Goal: Book appointment/travel/reservation

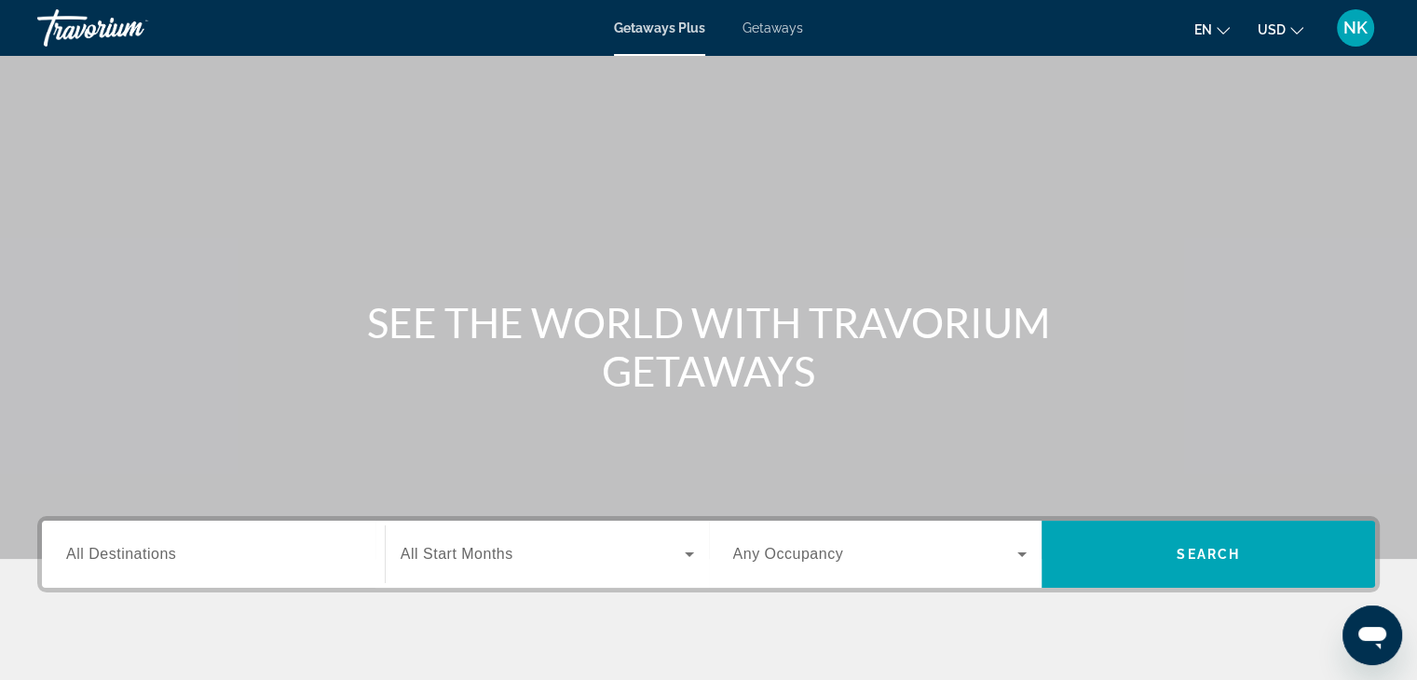
click at [754, 31] on span "Getaways" at bounding box center [772, 27] width 61 height 15
click at [667, 32] on span "Getaways Plus" at bounding box center [659, 27] width 90 height 15
click at [766, 30] on span "Getaways" at bounding box center [772, 27] width 61 height 15
click at [140, 556] on span "All Destinations" at bounding box center [121, 554] width 110 height 16
click at [140, 556] on input "Destination All Destinations" at bounding box center [213, 555] width 294 height 22
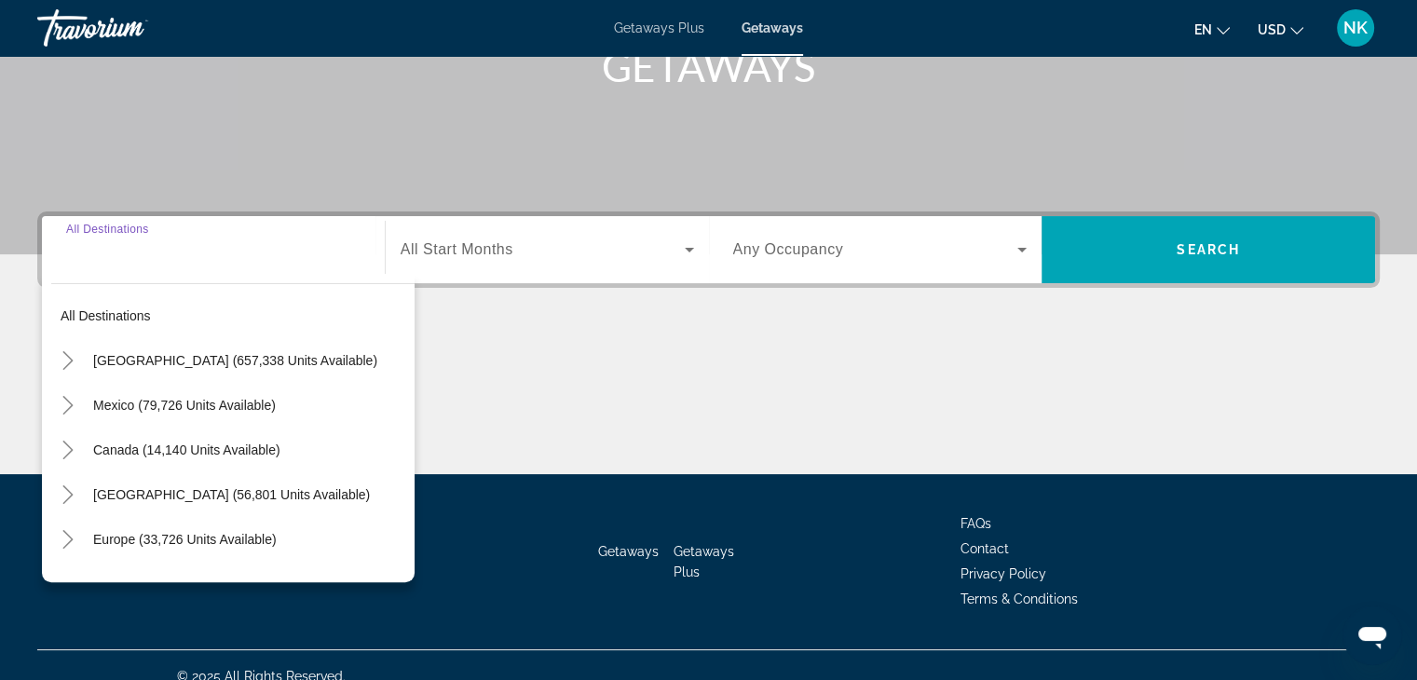
scroll to position [327, 0]
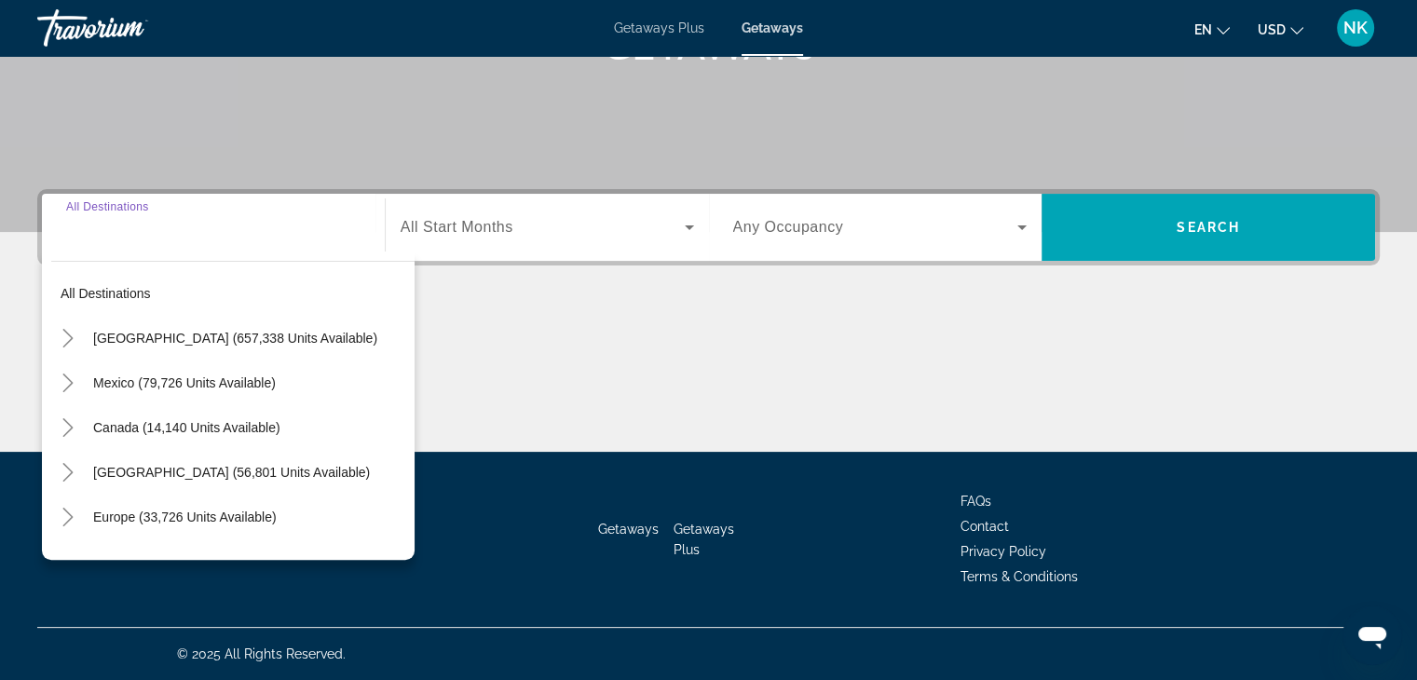
click at [178, 228] on input "Destination All Destinations" at bounding box center [213, 228] width 294 height 22
click at [490, 361] on div "Main content" at bounding box center [708, 382] width 1342 height 140
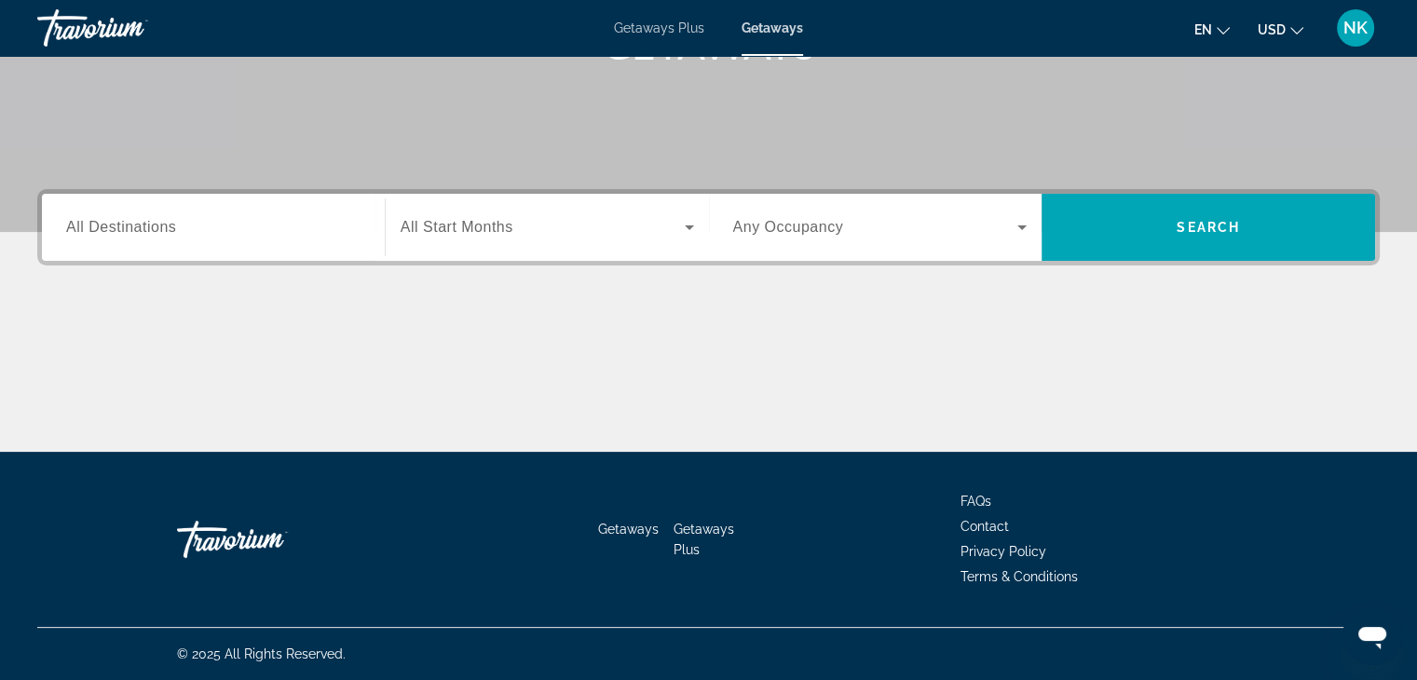
click at [175, 225] on span "All Destinations" at bounding box center [121, 227] width 110 height 16
click at [175, 225] on input "Destination All Destinations" at bounding box center [213, 228] width 294 height 22
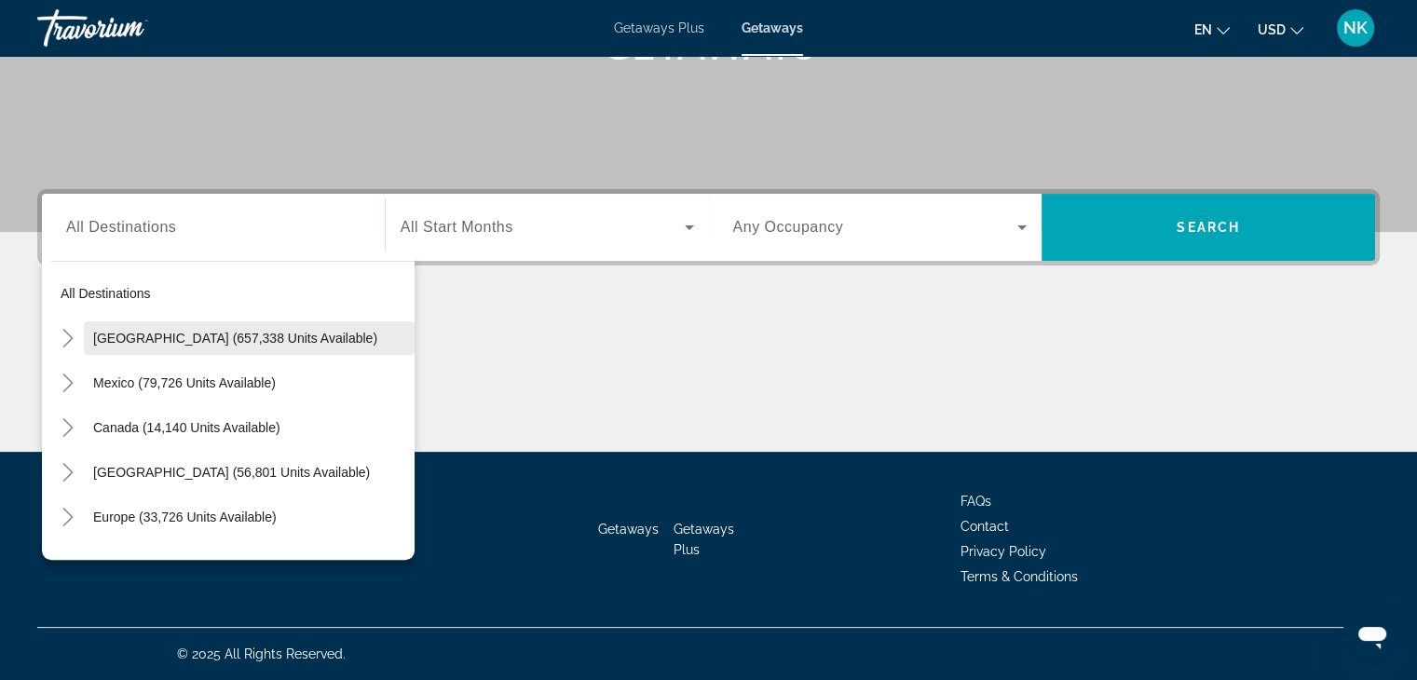
drag, startPoint x: 399, startPoint y: 289, endPoint x: 399, endPoint y: 332, distance: 43.8
click at [399, 332] on mat-tree "All destinations [GEOGRAPHIC_DATA] (657,338 units available) [GEOGRAPHIC_DATA] …" at bounding box center [232, 561] width 363 height 581
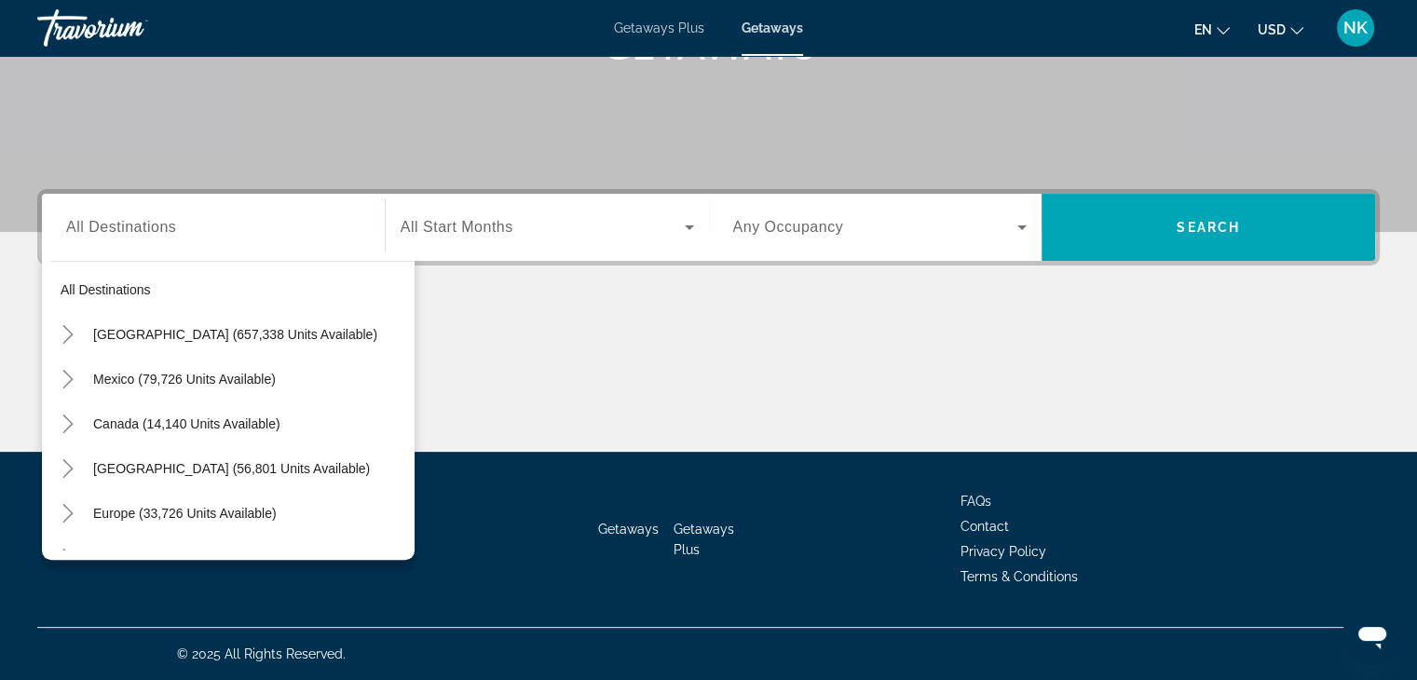
scroll to position [0, 0]
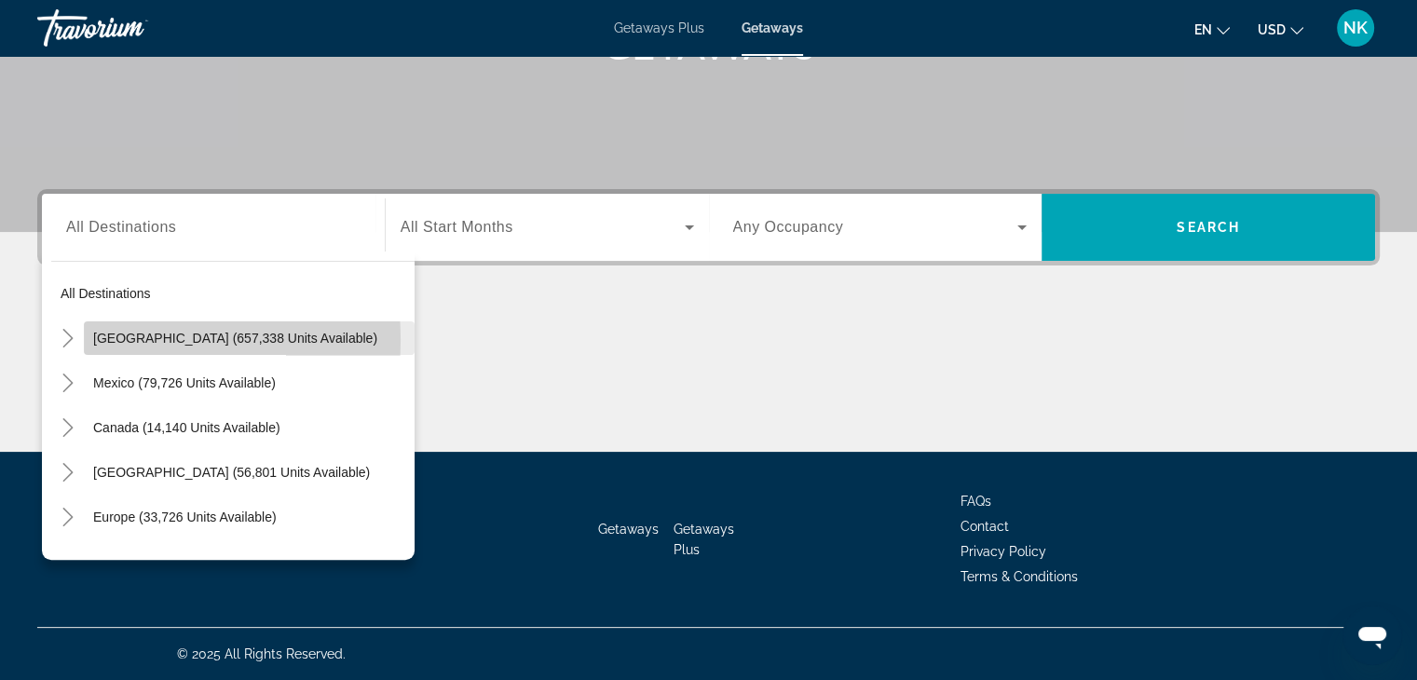
click at [106, 339] on span "[GEOGRAPHIC_DATA] (657,338 units available)" at bounding box center [235, 338] width 284 height 15
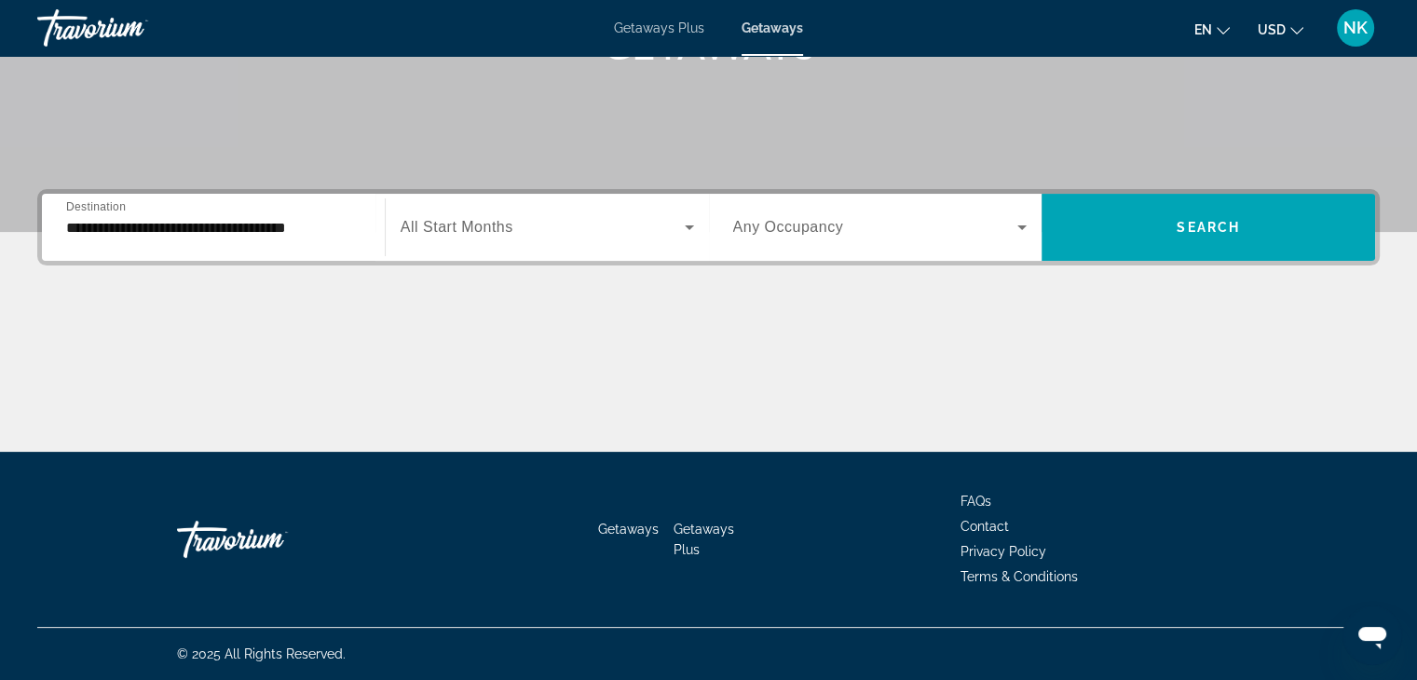
click at [81, 239] on div "**********" at bounding box center [213, 227] width 294 height 53
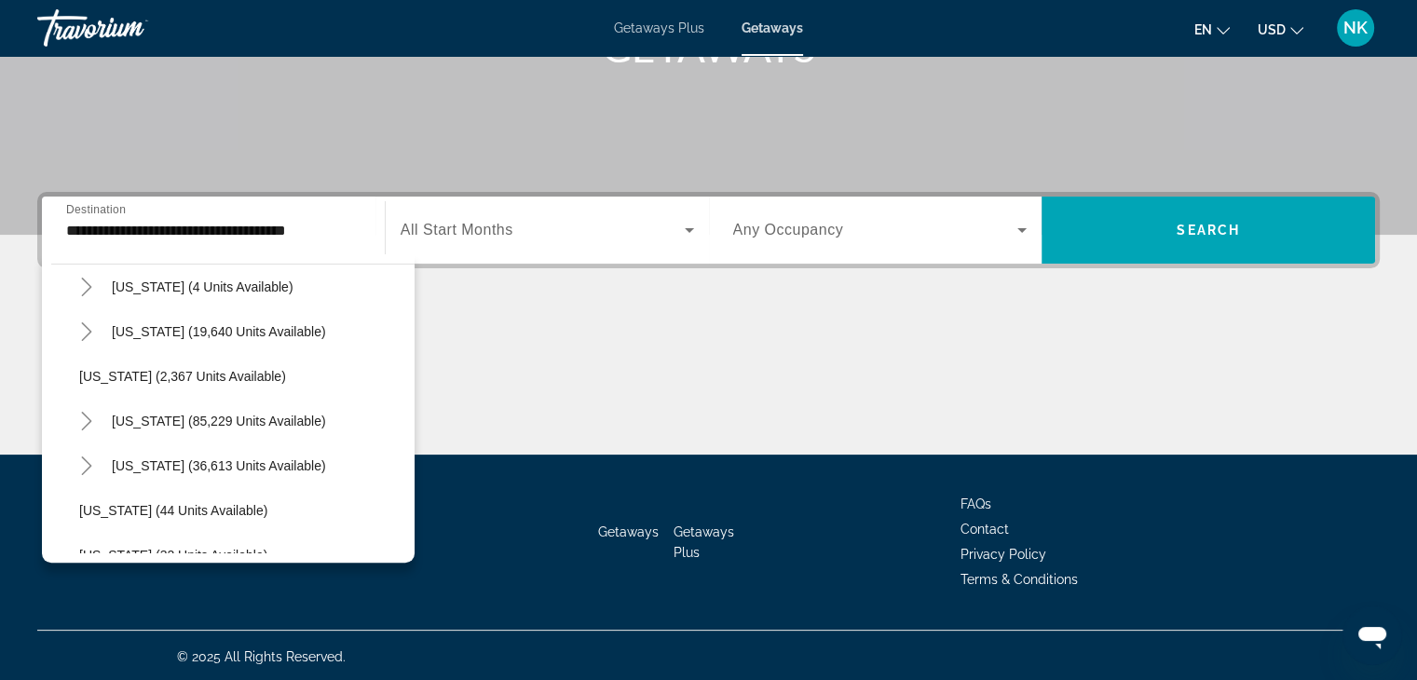
scroll to position [115, 0]
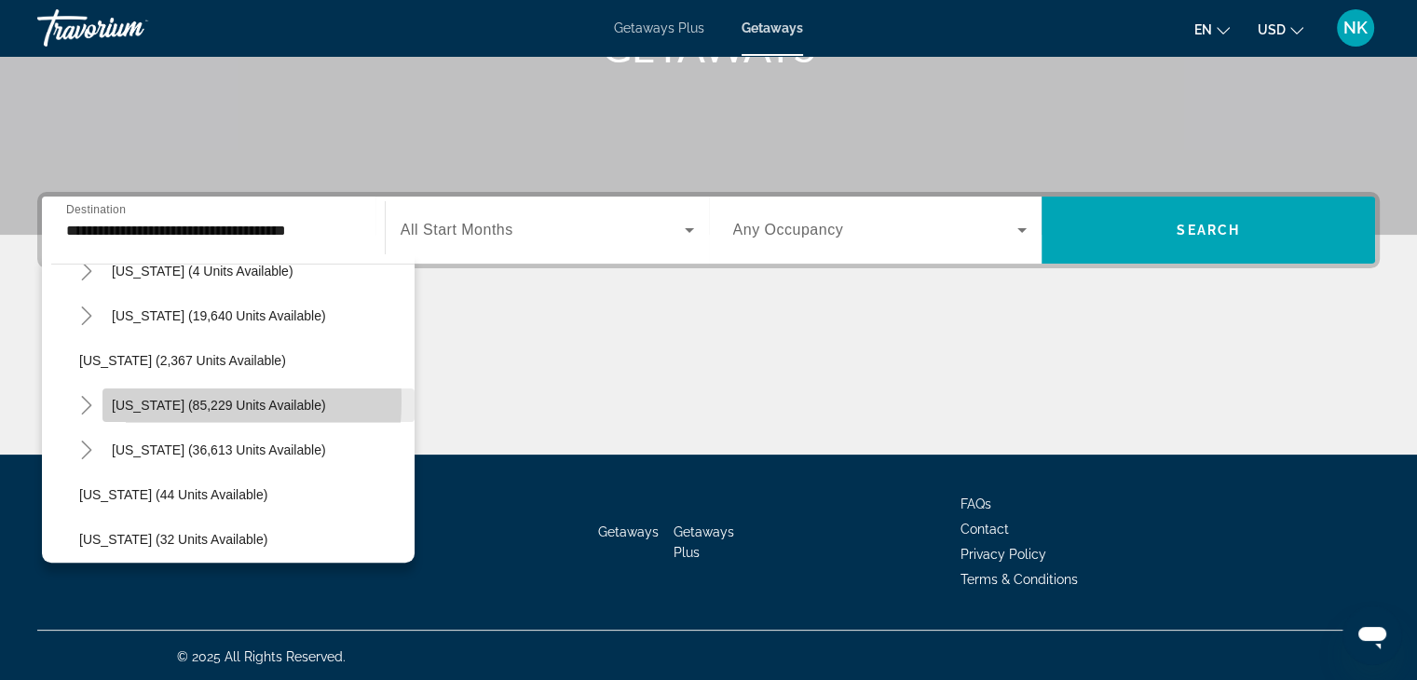
click at [144, 400] on span "[US_STATE] (85,229 units available)" at bounding box center [219, 405] width 214 height 15
type input "**********"
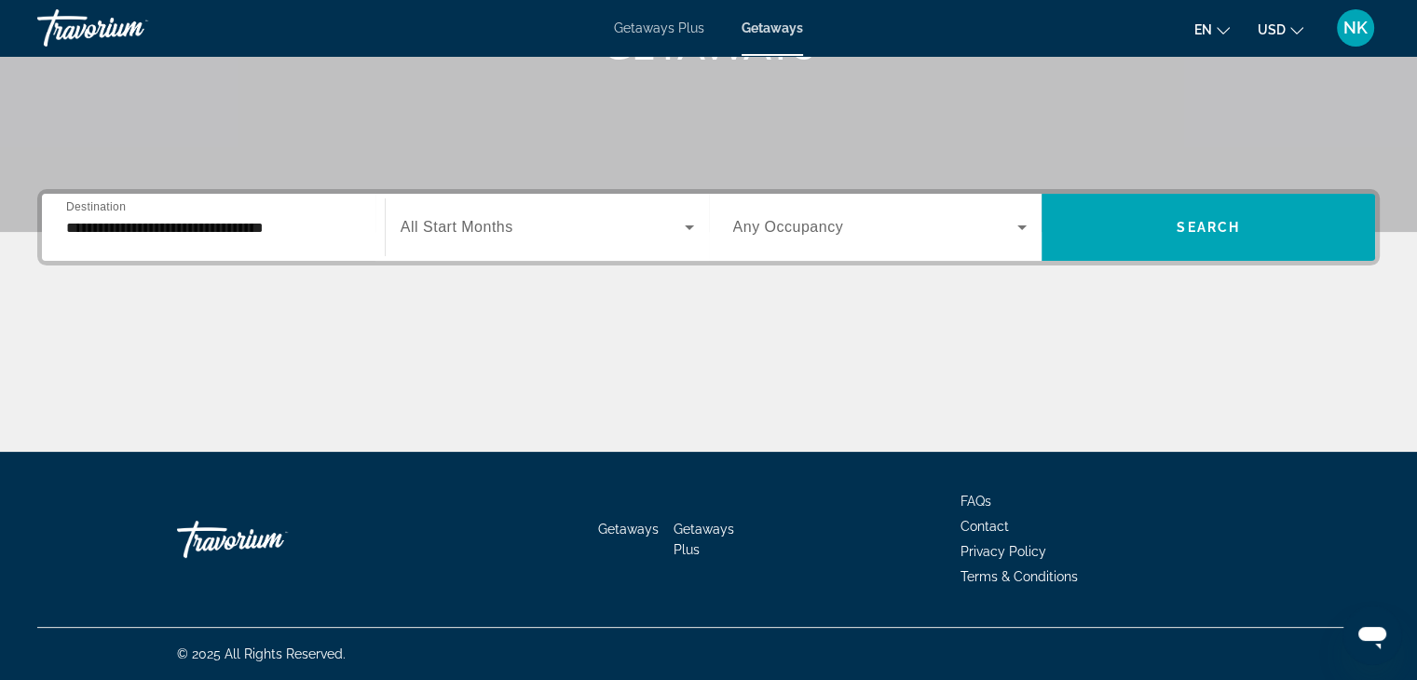
drag, startPoint x: 144, startPoint y: 399, endPoint x: 427, endPoint y: 347, distance: 287.7
click at [427, 347] on div "Main content" at bounding box center [708, 382] width 1342 height 140
click at [144, 236] on input "**********" at bounding box center [213, 228] width 294 height 22
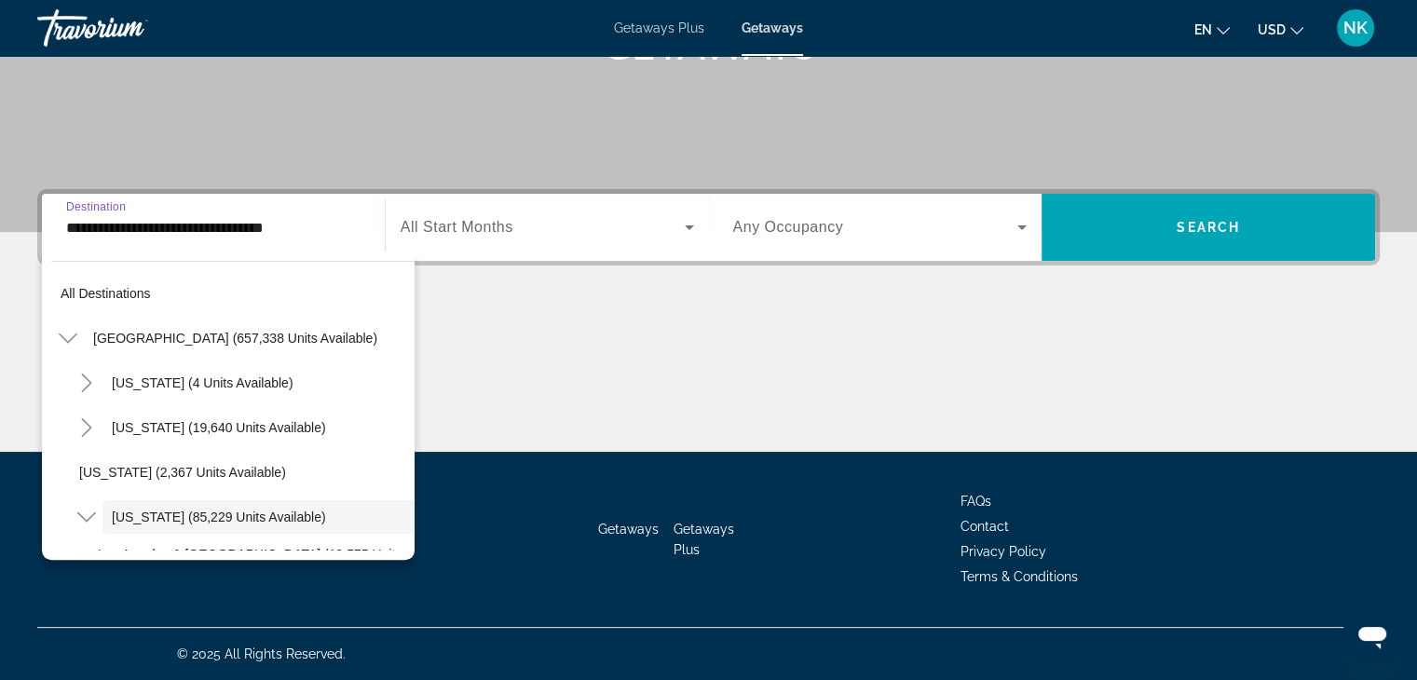
scroll to position [111, 0]
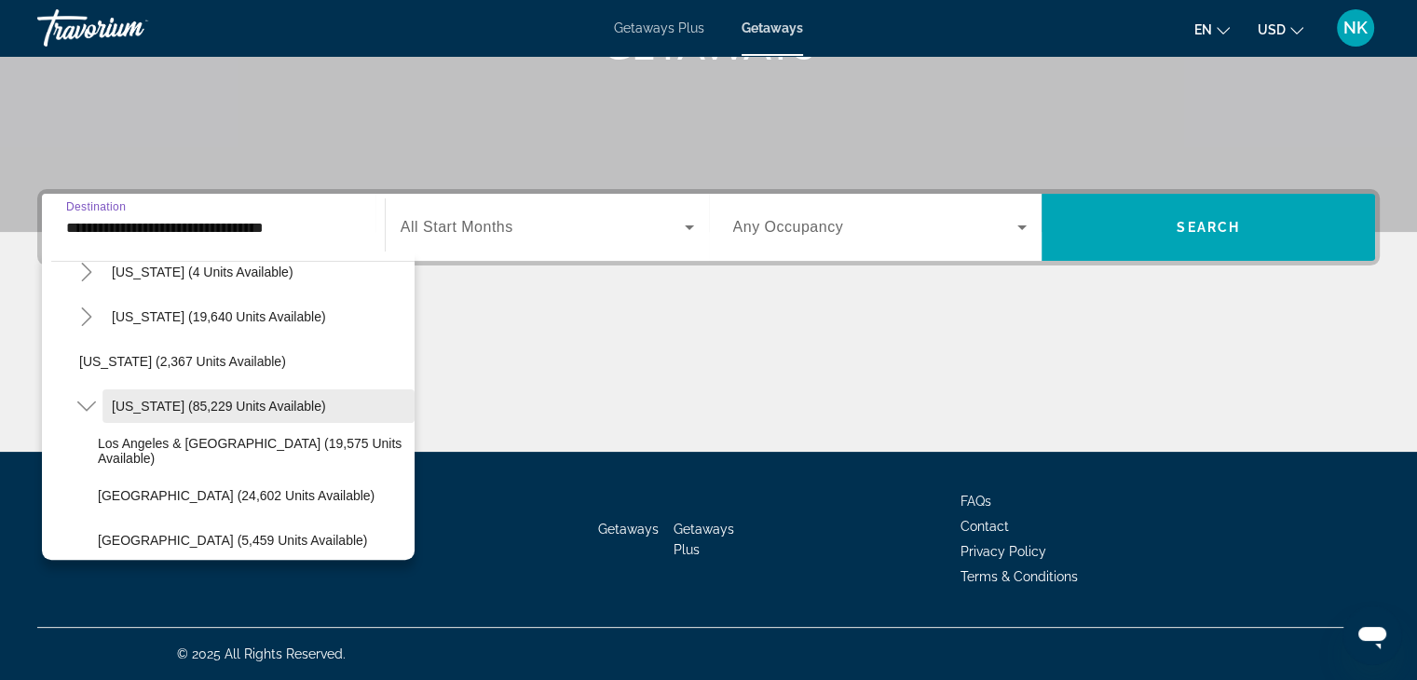
click at [179, 403] on span "[US_STATE] (85,229 units available)" at bounding box center [219, 406] width 214 height 15
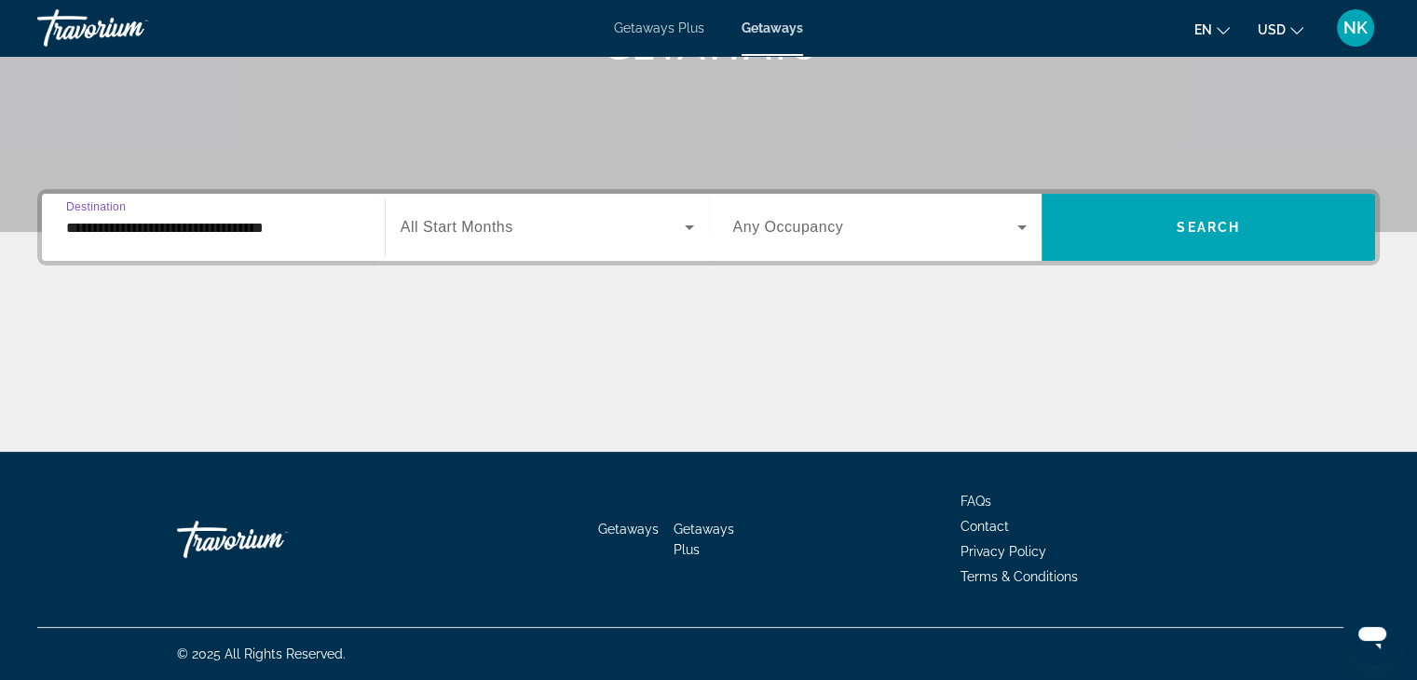
click at [469, 237] on span "Search widget" at bounding box center [542, 227] width 284 height 22
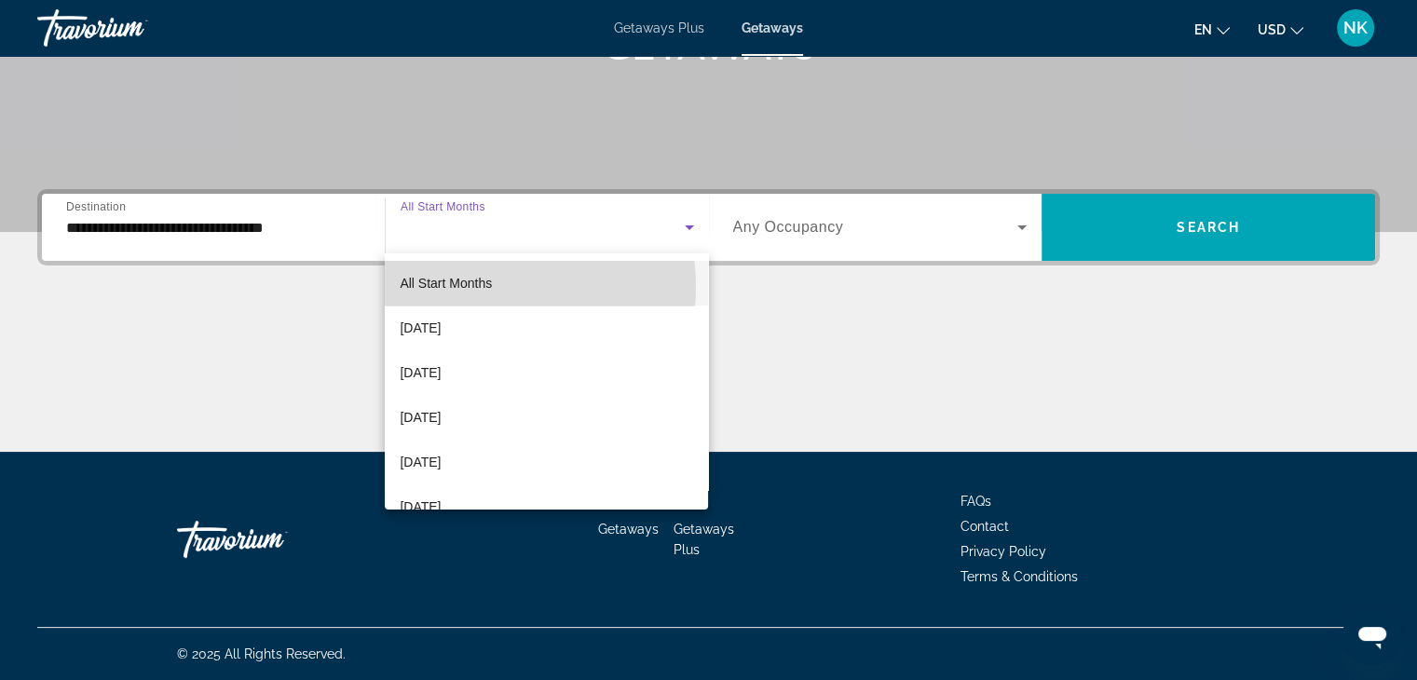
click at [479, 287] on span "All Start Months" at bounding box center [446, 283] width 92 height 15
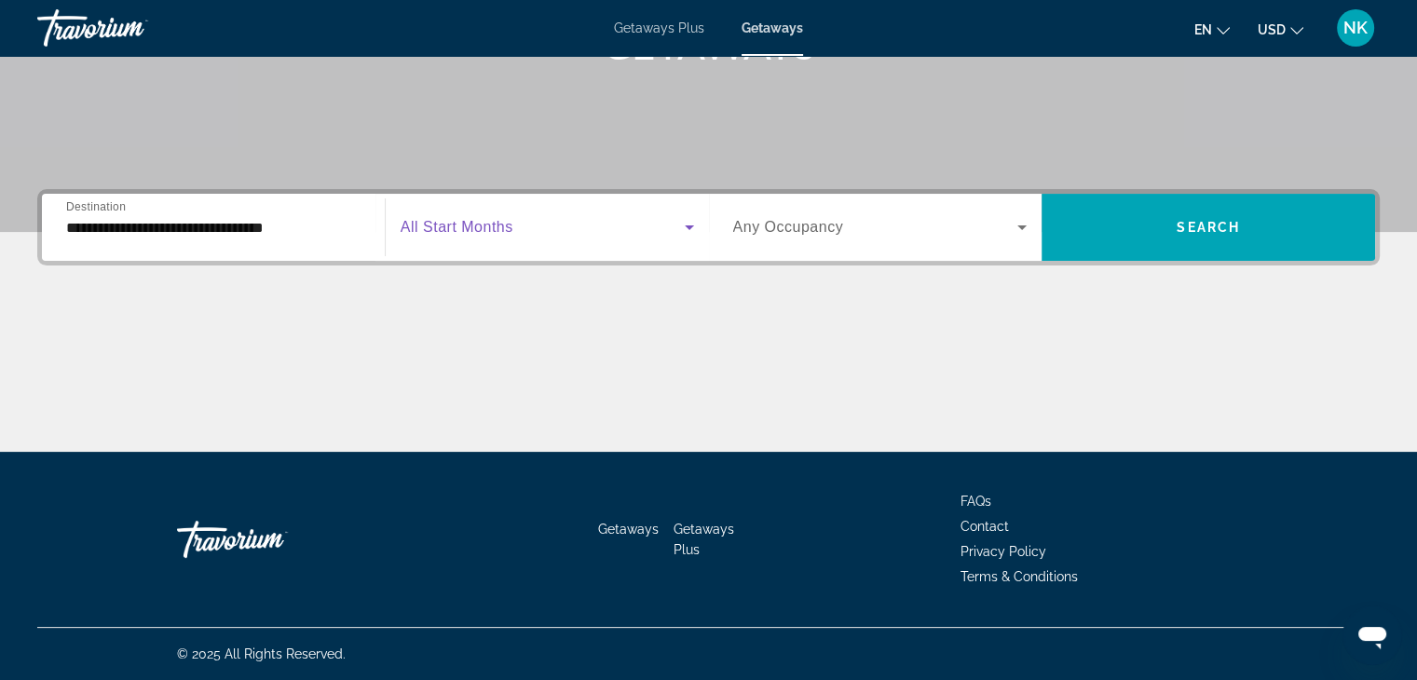
click at [764, 230] on span "Any Occupancy" at bounding box center [788, 227] width 111 height 16
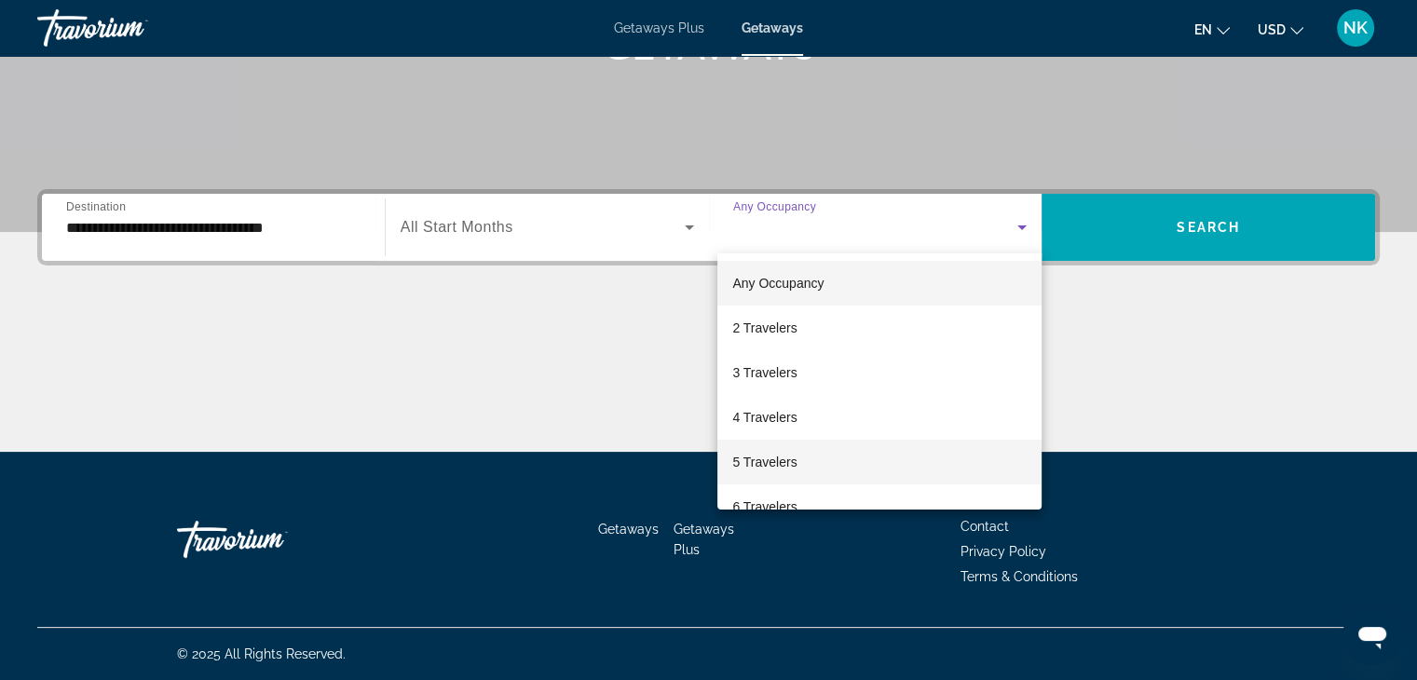
click at [793, 459] on span "5 Travelers" at bounding box center [764, 462] width 64 height 22
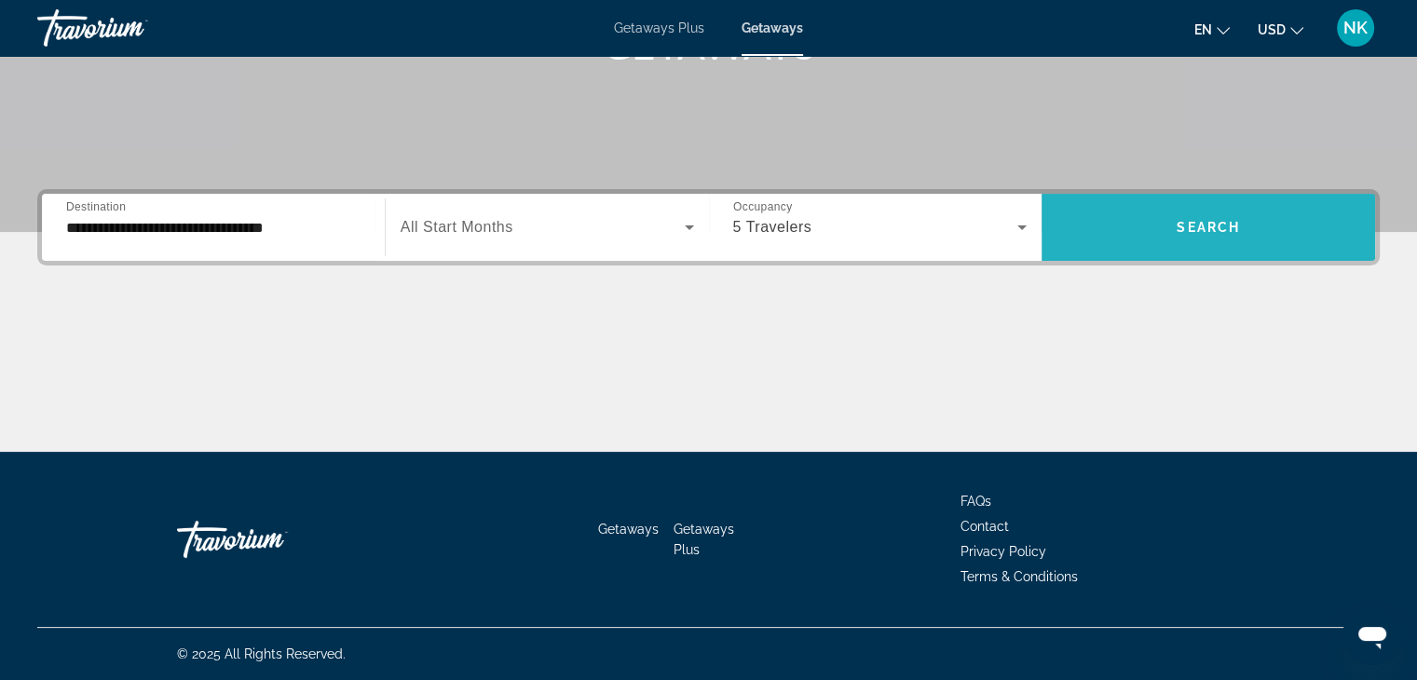
click at [1188, 228] on span "Search" at bounding box center [1207, 227] width 63 height 15
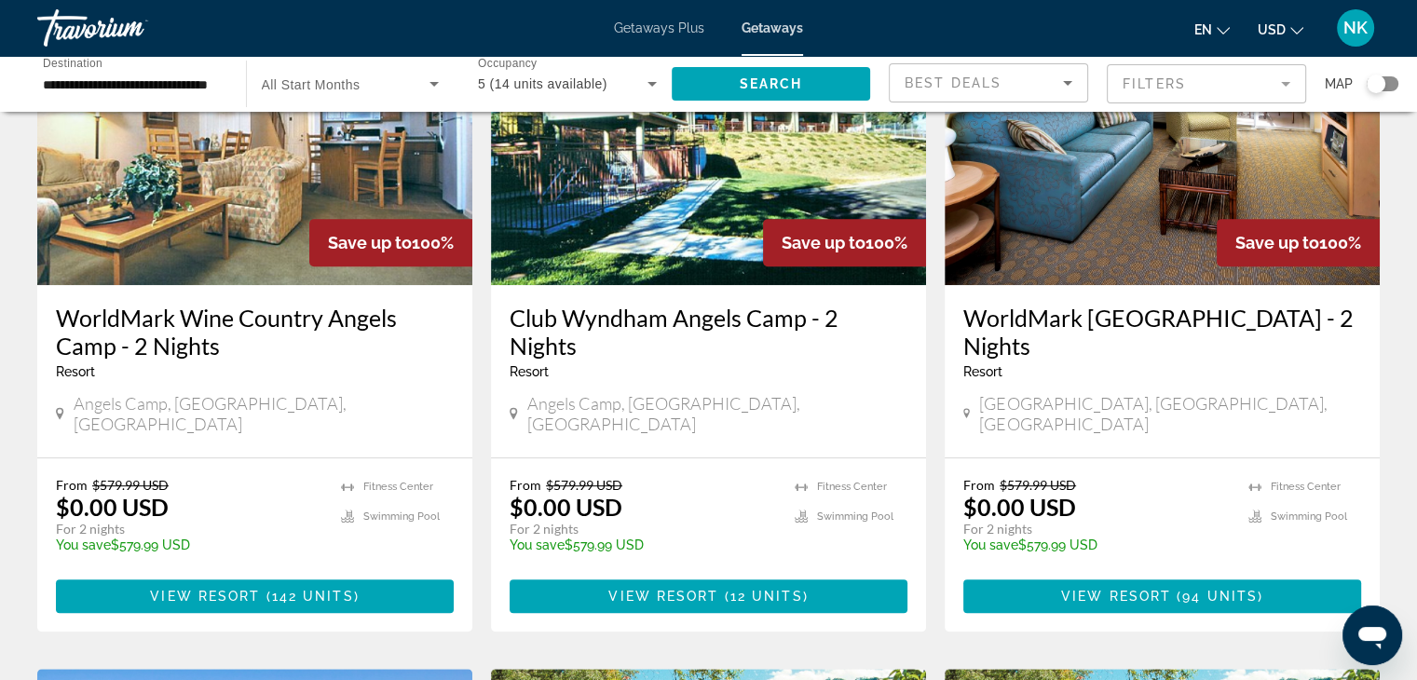
scroll to position [911, 0]
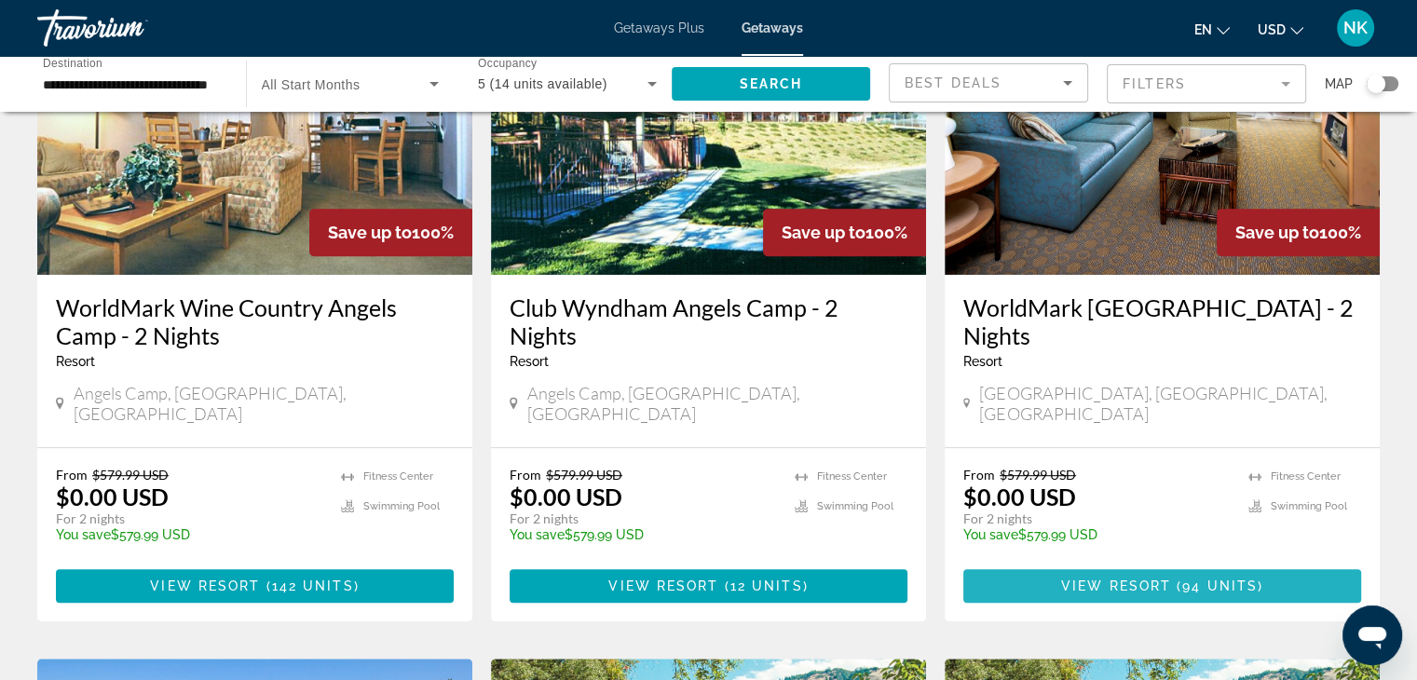
click at [1173, 578] on span "Main content" at bounding box center [1174, 585] width 6 height 15
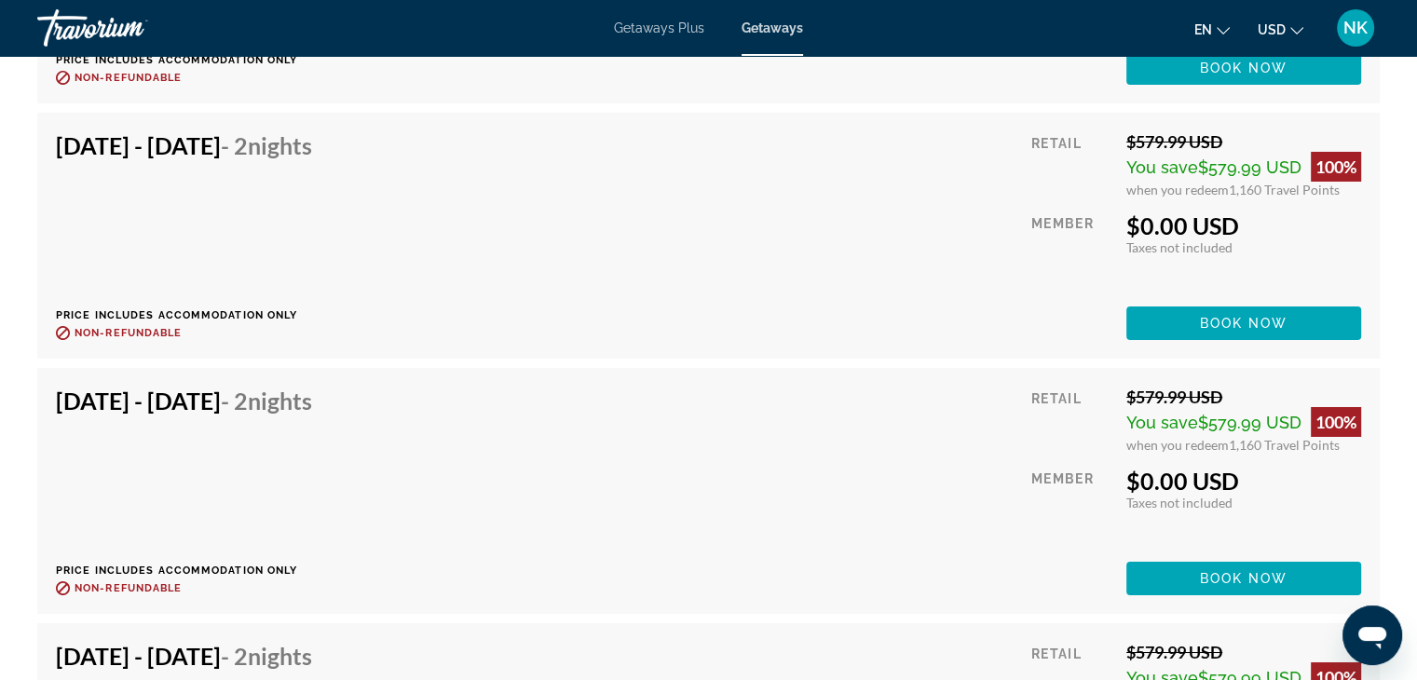
scroll to position [6638, 0]
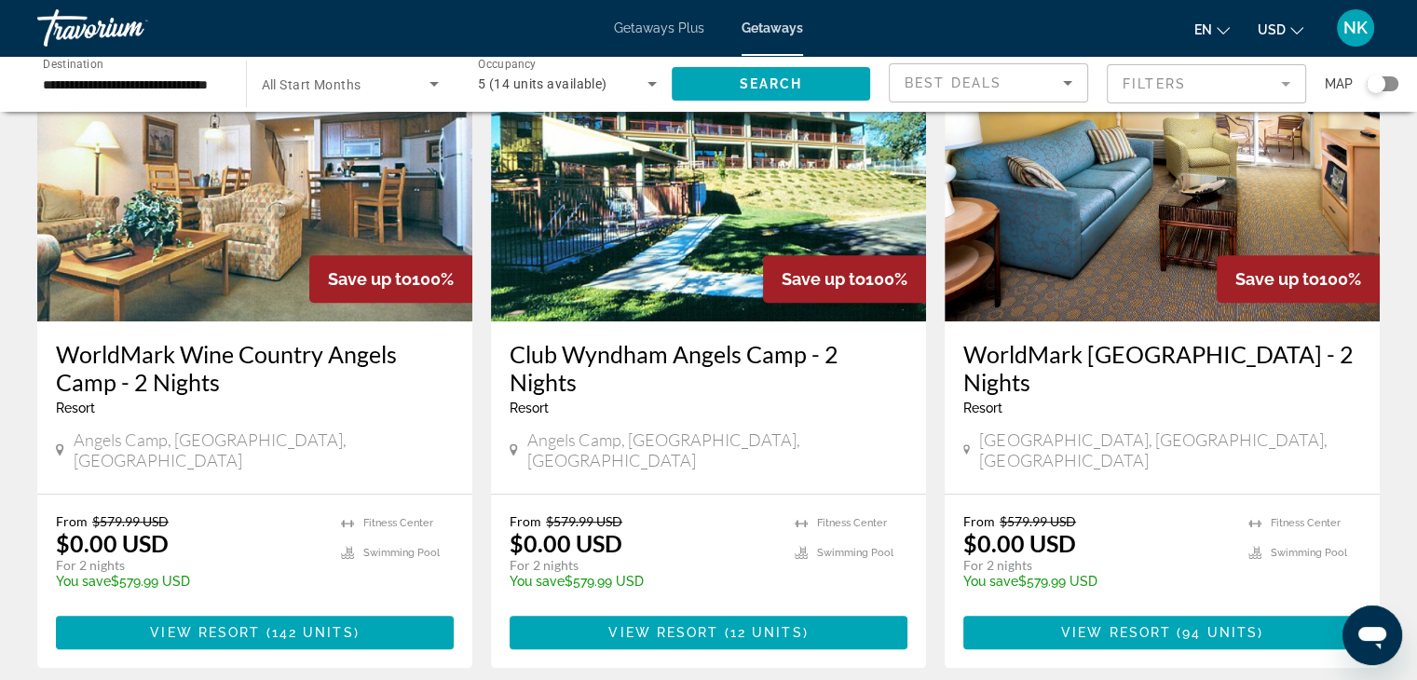
scroll to position [872, 0]
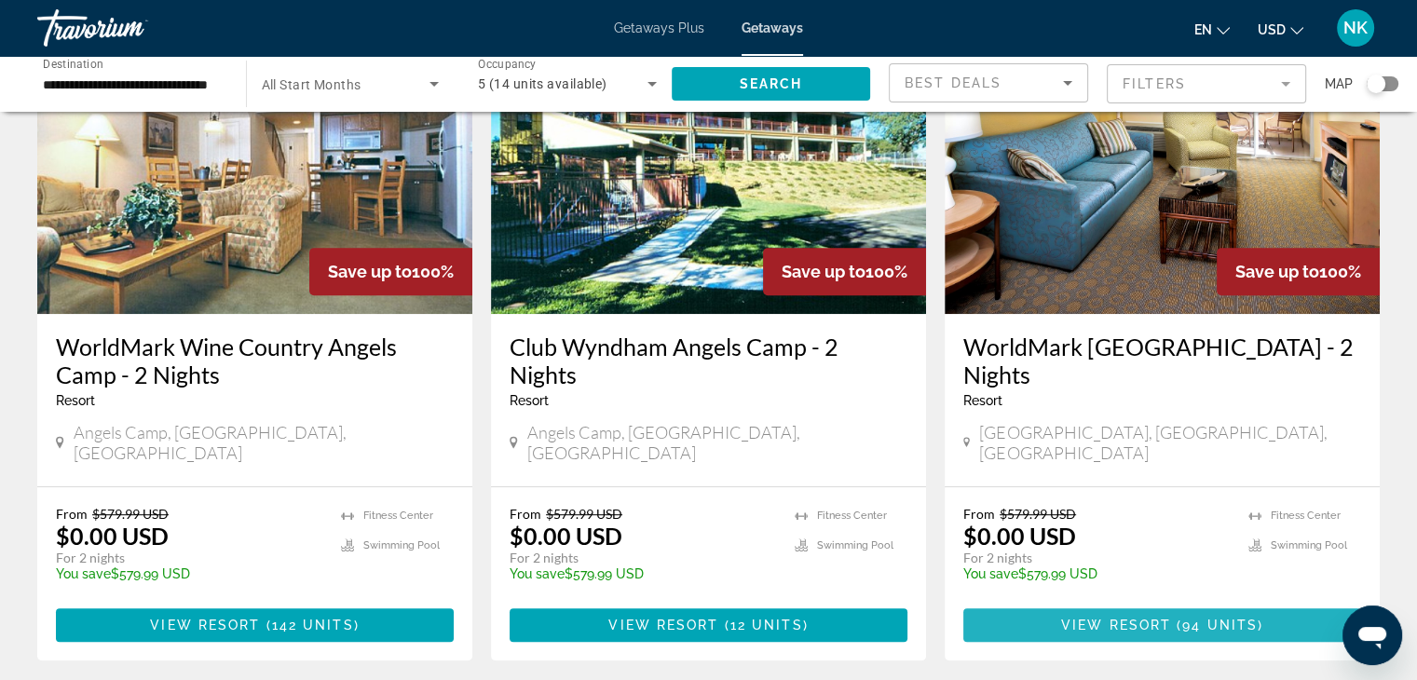
click at [1128, 617] on span "View Resort" at bounding box center [1116, 624] width 110 height 15
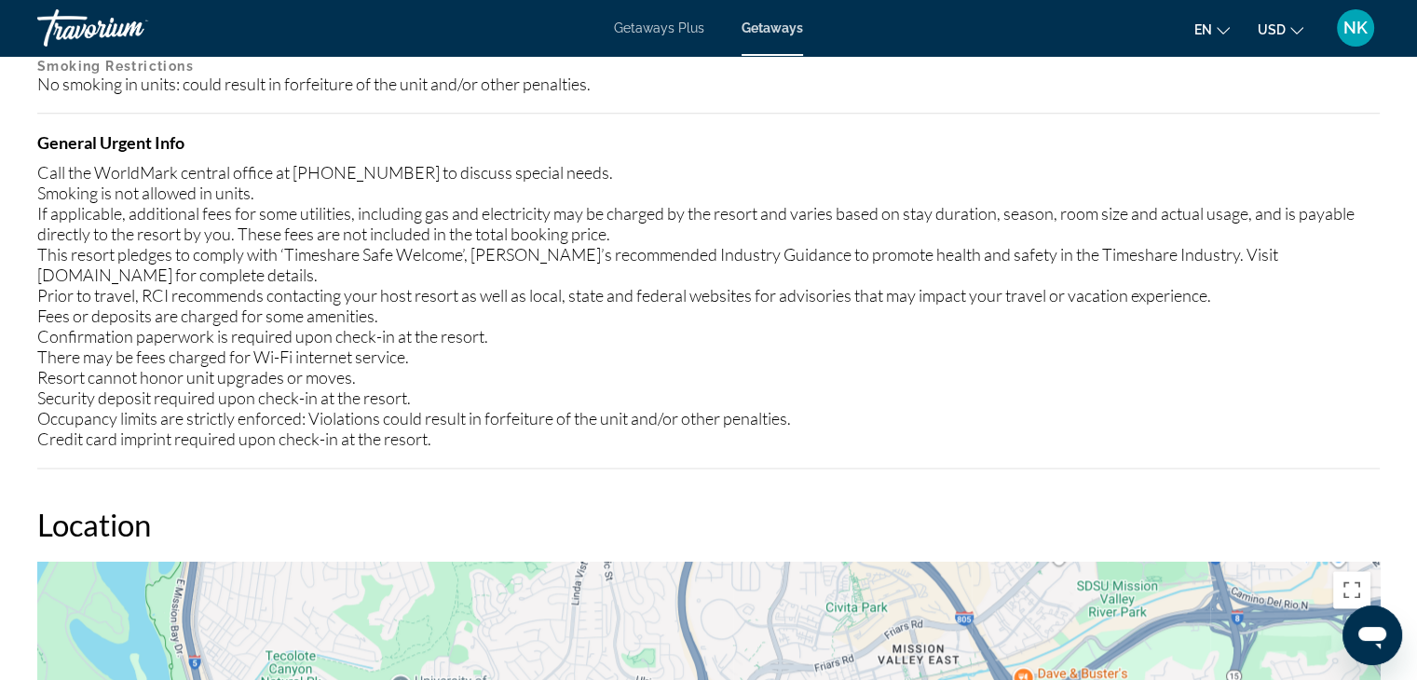
scroll to position [2513, 0]
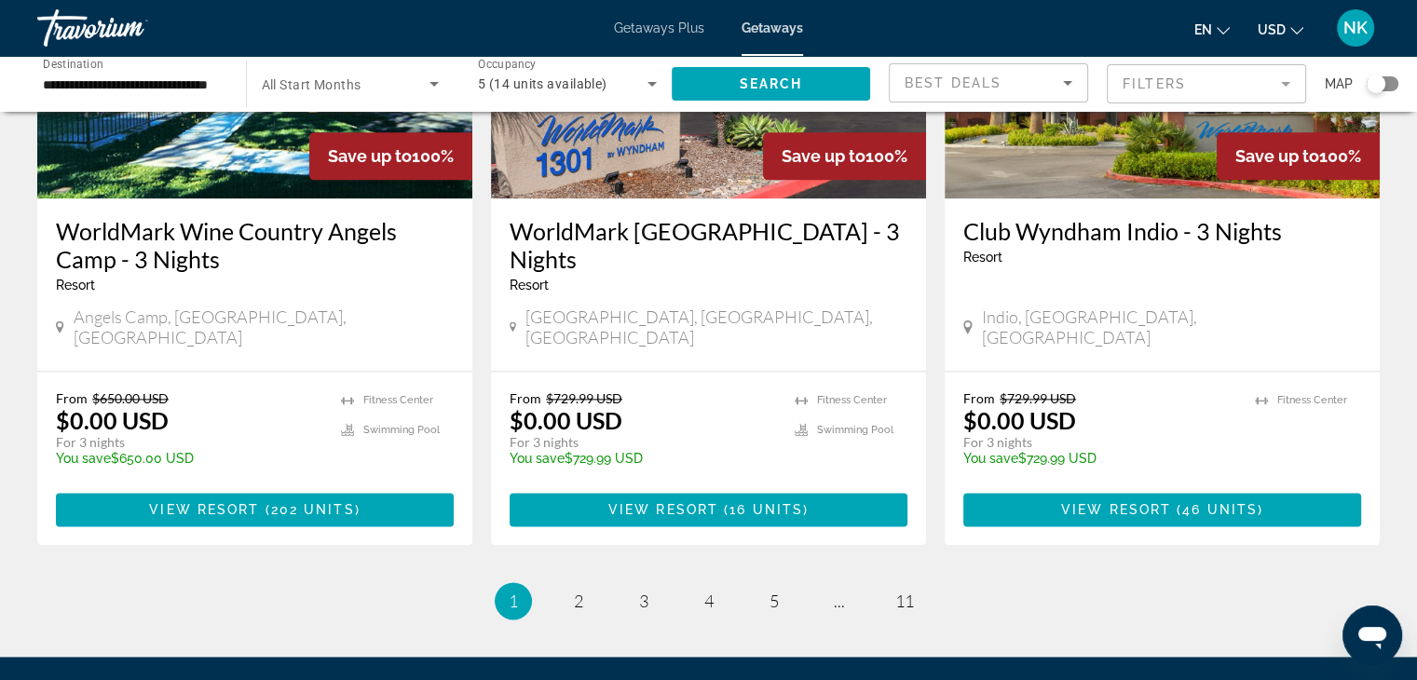
scroll to position [2368, 0]
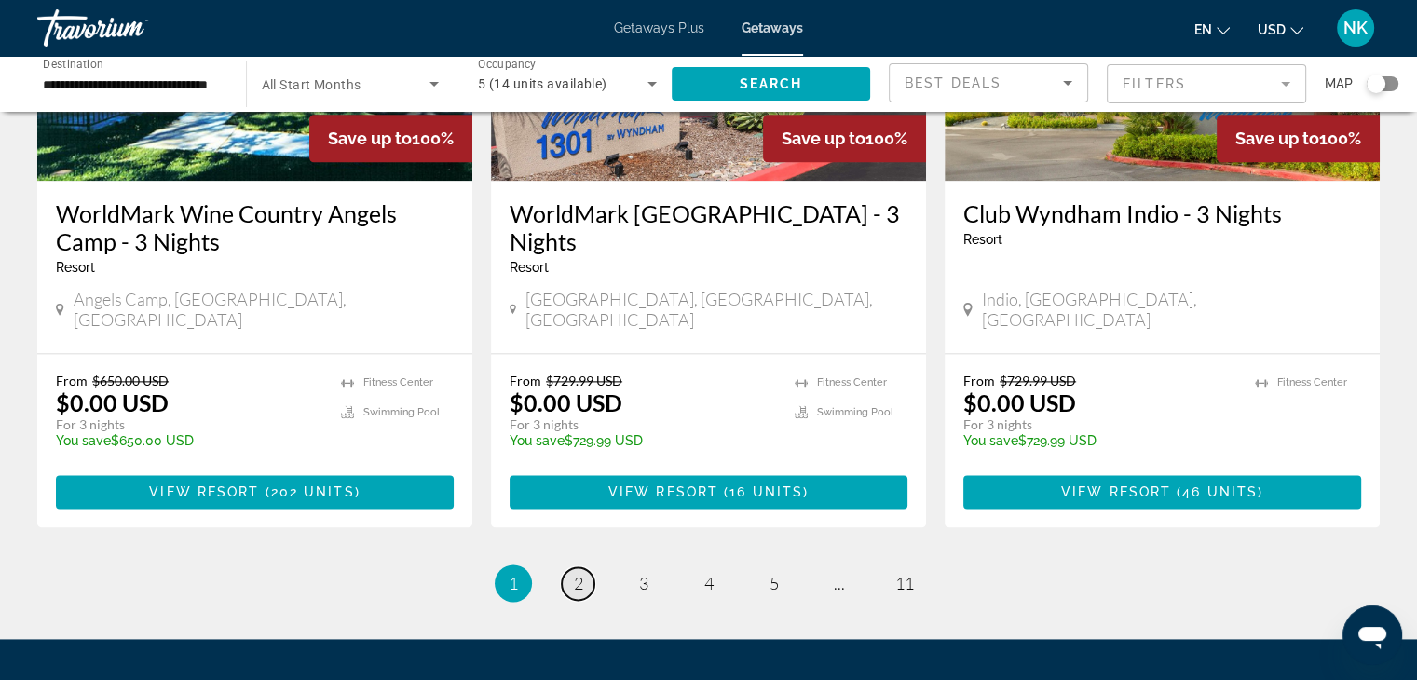
click at [574, 573] on span "2" at bounding box center [578, 583] width 9 height 20
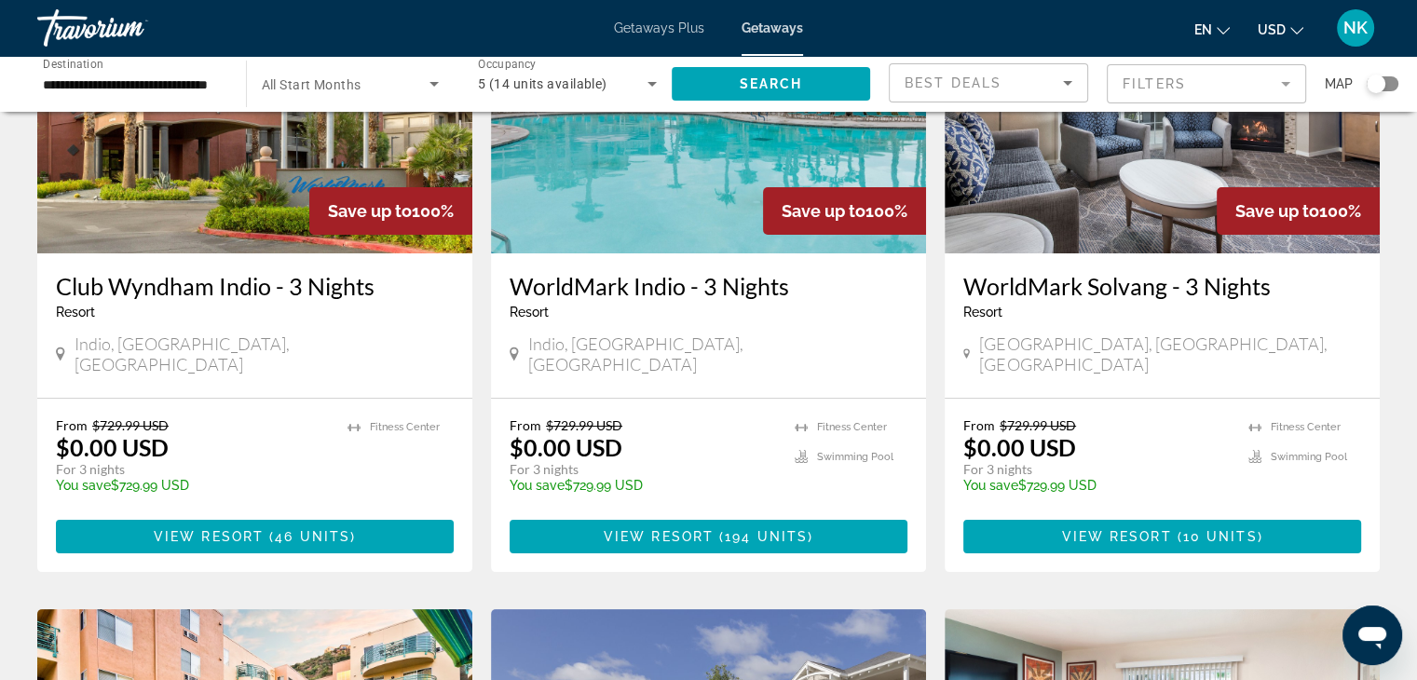
scroll to position [233, 0]
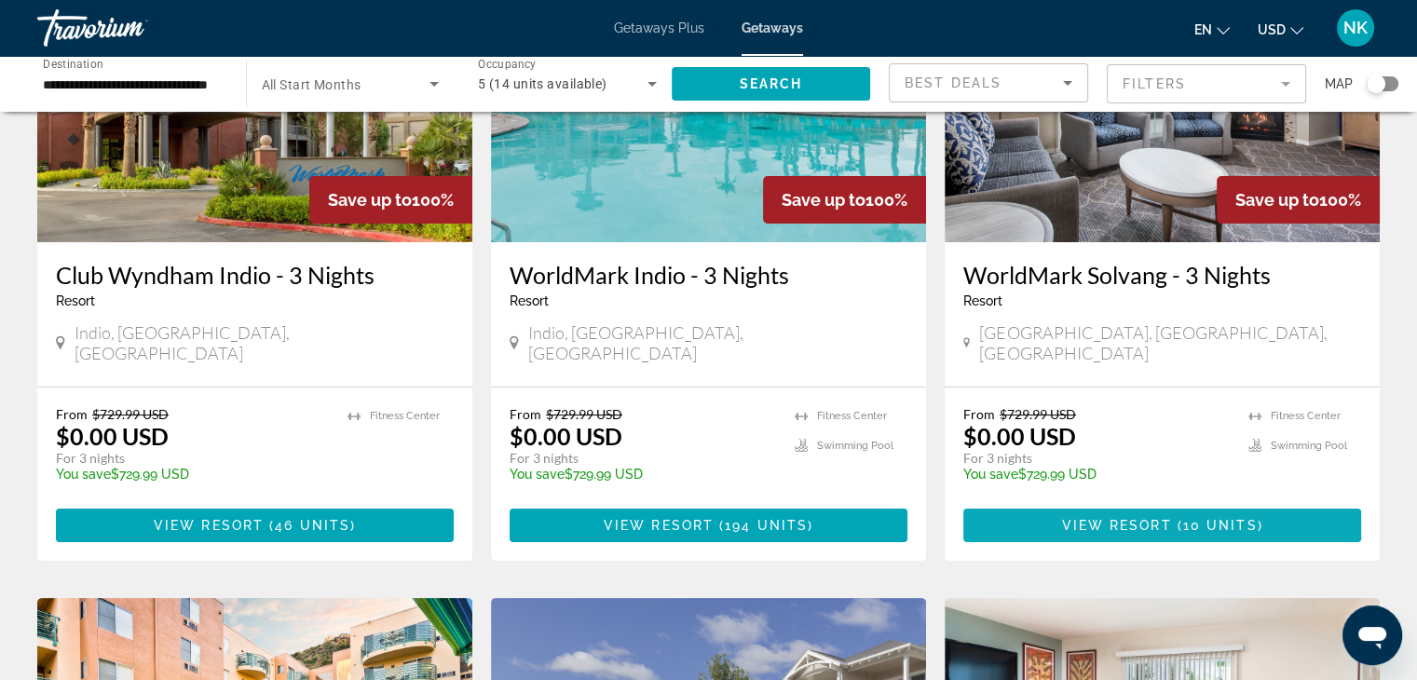
drag, startPoint x: 1099, startPoint y: 504, endPoint x: 1080, endPoint y: 507, distance: 18.8
click at [1080, 518] on span "View Resort" at bounding box center [1116, 525] width 110 height 15
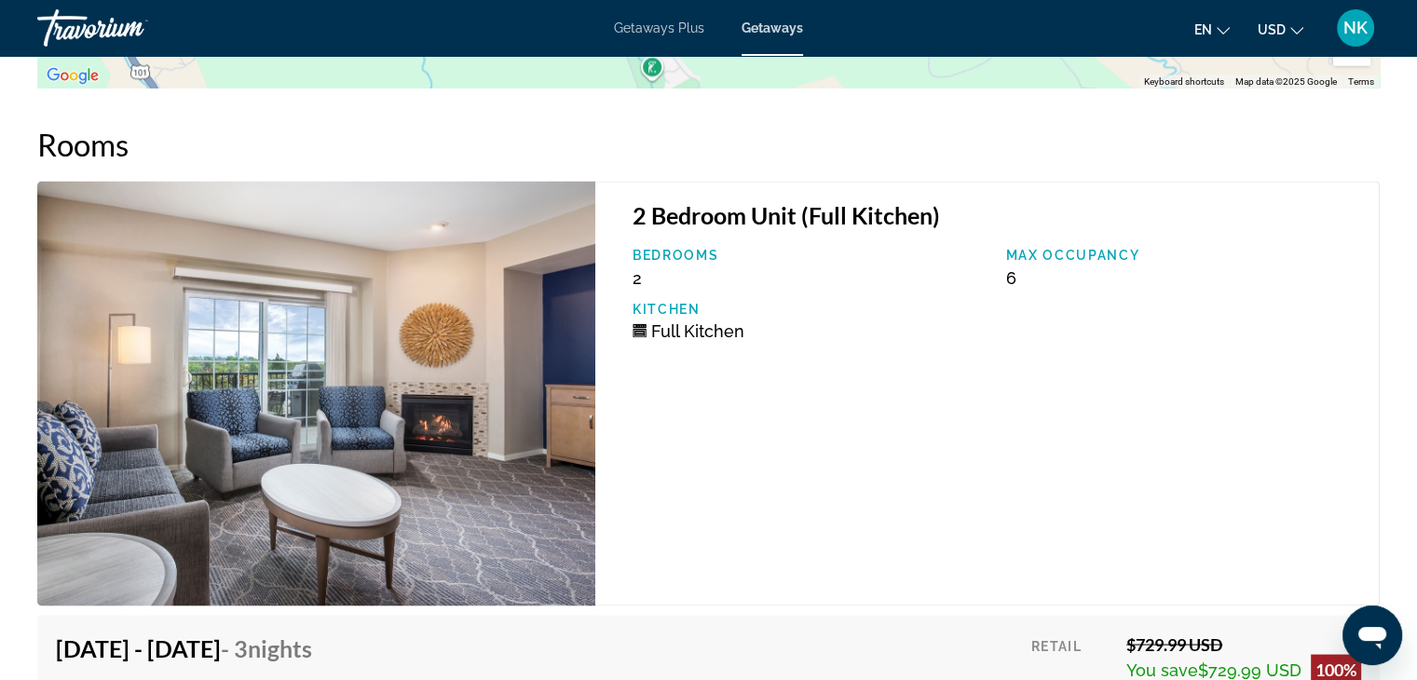
scroll to position [3368, 0]
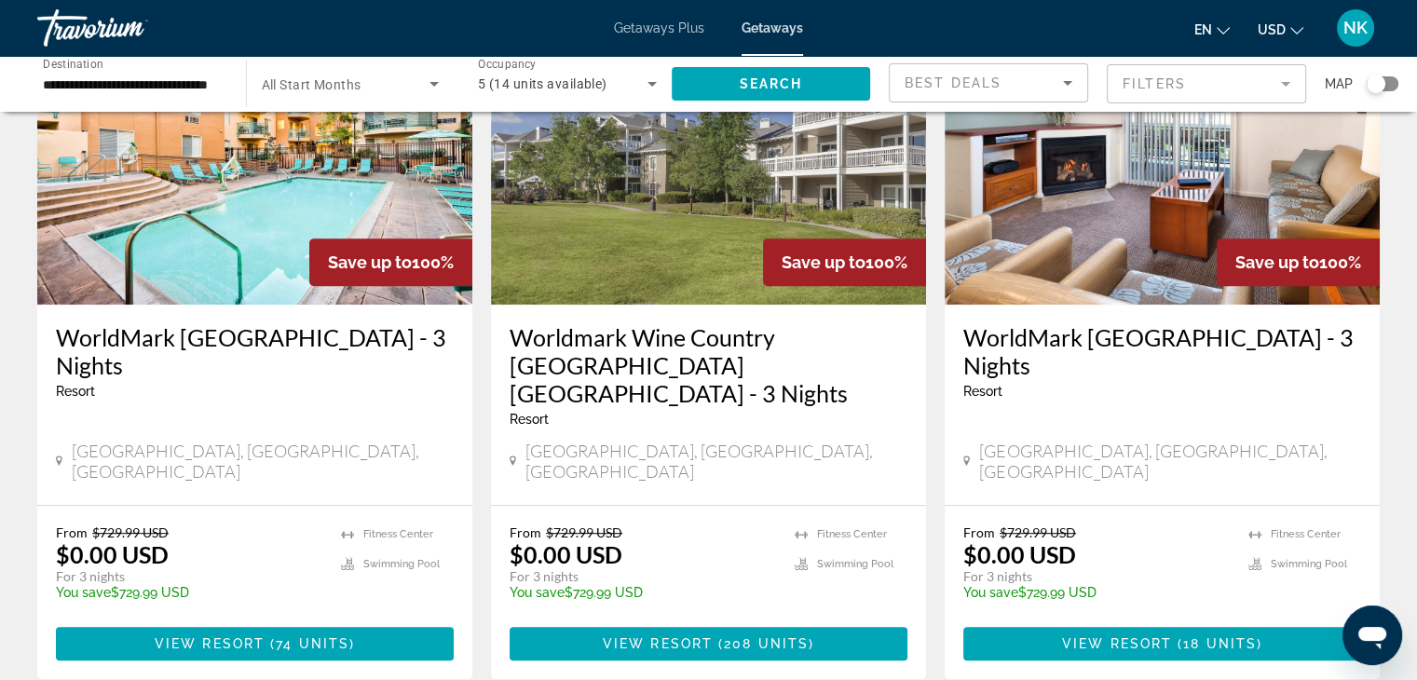
scroll to position [828, 0]
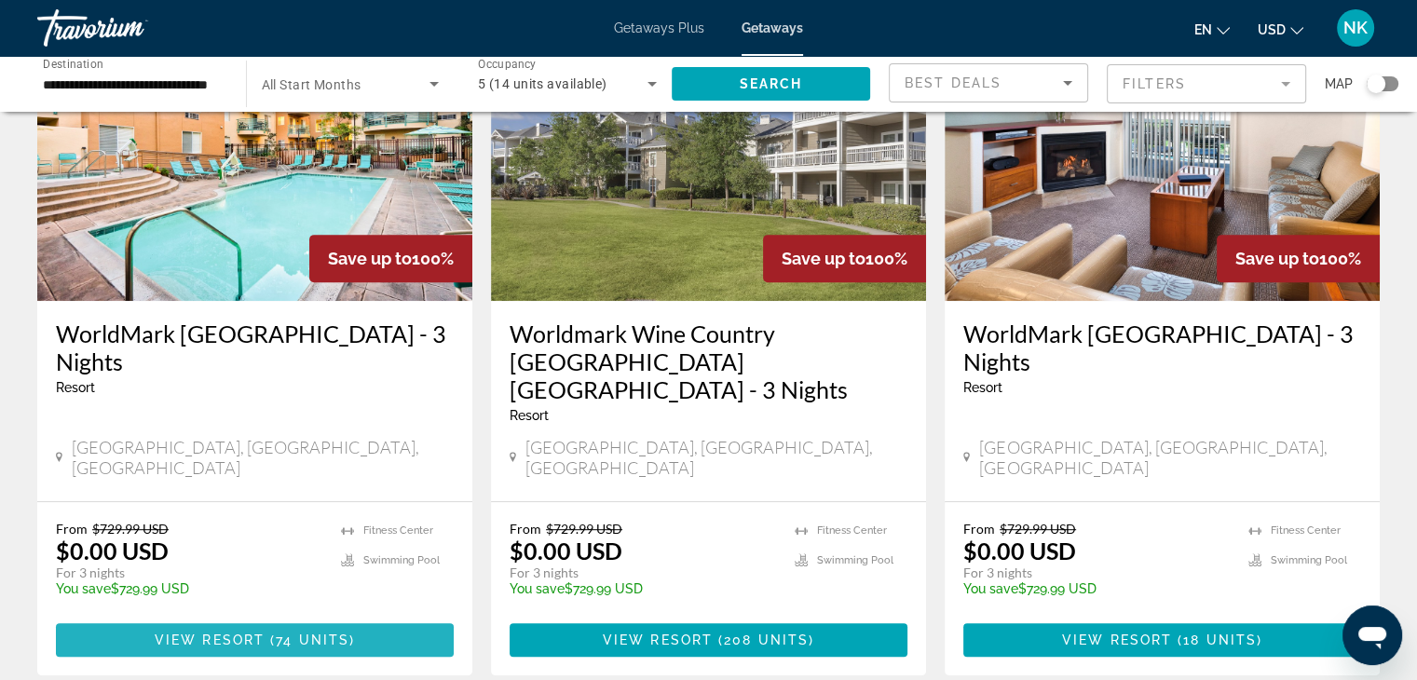
click at [370, 617] on span "Main content" at bounding box center [255, 639] width 398 height 45
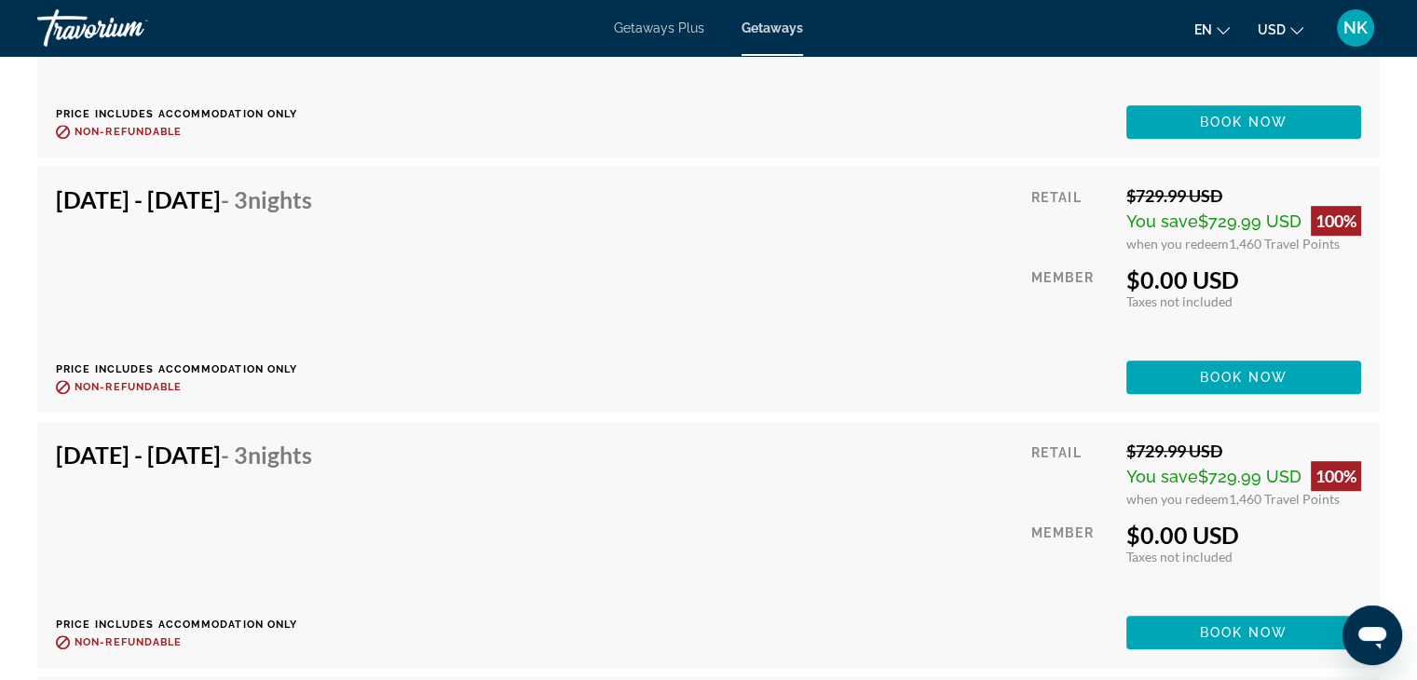
scroll to position [8083, 0]
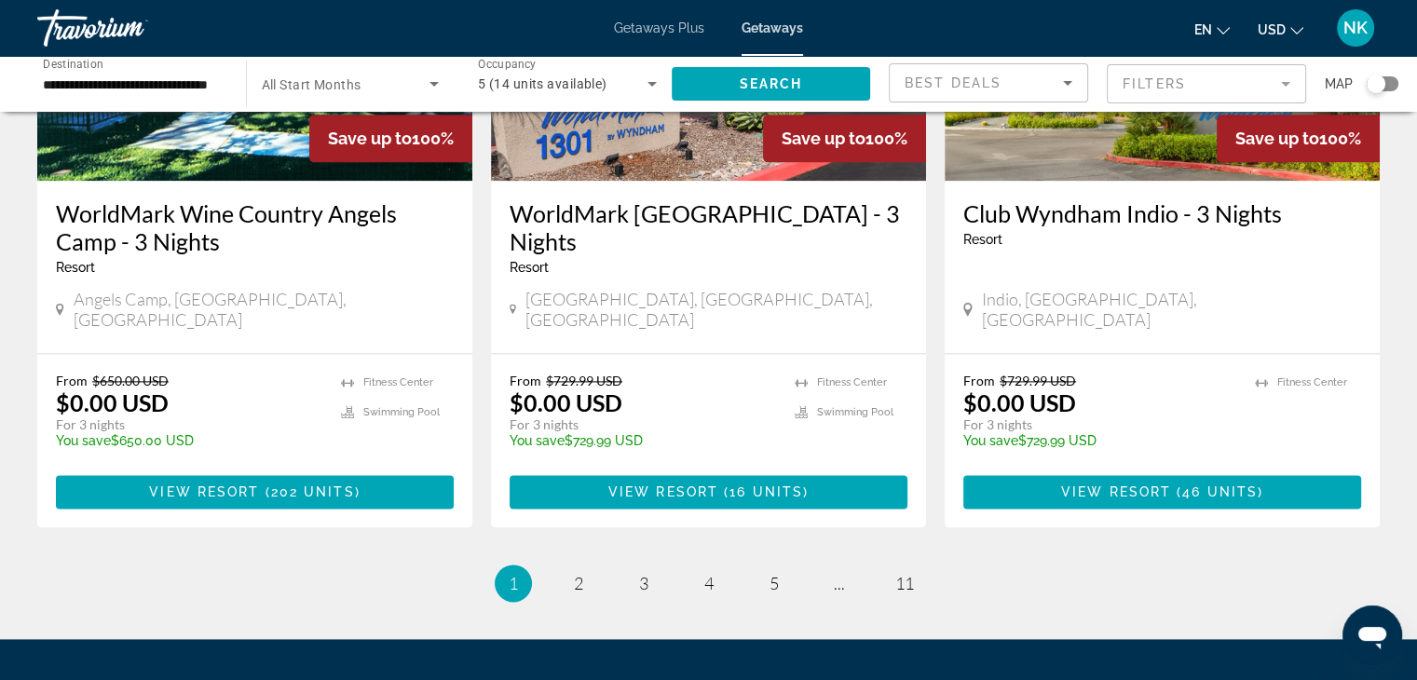
scroll to position [2445, 0]
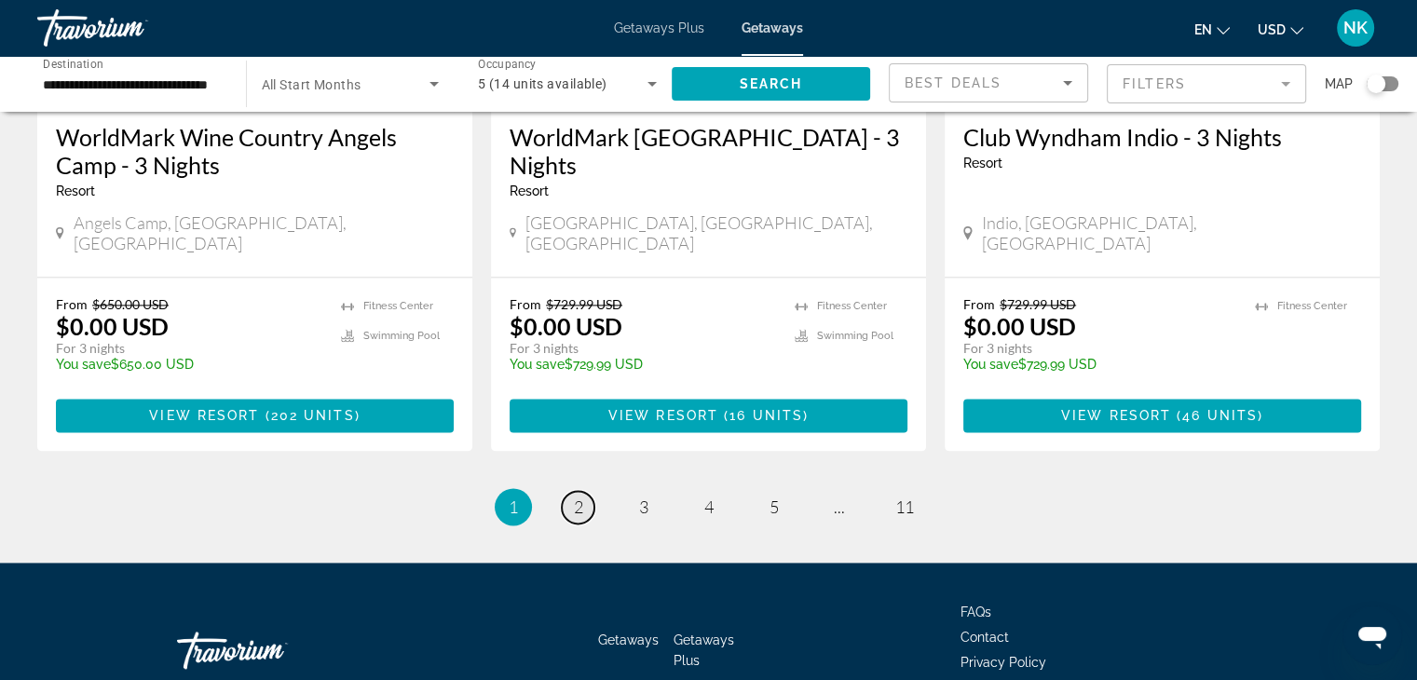
click at [581, 496] on span "2" at bounding box center [578, 506] width 9 height 20
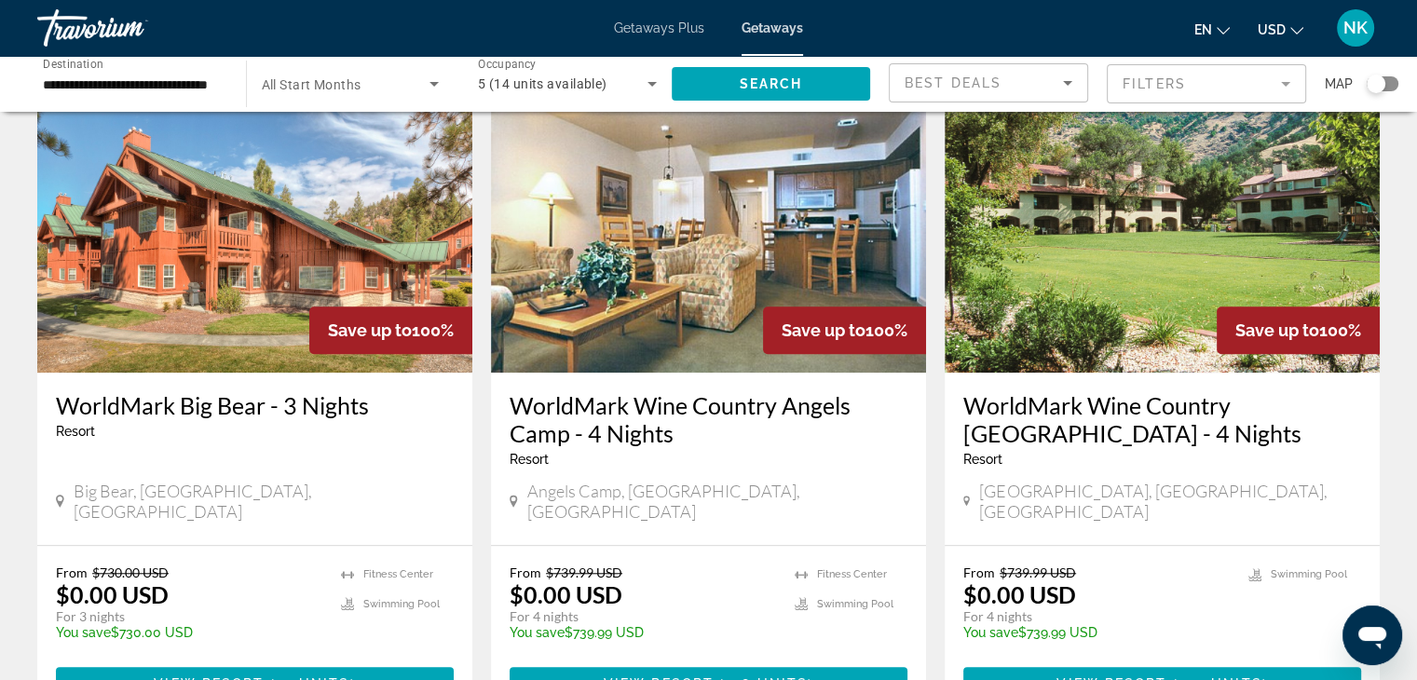
scroll to position [1480, 0]
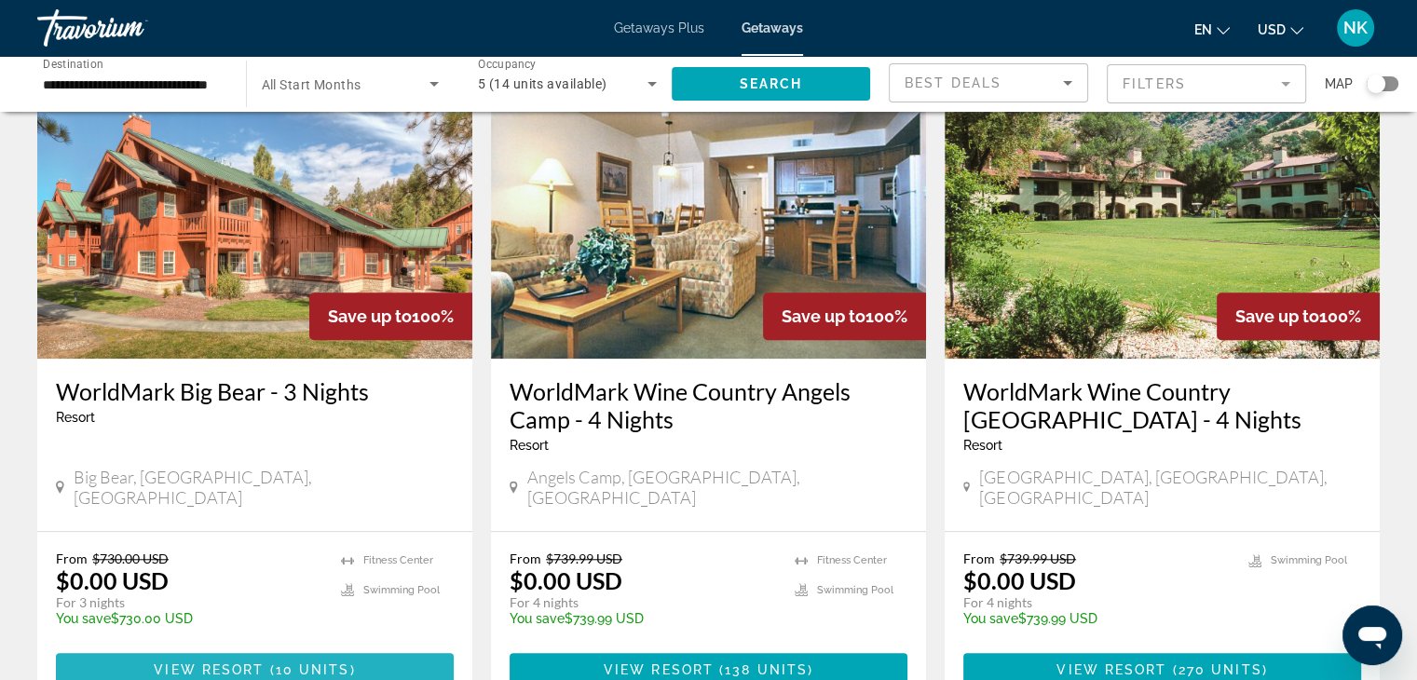
click at [344, 662] on span "10 units" at bounding box center [313, 669] width 75 height 15
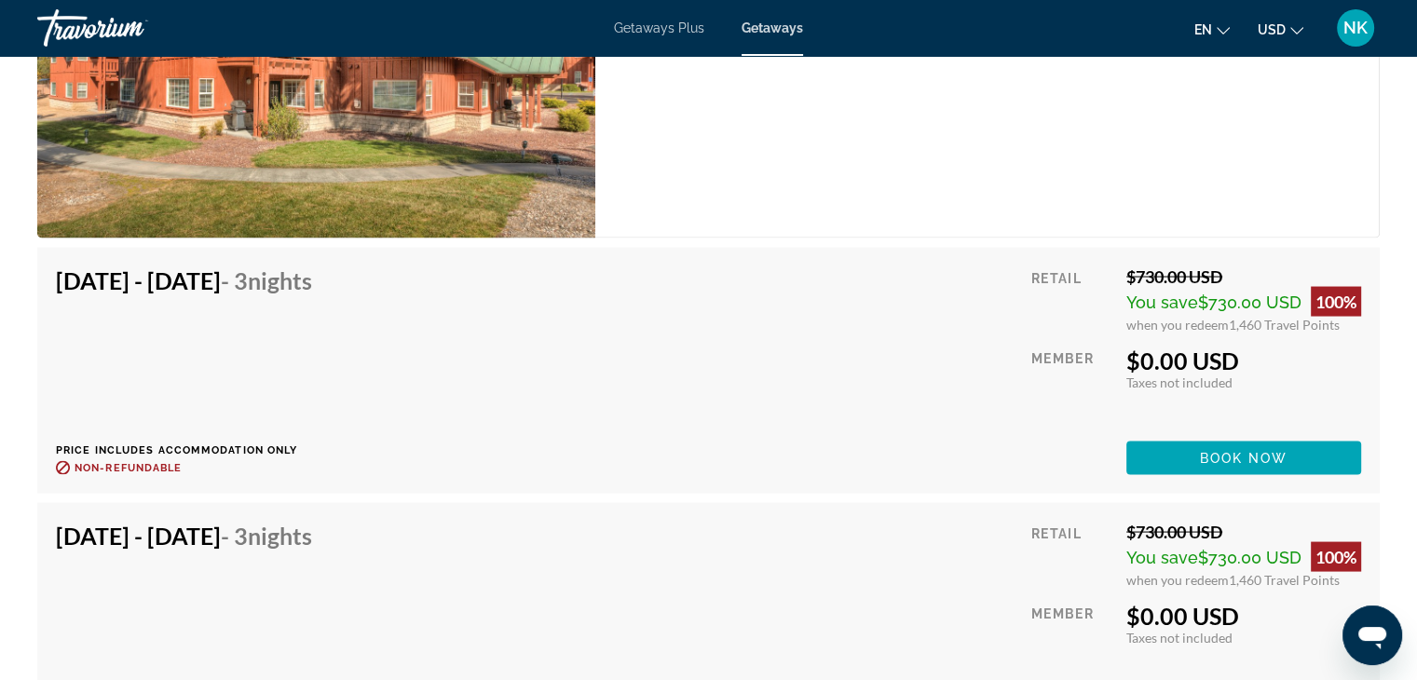
scroll to position [3529, 0]
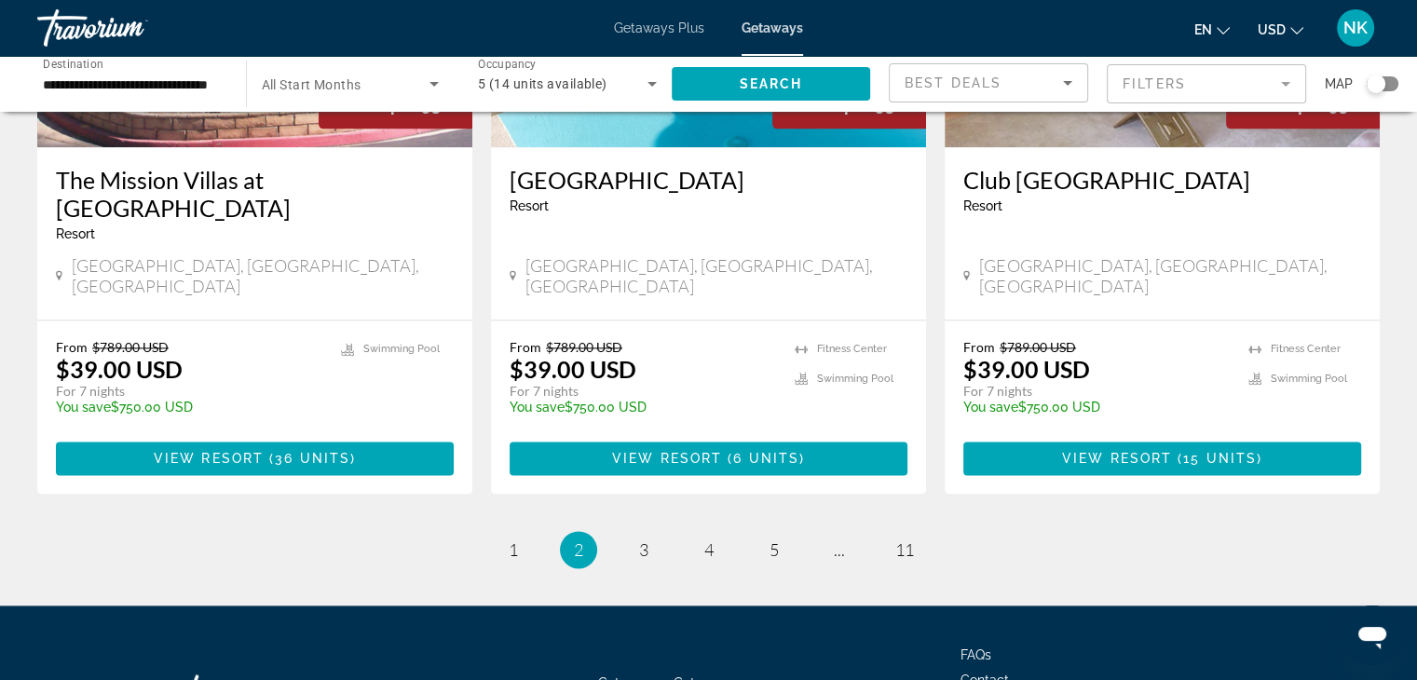
scroll to position [2384, 0]
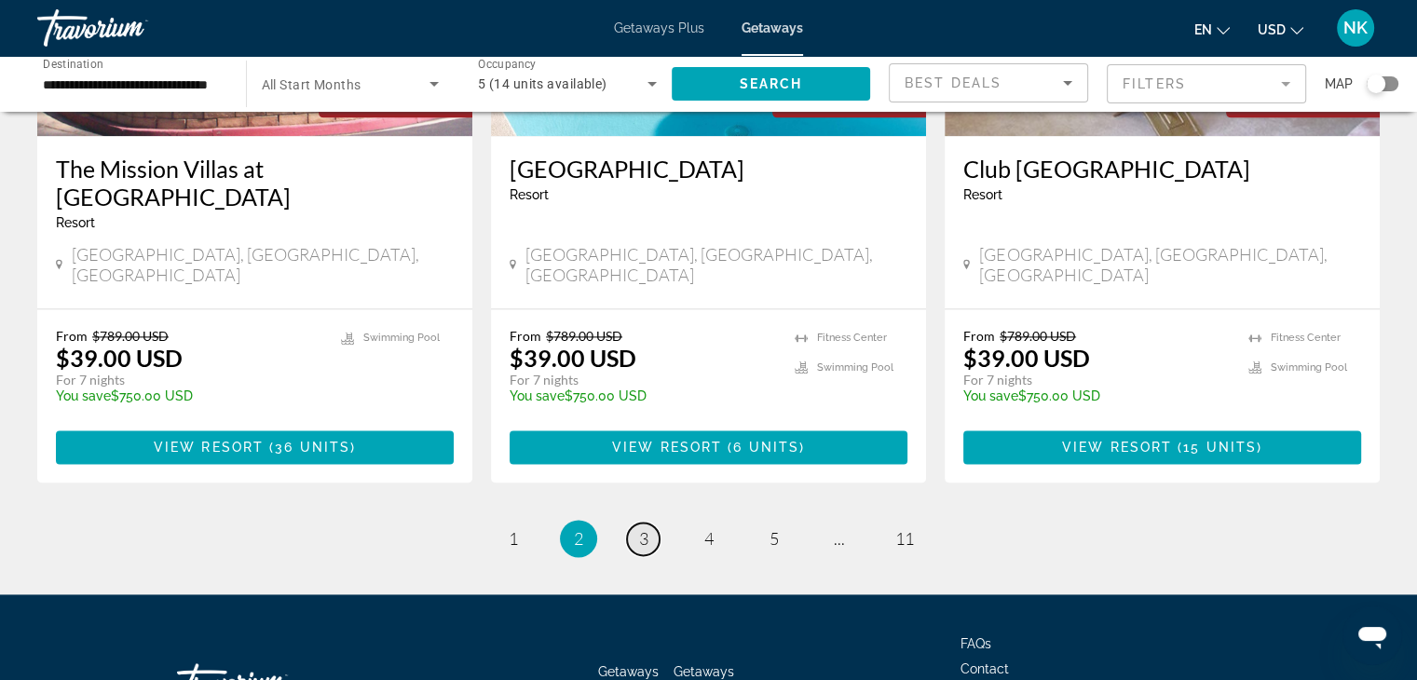
click at [644, 528] on span "3" at bounding box center [643, 538] width 9 height 20
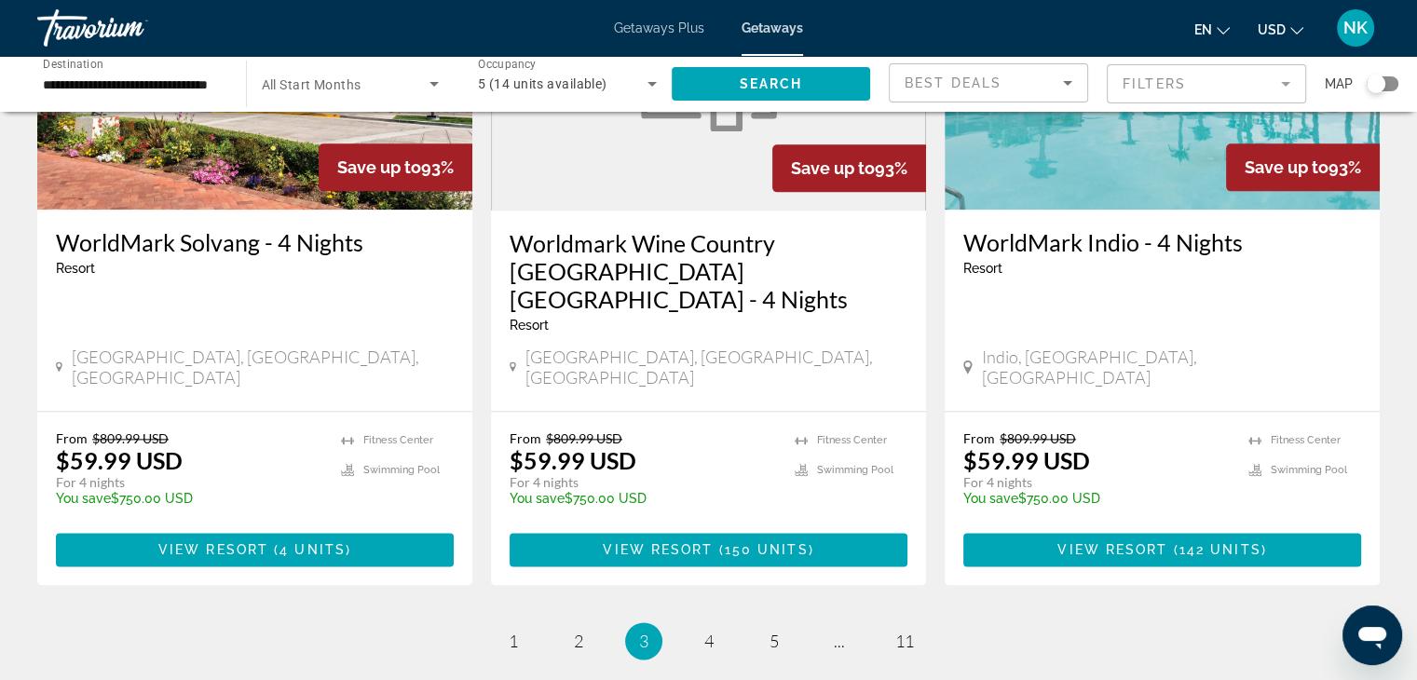
scroll to position [2261, 0]
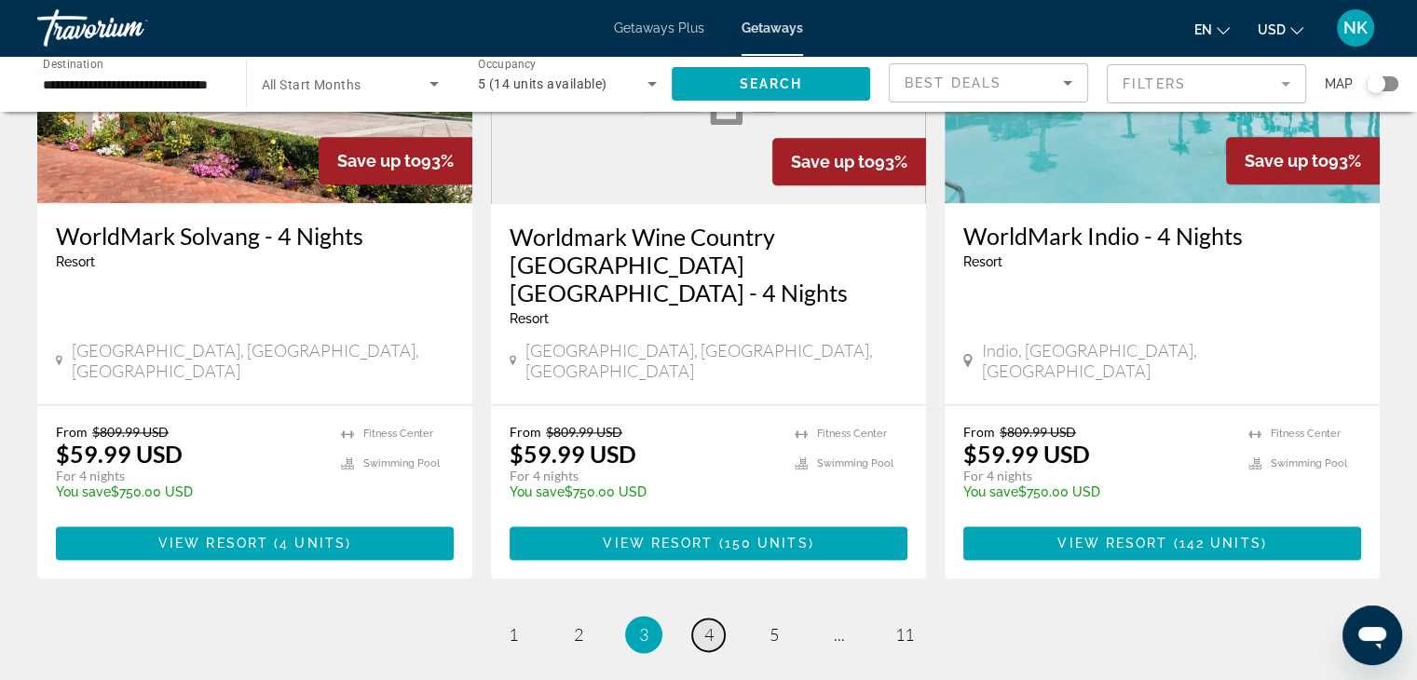
click at [710, 624] on span "4" at bounding box center [708, 634] width 9 height 20
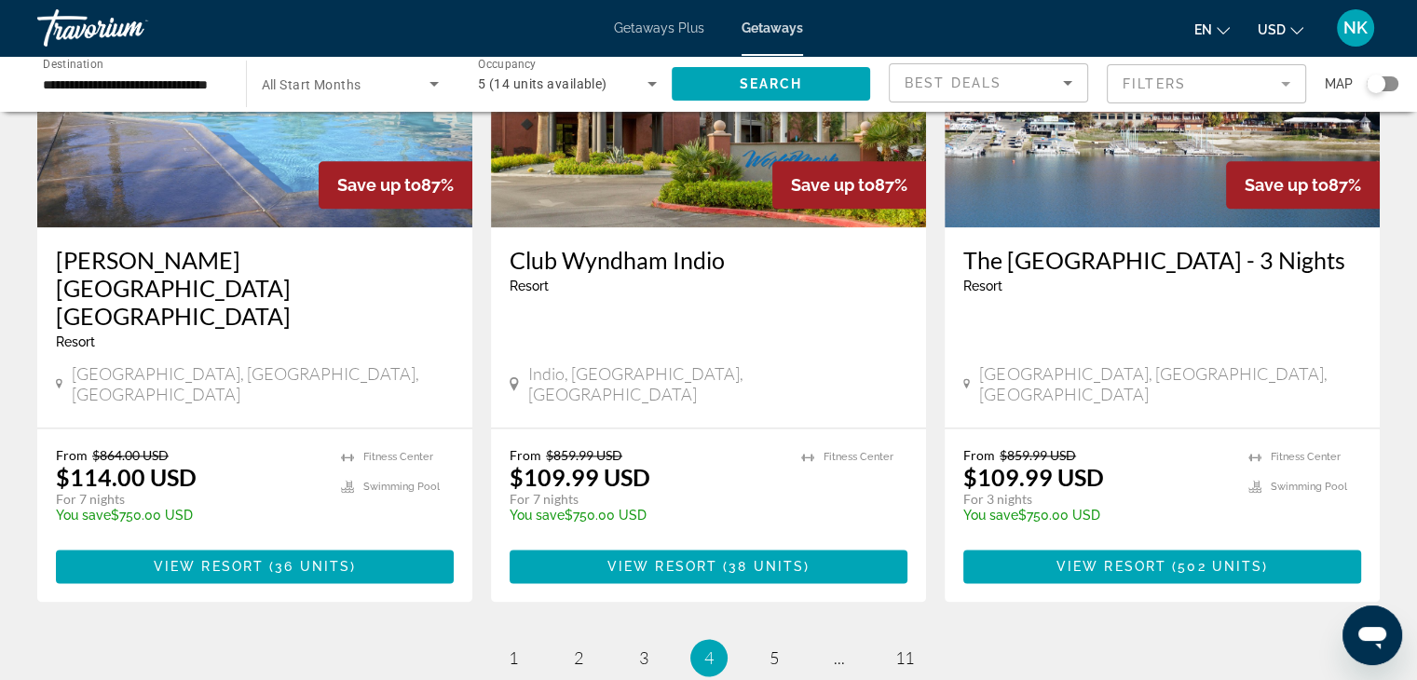
scroll to position [2368, 0]
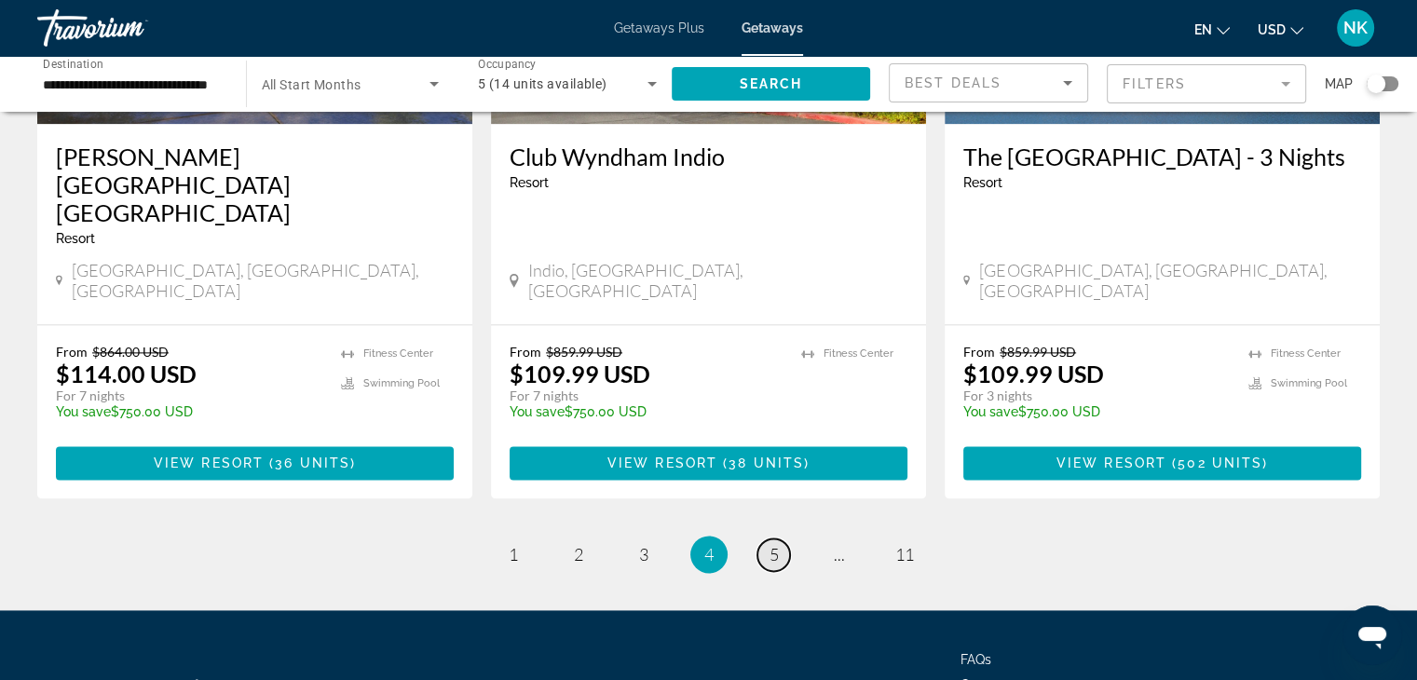
click at [774, 544] on span "5" at bounding box center [773, 554] width 9 height 20
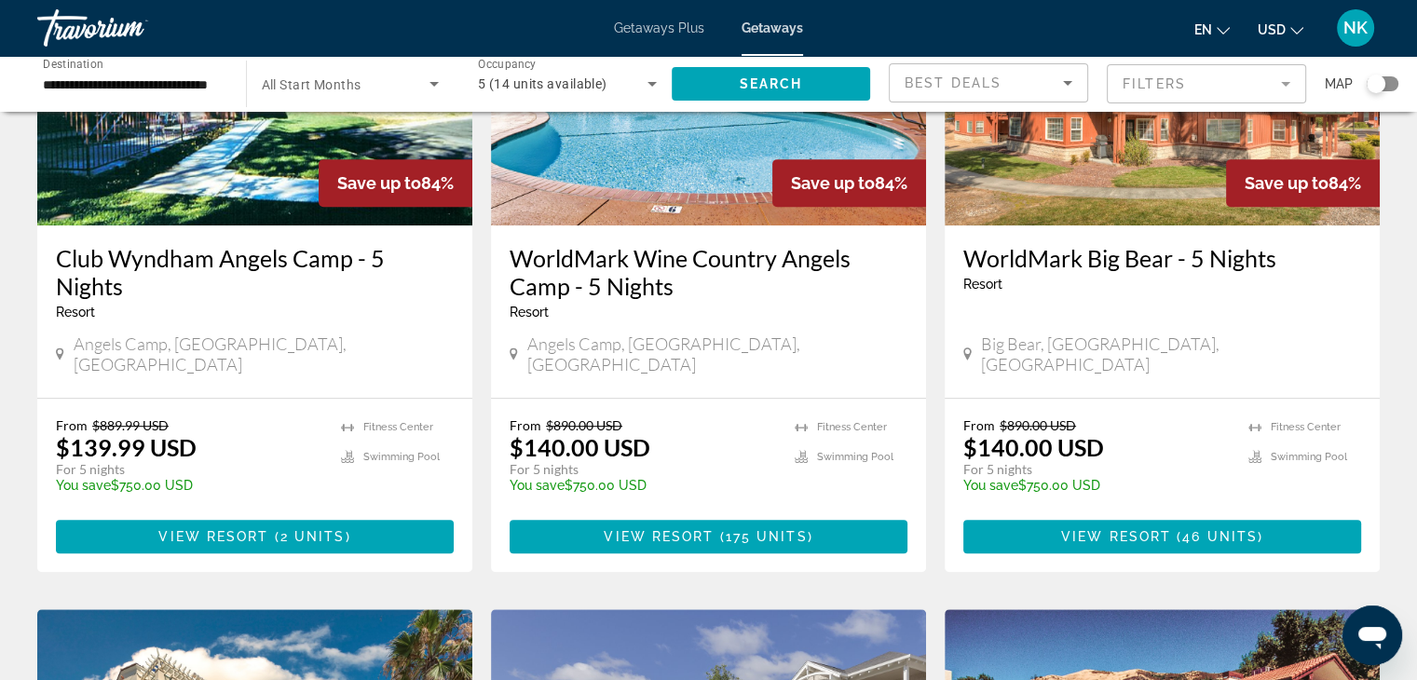
scroll to position [917, 0]
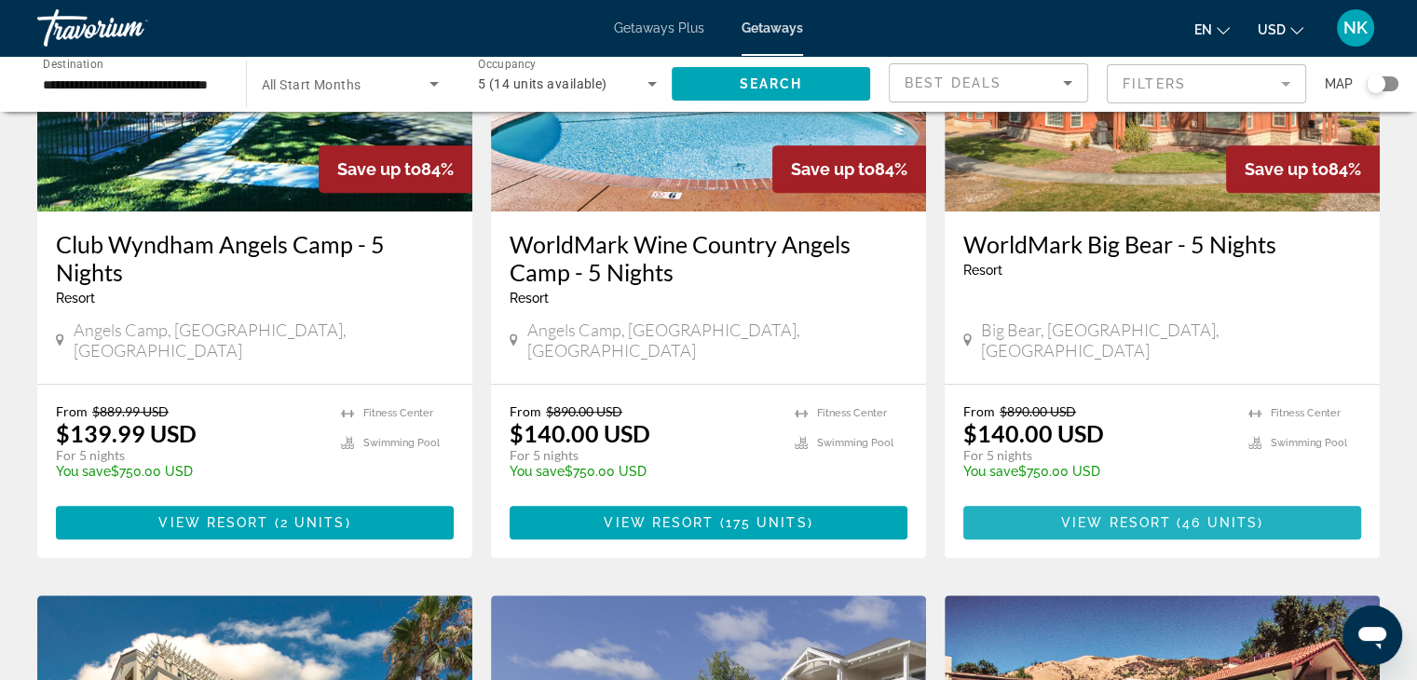
click at [1170, 515] on span "View Resort" at bounding box center [1116, 522] width 110 height 15
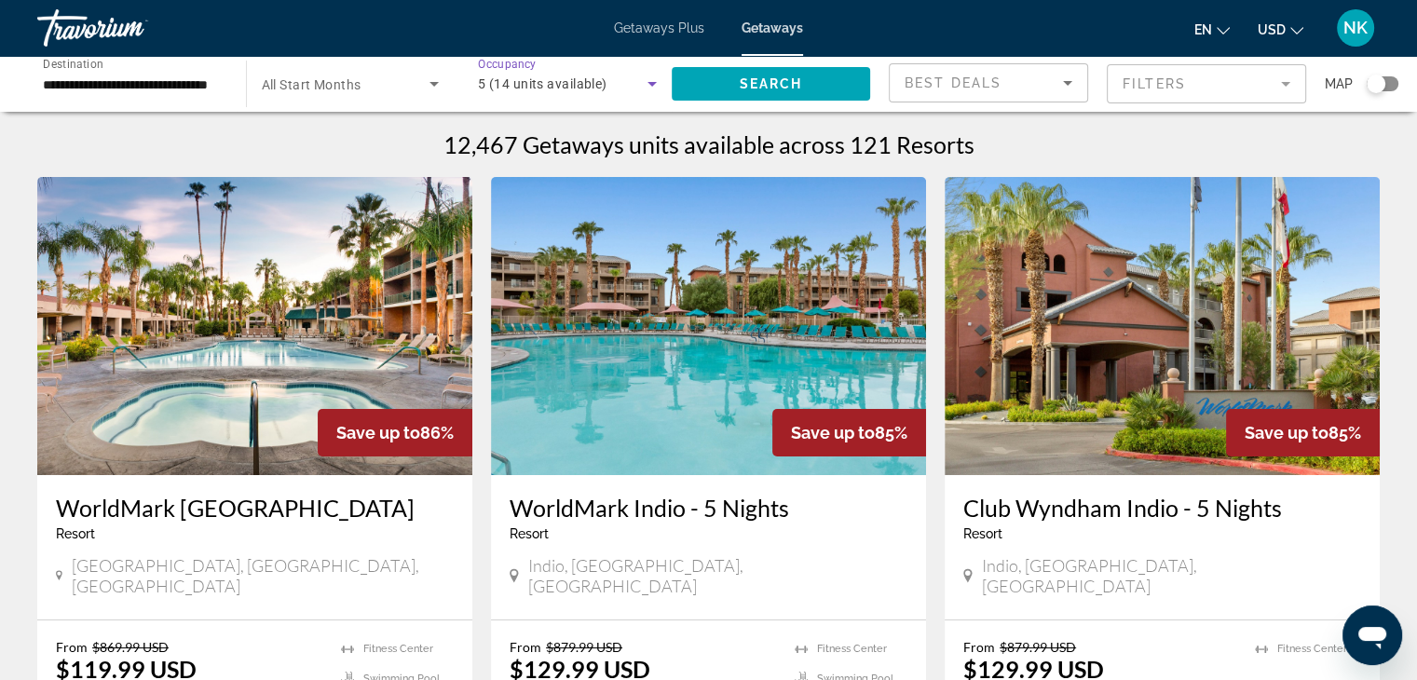
click at [540, 89] on span "5 (14 units available)" at bounding box center [542, 83] width 129 height 15
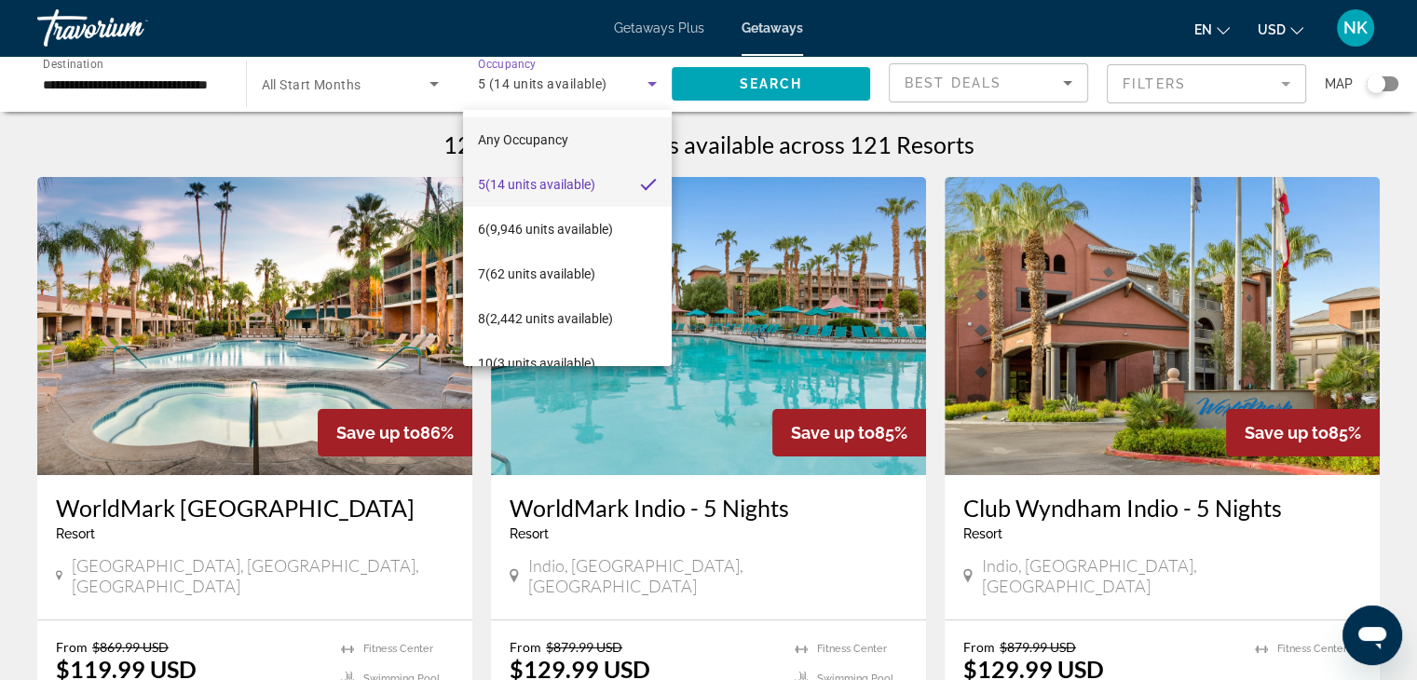
click at [501, 140] on span "Any Occupancy" at bounding box center [523, 139] width 90 height 15
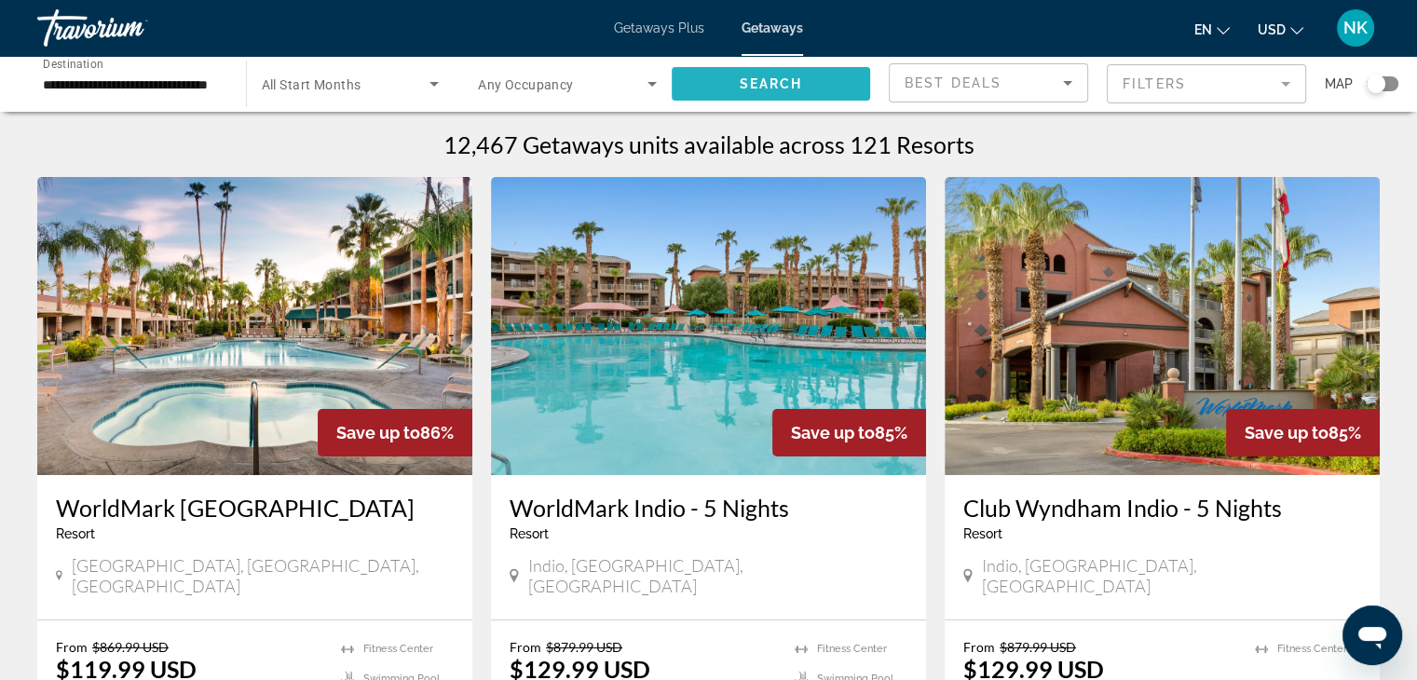
click at [723, 78] on span "Search widget" at bounding box center [770, 83] width 199 height 45
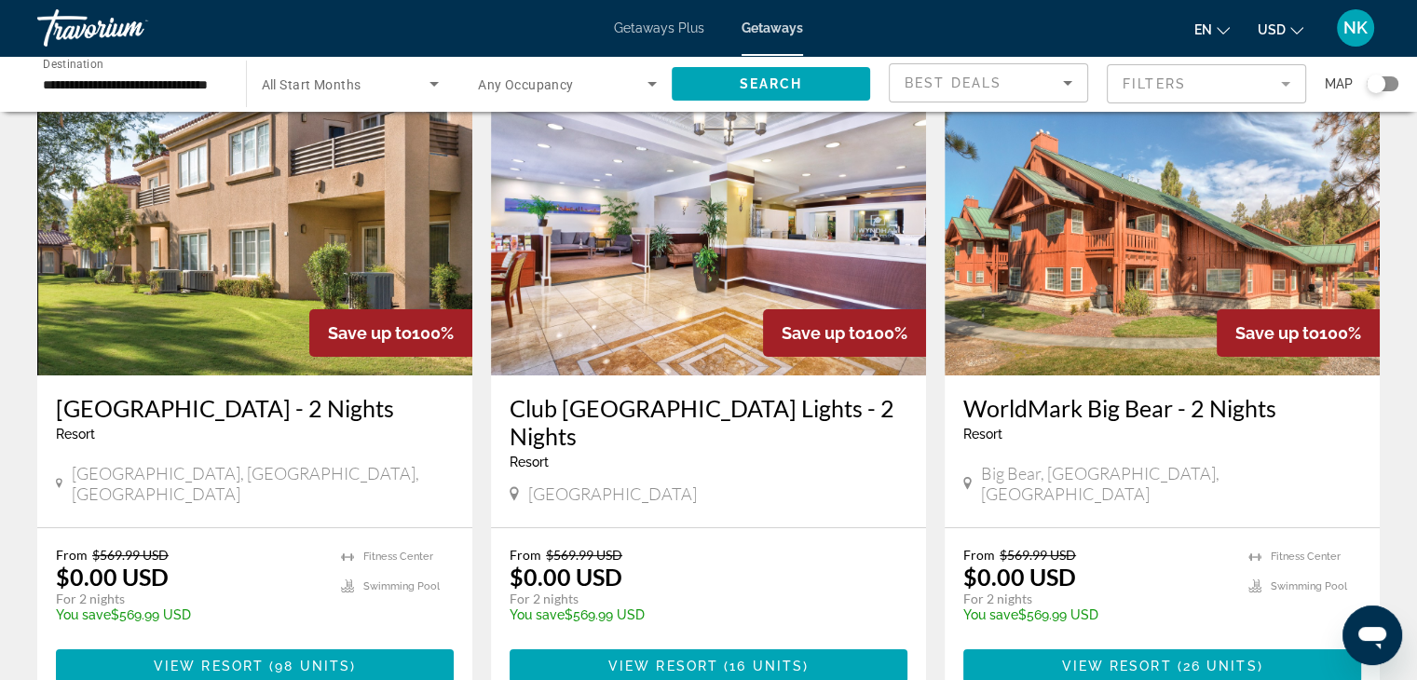
scroll to position [97, 0]
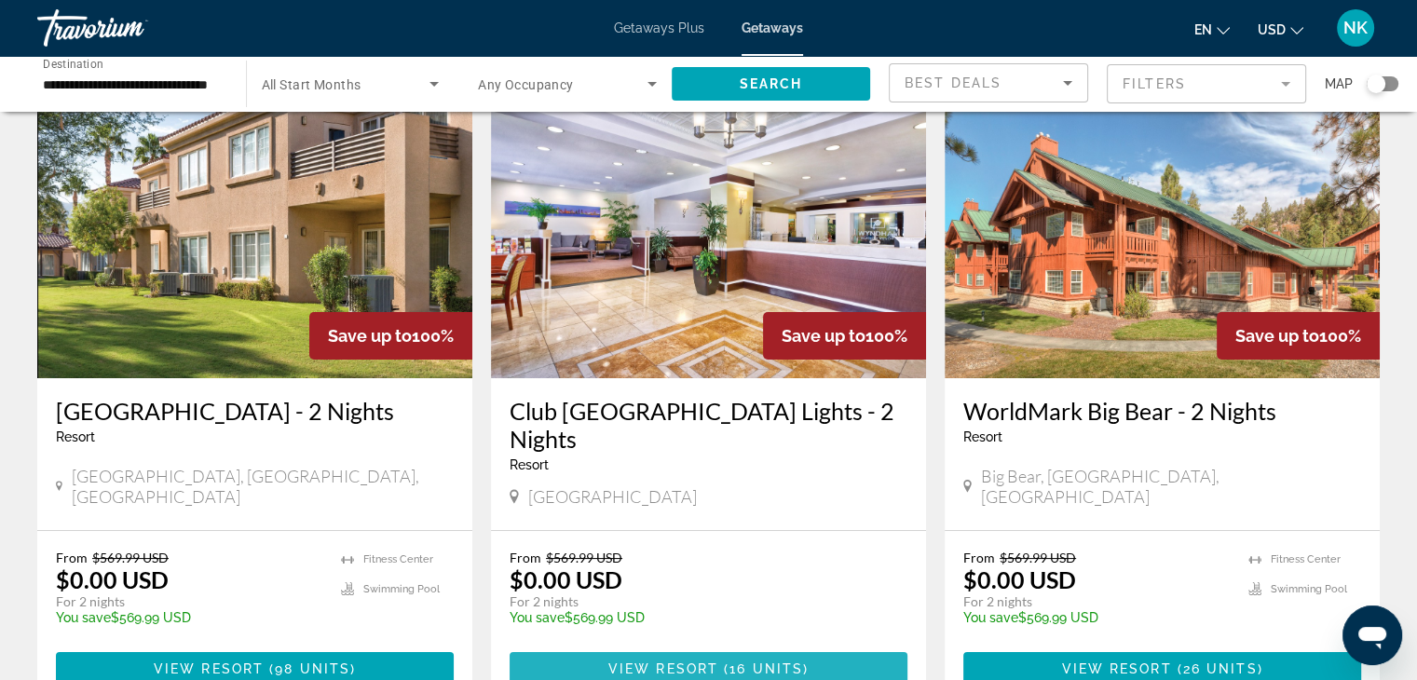
click at [678, 666] on span "View Resort" at bounding box center [663, 668] width 110 height 15
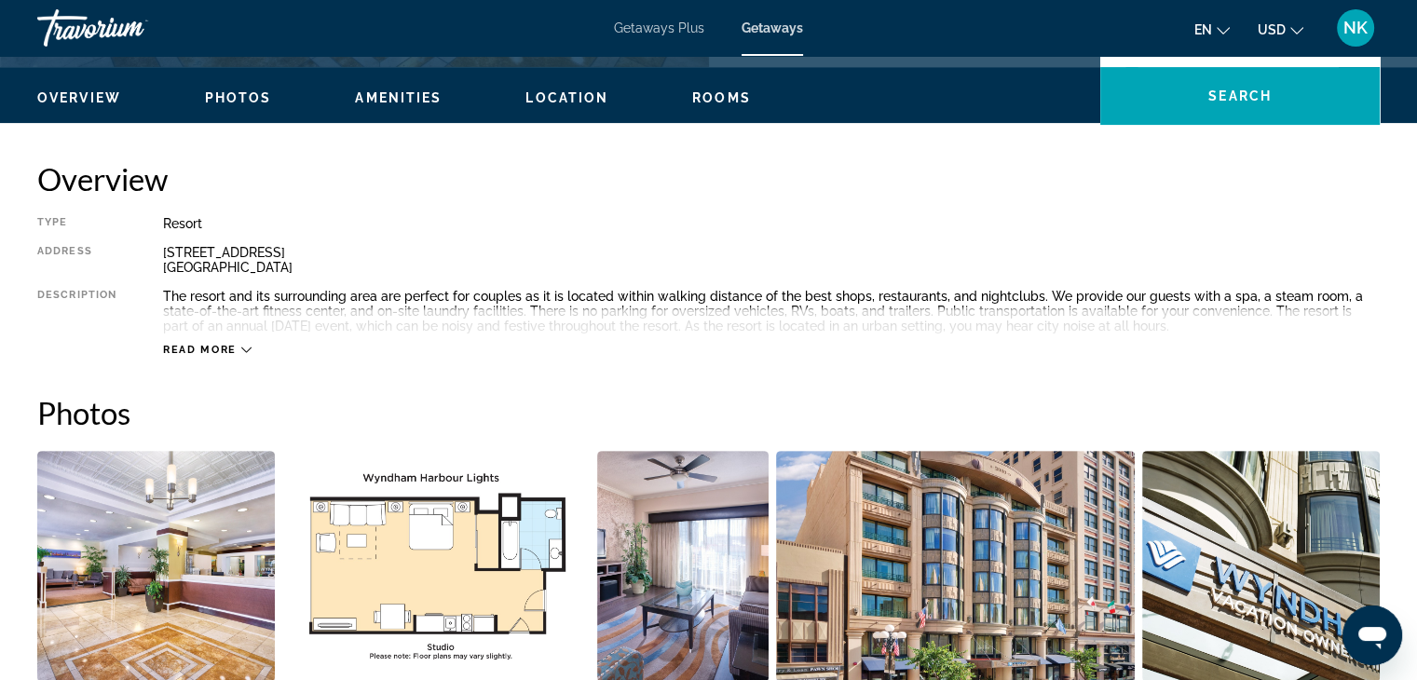
scroll to position [524, 0]
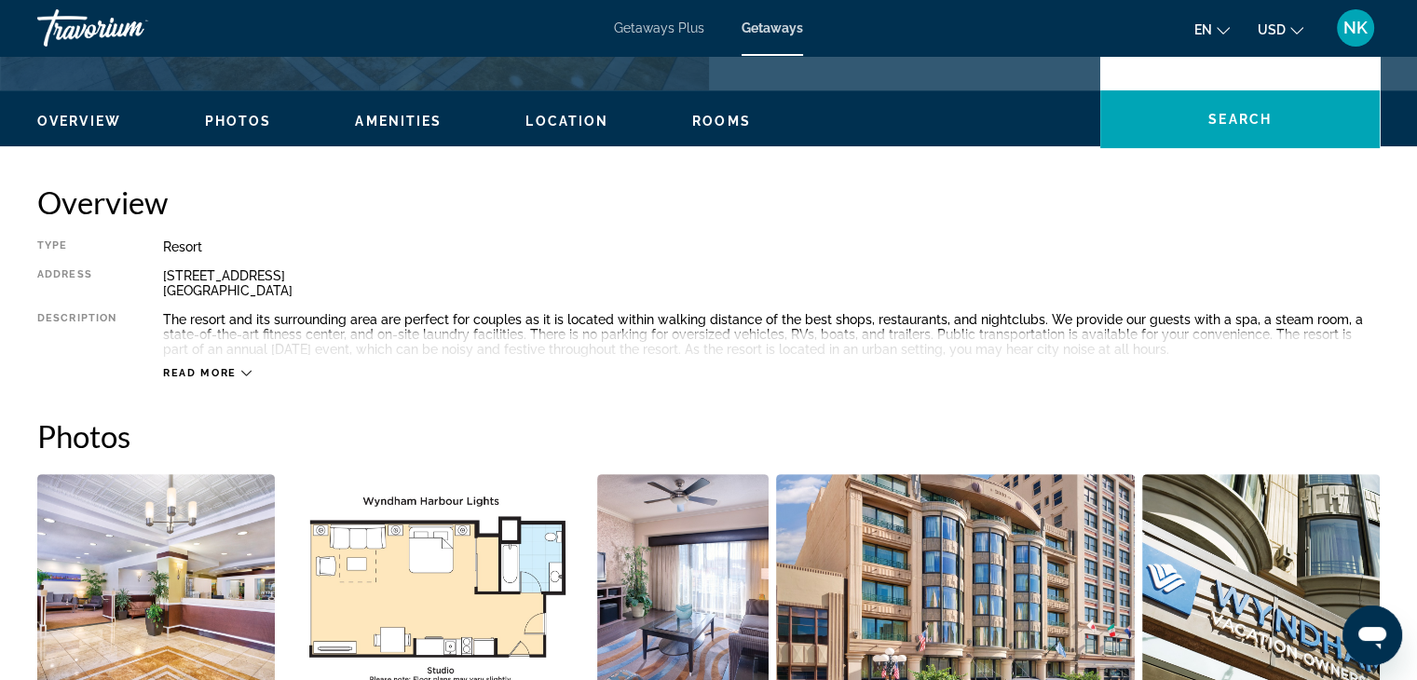
click at [212, 373] on span "Read more" at bounding box center [200, 373] width 74 height 12
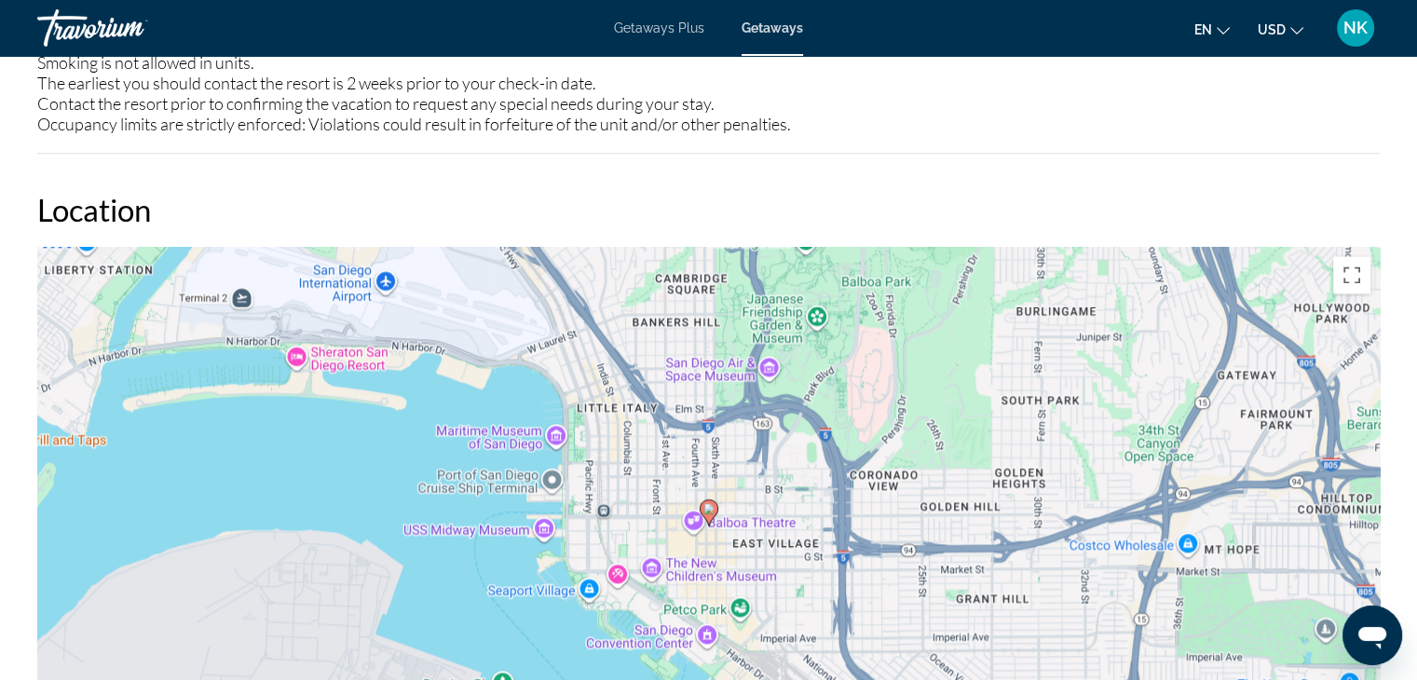
scroll to position [1818, 0]
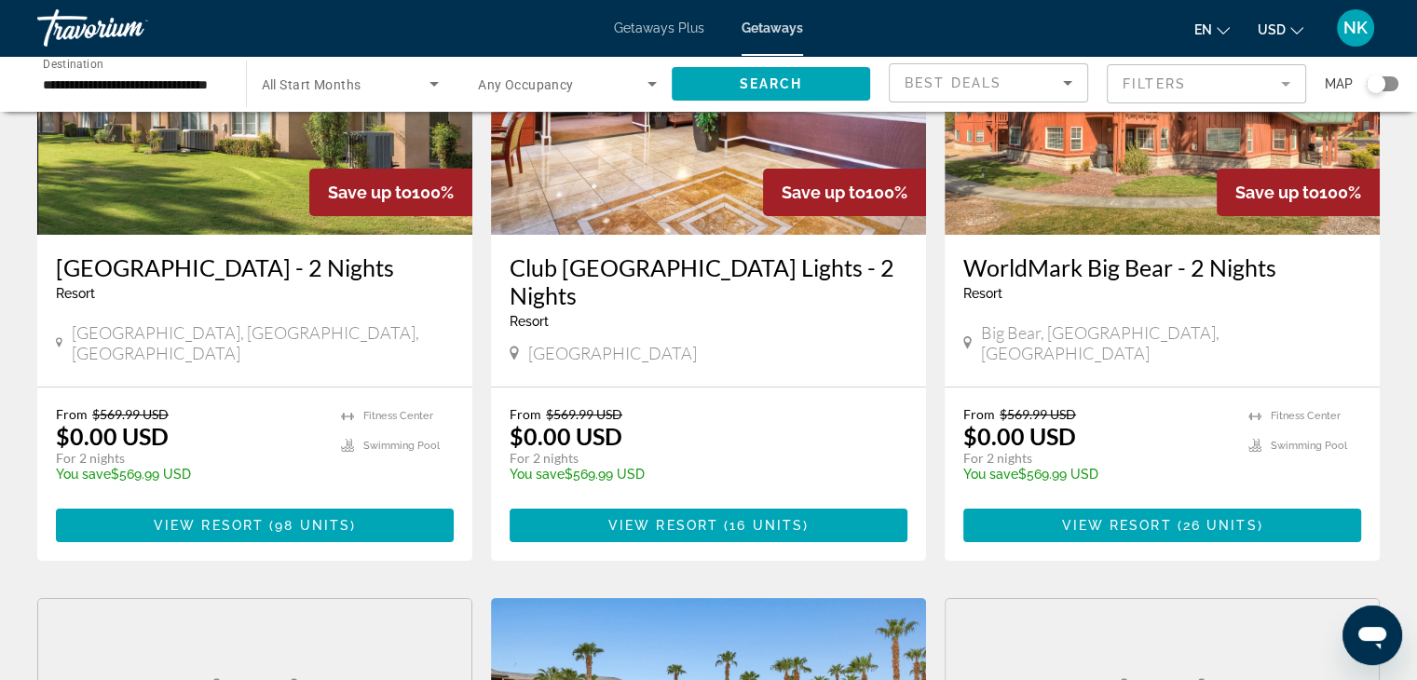
scroll to position [279, 0]
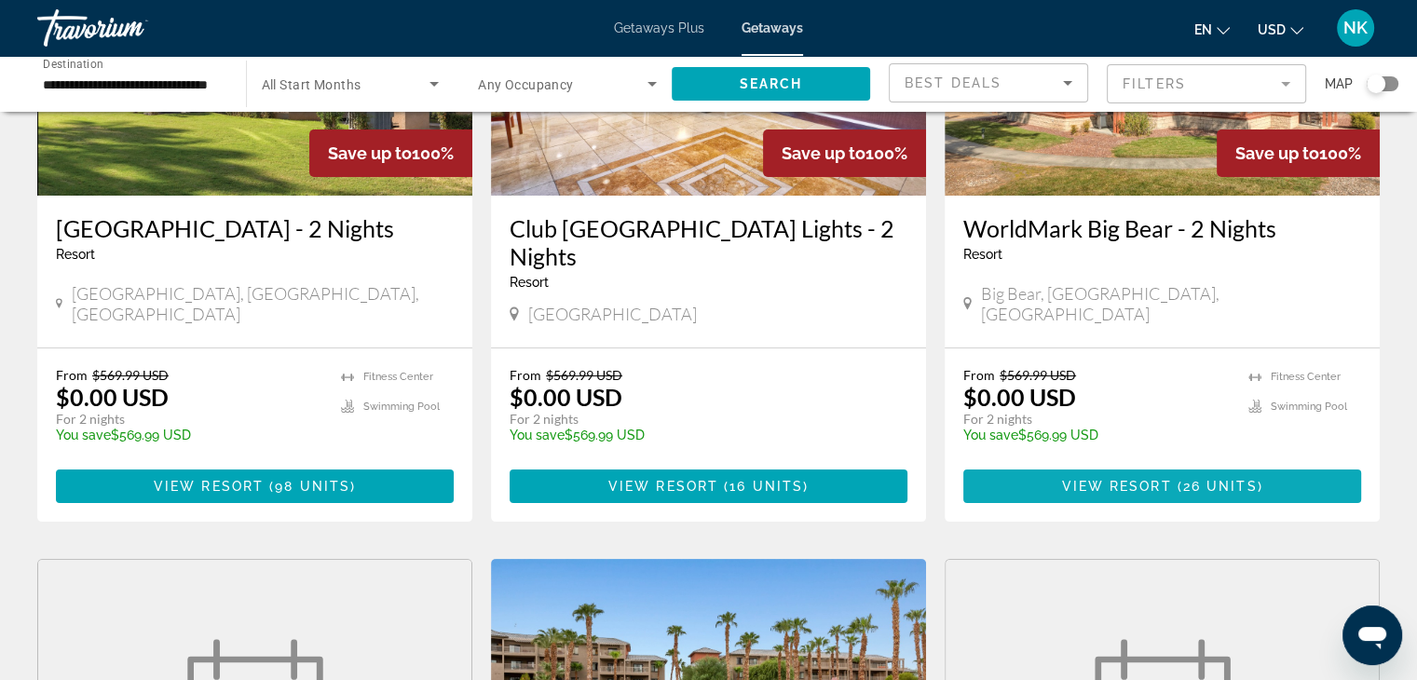
click at [1249, 492] on span "26 units" at bounding box center [1220, 486] width 75 height 15
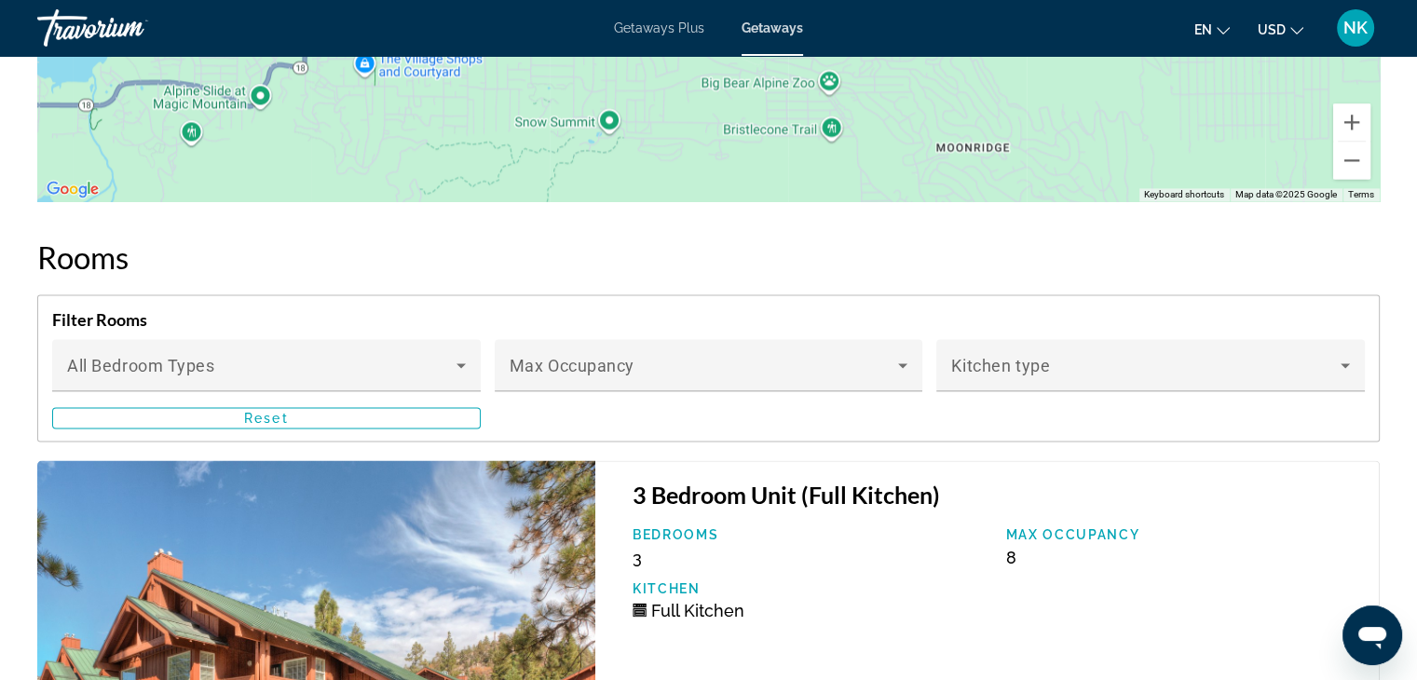
scroll to position [3036, 0]
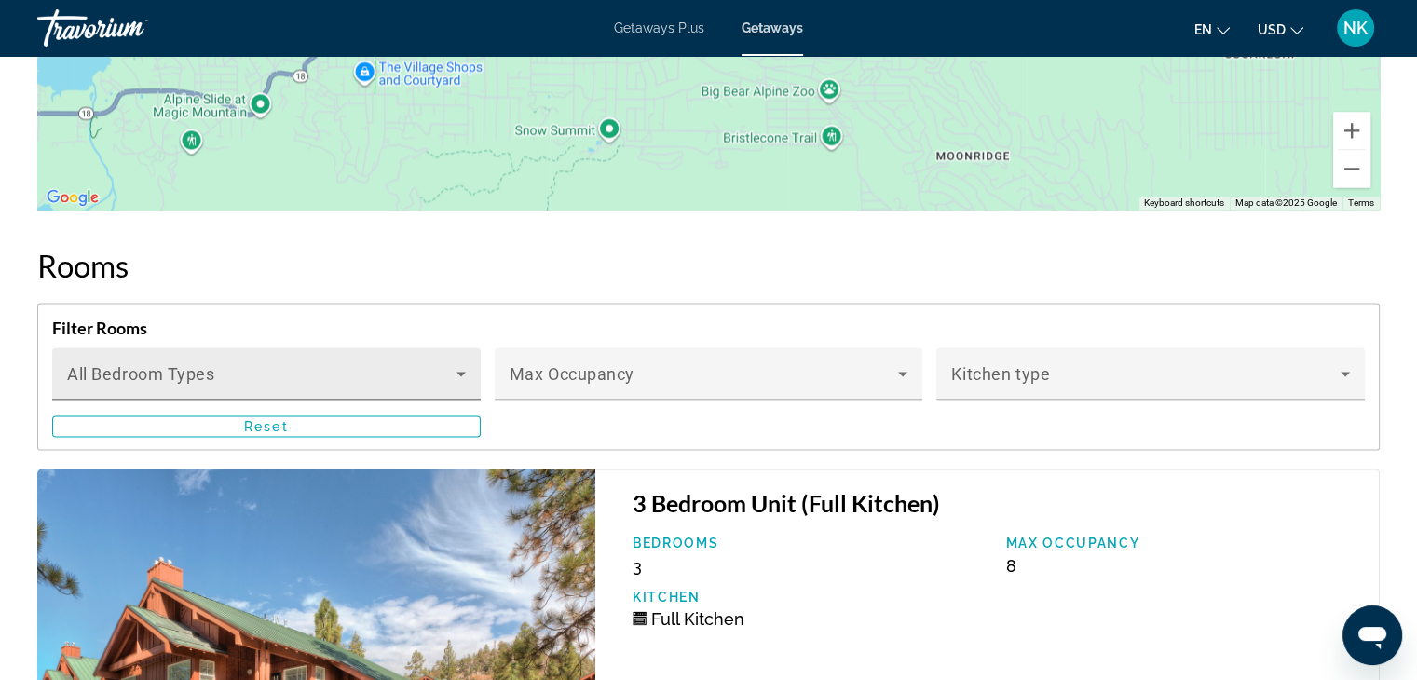
click at [418, 360] on div "Bedroom Types All Bedroom Types" at bounding box center [266, 373] width 399 height 52
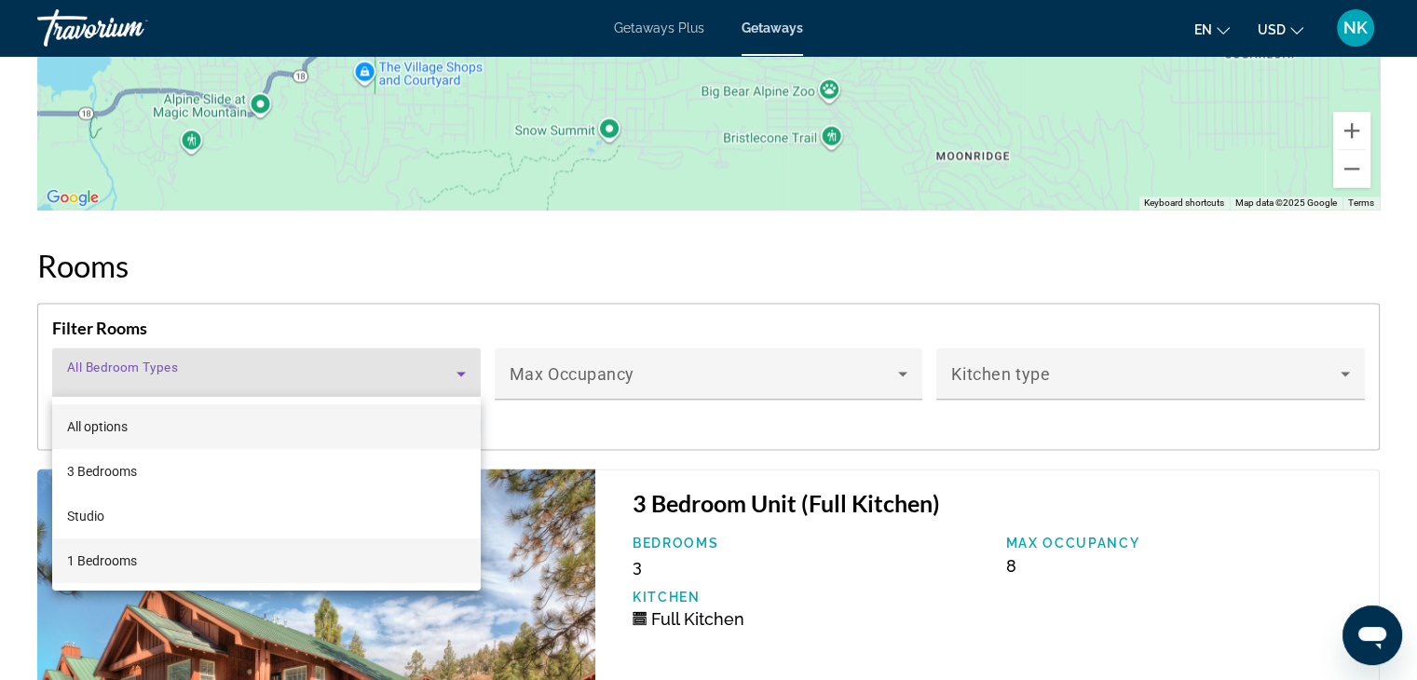
click at [227, 571] on mat-option "1 Bedrooms" at bounding box center [266, 560] width 428 height 45
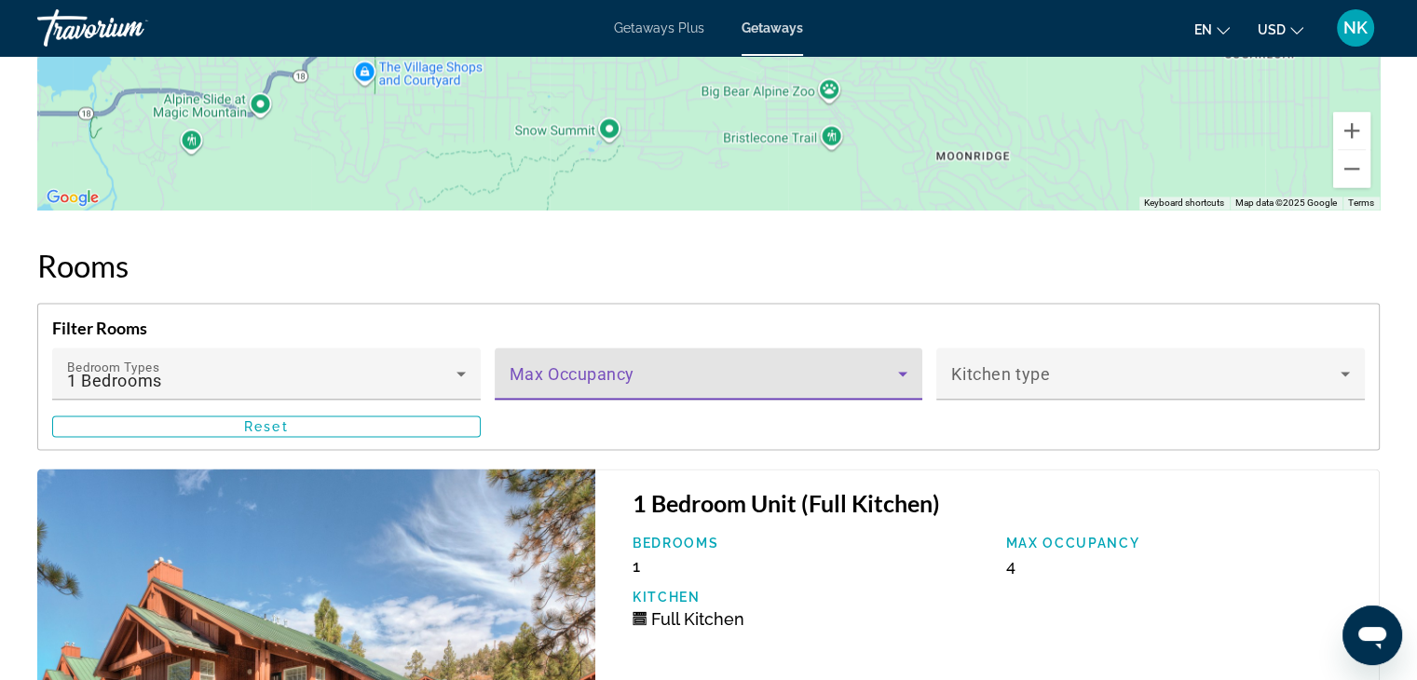
click at [566, 373] on span "Main content" at bounding box center [703, 381] width 389 height 22
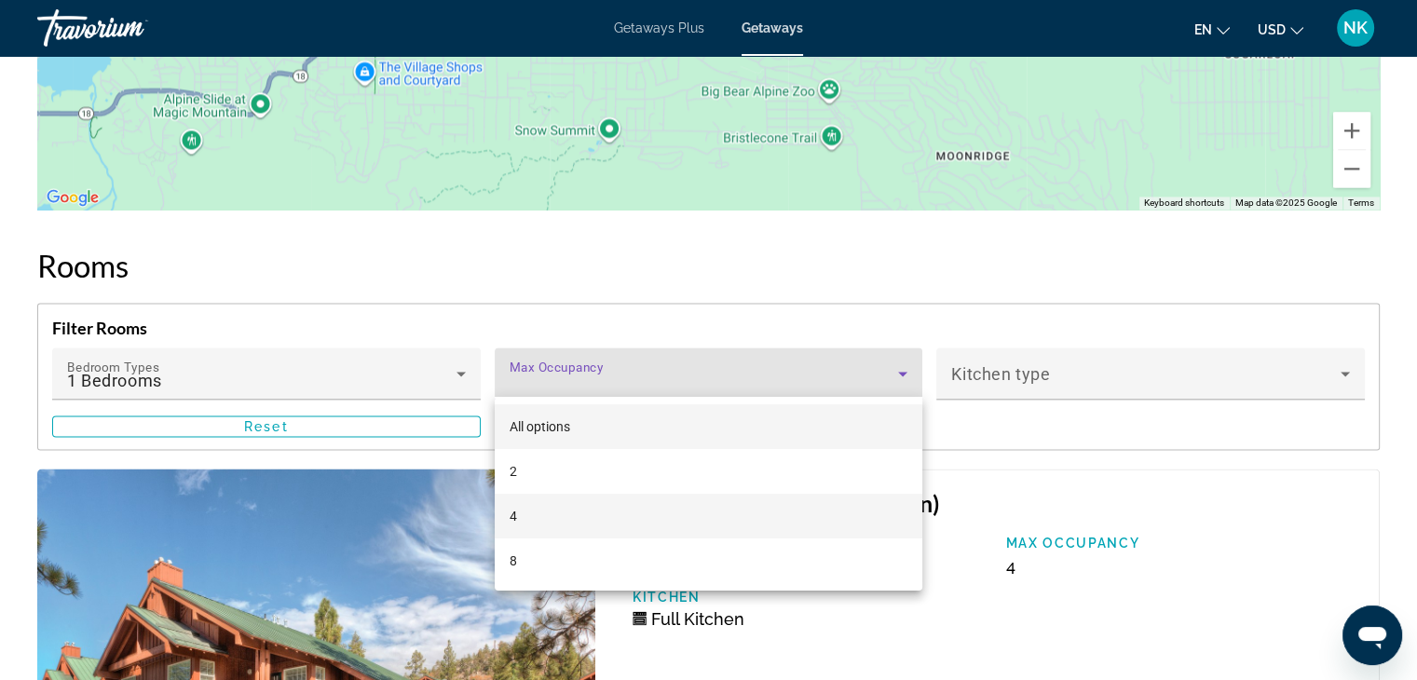
click at [536, 521] on mat-option "4" at bounding box center [709, 516] width 428 height 45
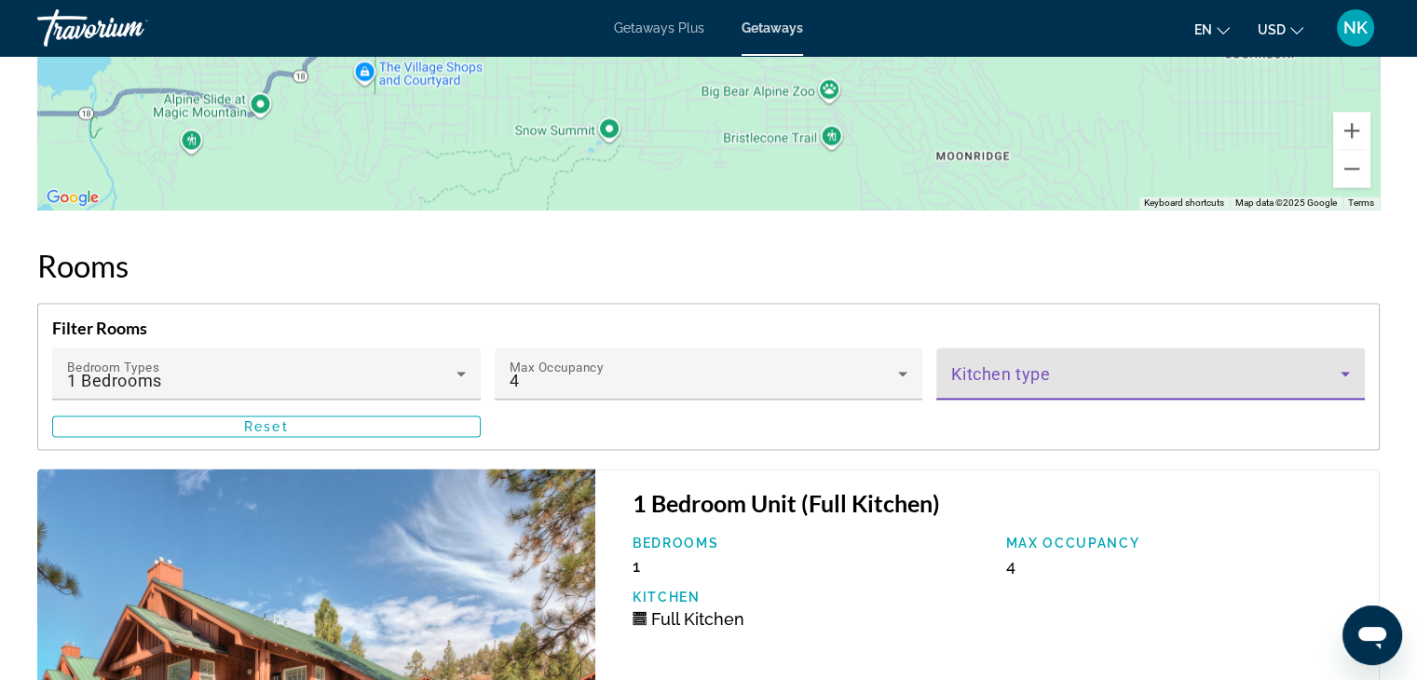
click at [1334, 375] on icon "Main content" at bounding box center [1345, 373] width 22 height 22
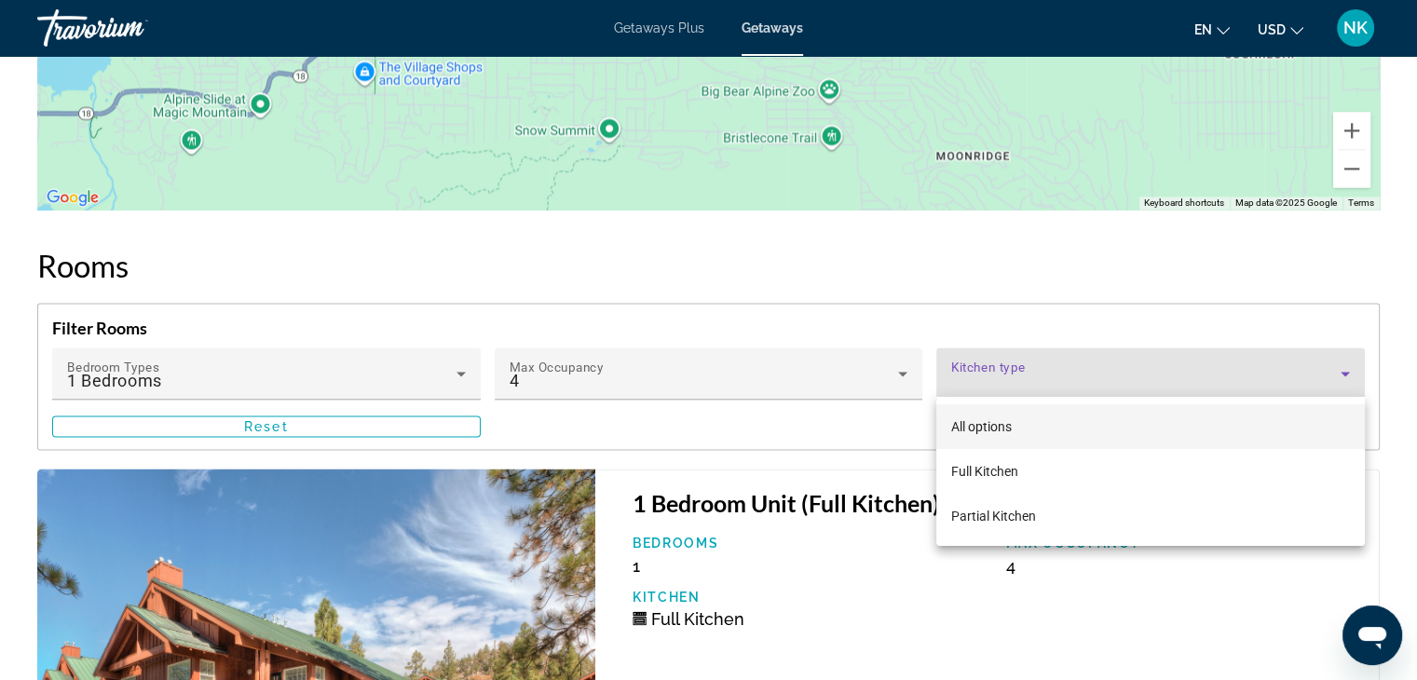
click at [1232, 437] on mat-option "All options" at bounding box center [1150, 426] width 428 height 45
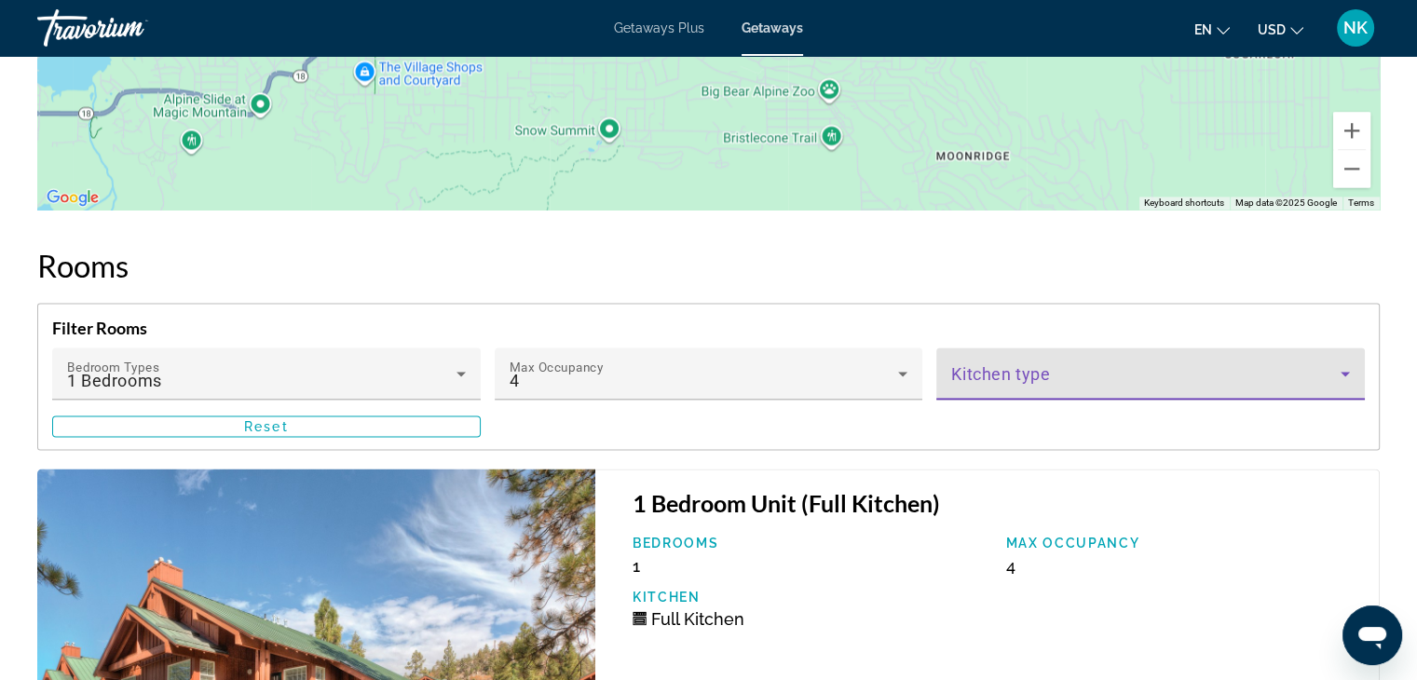
click at [1354, 373] on icon "Main content" at bounding box center [1345, 373] width 22 height 22
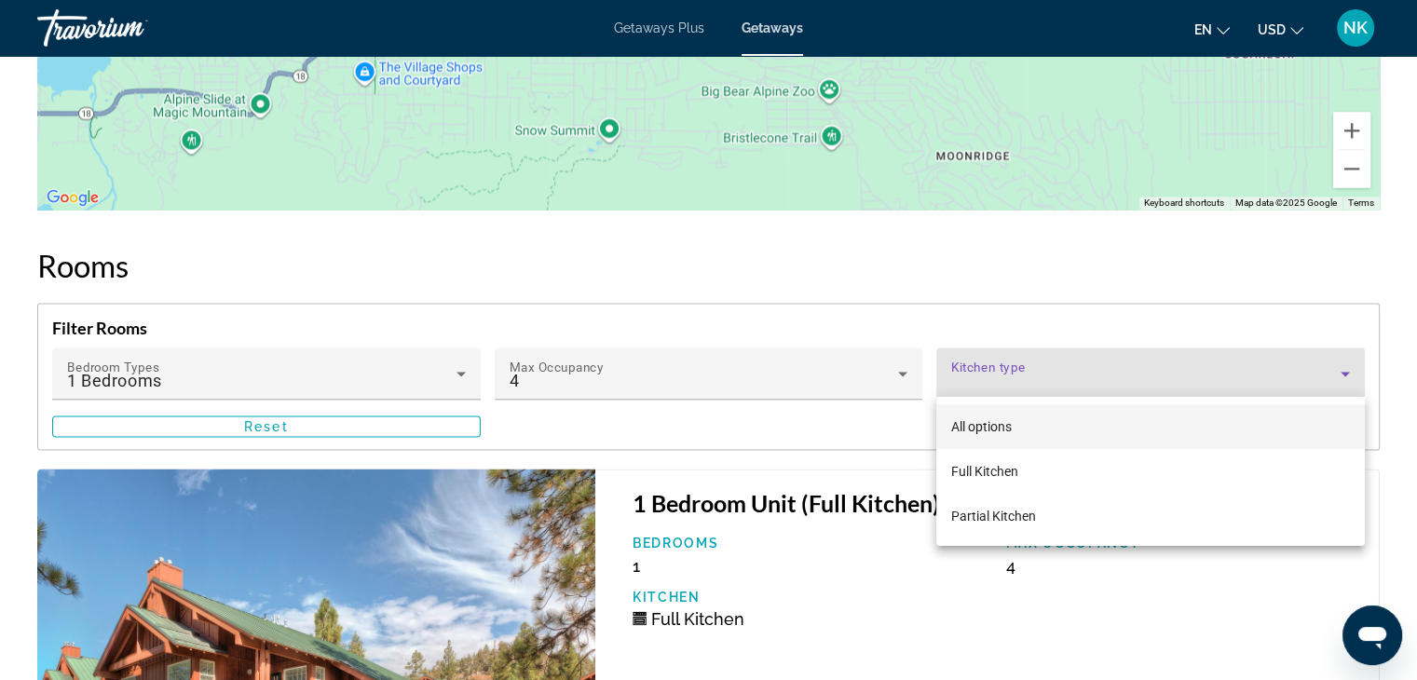
click at [1193, 433] on mat-option "All options" at bounding box center [1150, 426] width 428 height 45
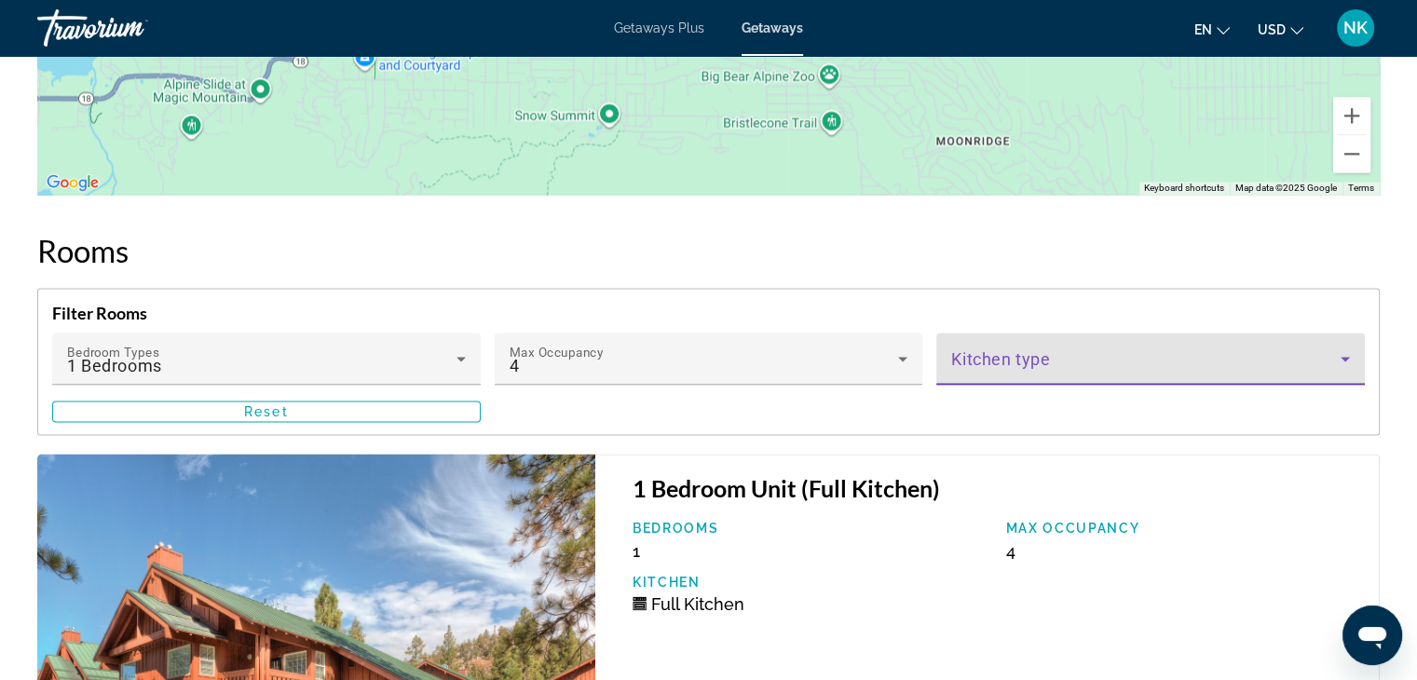
scroll to position [2963, 0]
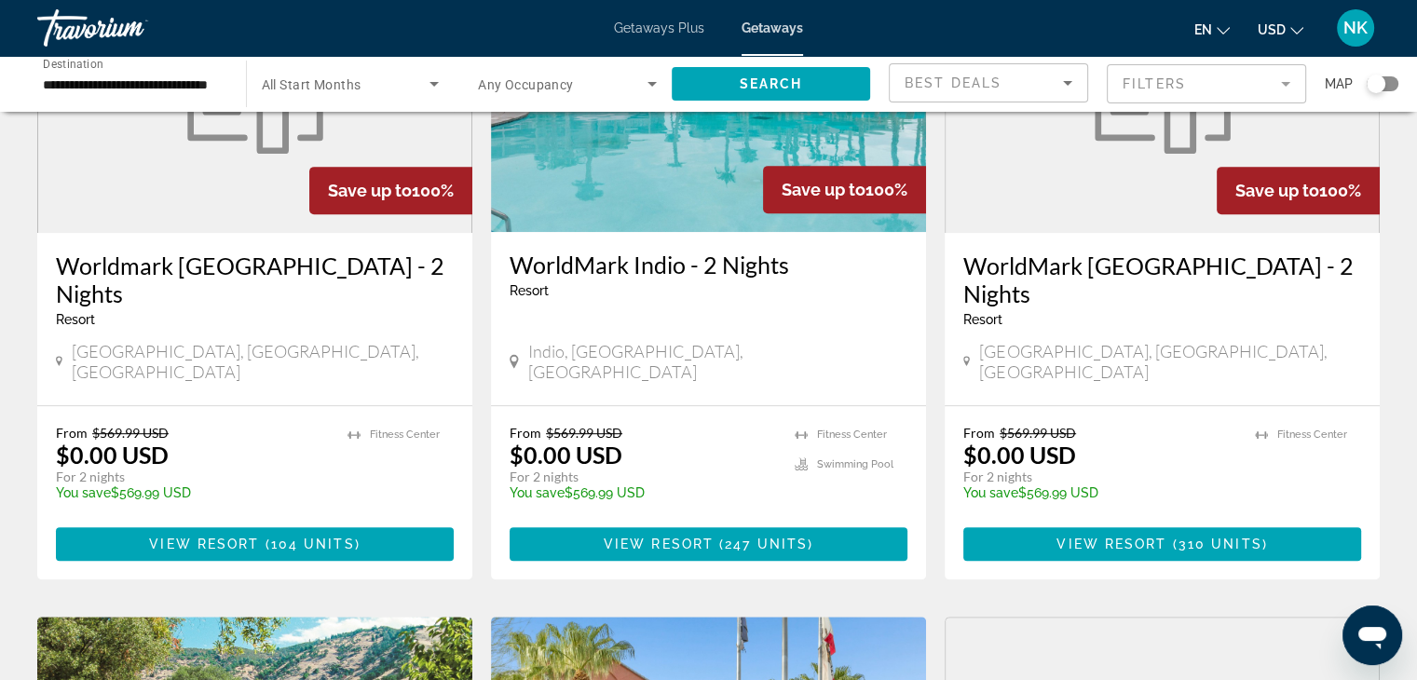
scroll to position [922, 0]
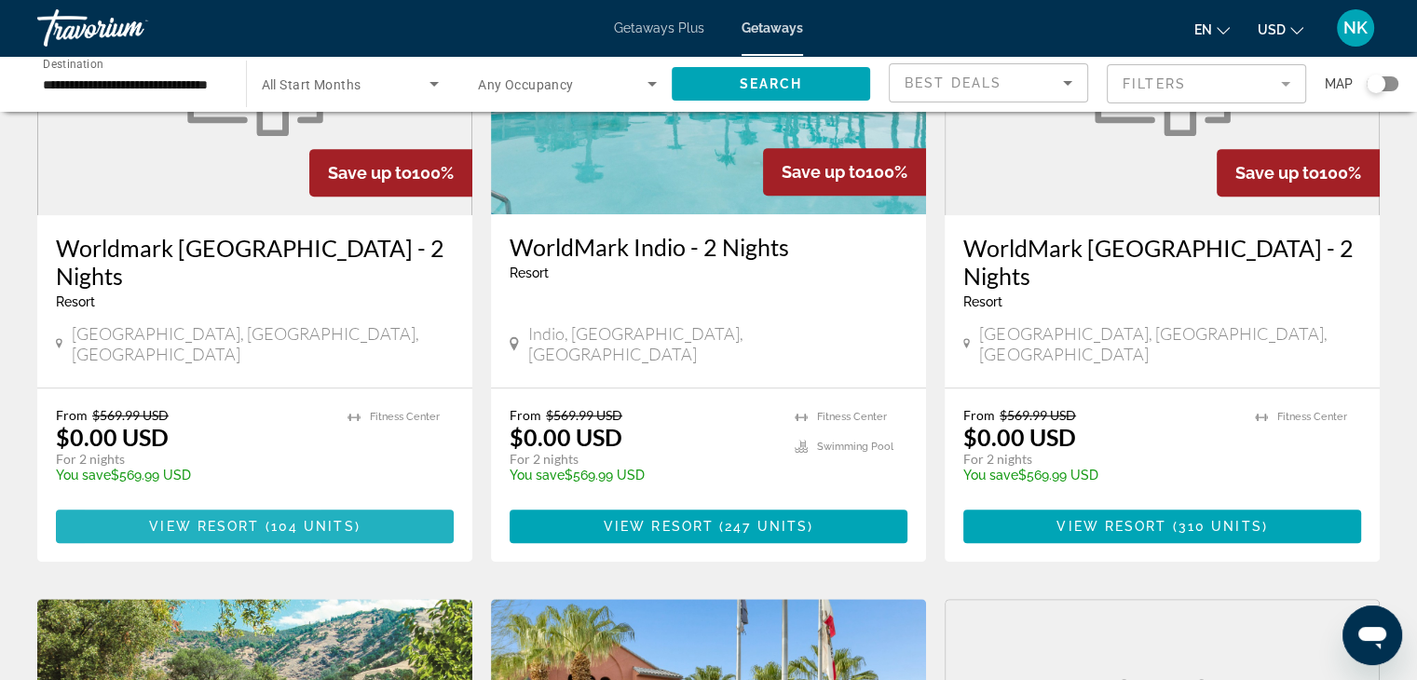
click at [151, 519] on span "View Resort" at bounding box center [204, 526] width 110 height 15
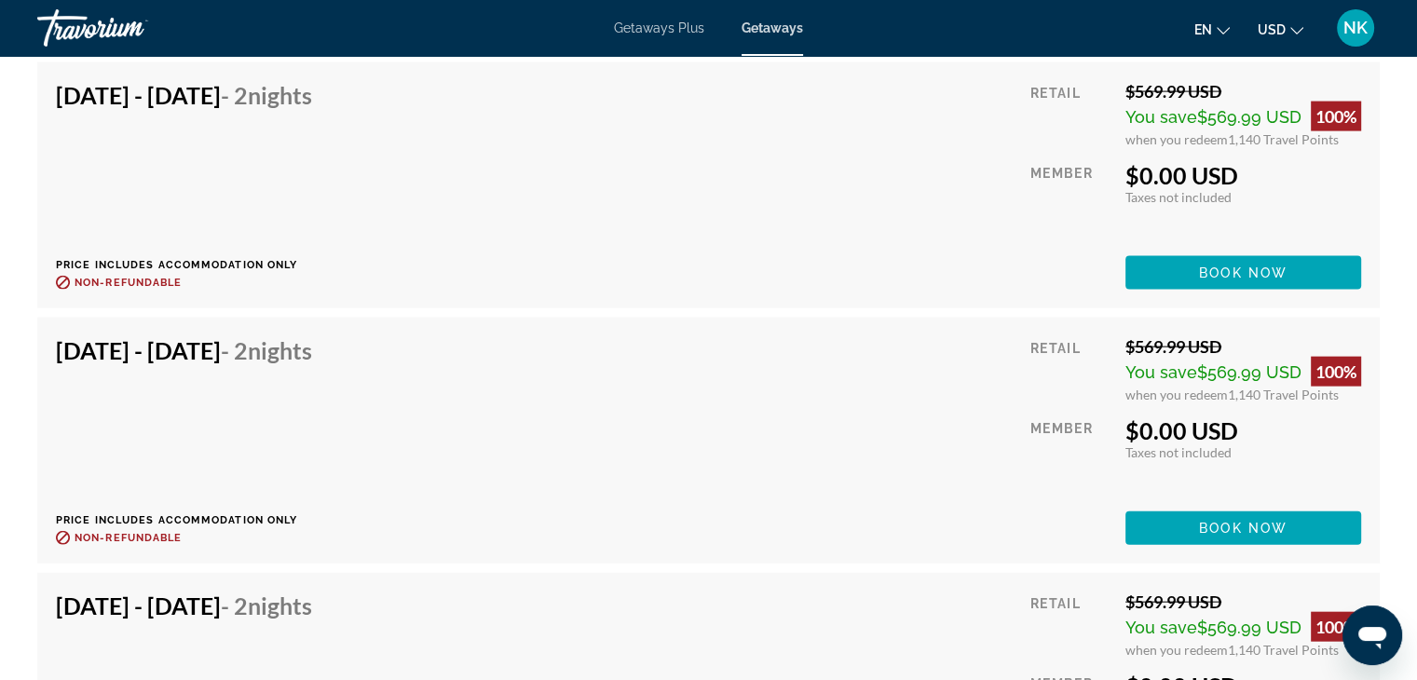
scroll to position [1626, 0]
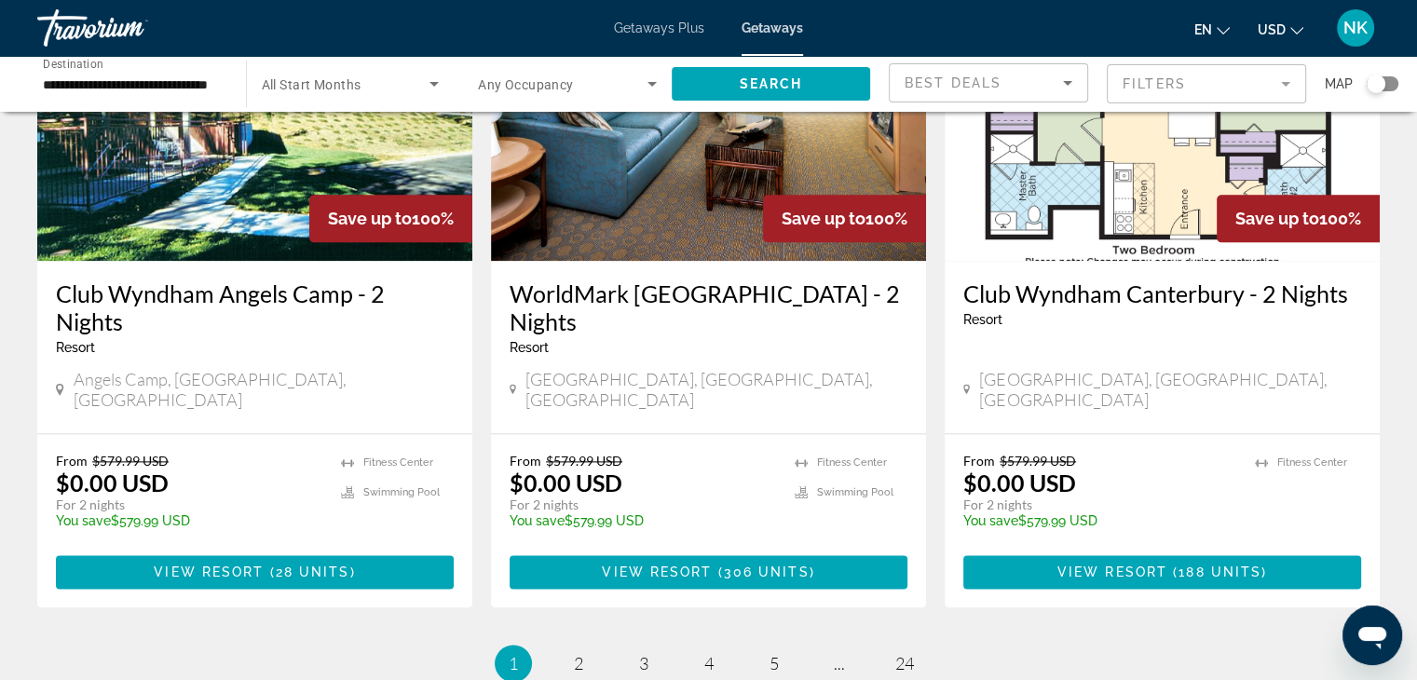
scroll to position [2293, 0]
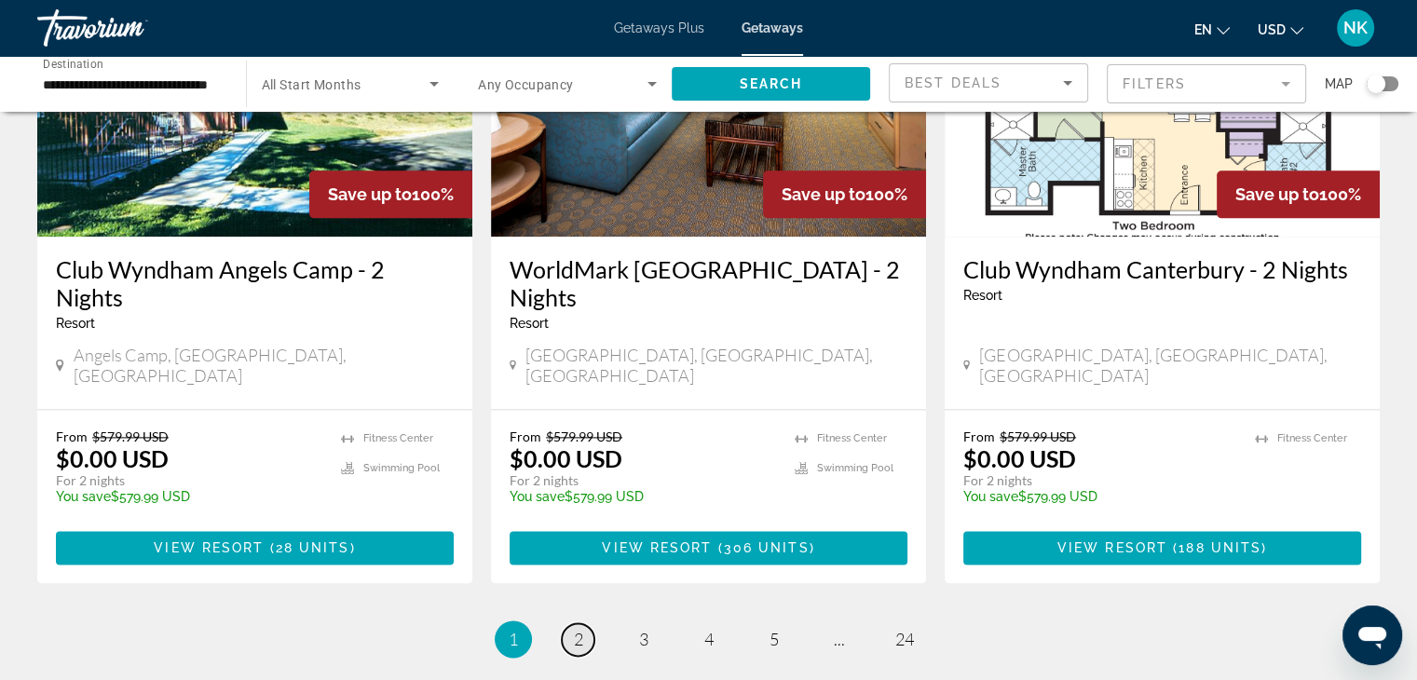
click at [577, 629] on span "2" at bounding box center [578, 639] width 9 height 20
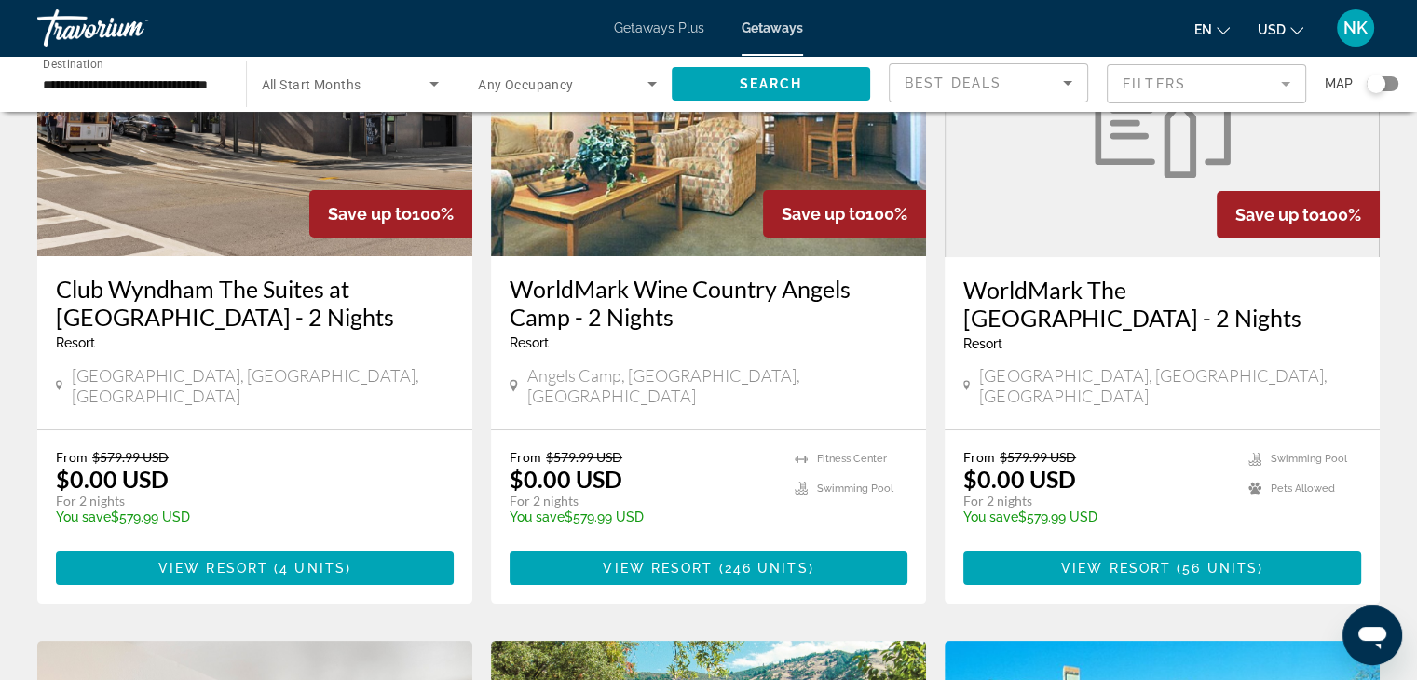
scroll to position [226, 0]
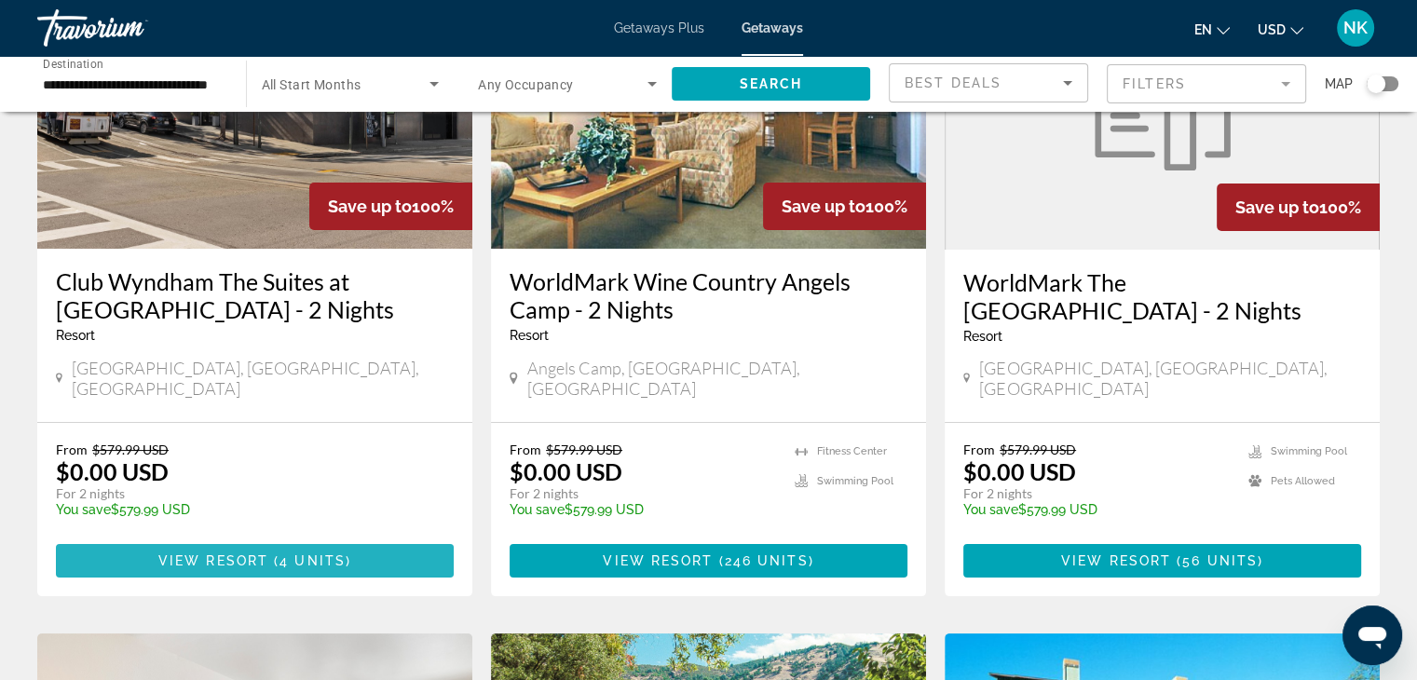
click at [360, 538] on span "Main content" at bounding box center [255, 560] width 398 height 45
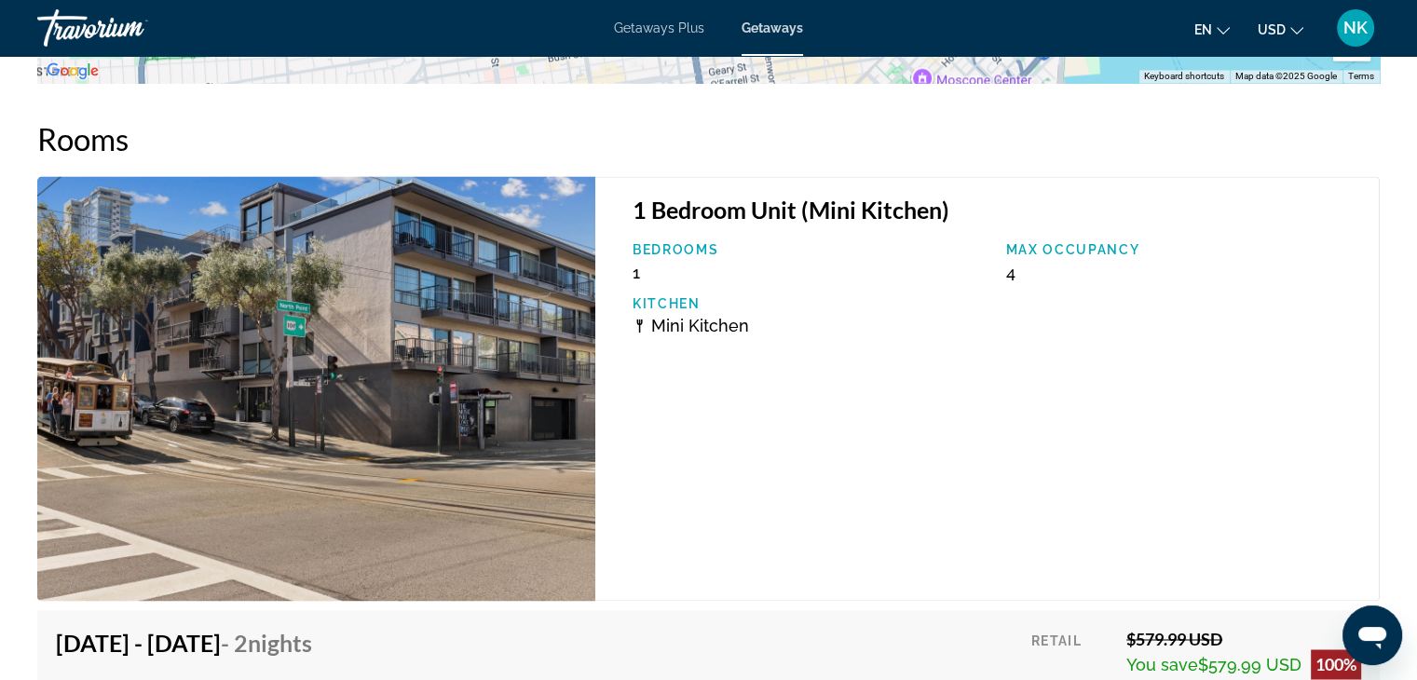
scroll to position [2668, 0]
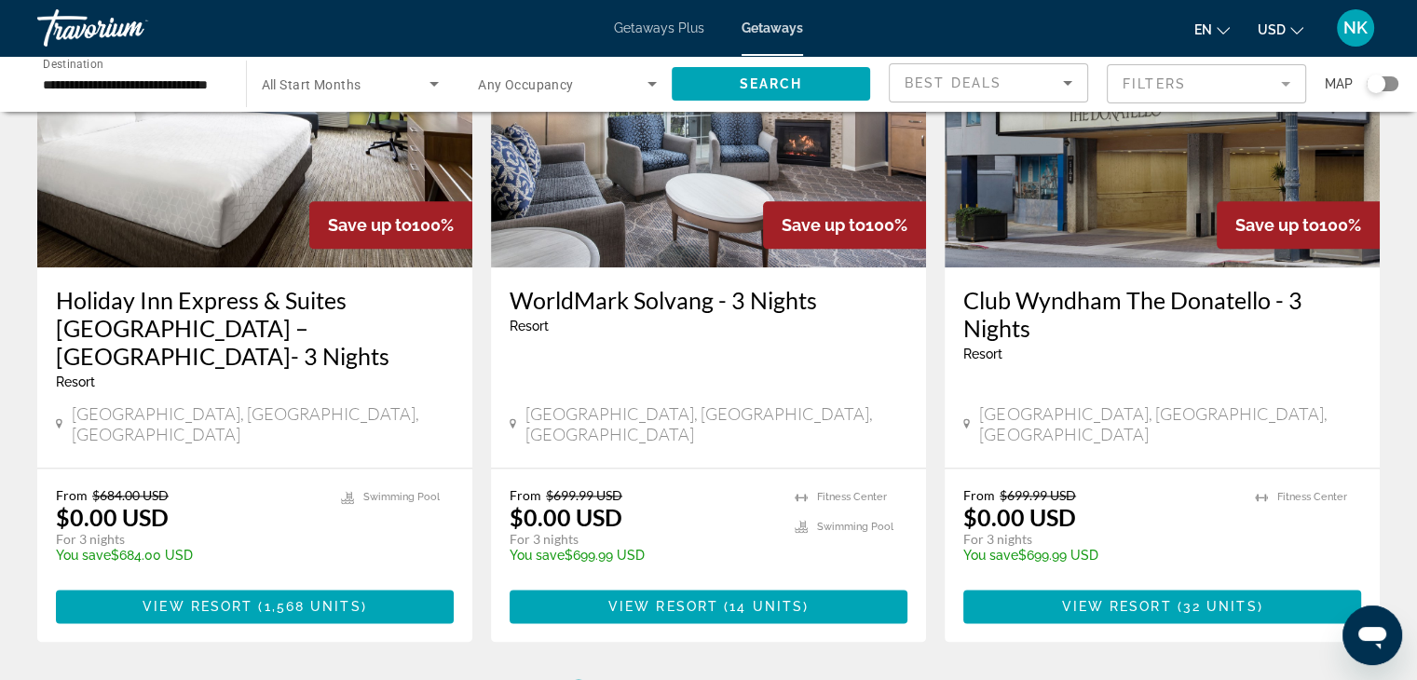
scroll to position [2311, 0]
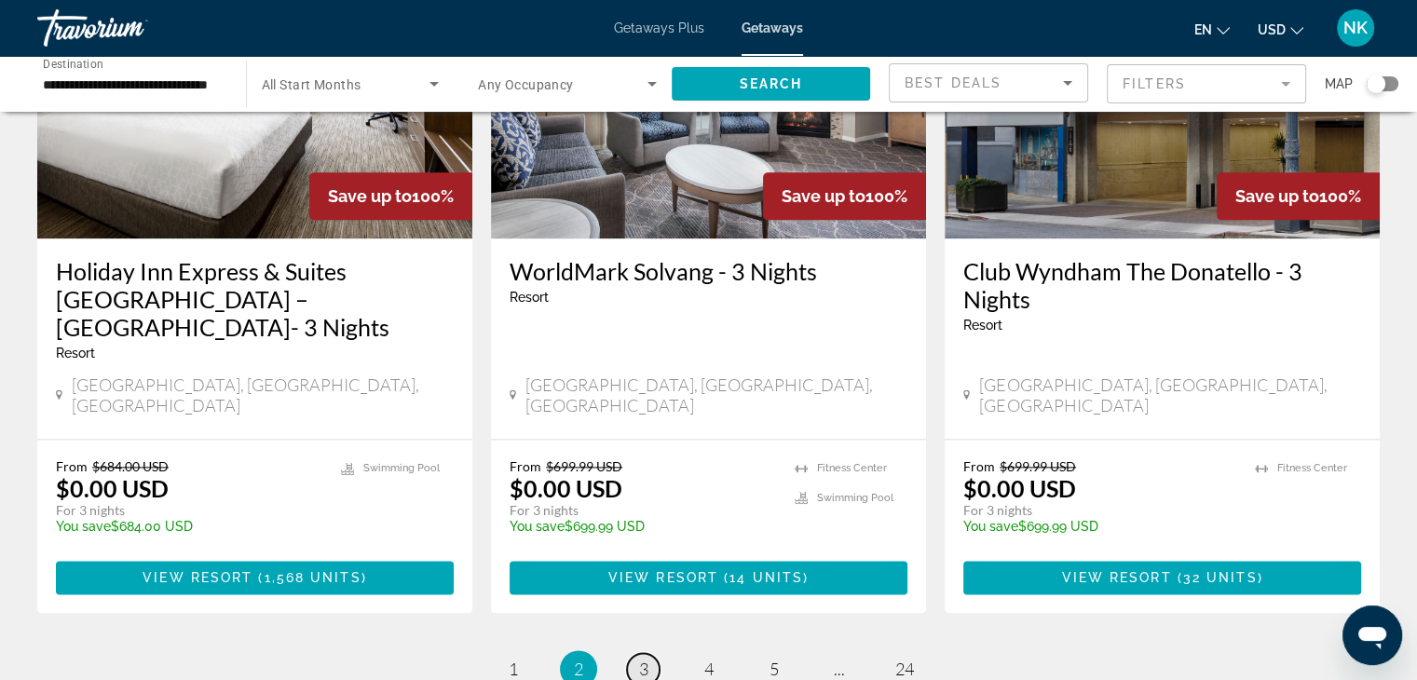
click at [641, 658] on span "3" at bounding box center [643, 668] width 9 height 20
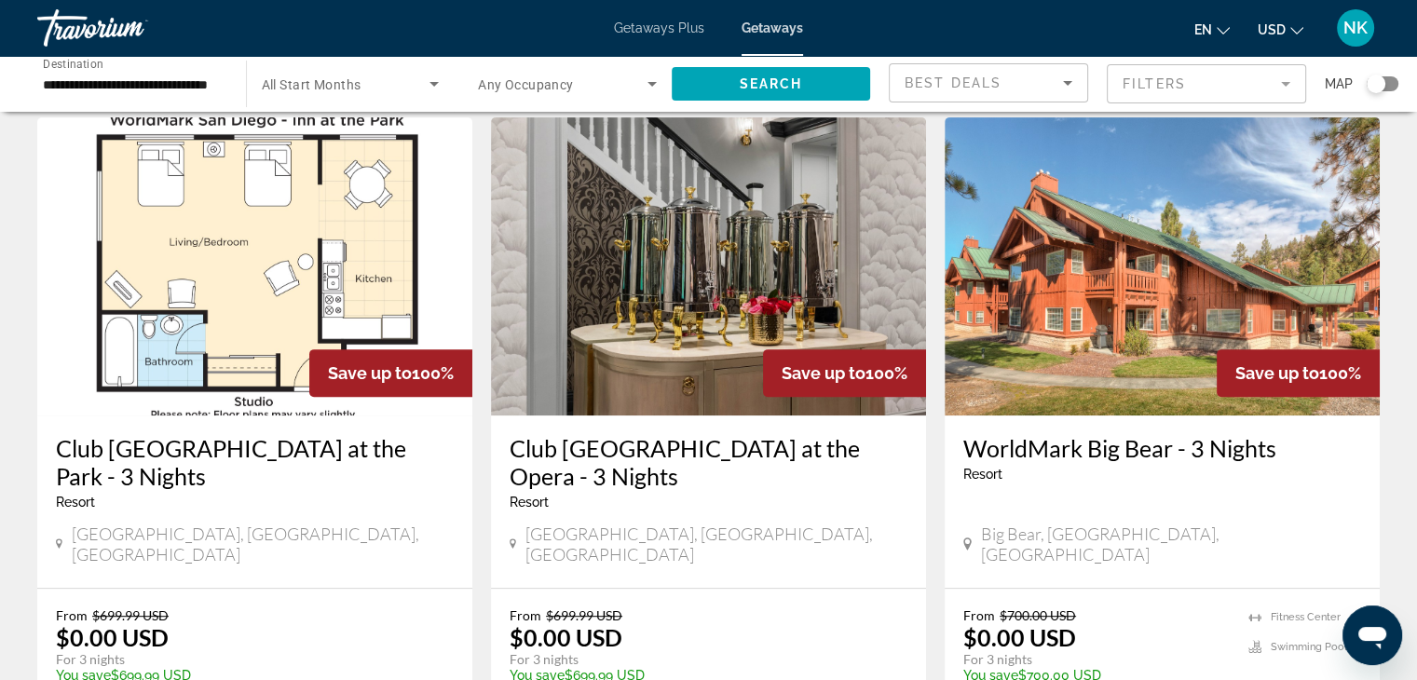
scroll to position [785, 0]
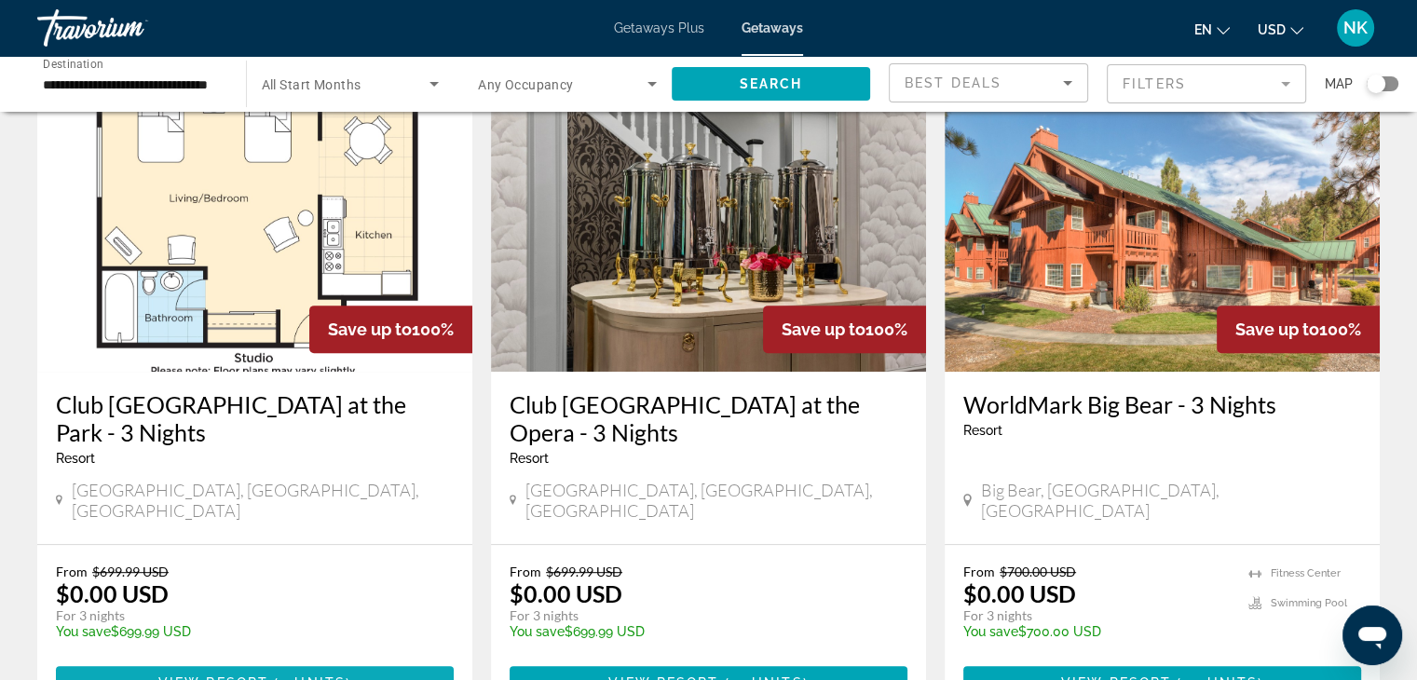
click at [224, 675] on span "View Resort" at bounding box center [213, 682] width 110 height 15
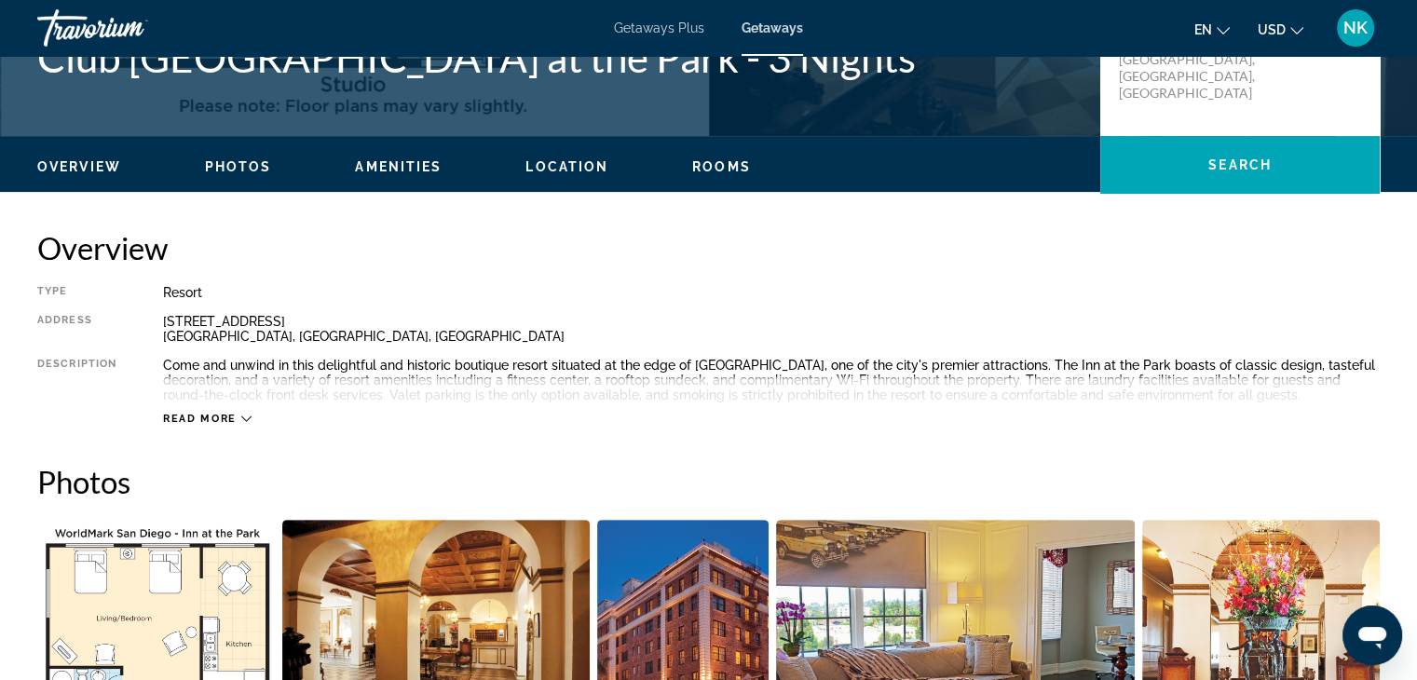
scroll to position [470, 0]
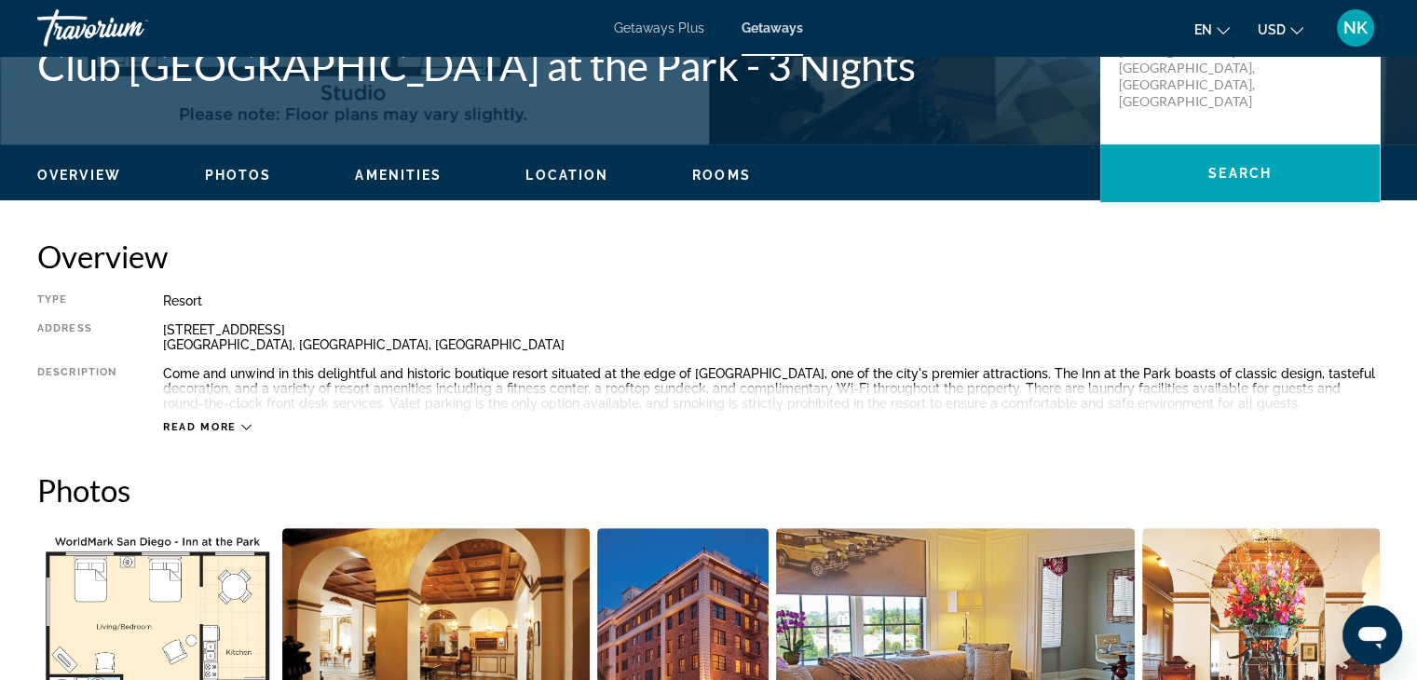
click at [179, 427] on span "Read more" at bounding box center [200, 427] width 74 height 12
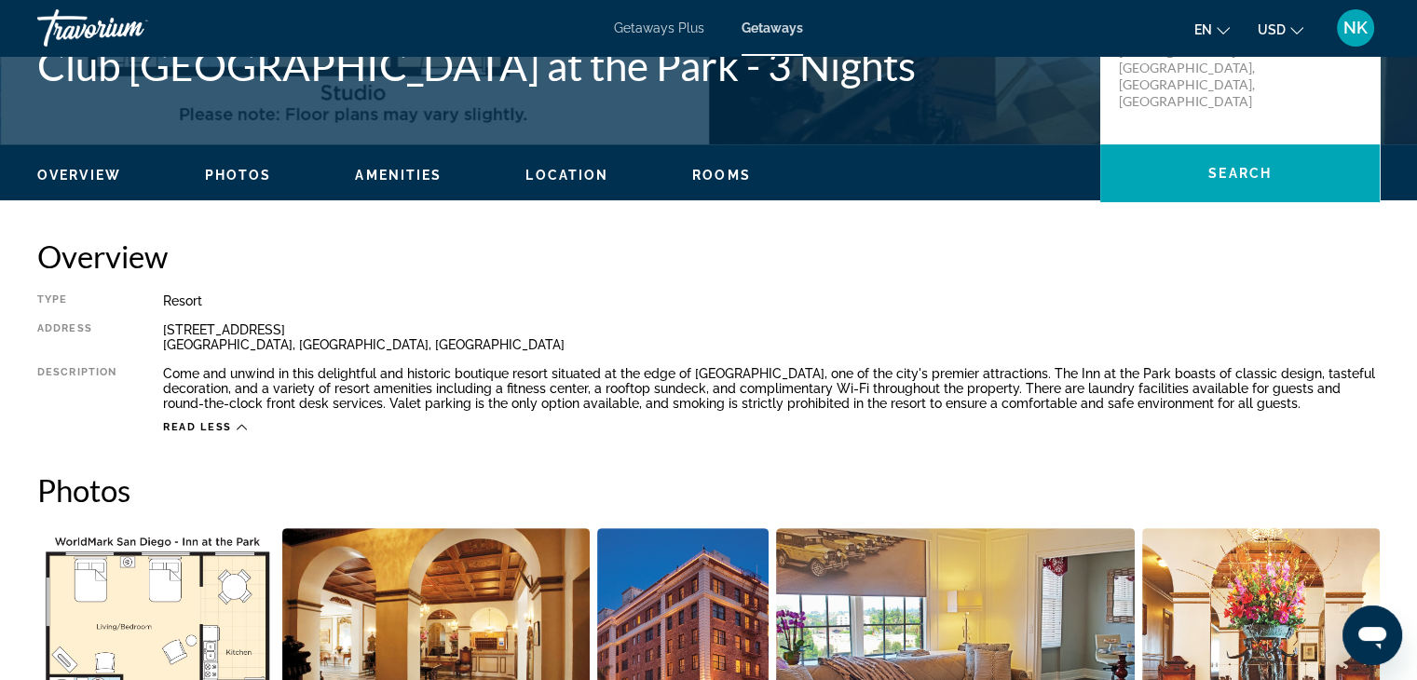
click at [175, 424] on span "Read less" at bounding box center [197, 427] width 69 height 12
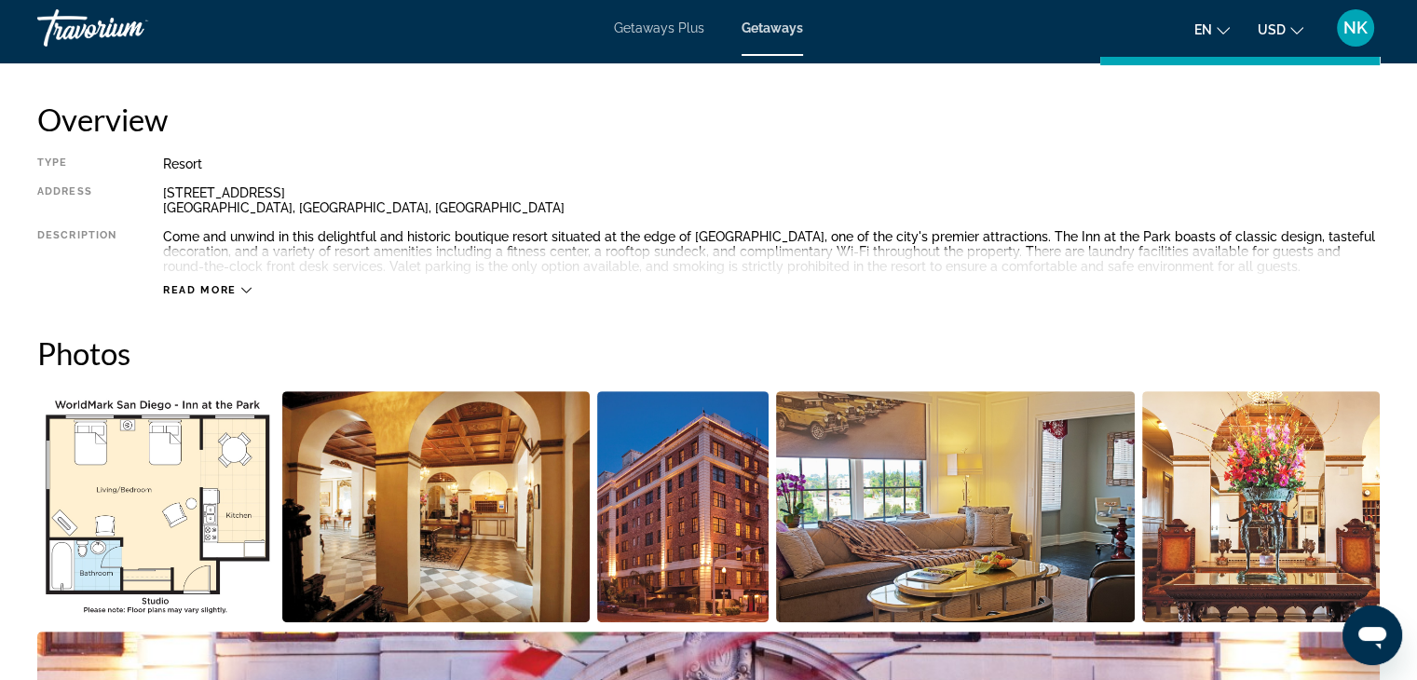
scroll to position [612, 0]
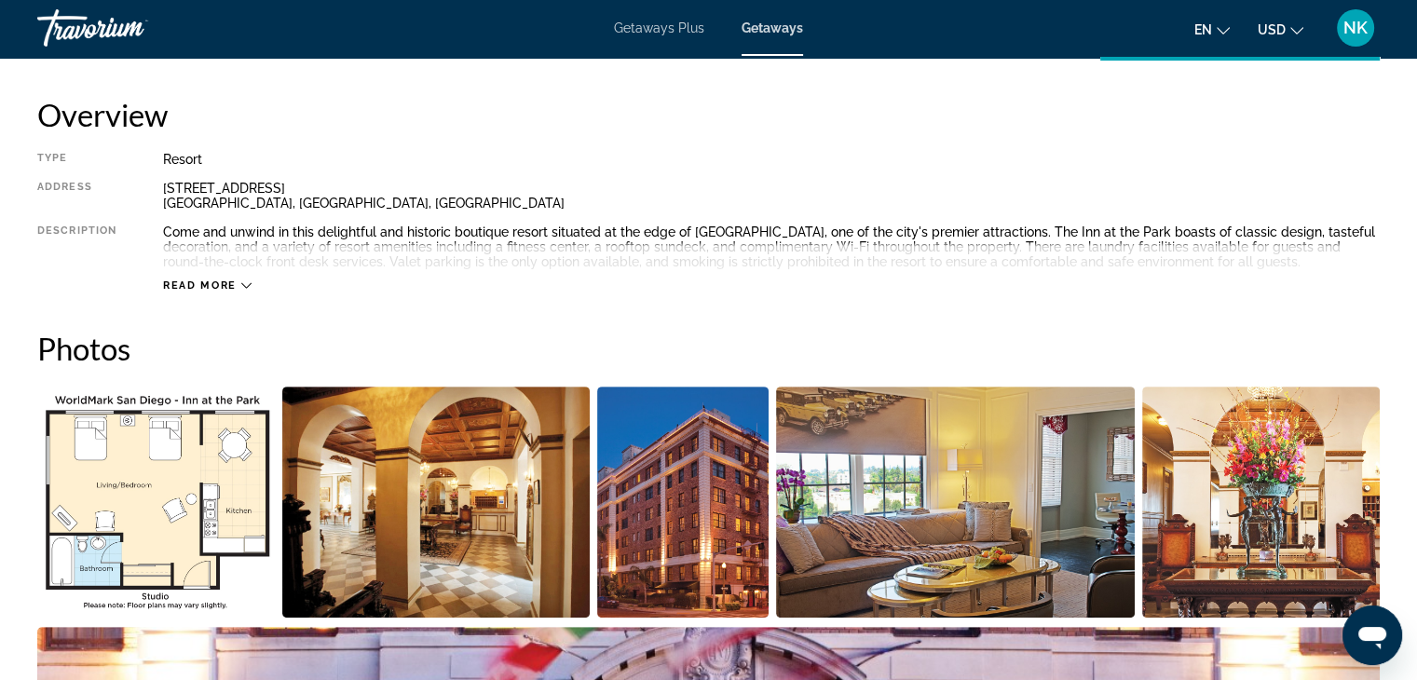
click at [215, 284] on span "Read more" at bounding box center [200, 285] width 74 height 12
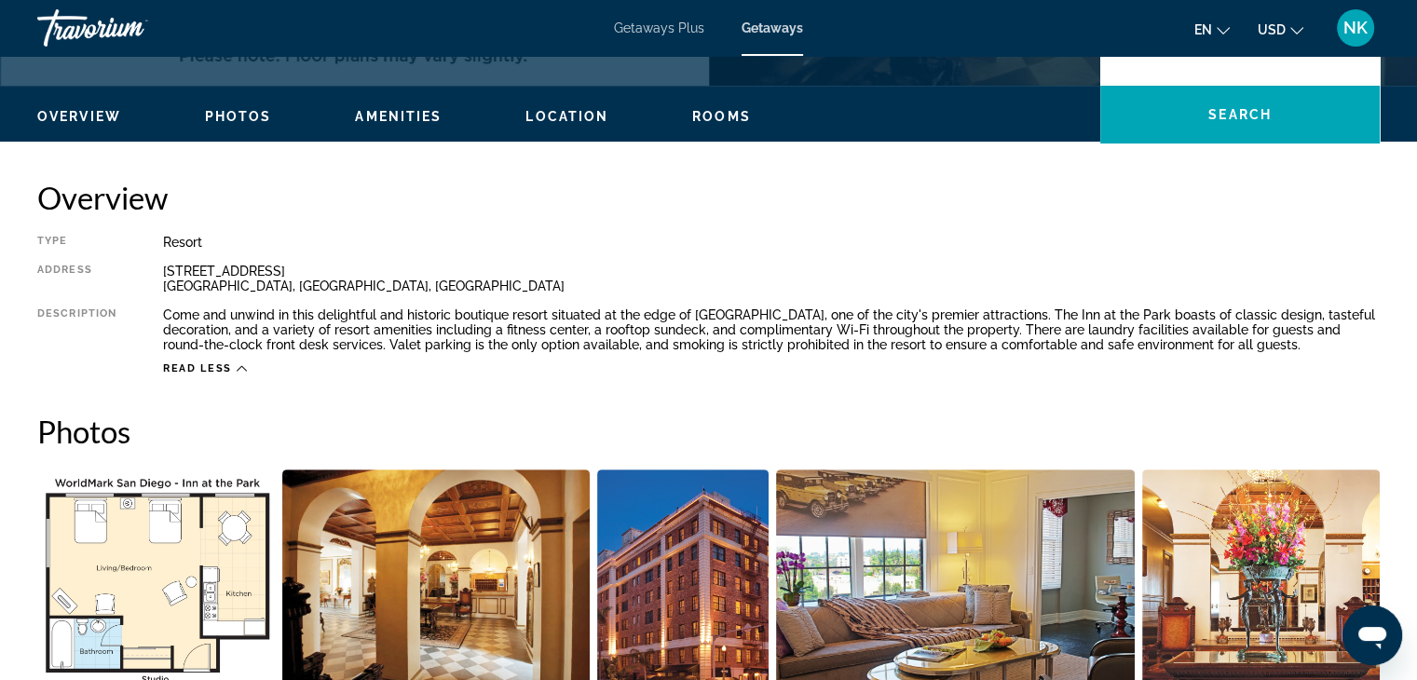
scroll to position [535, 0]
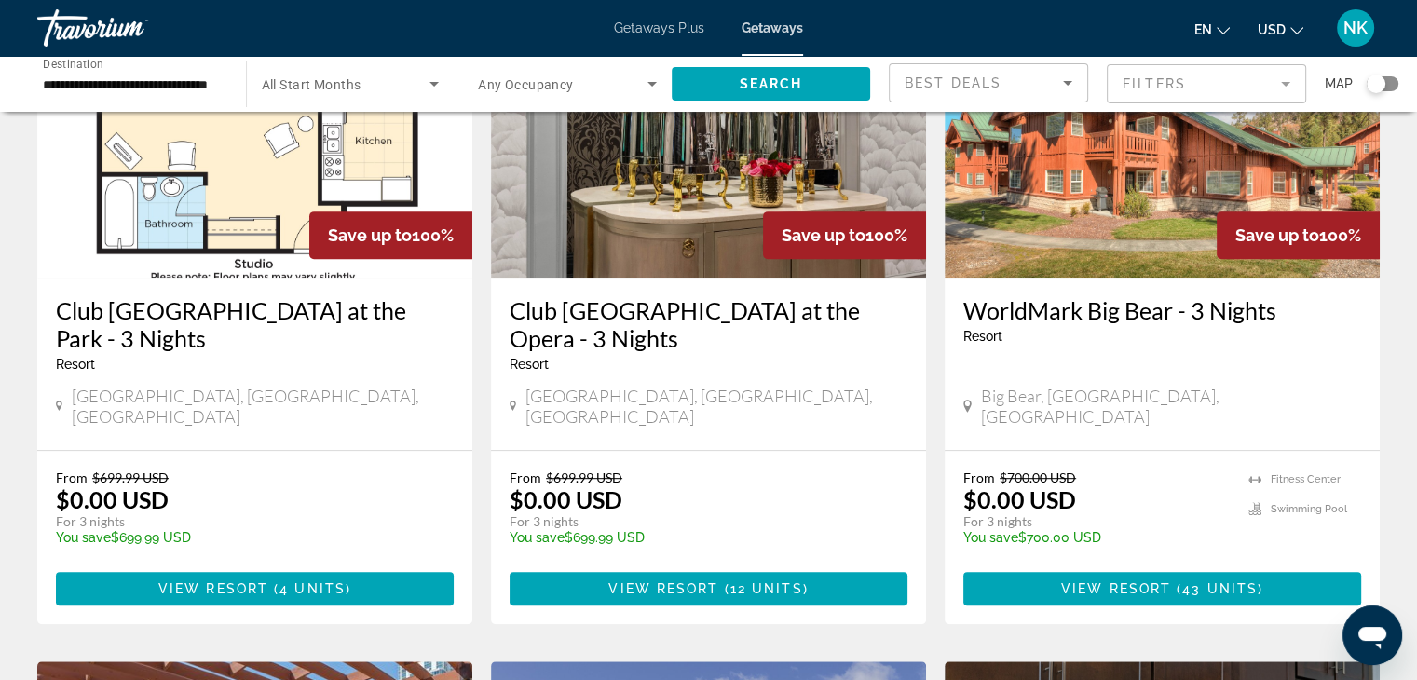
scroll to position [893, 0]
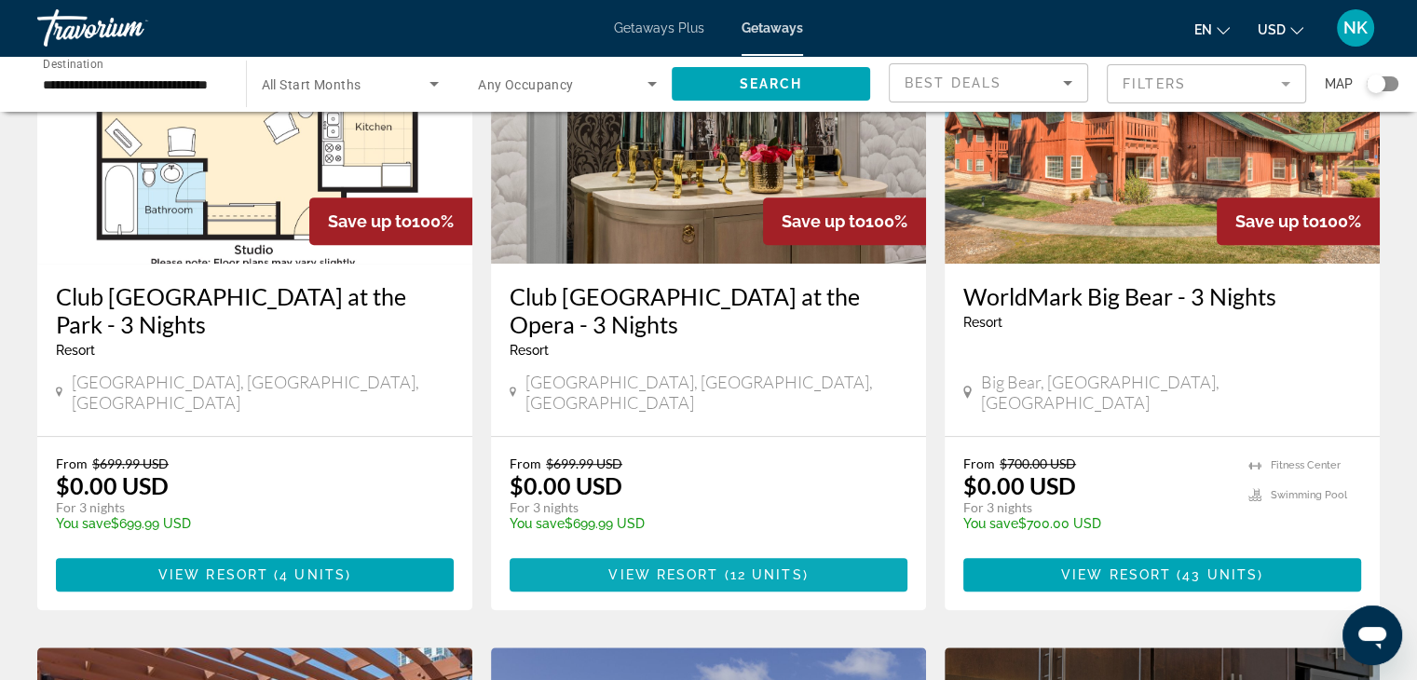
click at [775, 567] on span "12 units" at bounding box center [766, 574] width 73 height 15
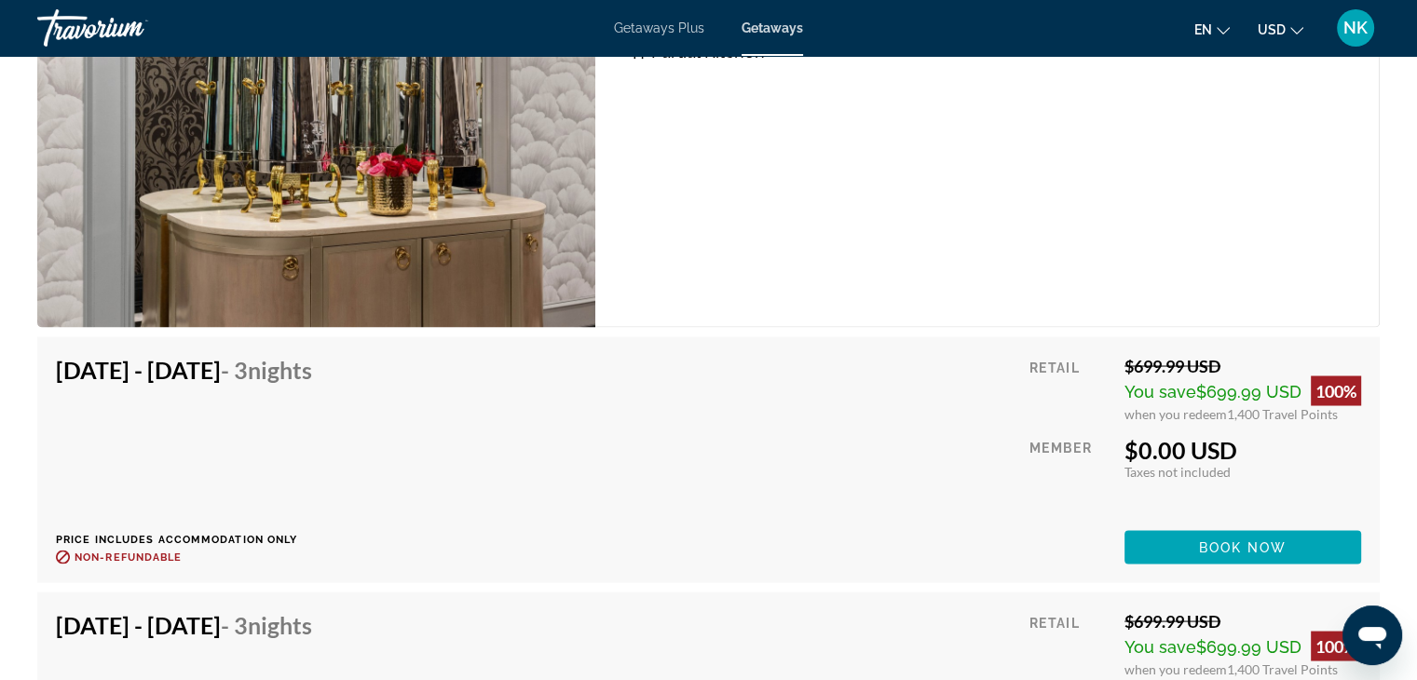
scroll to position [3327, 0]
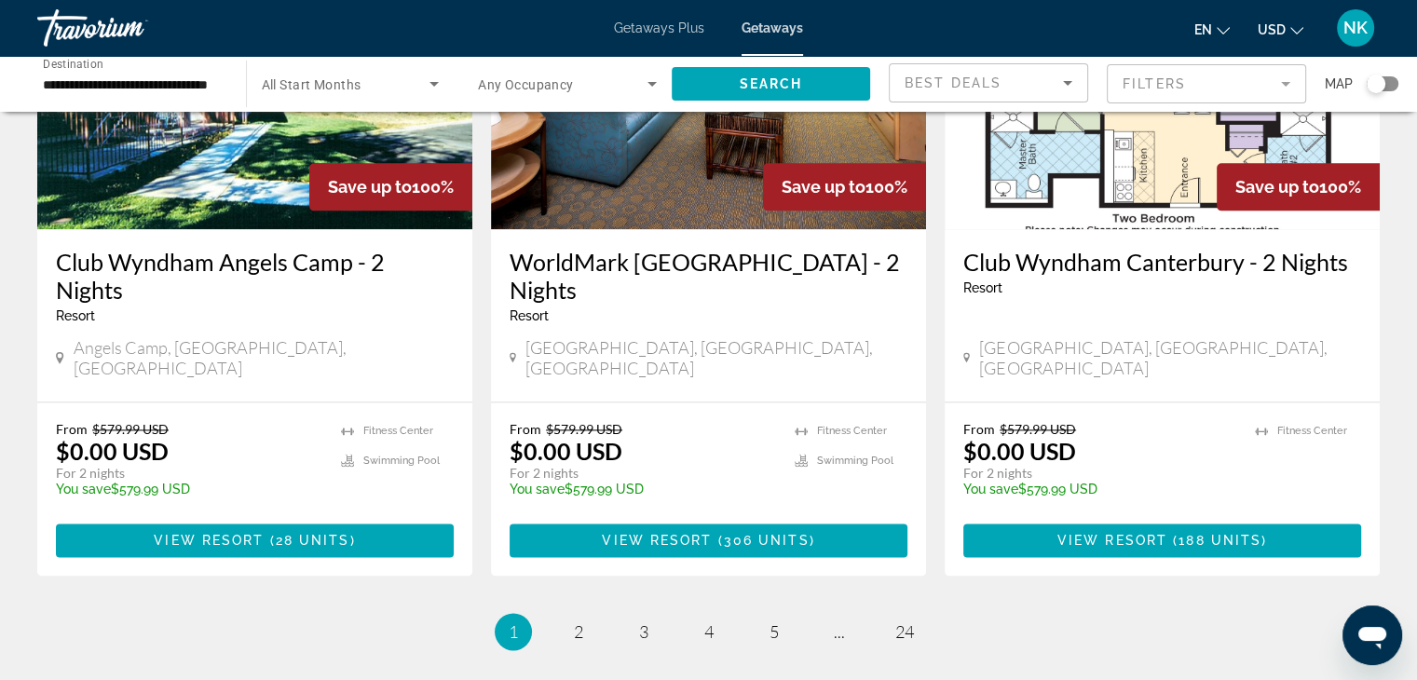
scroll to position [2314, 0]
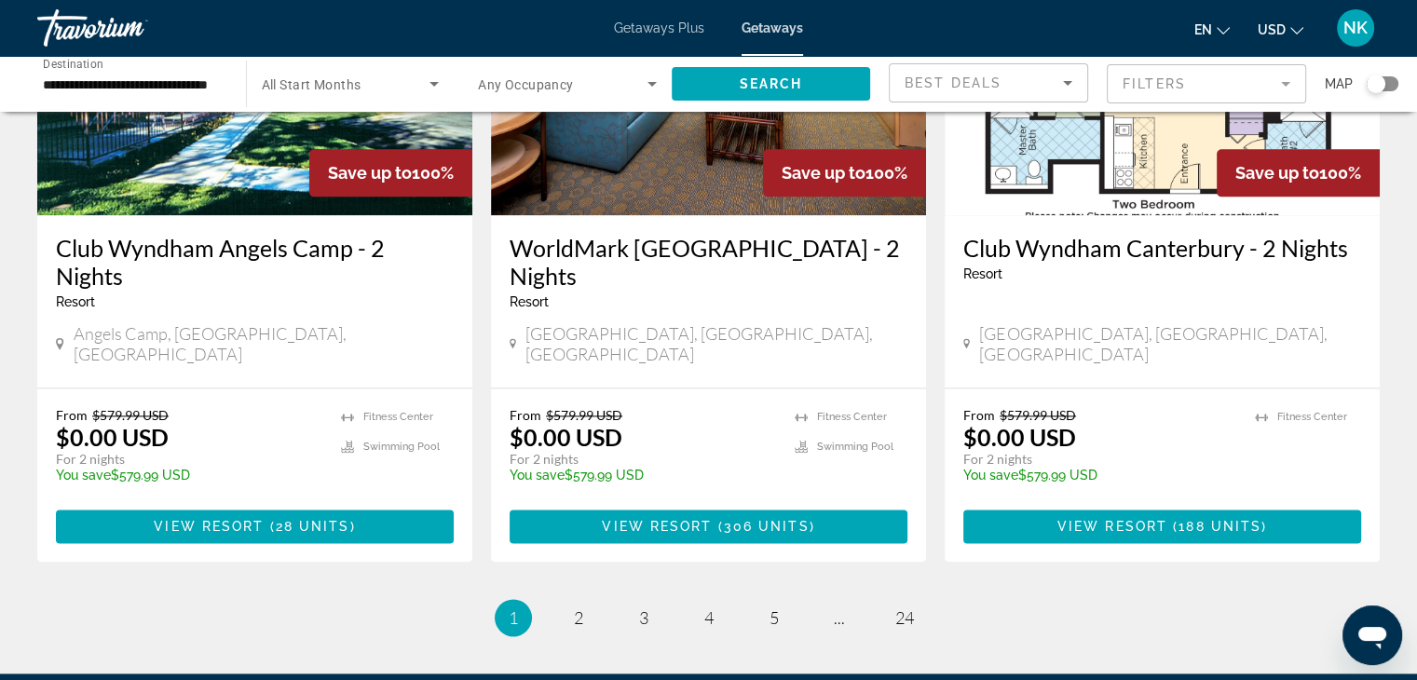
click at [749, 599] on ul "1 / 24 You're on page 1 page 2 page 3 page 4 page 5 page ... page 24" at bounding box center [708, 617] width 1342 height 37
click at [704, 607] on span "4" at bounding box center [708, 617] width 9 height 20
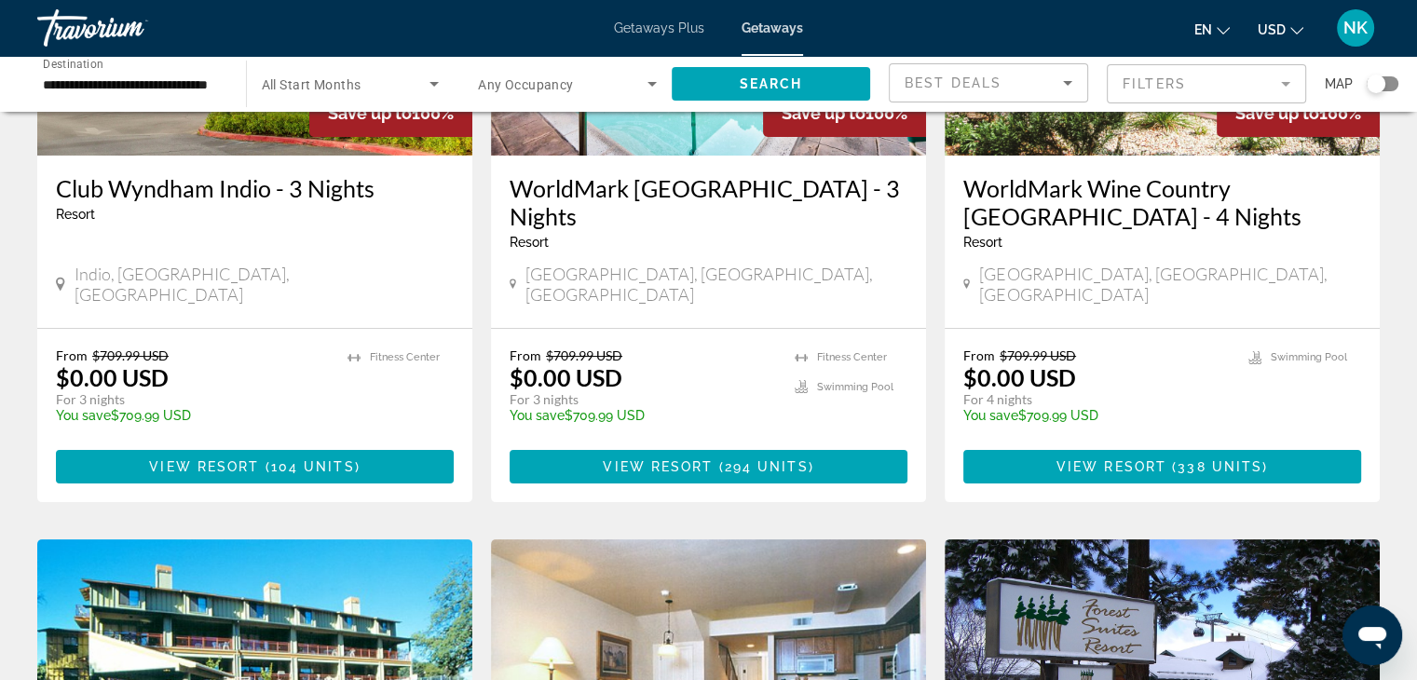
scroll to position [223, 0]
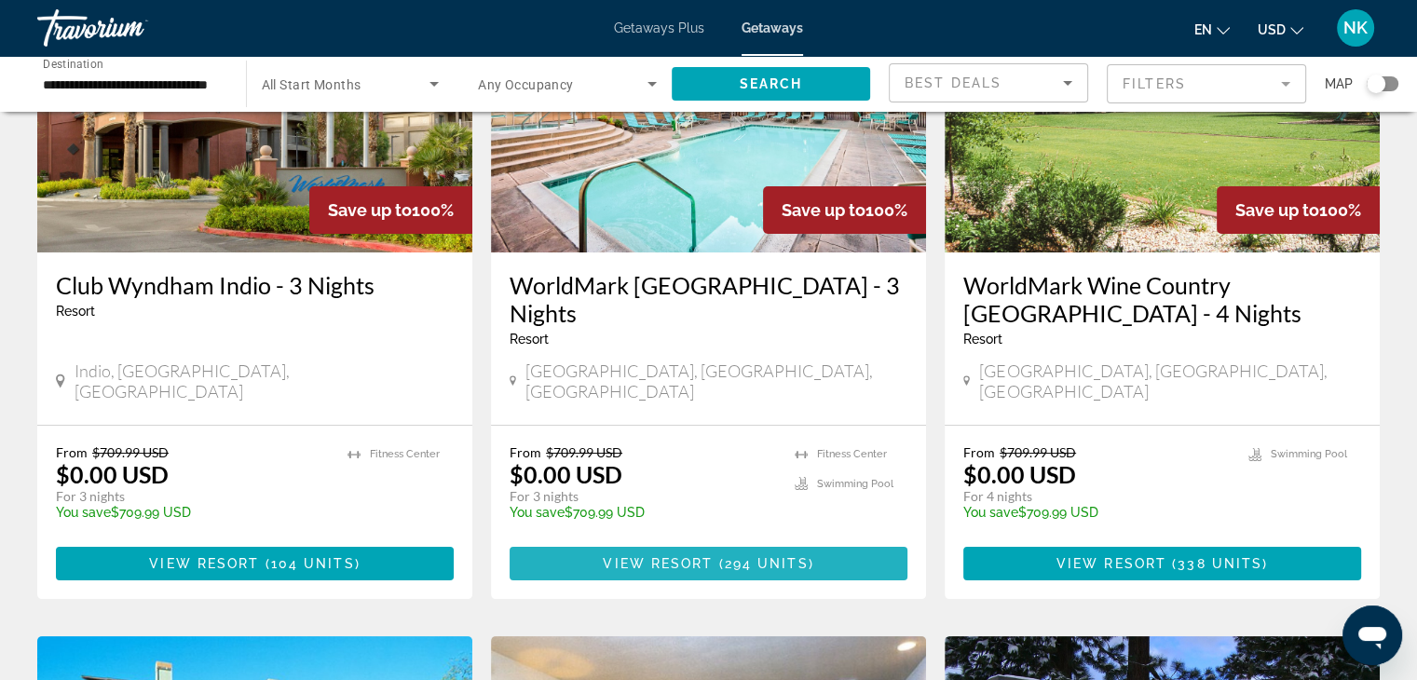
click at [697, 555] on span "Main content" at bounding box center [708, 563] width 398 height 45
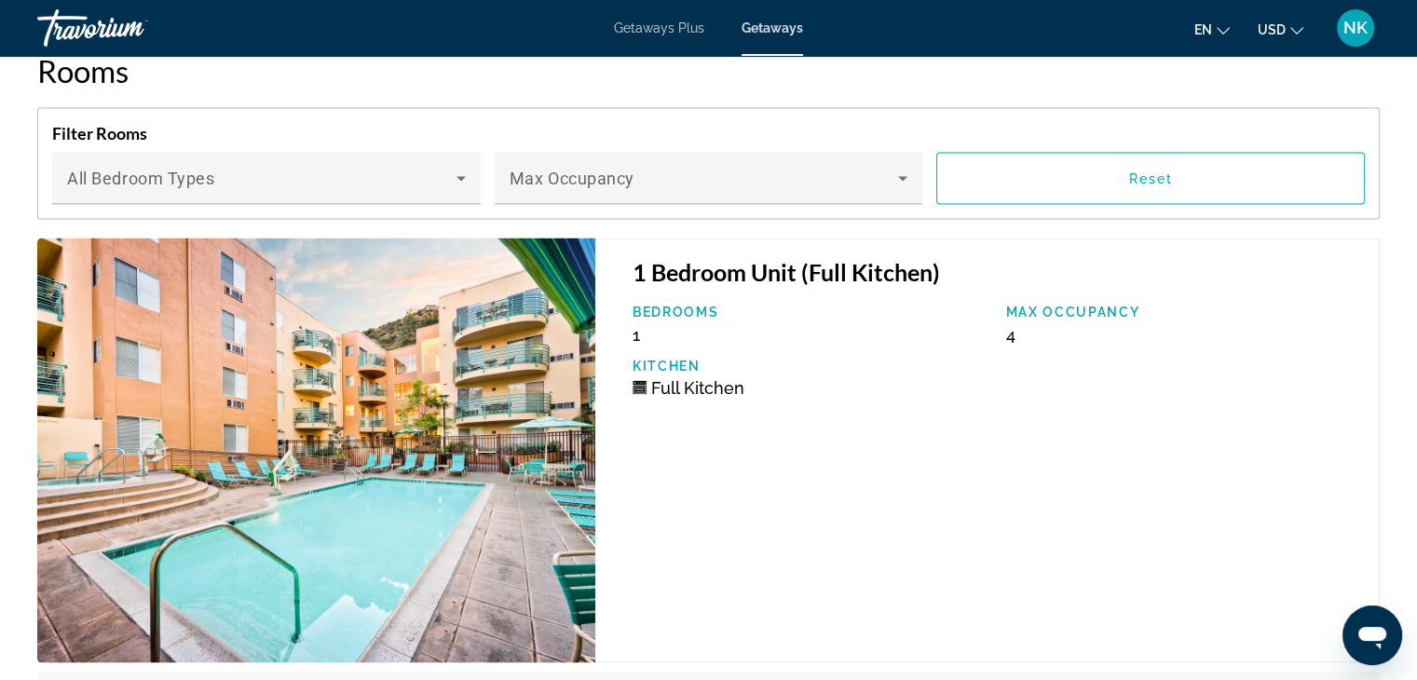
scroll to position [3605, 0]
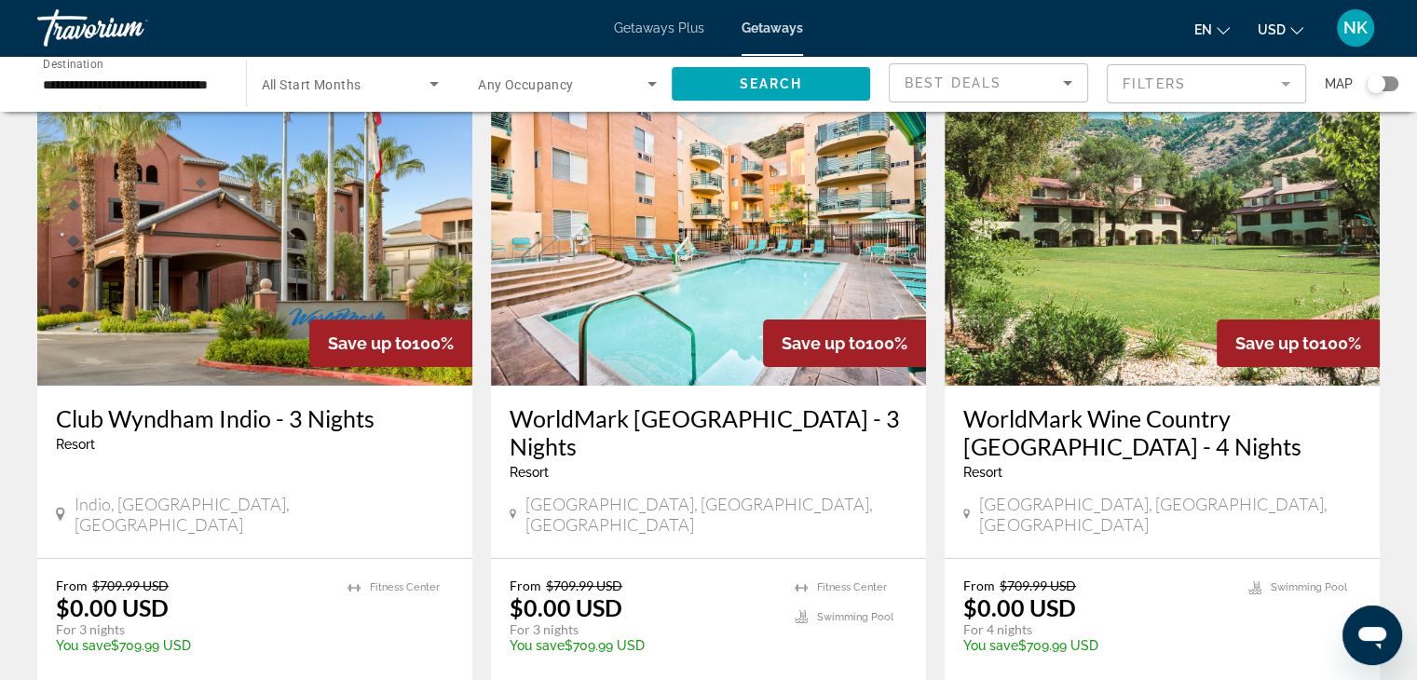
scroll to position [125, 0]
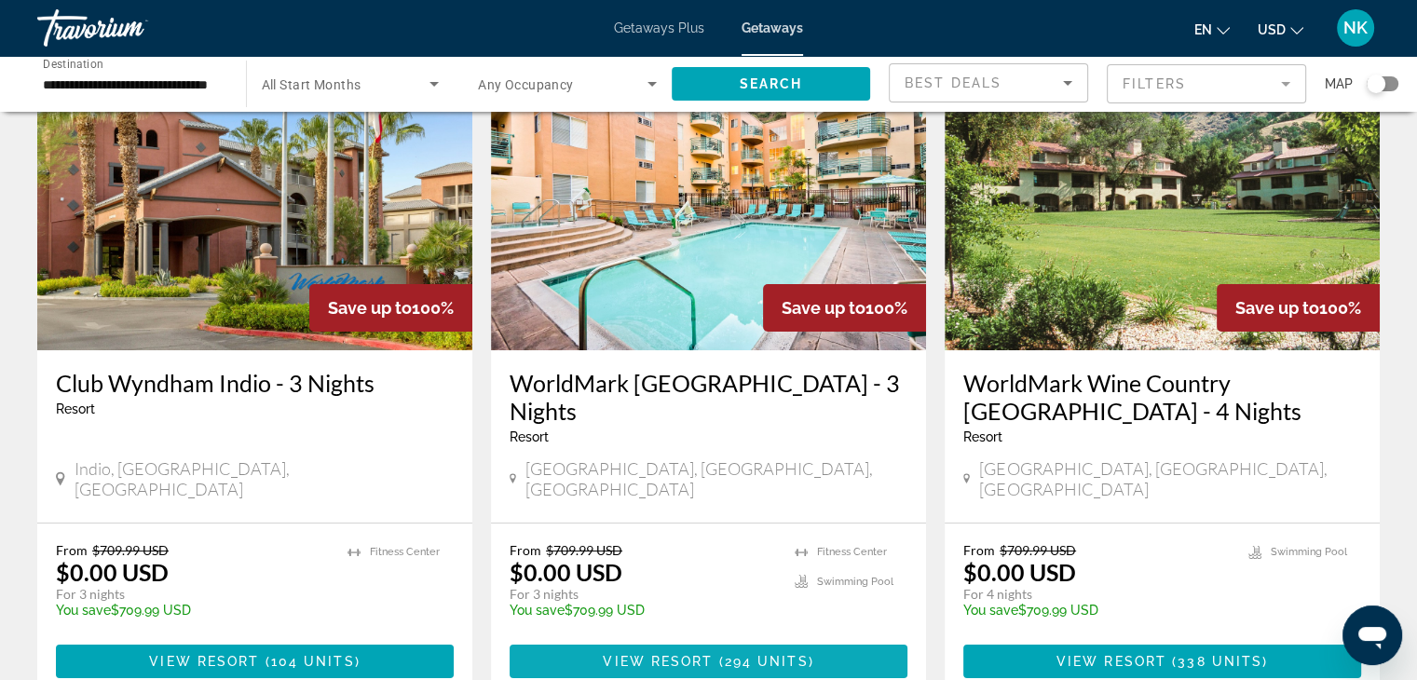
click at [691, 654] on span "View Resort" at bounding box center [658, 661] width 110 height 15
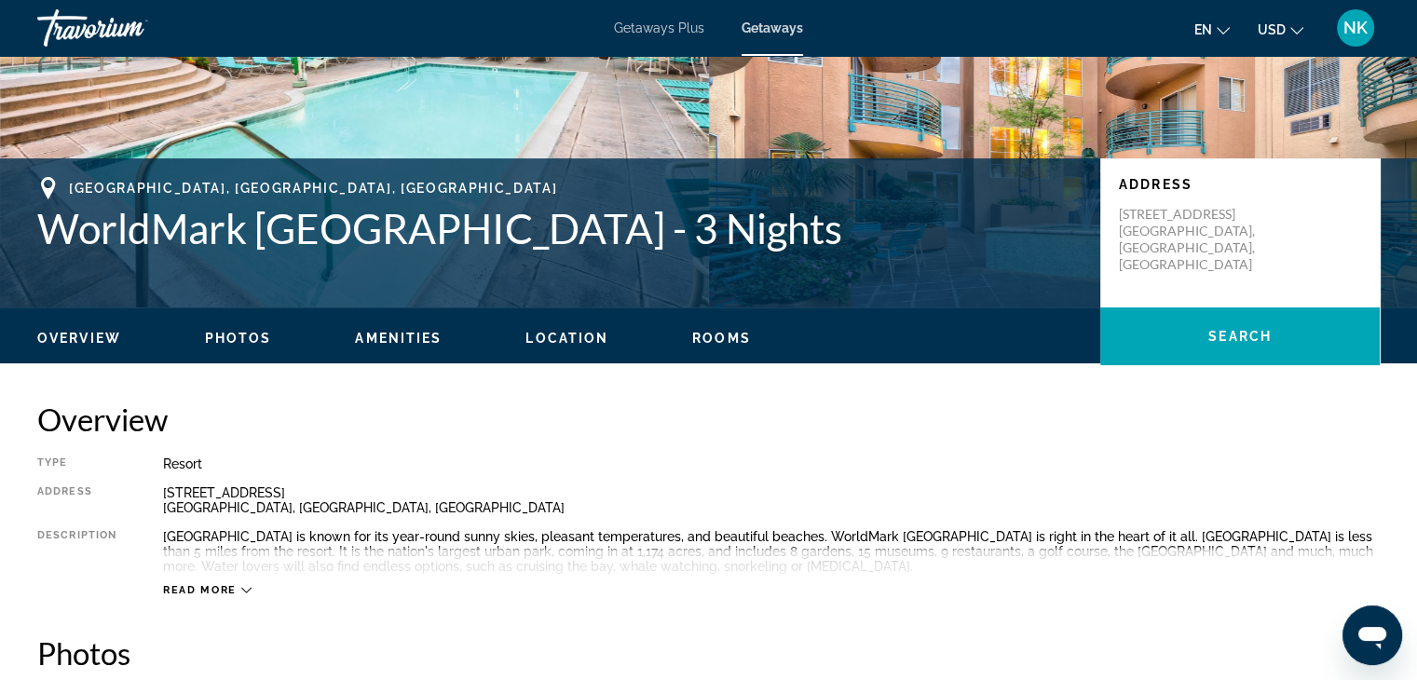
scroll to position [220, 0]
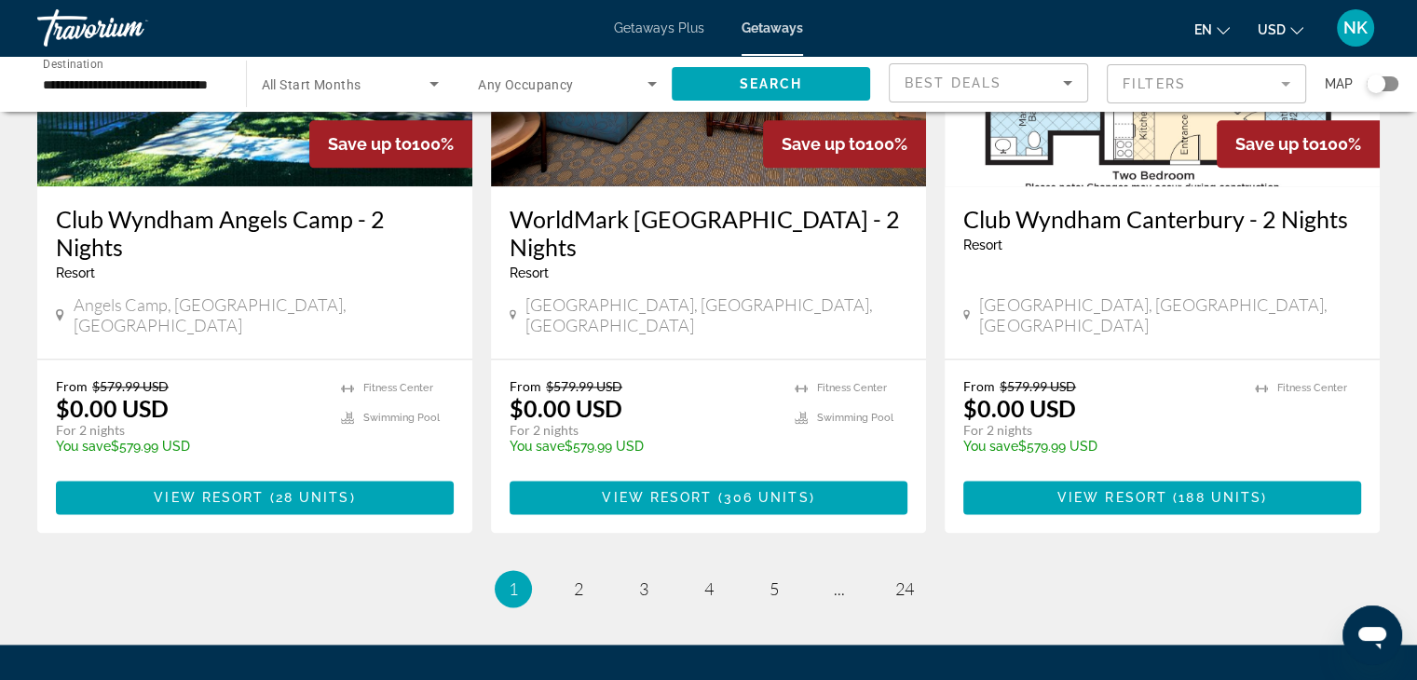
scroll to position [2361, 0]
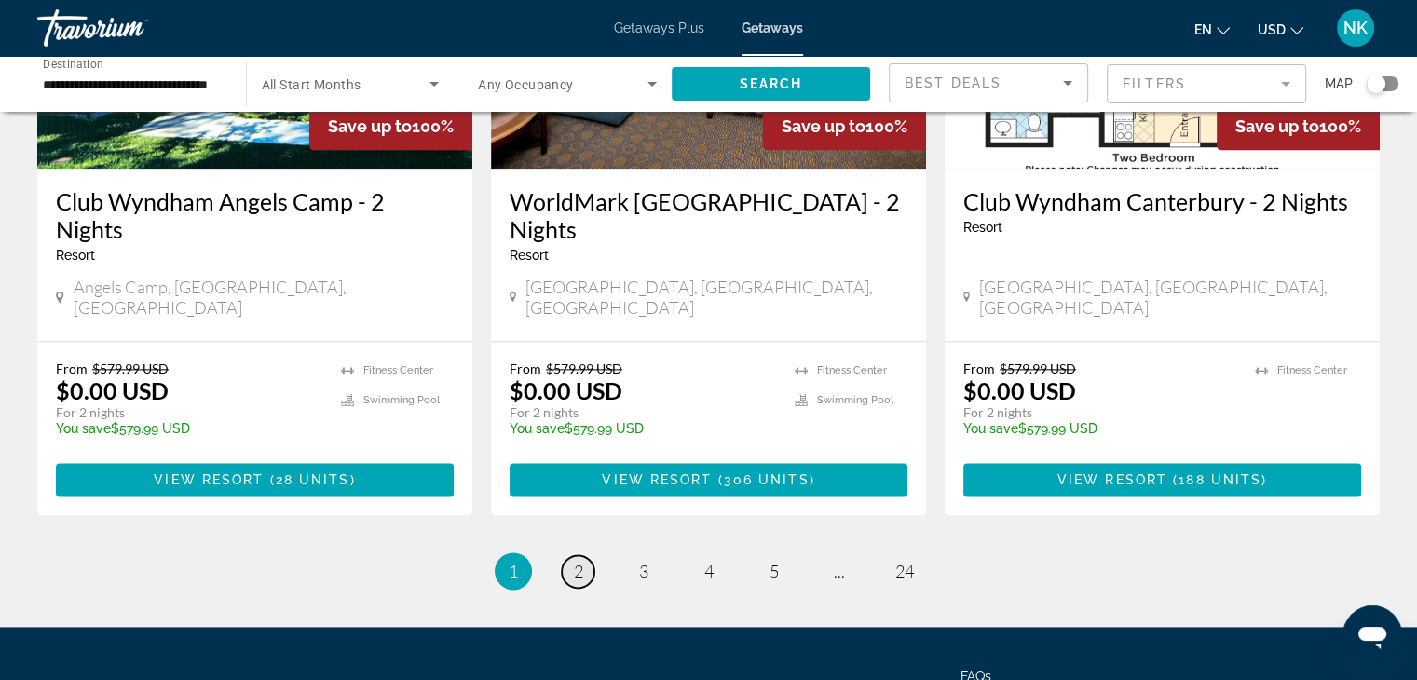
click at [569, 555] on link "page 2" at bounding box center [578, 571] width 33 height 33
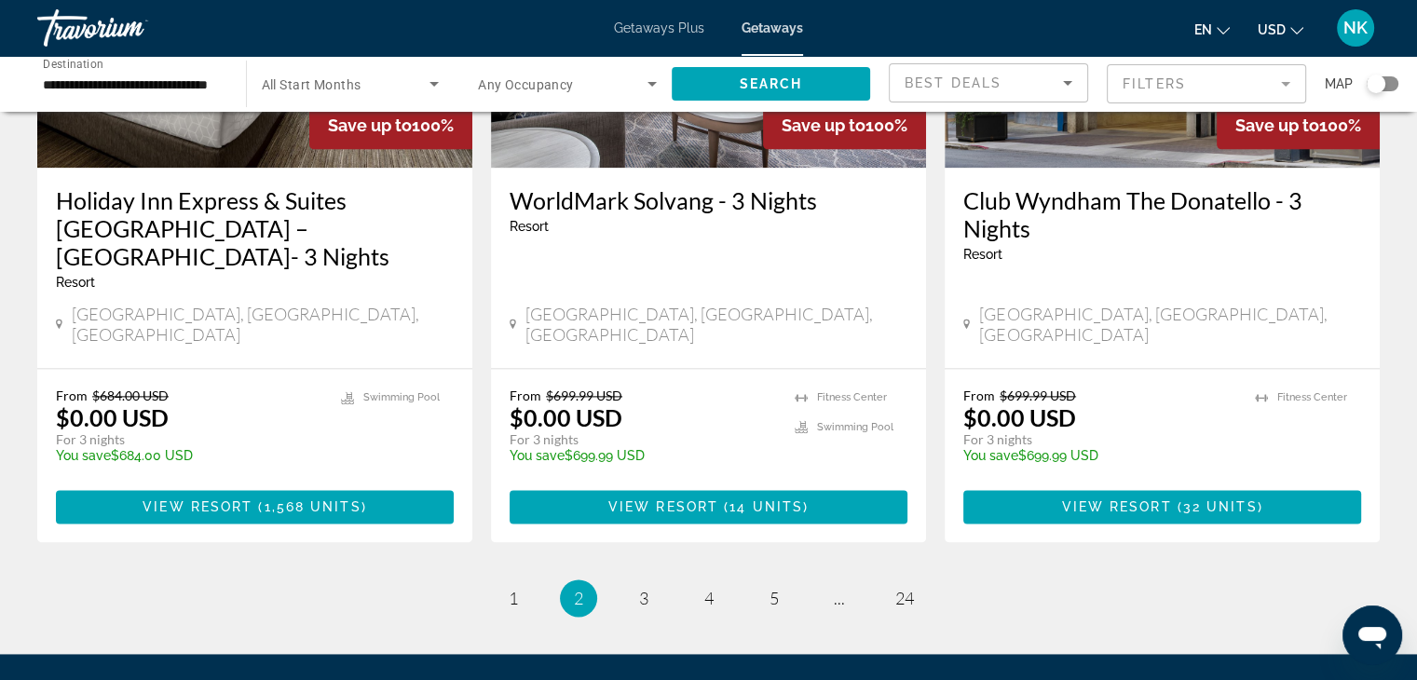
scroll to position [2414, 0]
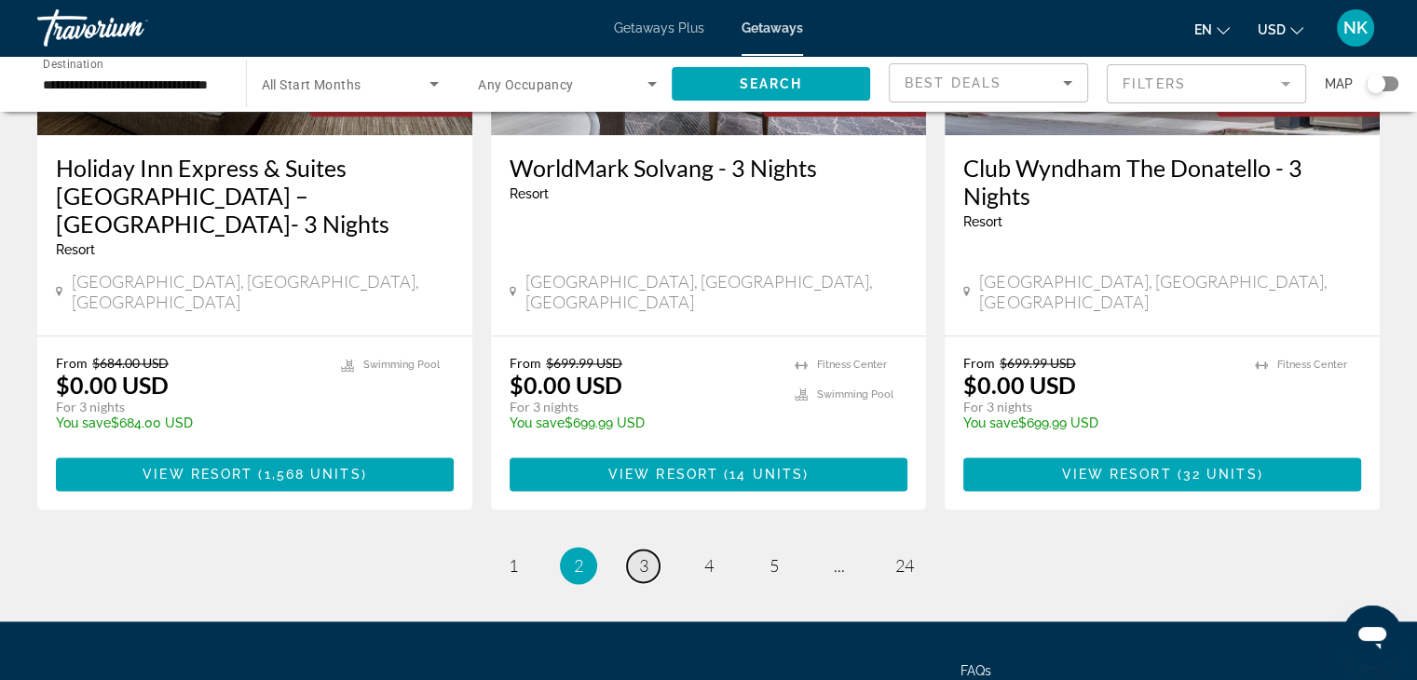
click at [648, 549] on link "page 3" at bounding box center [643, 565] width 33 height 33
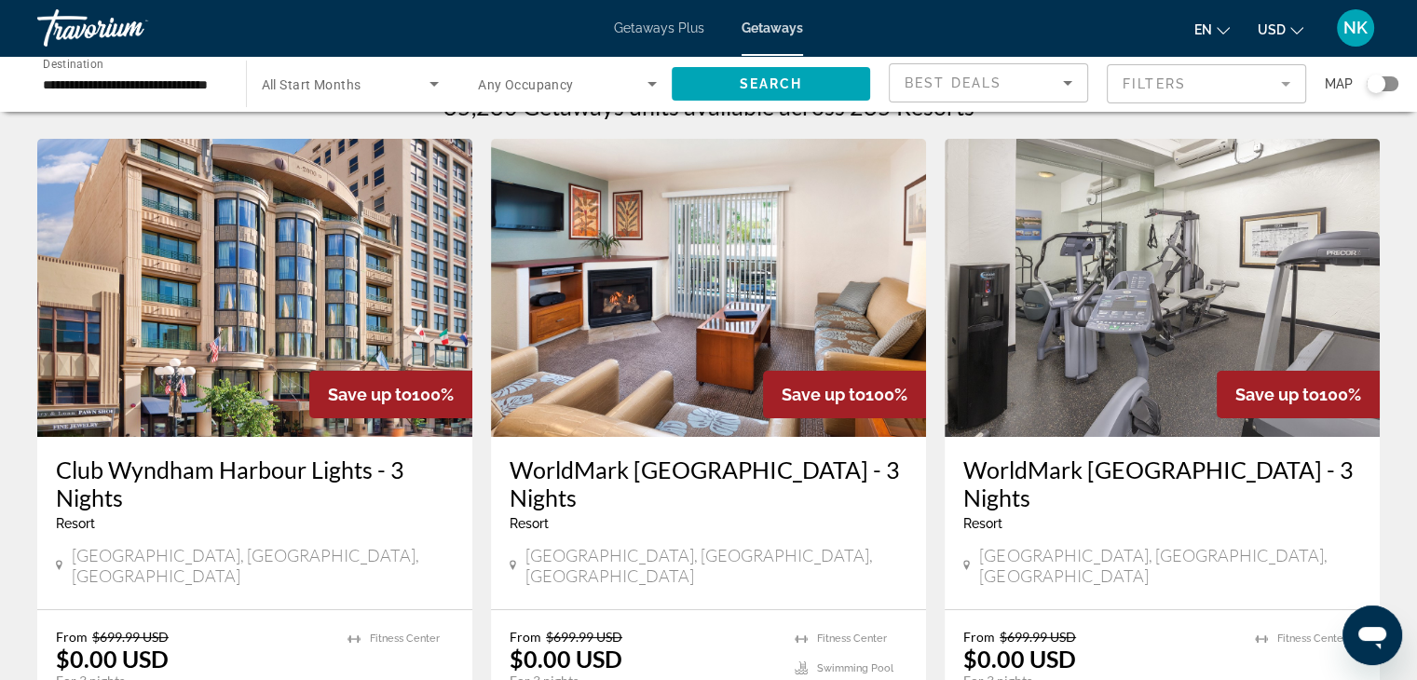
scroll to position [42, 0]
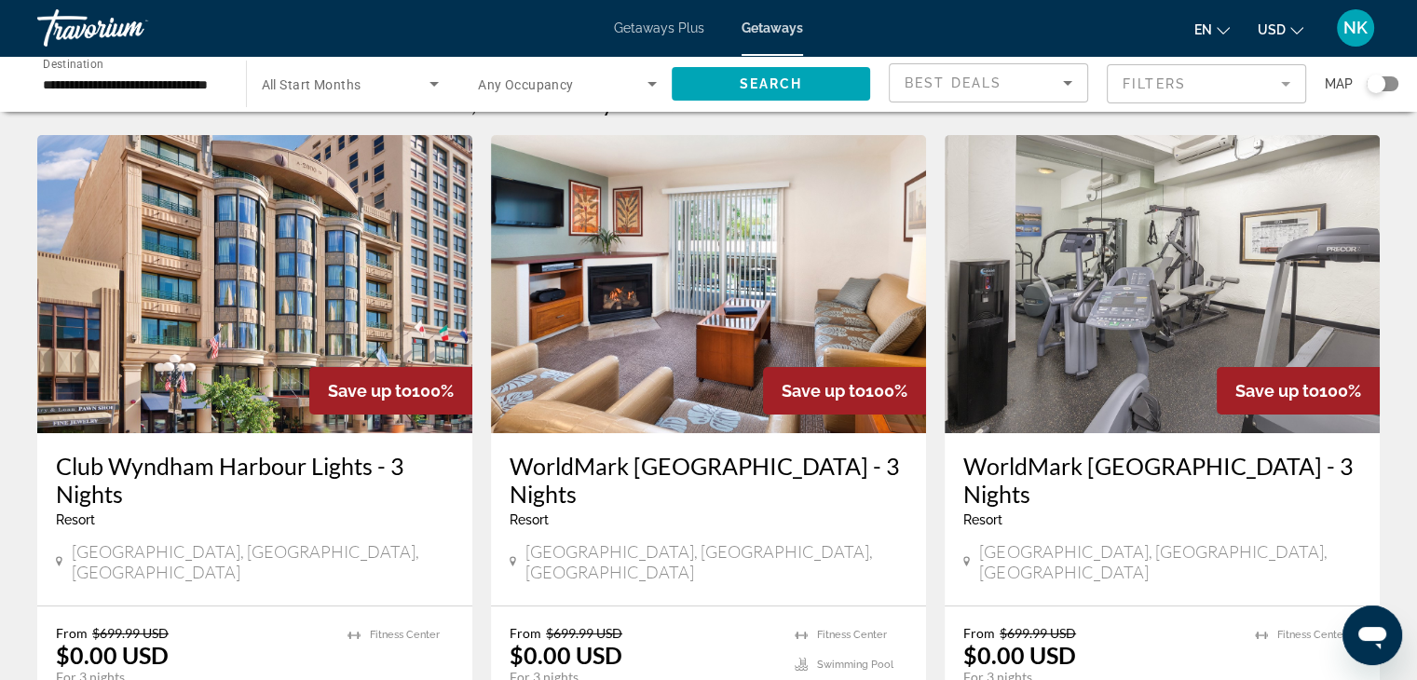
click at [384, 282] on img "Main content" at bounding box center [254, 284] width 435 height 298
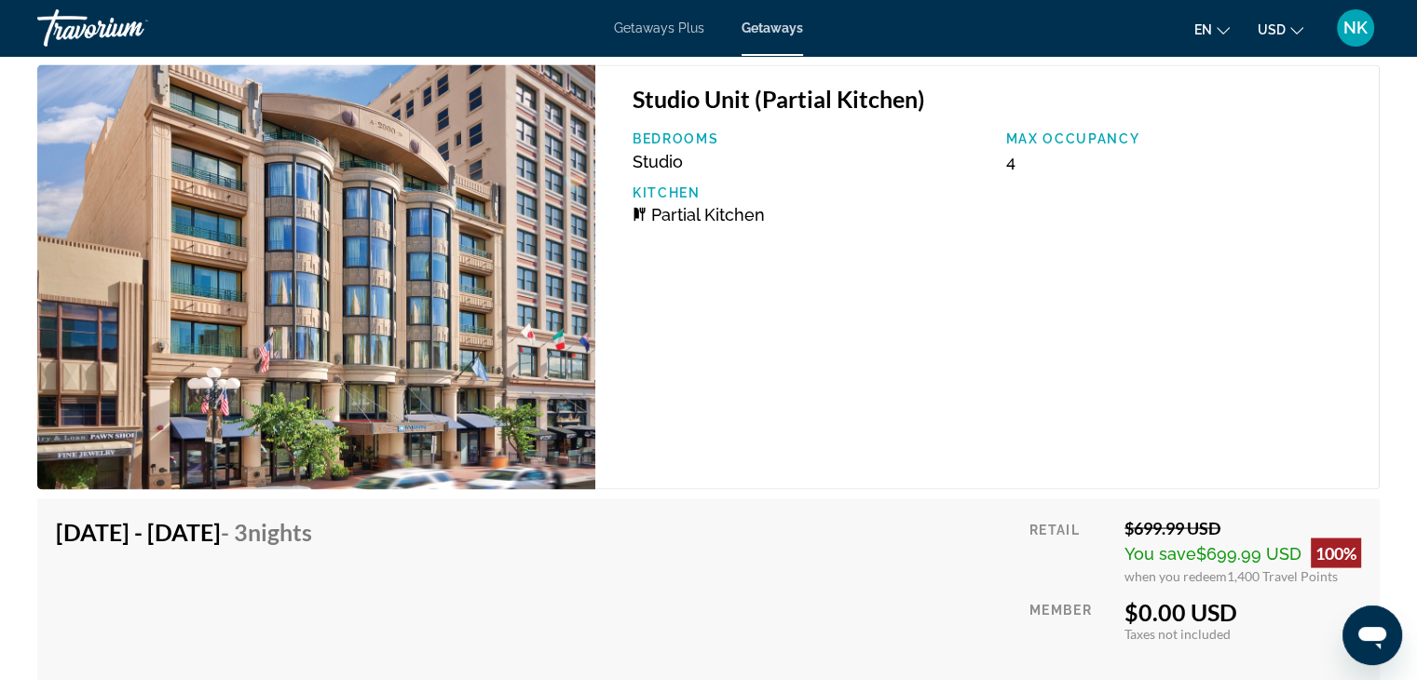
scroll to position [3429, 0]
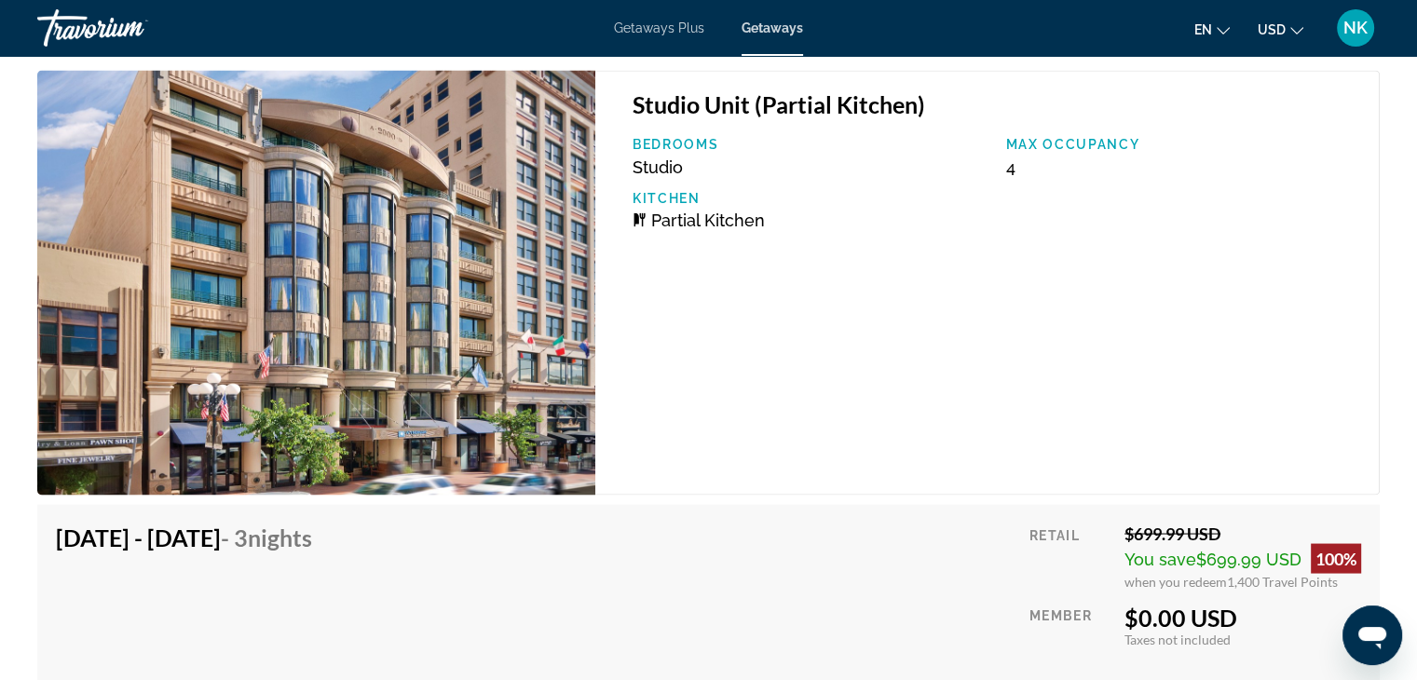
click at [112, 191] on img "Main content" at bounding box center [316, 282] width 558 height 425
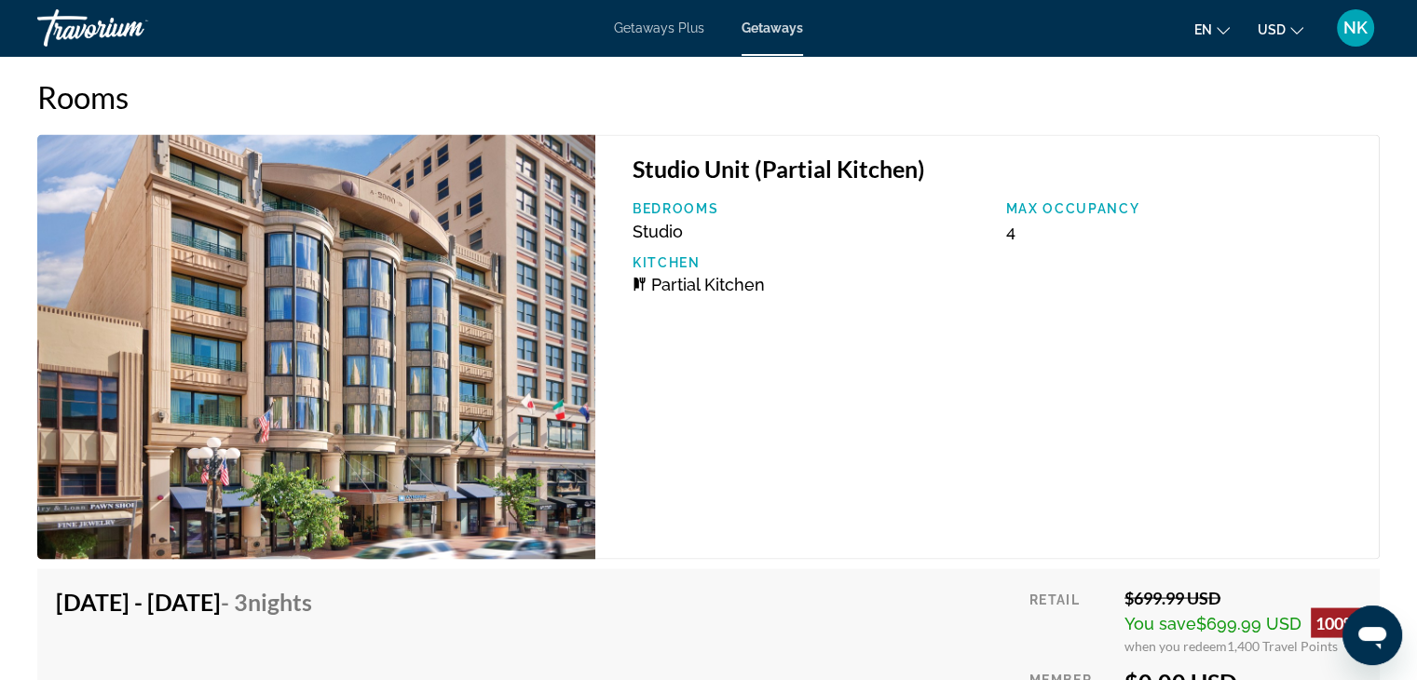
scroll to position [2820, 0]
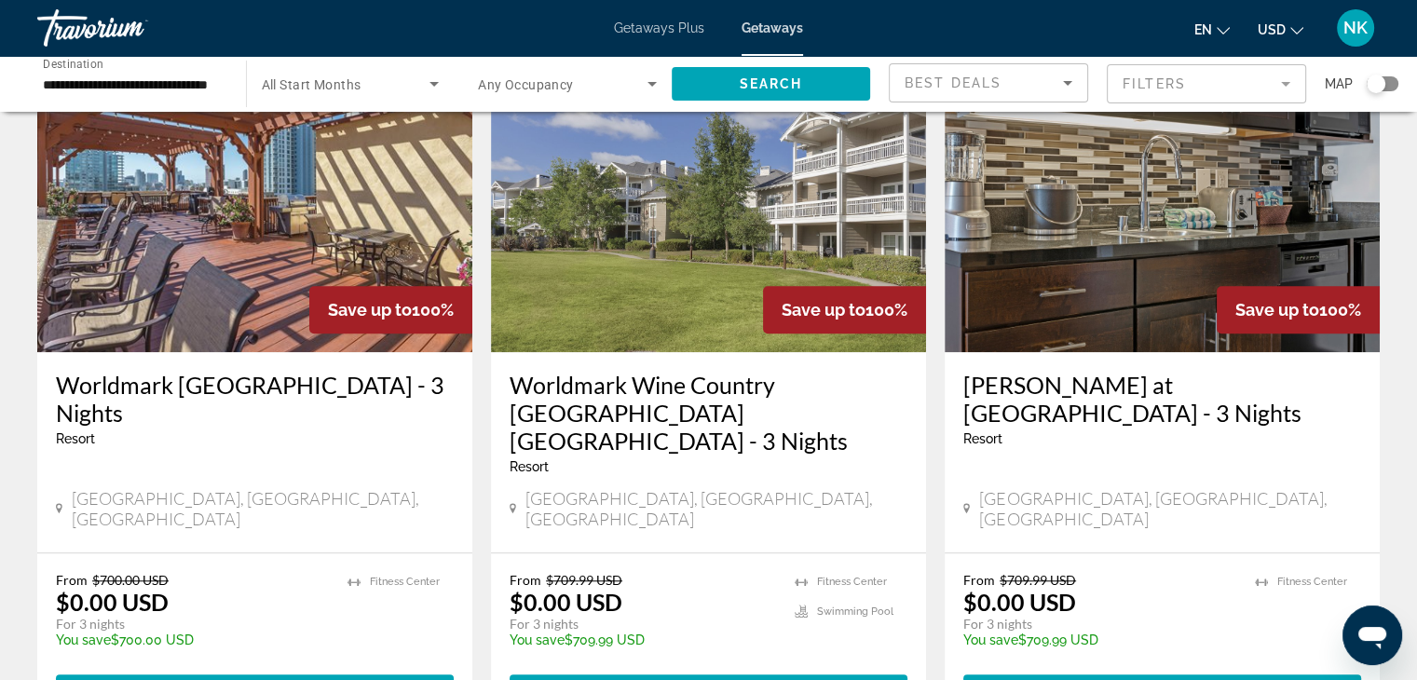
scroll to position [1464, 0]
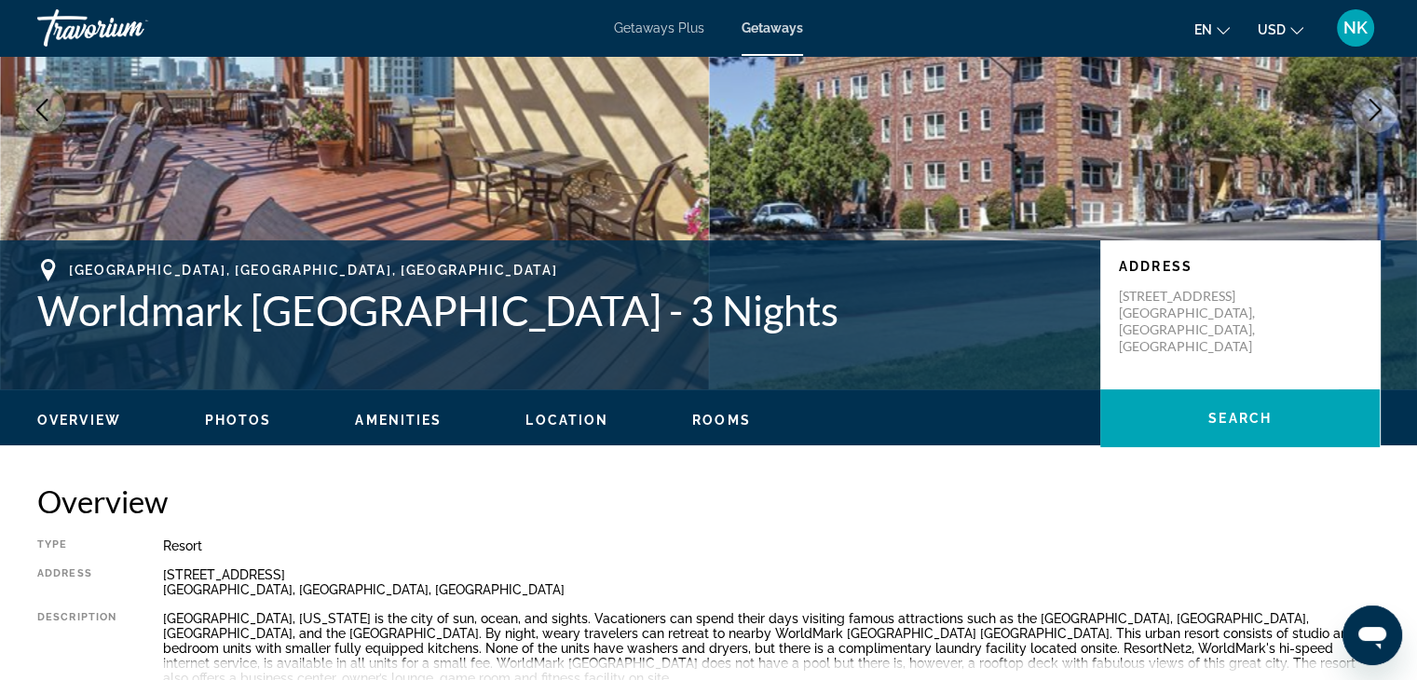
scroll to position [46, 0]
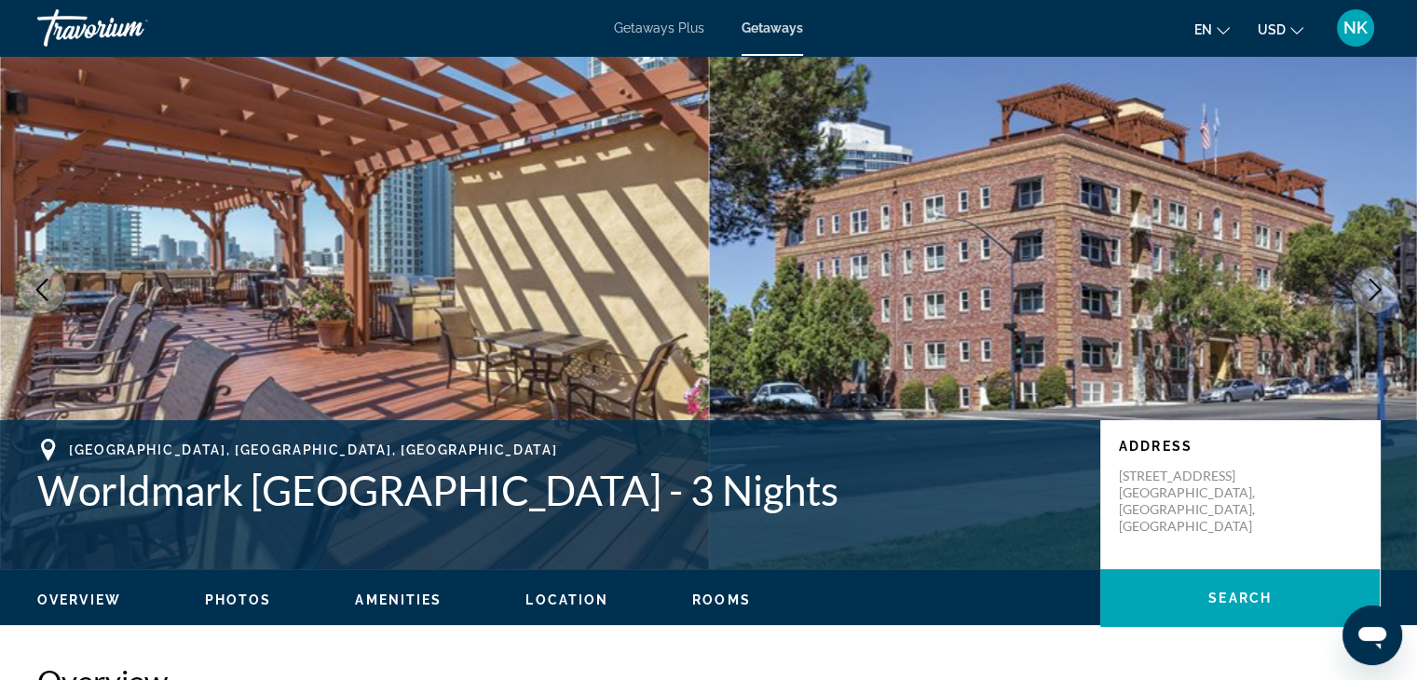
click at [656, 32] on span "Getaways Plus" at bounding box center [659, 27] width 90 height 15
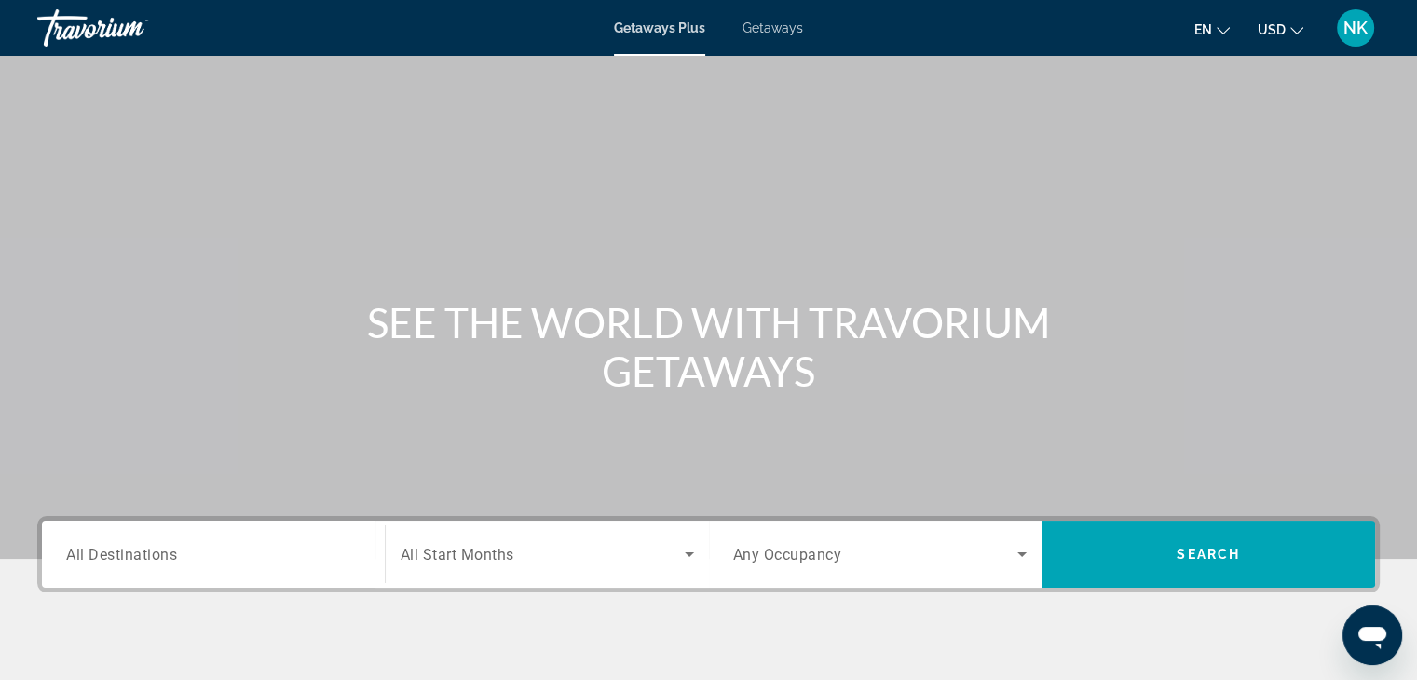
click at [93, 553] on span "All Destinations" at bounding box center [121, 554] width 111 height 18
click at [93, 553] on input "Destination All Destinations" at bounding box center [213, 555] width 294 height 22
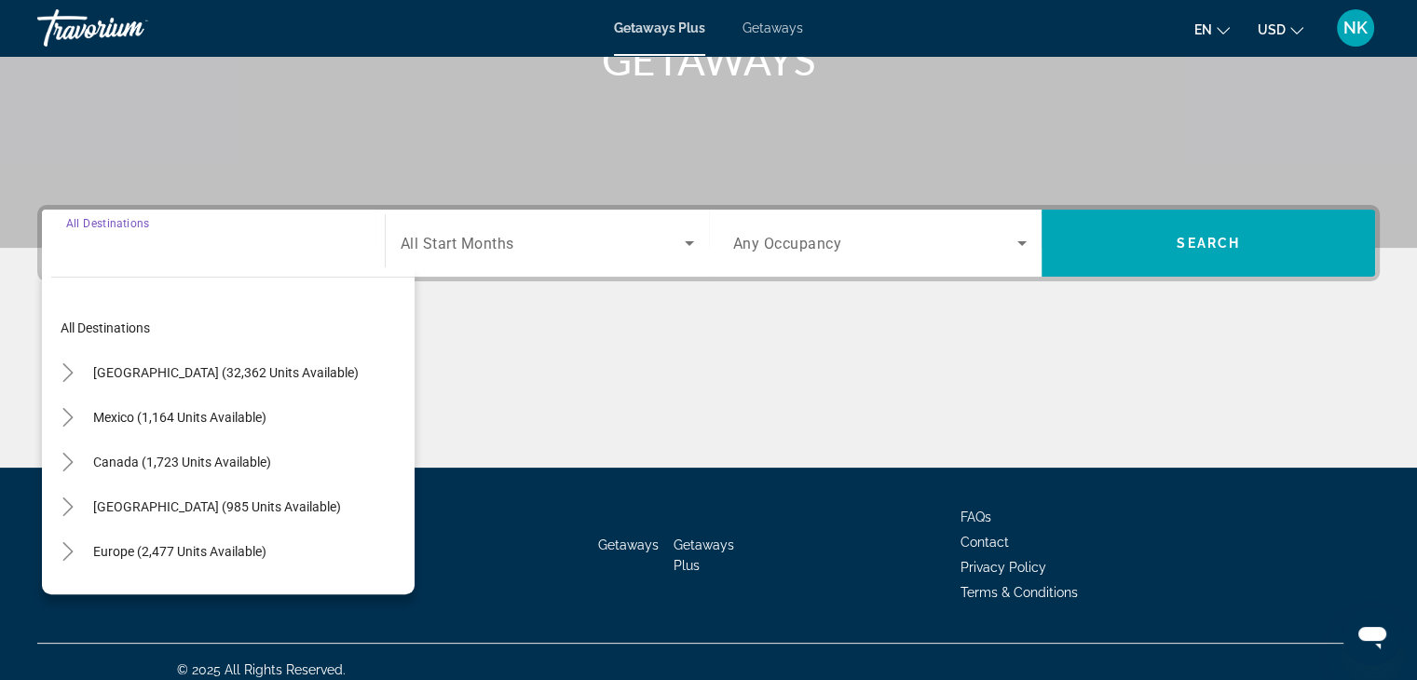
scroll to position [327, 0]
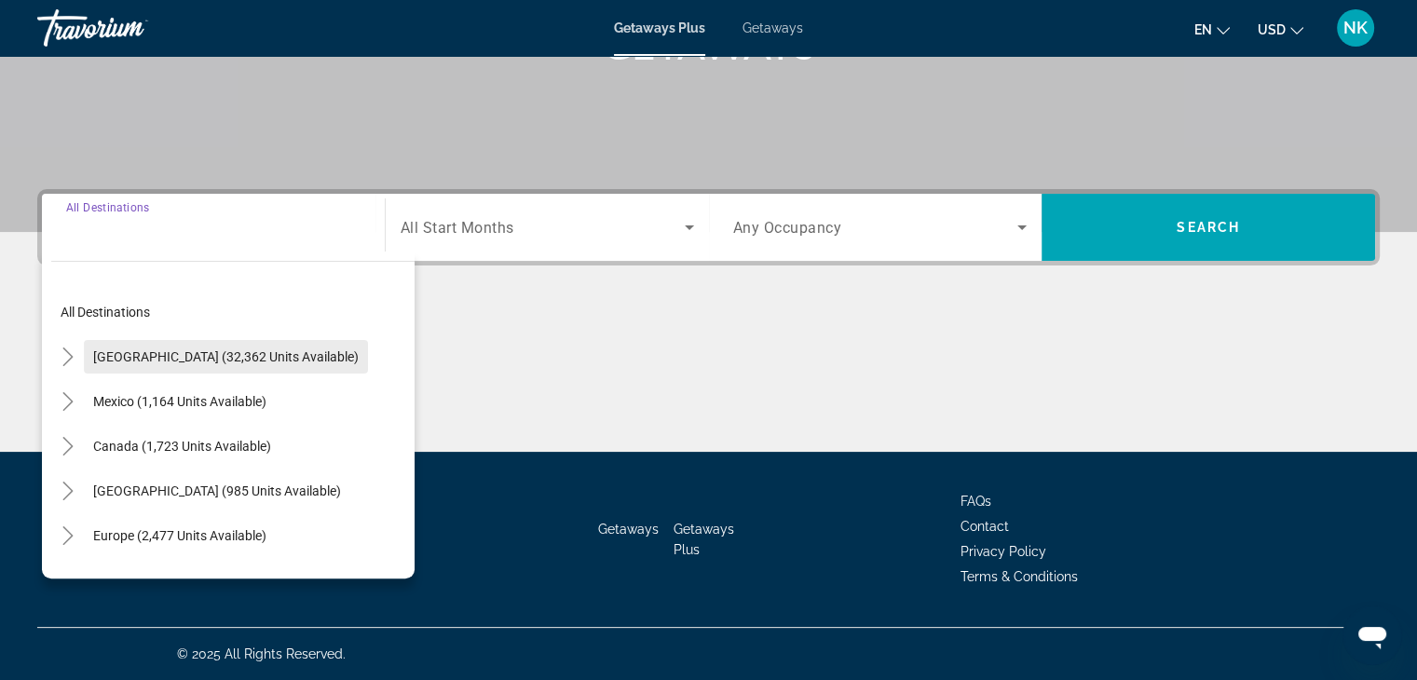
click at [183, 362] on span "[GEOGRAPHIC_DATA] (32,362 units available)" at bounding box center [225, 356] width 265 height 15
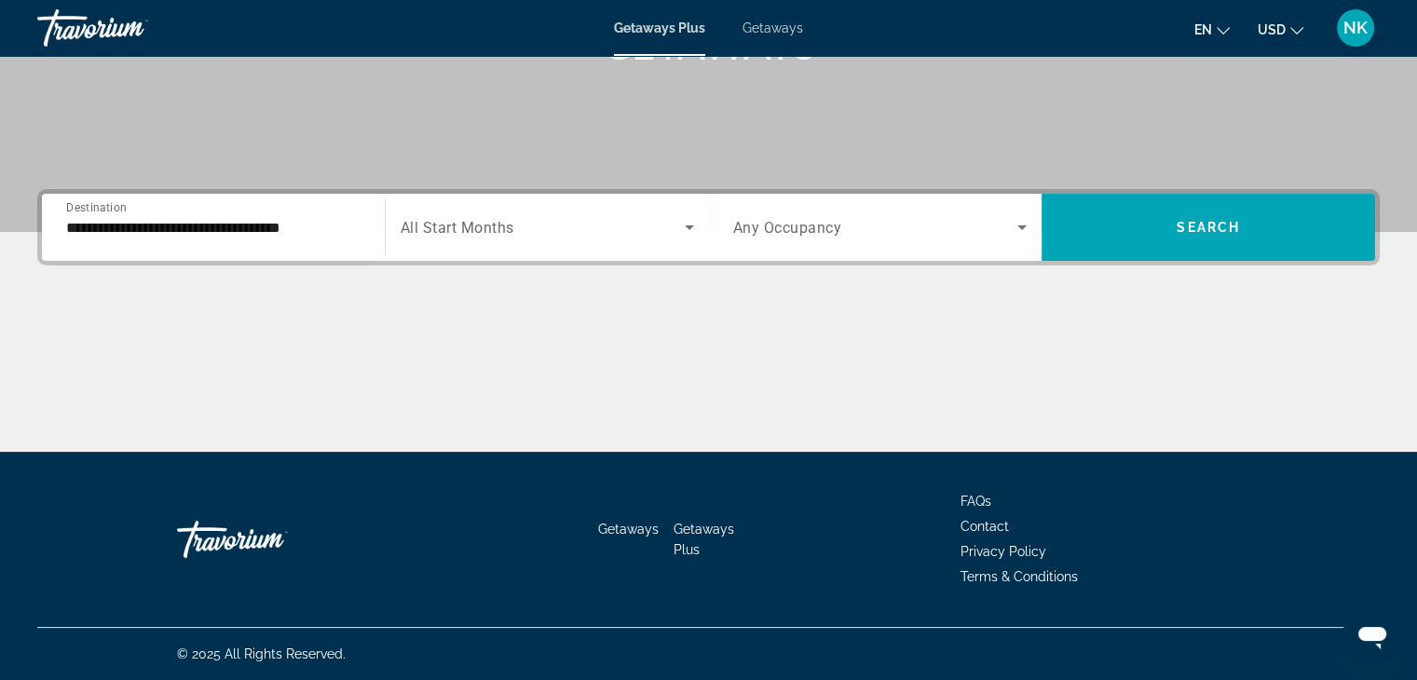
click at [134, 238] on div "**********" at bounding box center [213, 227] width 294 height 53
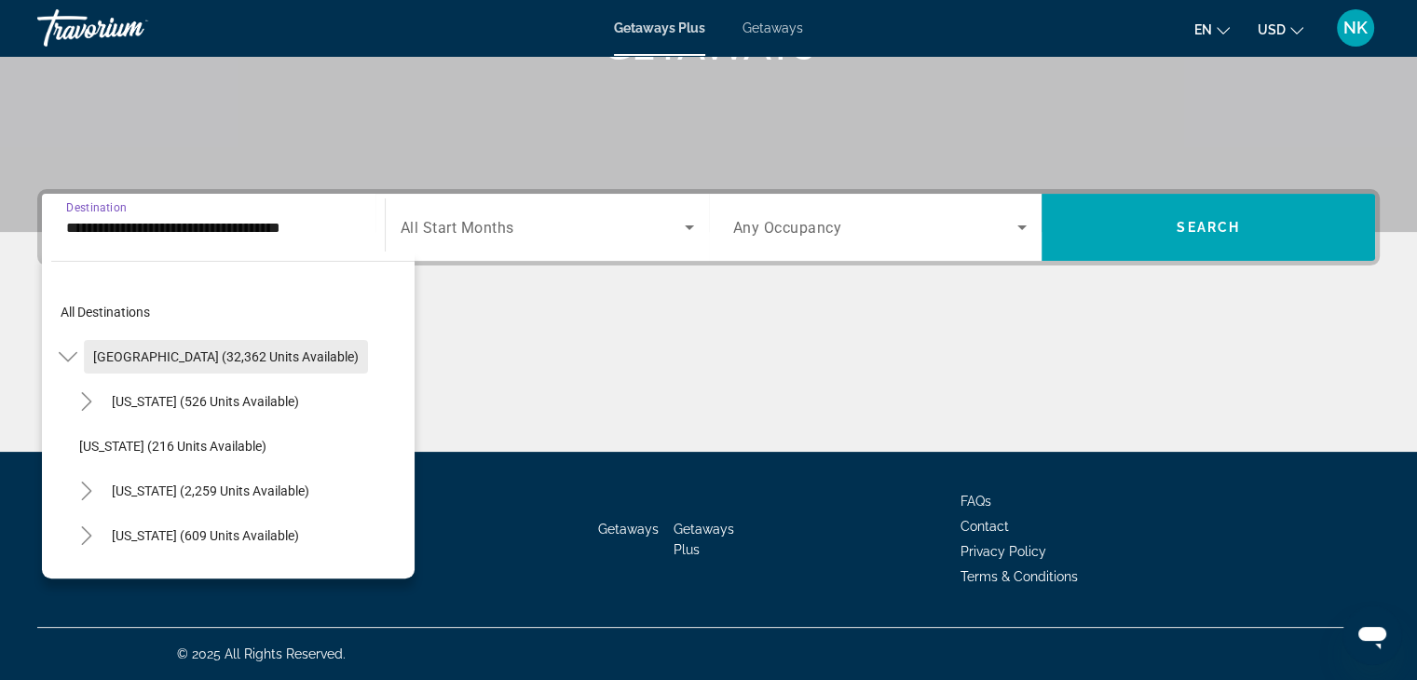
click at [124, 352] on span "[GEOGRAPHIC_DATA] (32,362 units available)" at bounding box center [225, 356] width 265 height 15
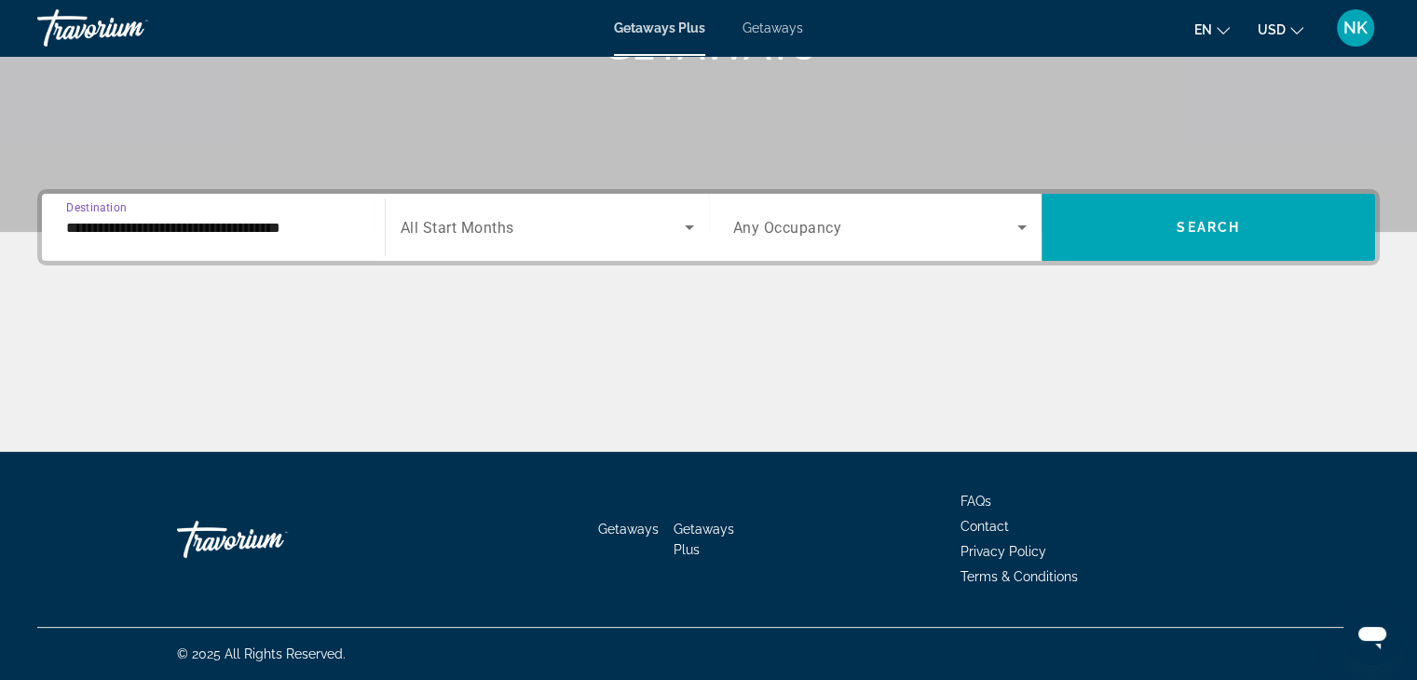
click at [224, 233] on input "**********" at bounding box center [213, 228] width 294 height 22
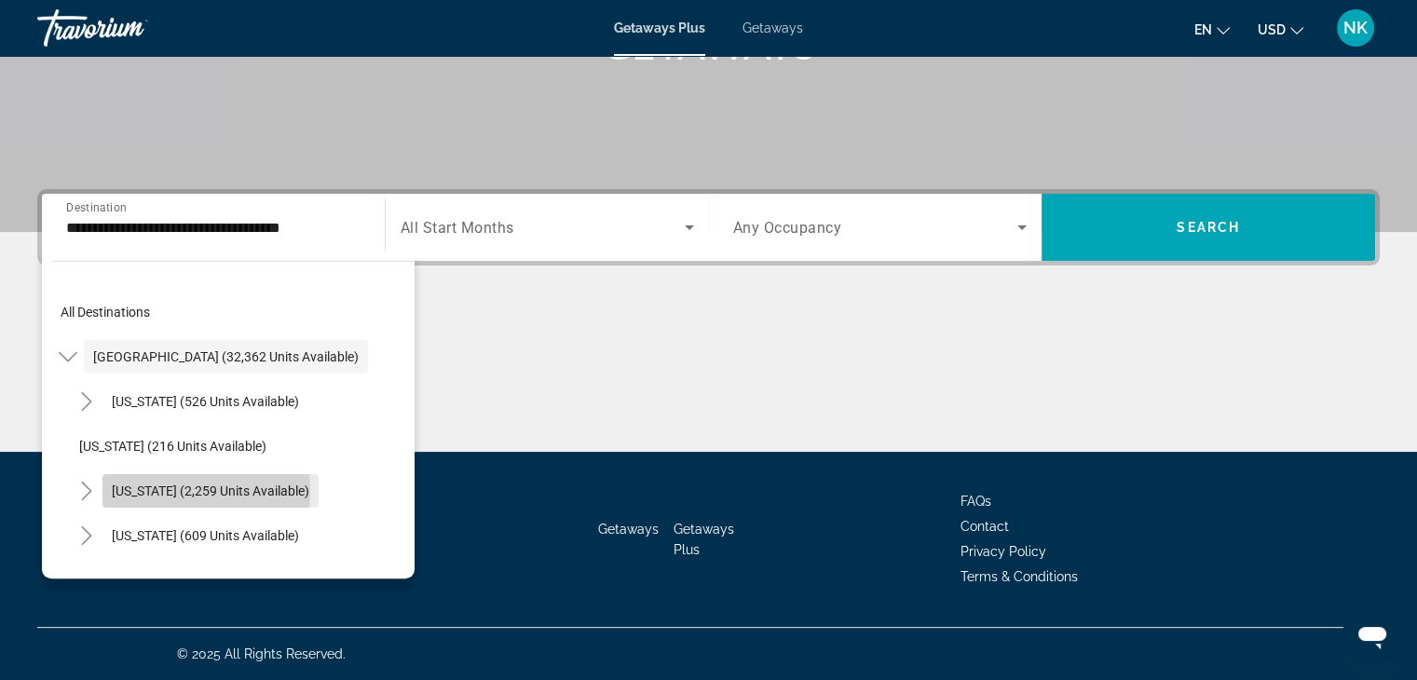
click at [145, 490] on span "[US_STATE] (2,259 units available)" at bounding box center [210, 490] width 197 height 15
type input "**********"
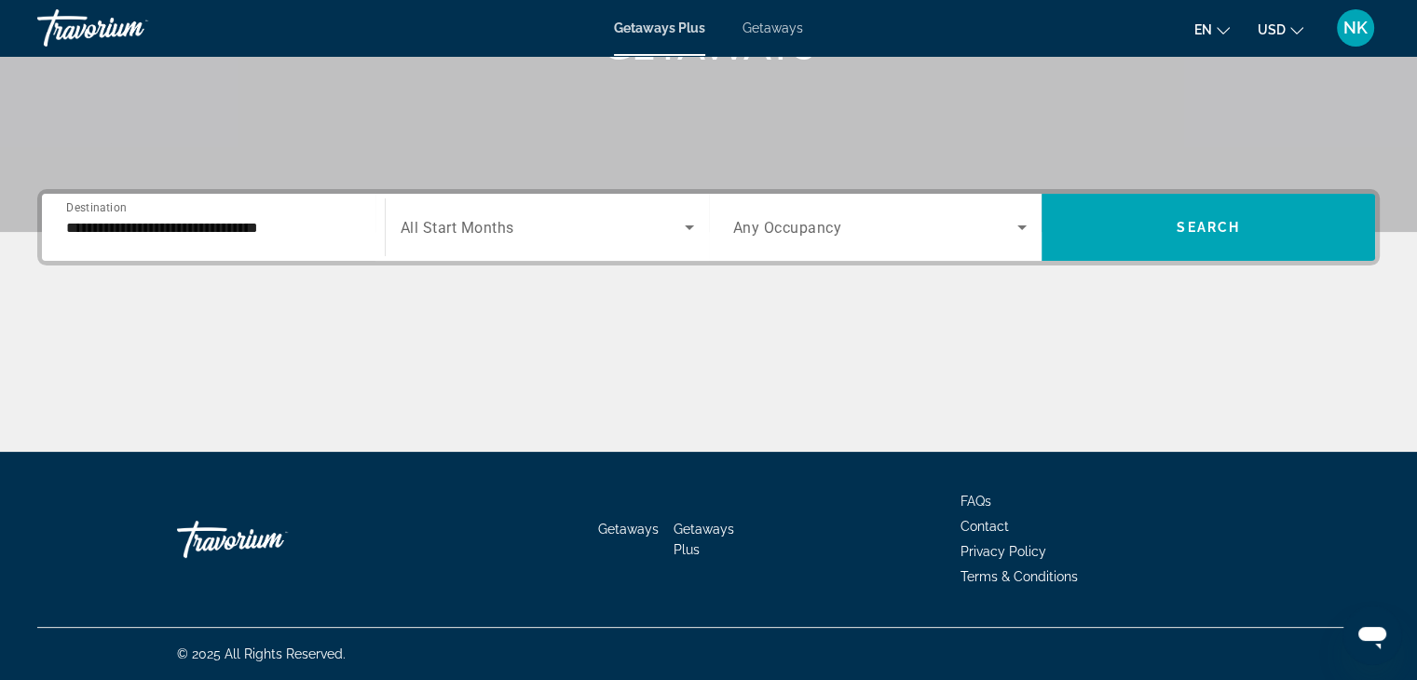
click at [804, 234] on span "Any Occupancy" at bounding box center [787, 228] width 109 height 18
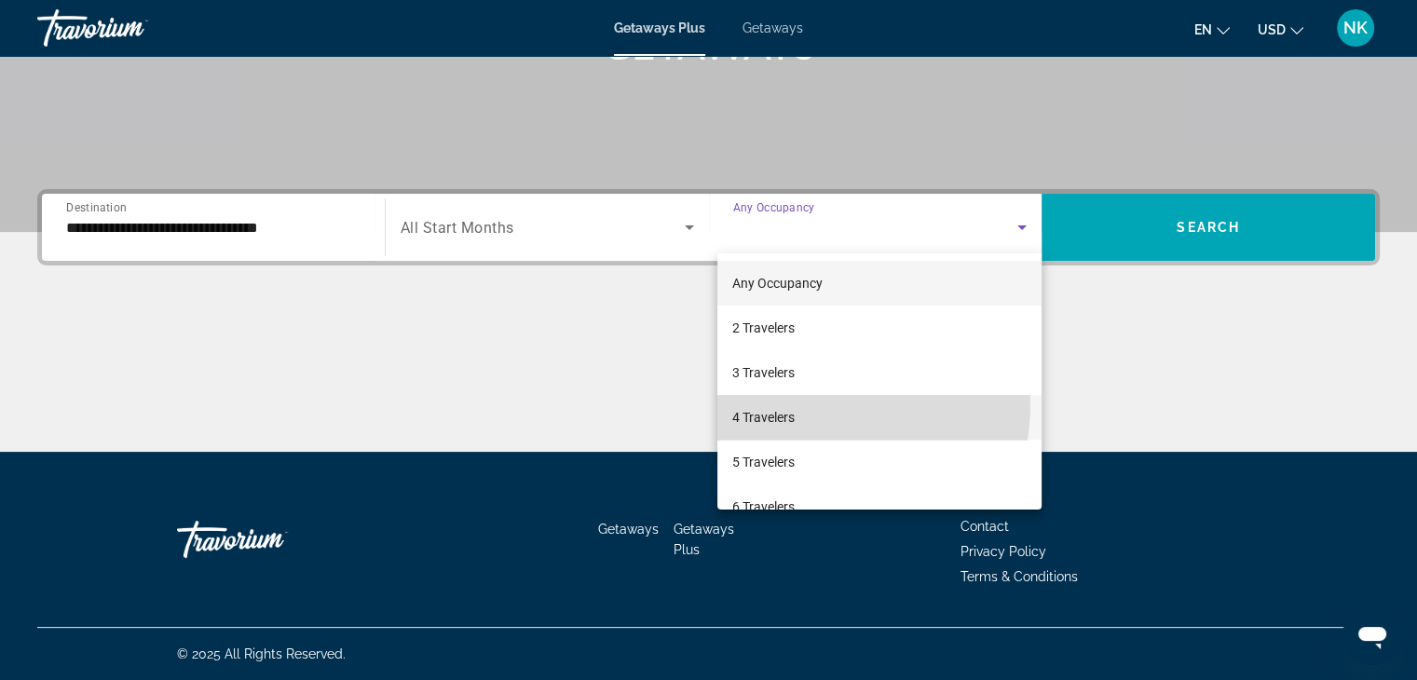
click at [775, 402] on mat-option "4 Travelers" at bounding box center [879, 417] width 324 height 45
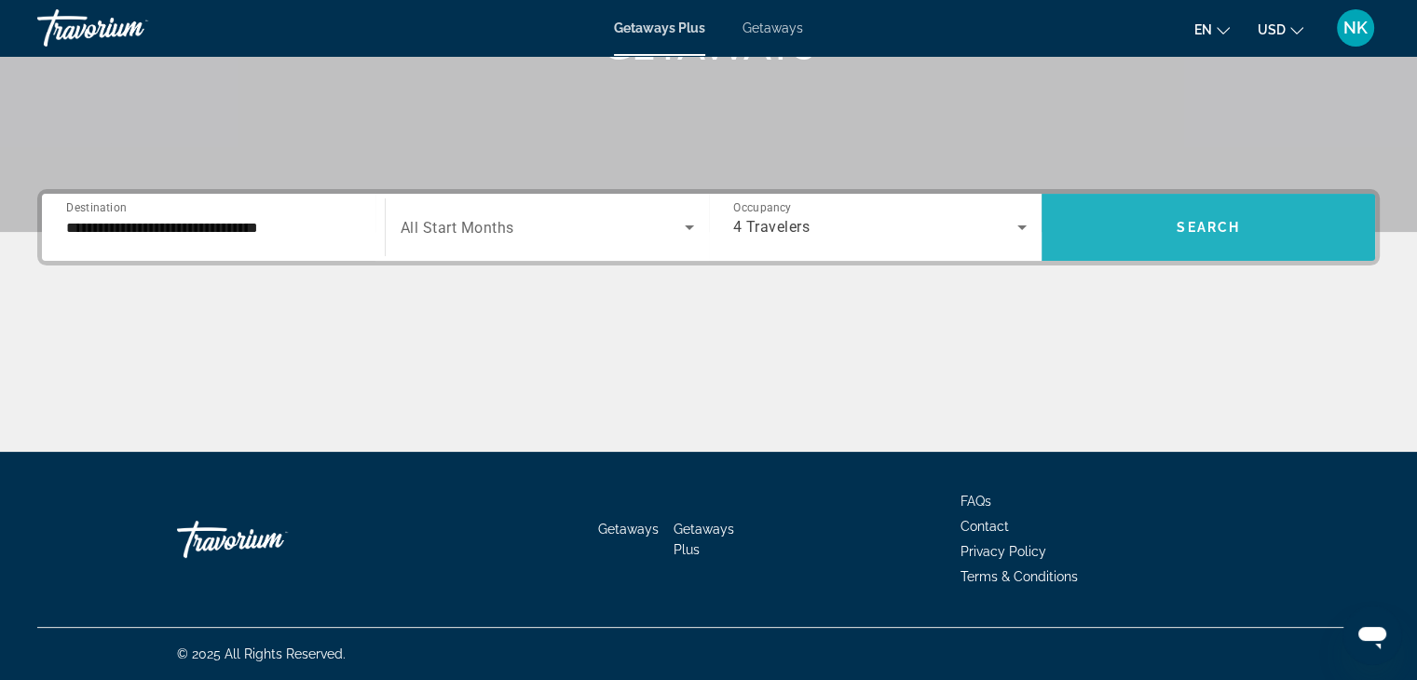
click at [1186, 229] on span "Search" at bounding box center [1207, 227] width 63 height 15
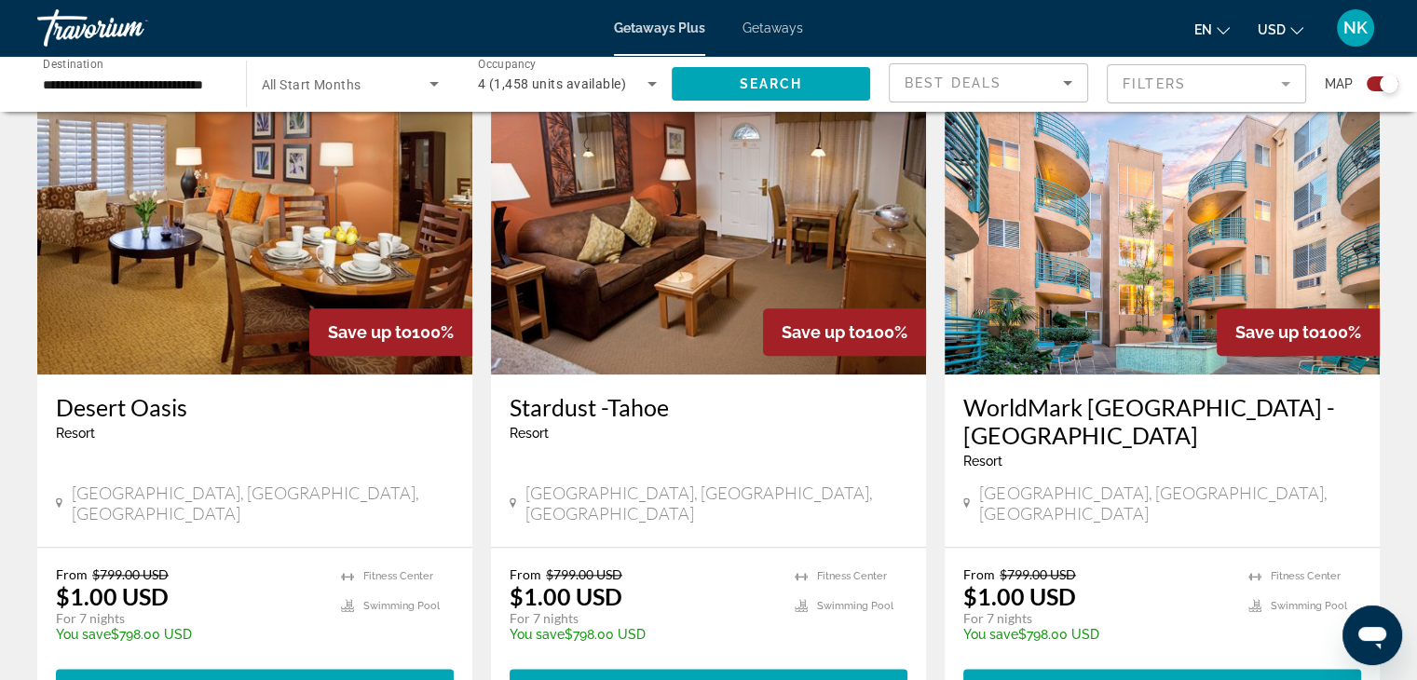
scroll to position [2046, 0]
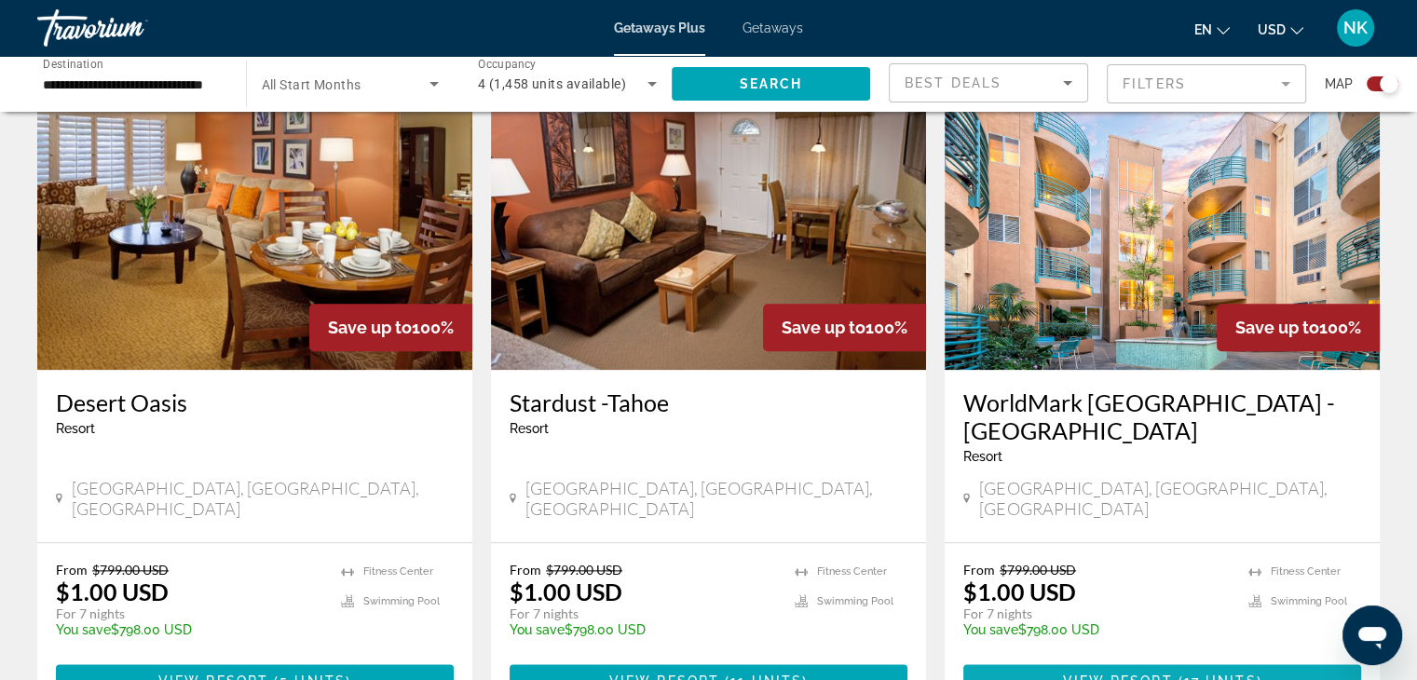
click at [1220, 673] on span "17 units" at bounding box center [1220, 680] width 73 height 15
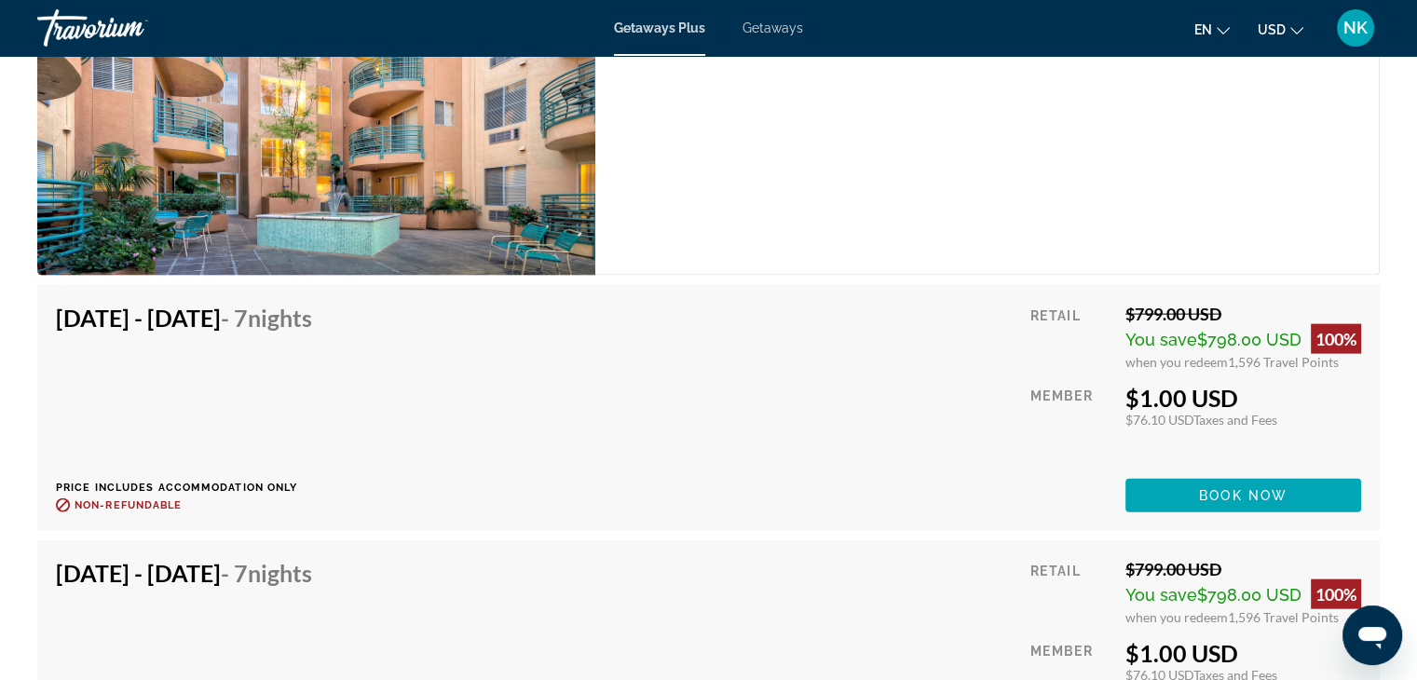
scroll to position [4056, 0]
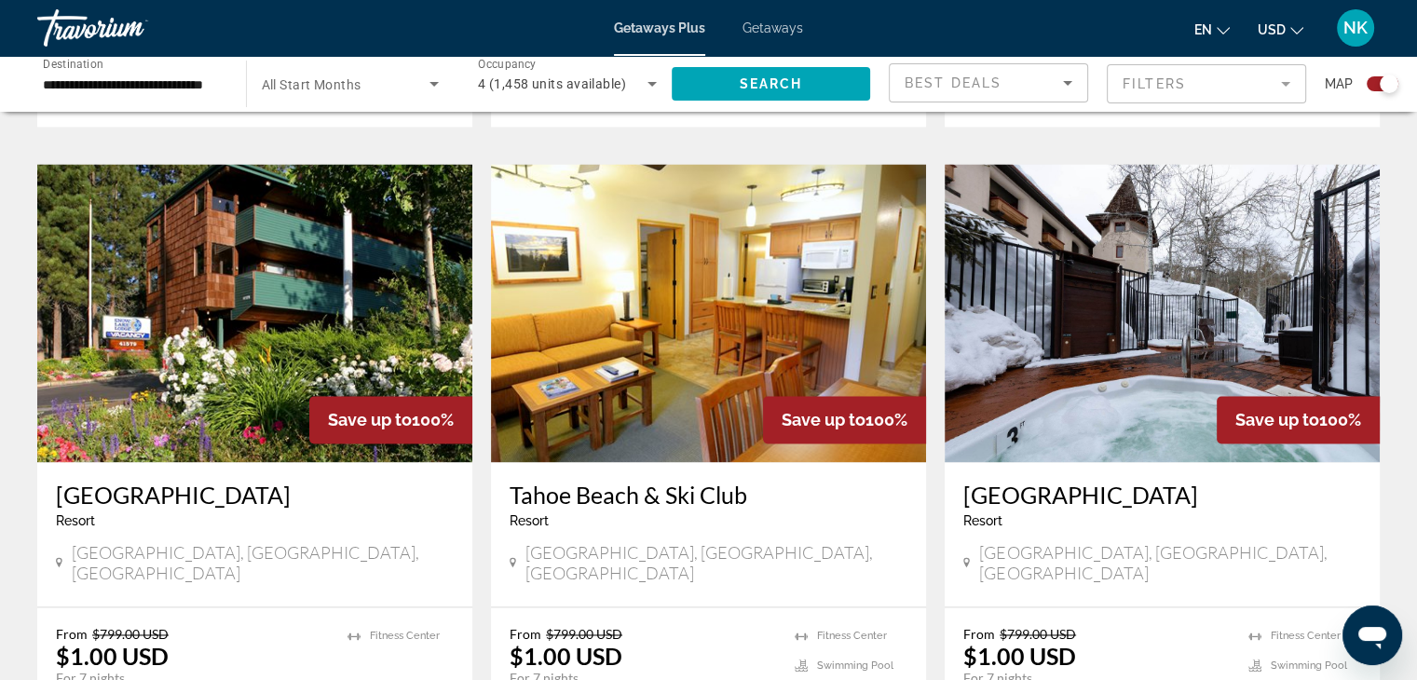
scroll to position [2649, 0]
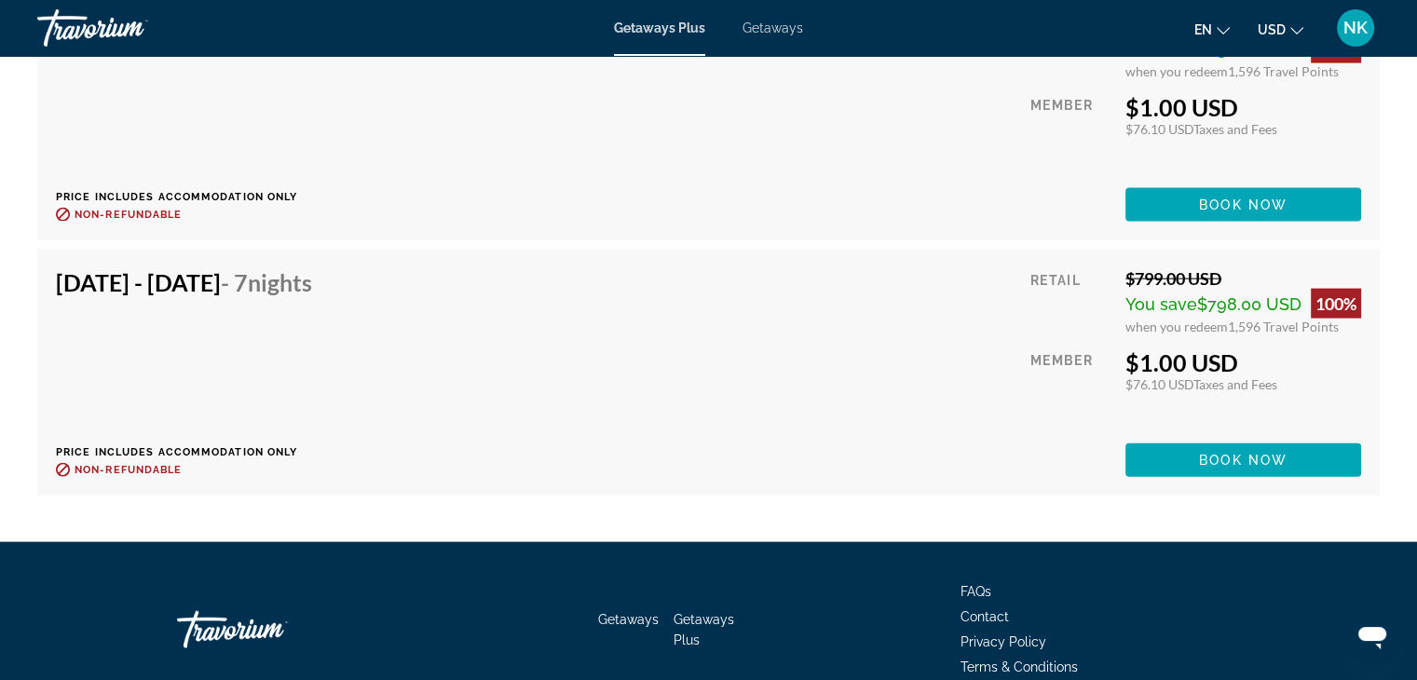
scroll to position [4064, 0]
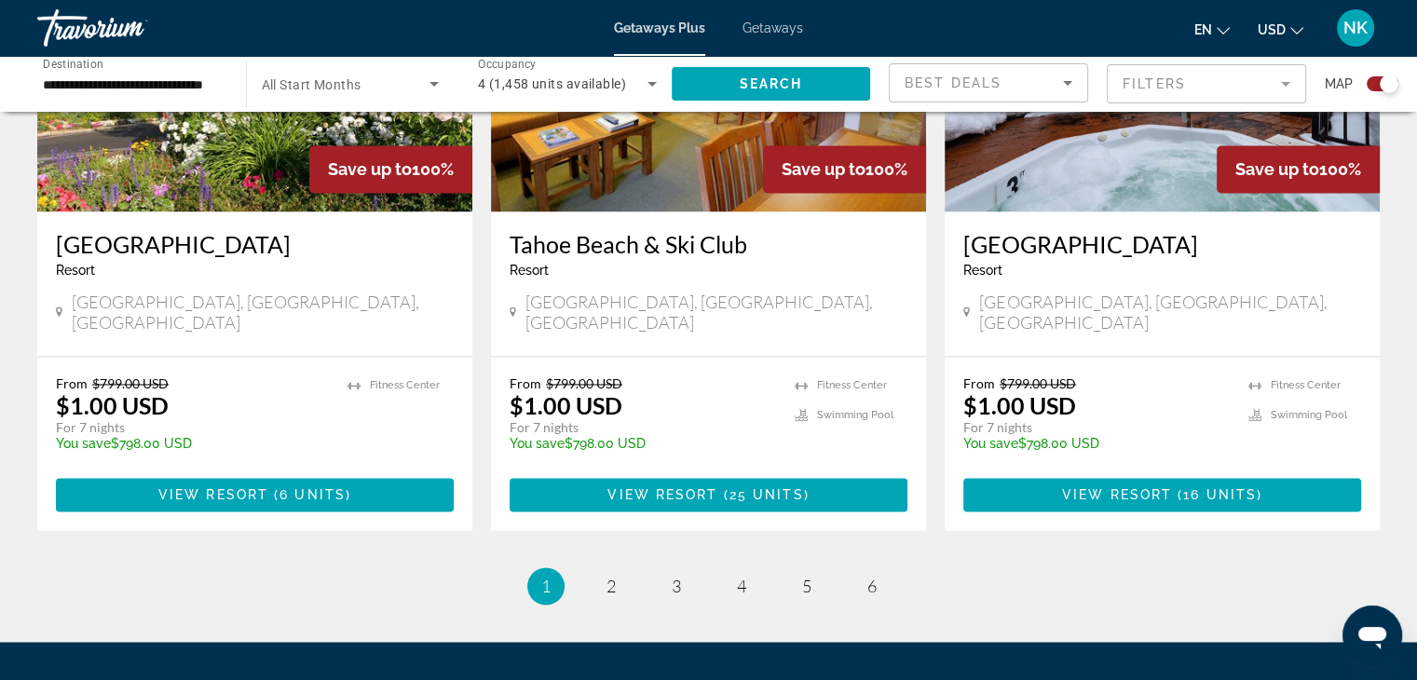
scroll to position [2937, 0]
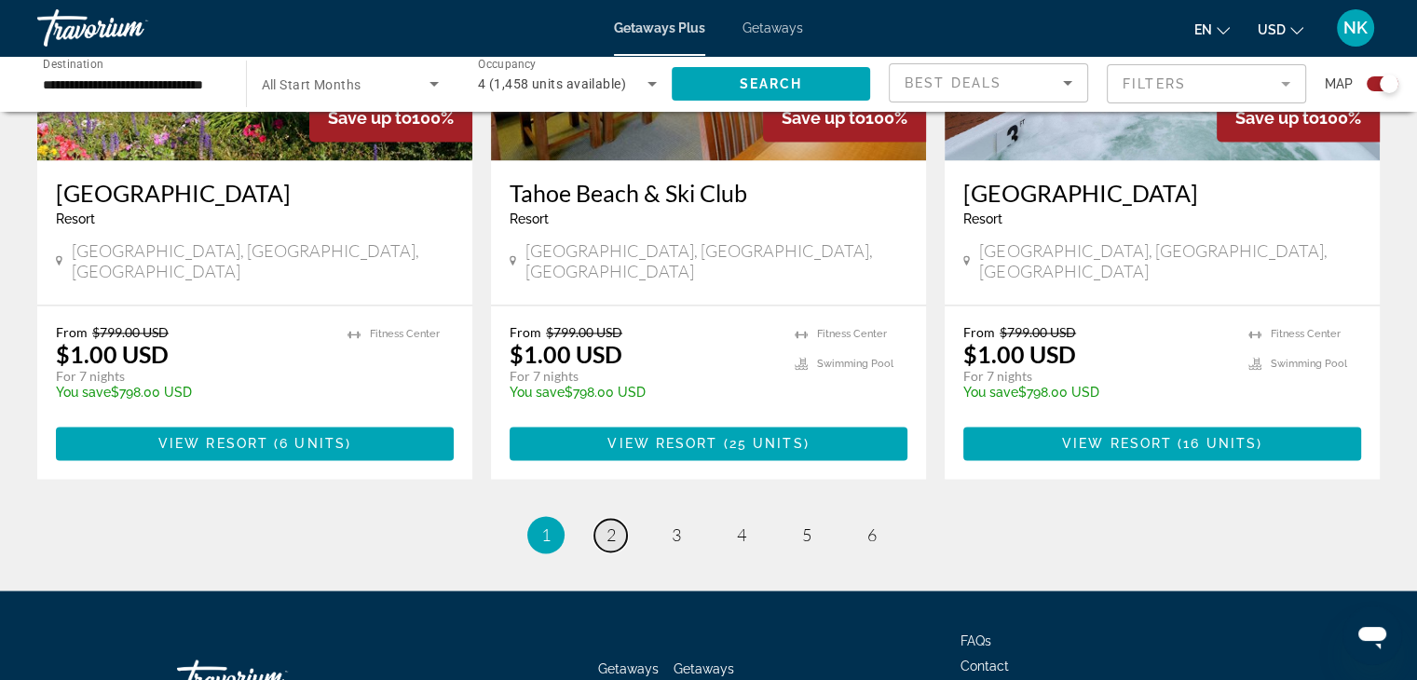
click at [603, 519] on link "page 2" at bounding box center [610, 535] width 33 height 33
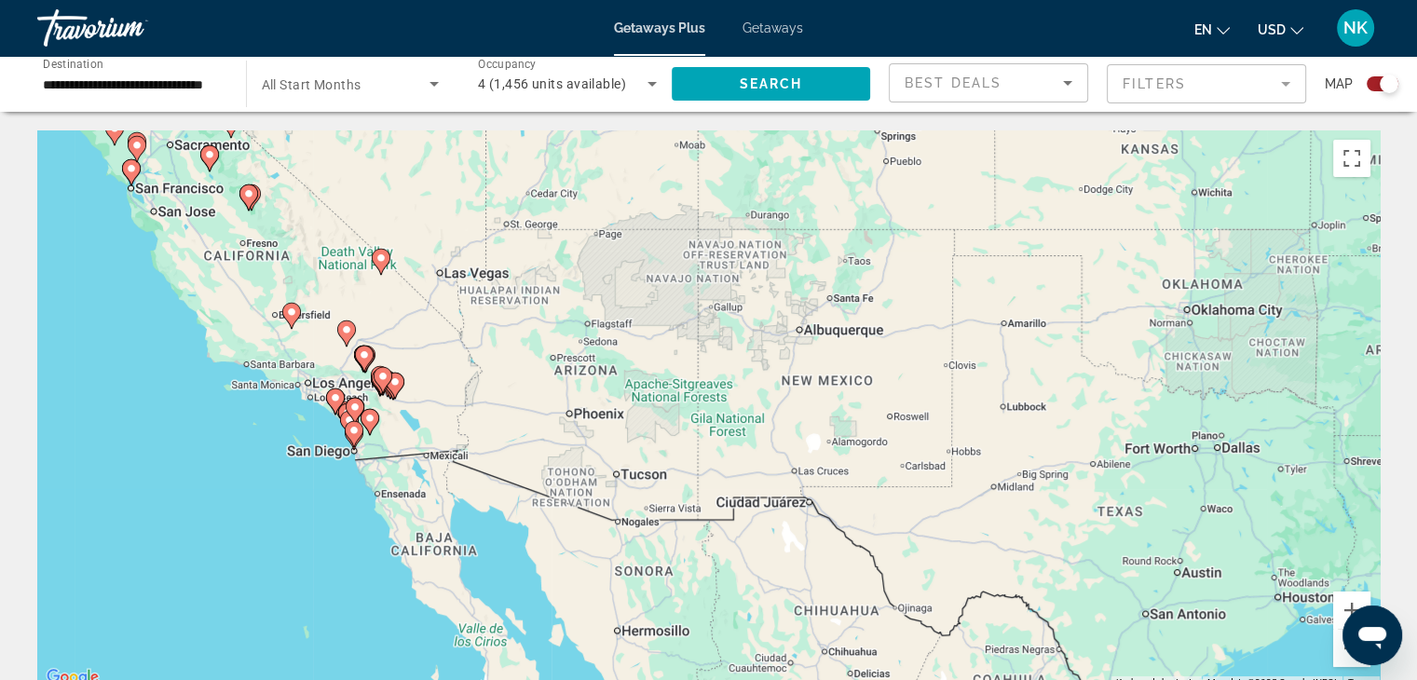
click at [428, 331] on div "To activate drag with keyboard, press Alt + Enter. Once in keyboard drag state,…" at bounding box center [708, 409] width 1342 height 559
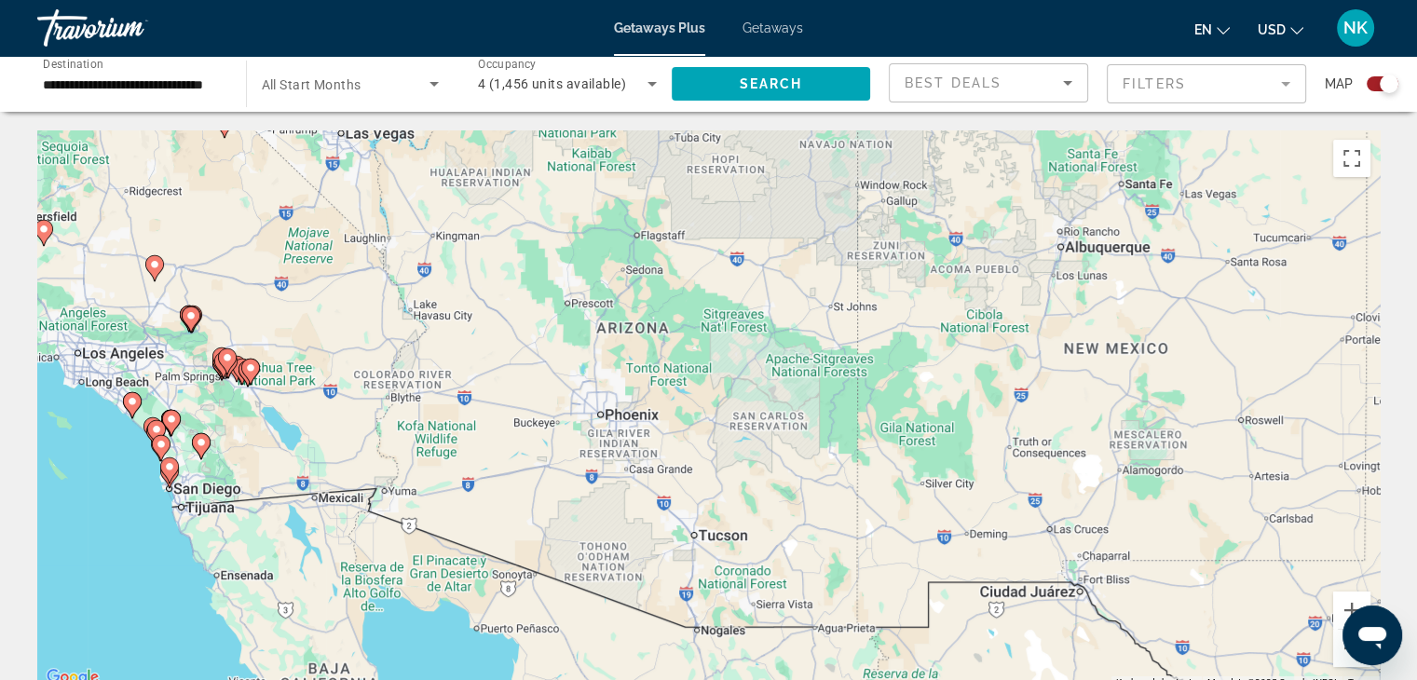
click at [153, 427] on image "Main content" at bounding box center [156, 429] width 11 height 11
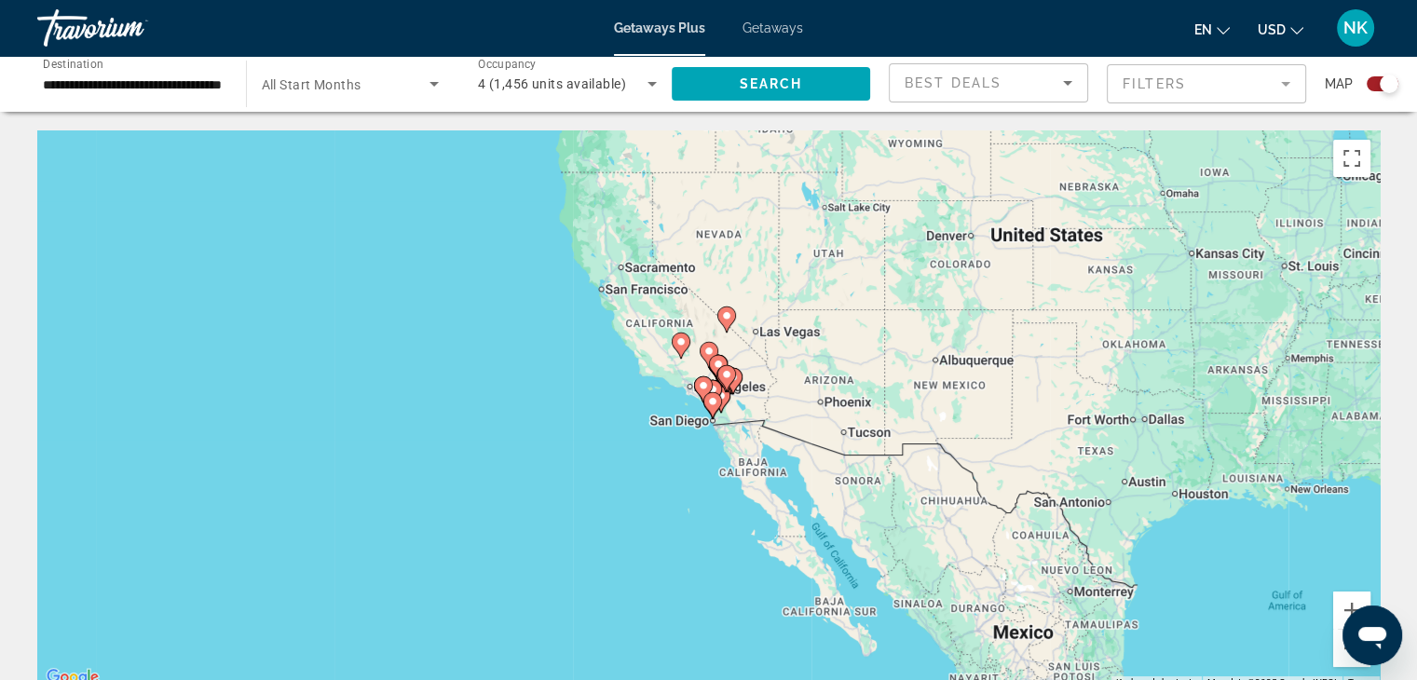
click at [712, 404] on image "Main content" at bounding box center [712, 401] width 11 height 11
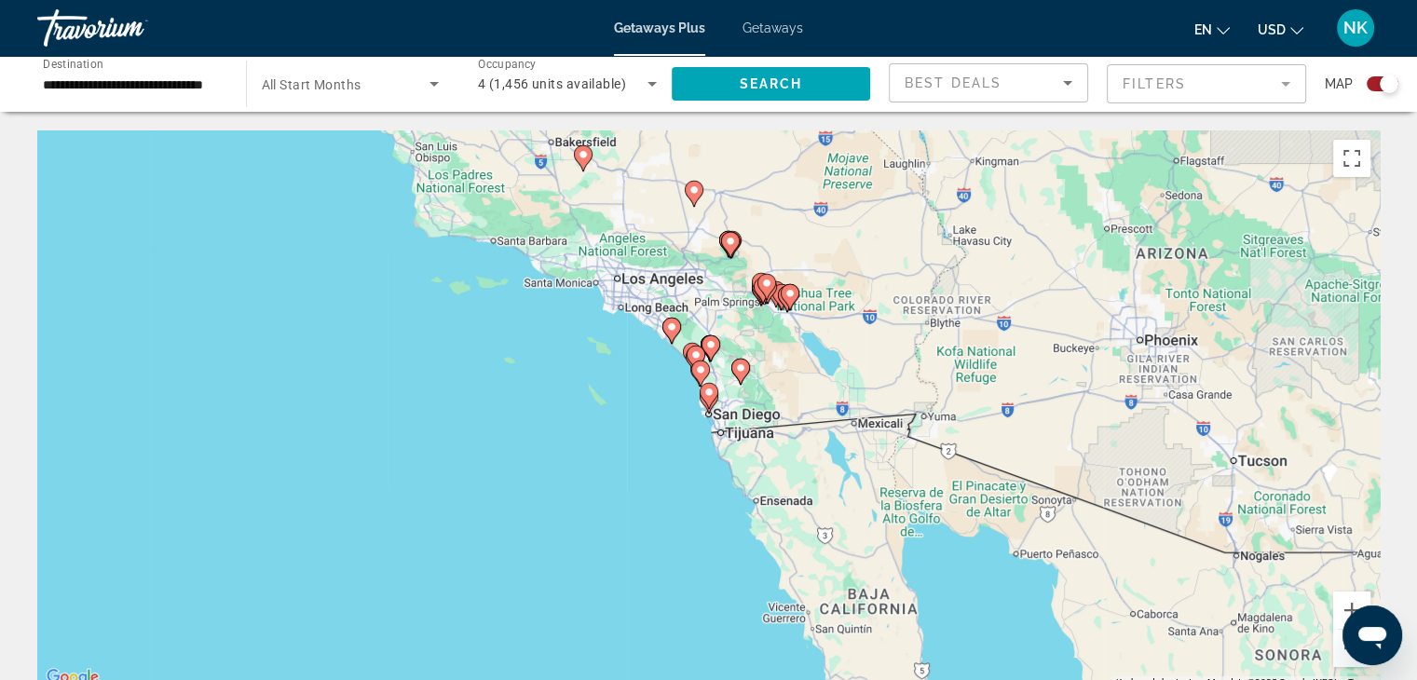
click at [701, 367] on image "Main content" at bounding box center [700, 369] width 11 height 11
type input "**********"
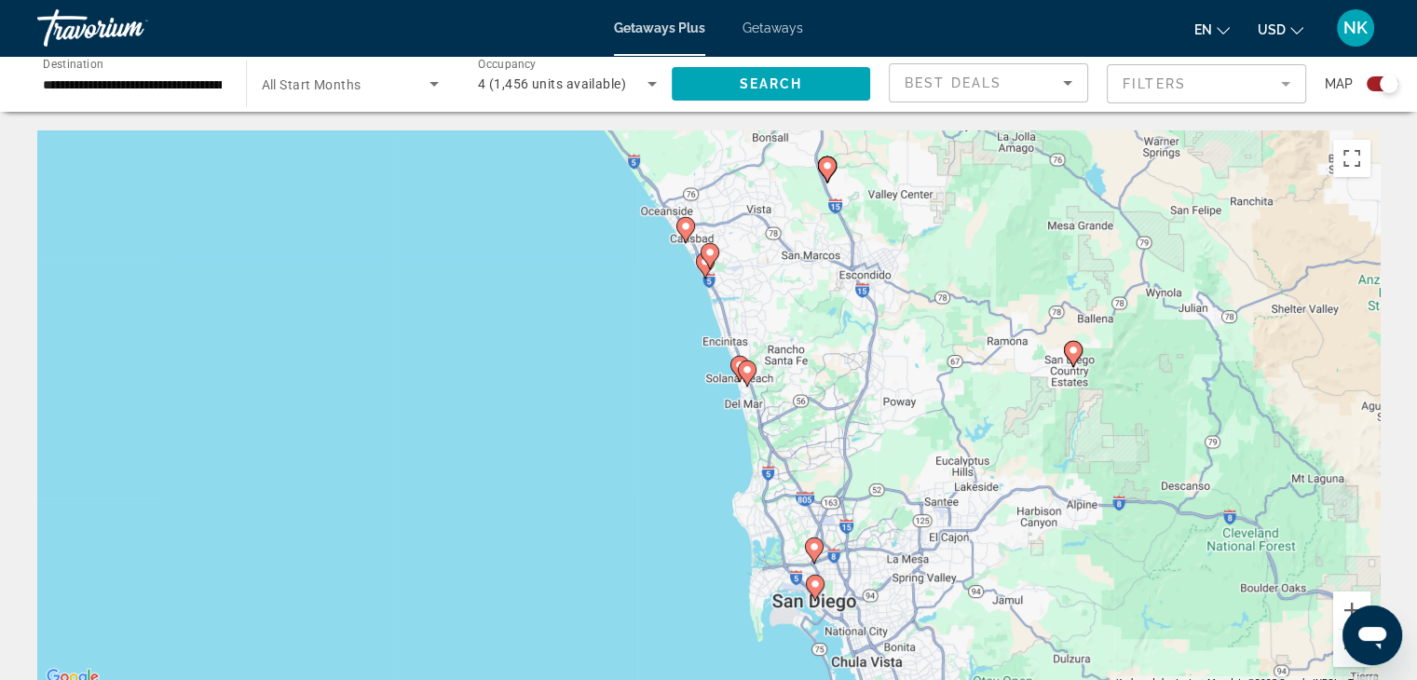
click at [749, 374] on image "Main content" at bounding box center [746, 369] width 11 height 11
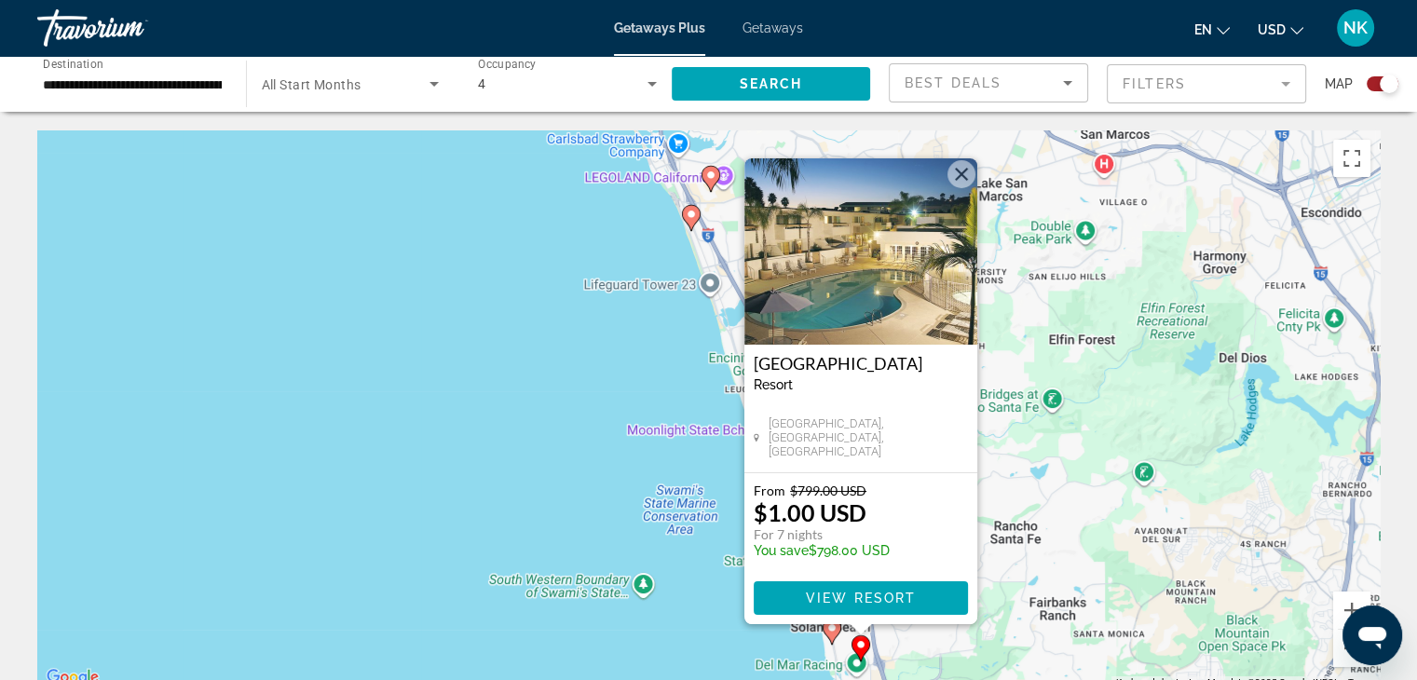
click at [961, 180] on button "Close" at bounding box center [961, 174] width 28 height 28
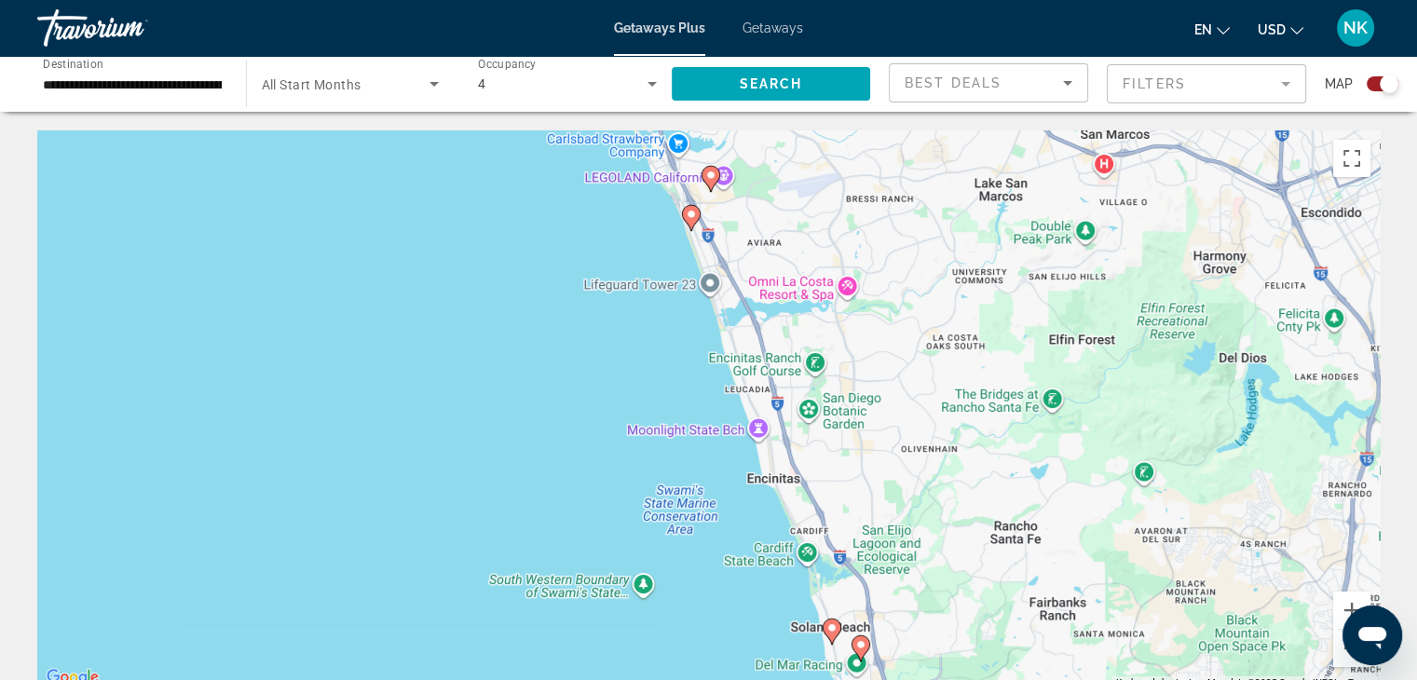
click at [829, 626] on image "Main content" at bounding box center [831, 627] width 11 height 11
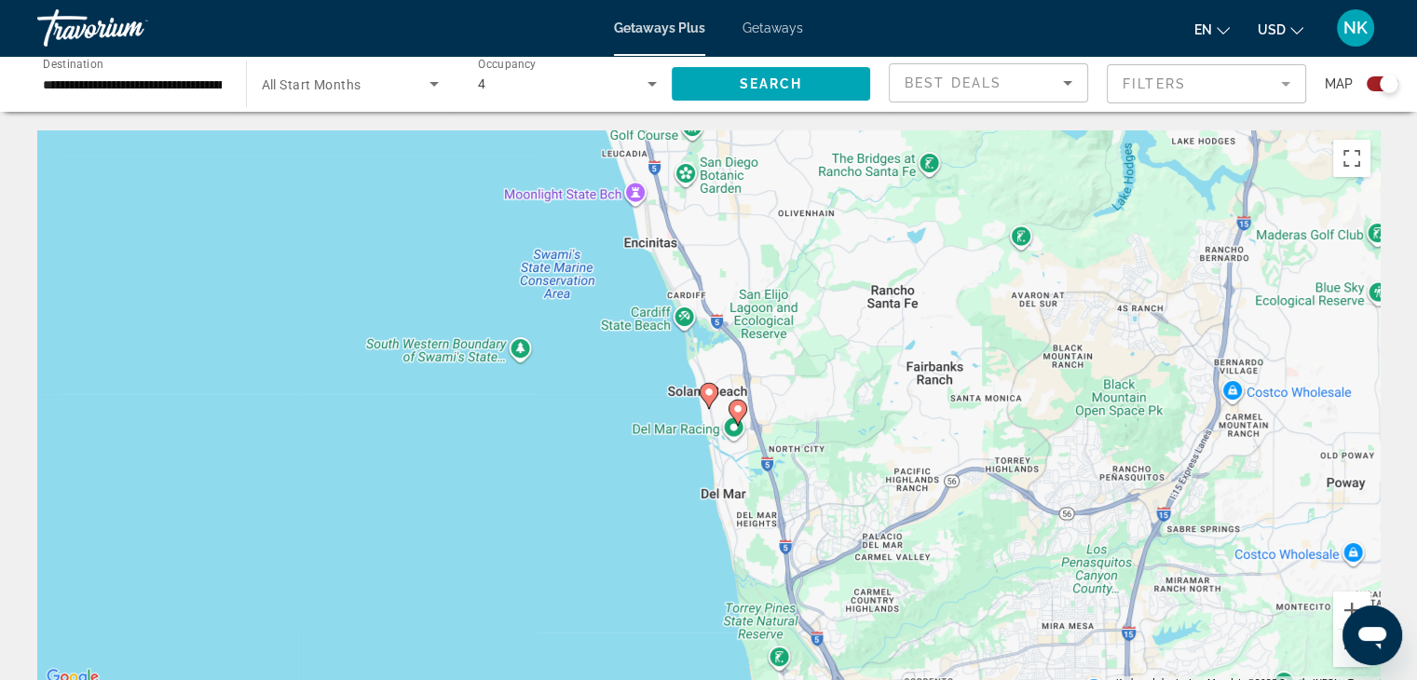
click at [829, 626] on div "To activate drag with keyboard, press Alt + Enter. Once in keyboard drag state,…" at bounding box center [708, 409] width 1342 height 559
click at [712, 402] on gmp-advanced-marker "Main content" at bounding box center [708, 396] width 19 height 28
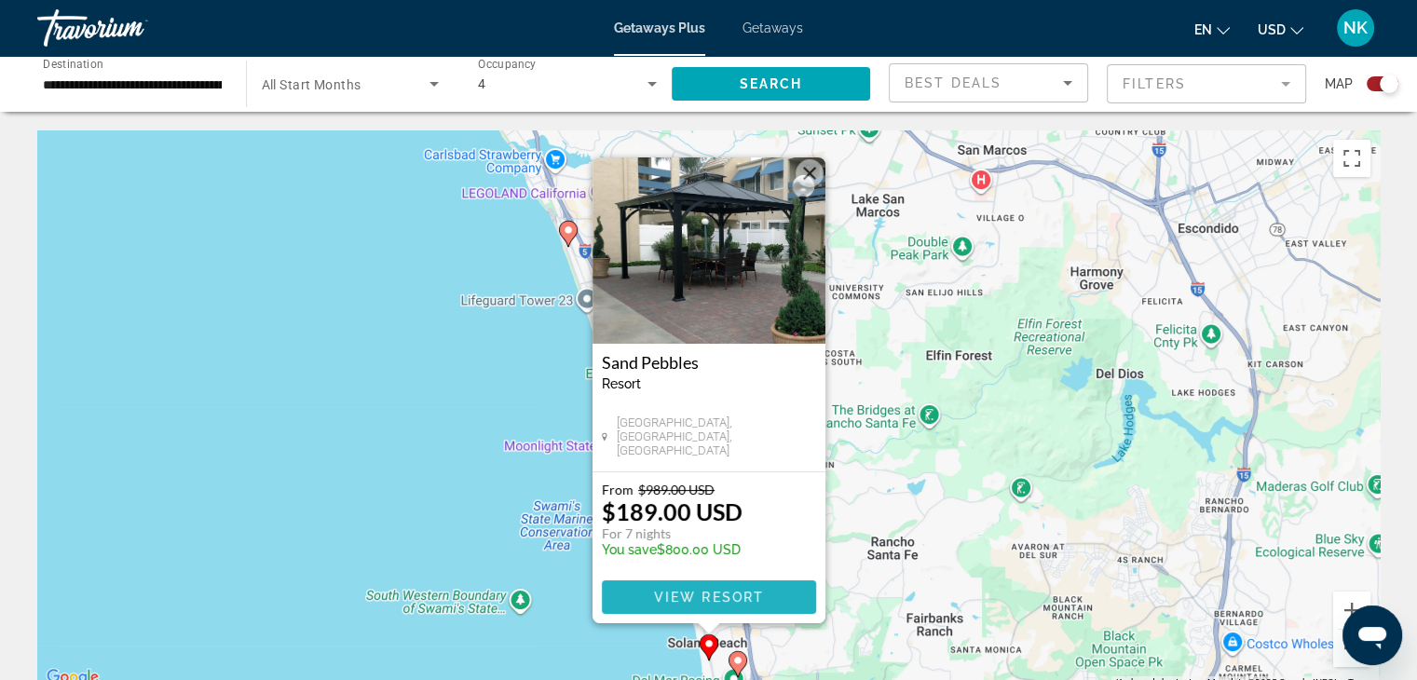
click at [685, 600] on span "View Resort" at bounding box center [708, 597] width 110 height 15
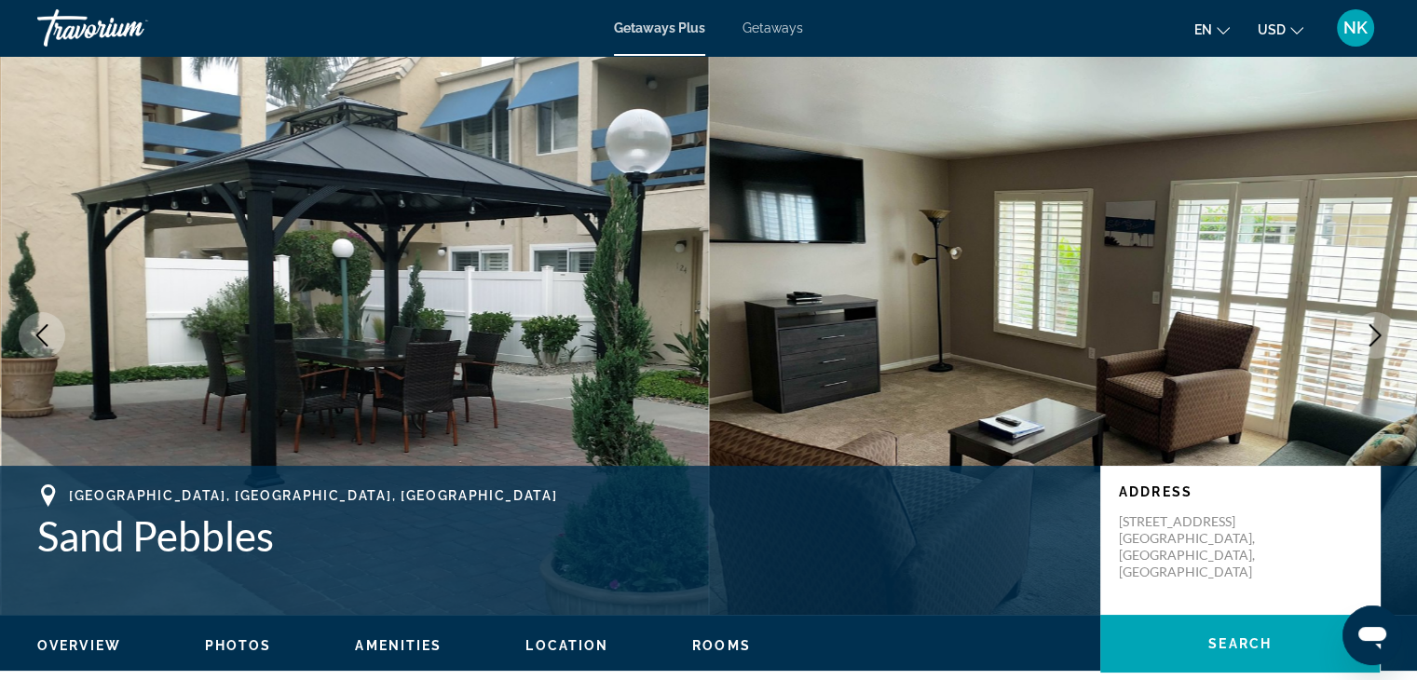
click at [667, 27] on span "Getaways Plus" at bounding box center [659, 27] width 91 height 15
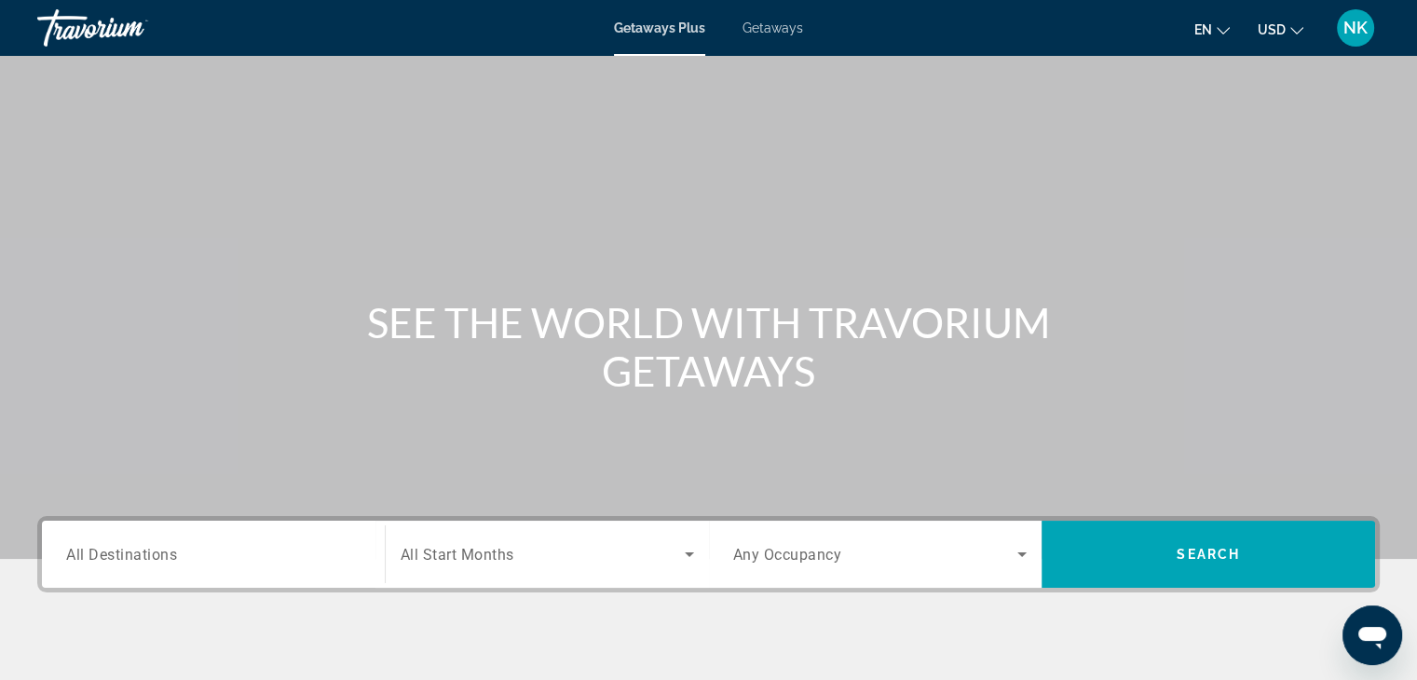
drag, startPoint x: 448, startPoint y: 553, endPoint x: 142, endPoint y: 556, distance: 306.4
click at [142, 556] on span "All Destinations" at bounding box center [121, 554] width 111 height 18
click at [142, 556] on input "Destination All Destinations" at bounding box center [213, 555] width 294 height 22
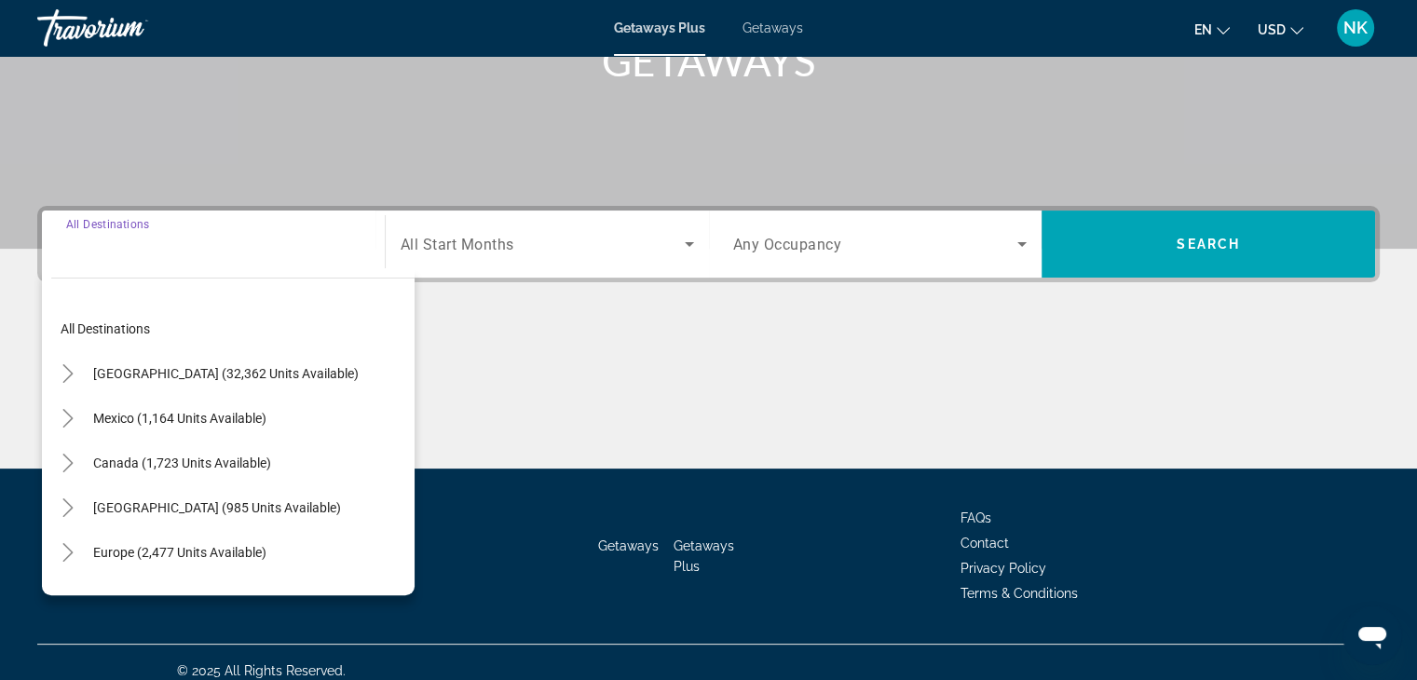
scroll to position [327, 0]
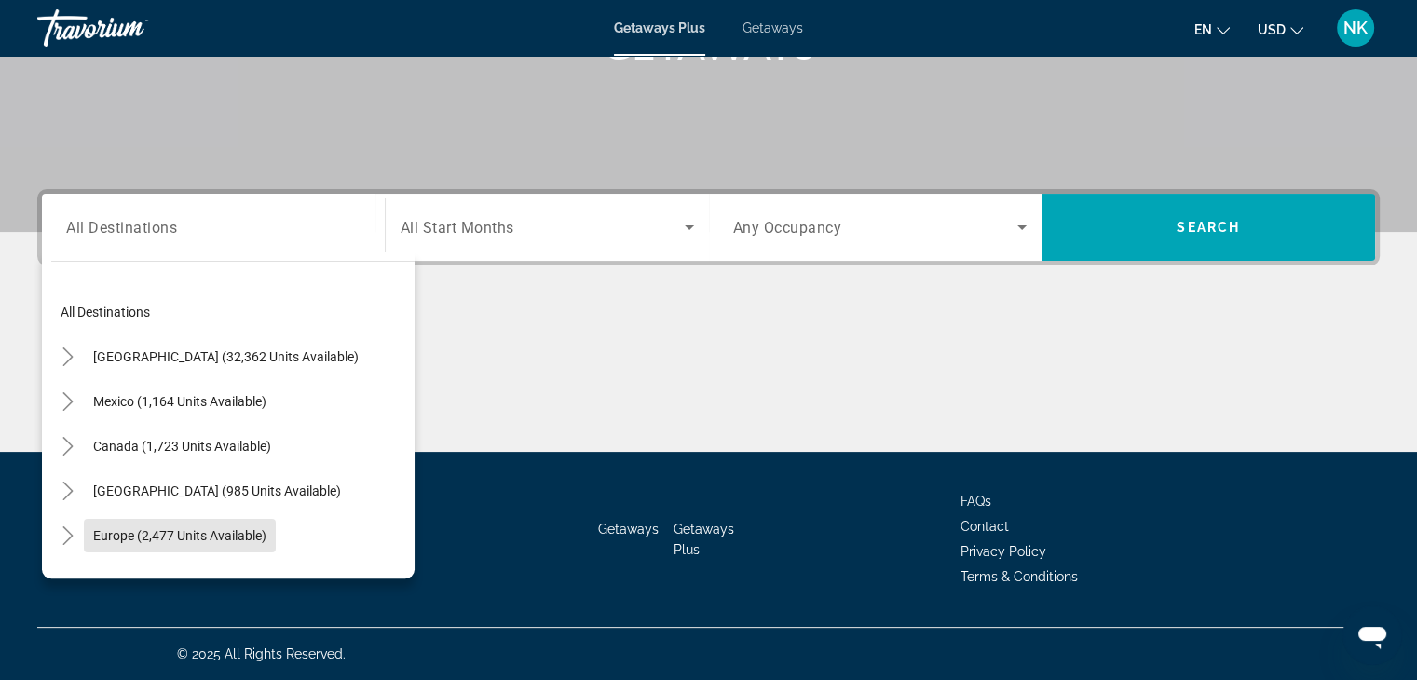
click at [142, 556] on span "Search widget" at bounding box center [180, 535] width 192 height 45
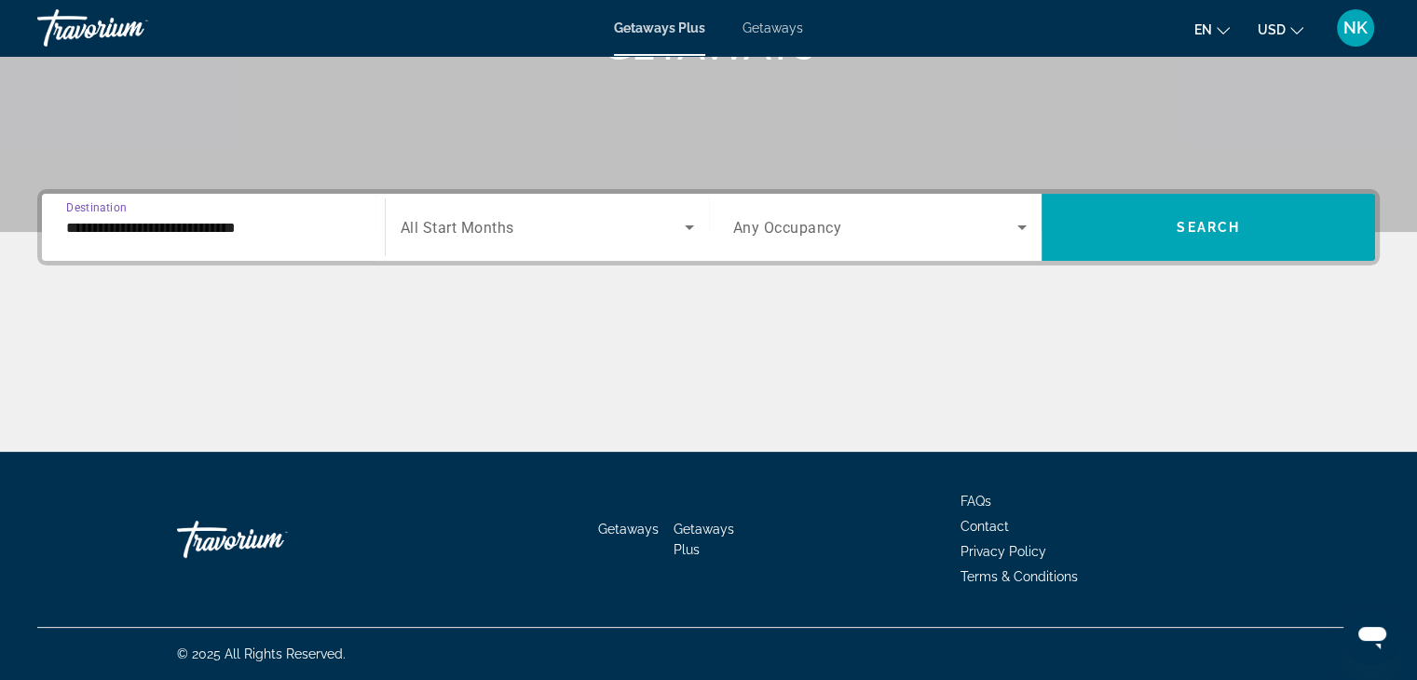
click at [144, 231] on input "**********" at bounding box center [213, 228] width 294 height 22
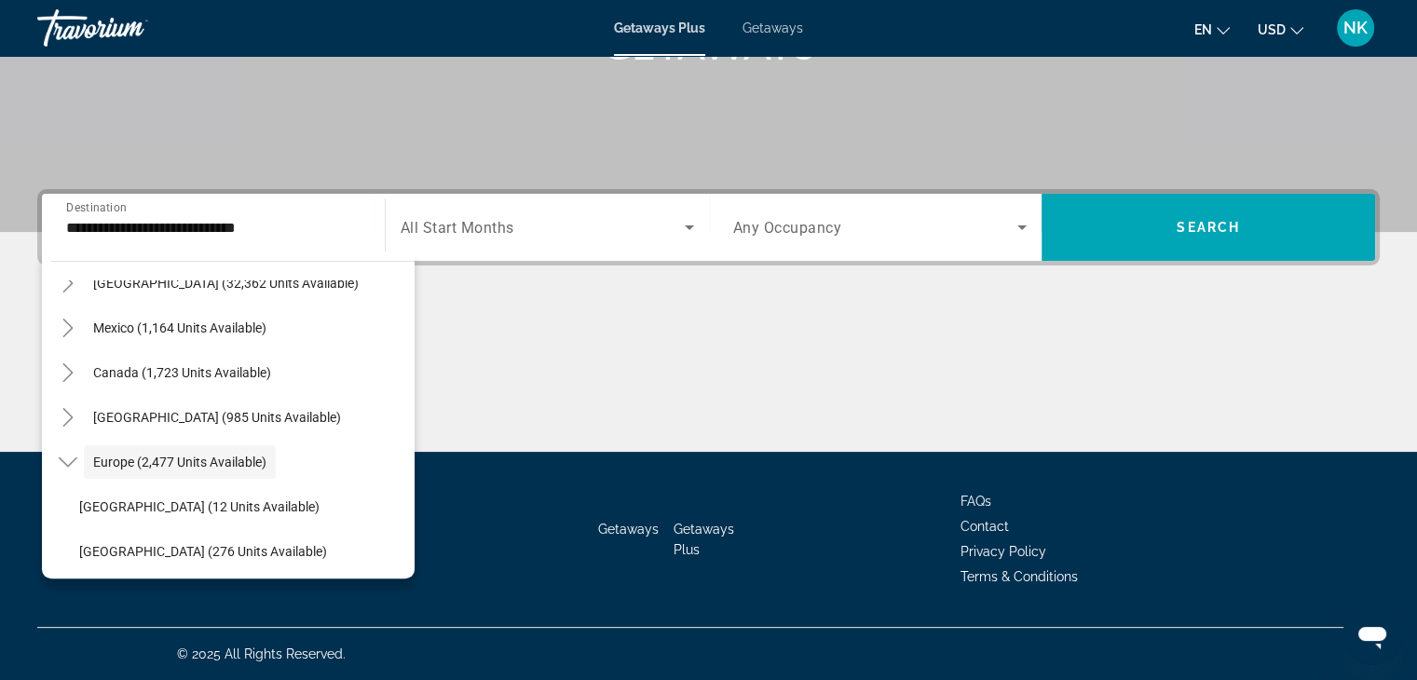
scroll to position [0, 0]
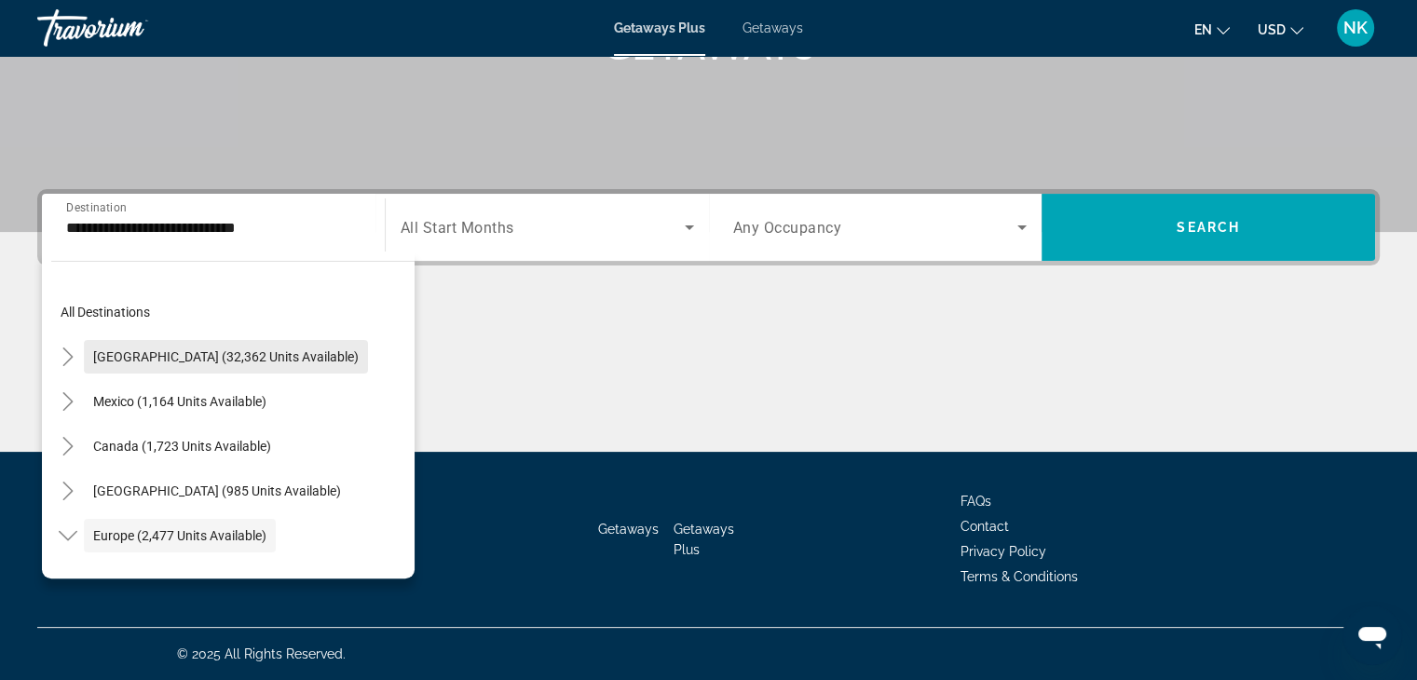
click at [129, 364] on span "Search widget" at bounding box center [226, 356] width 284 height 45
type input "**********"
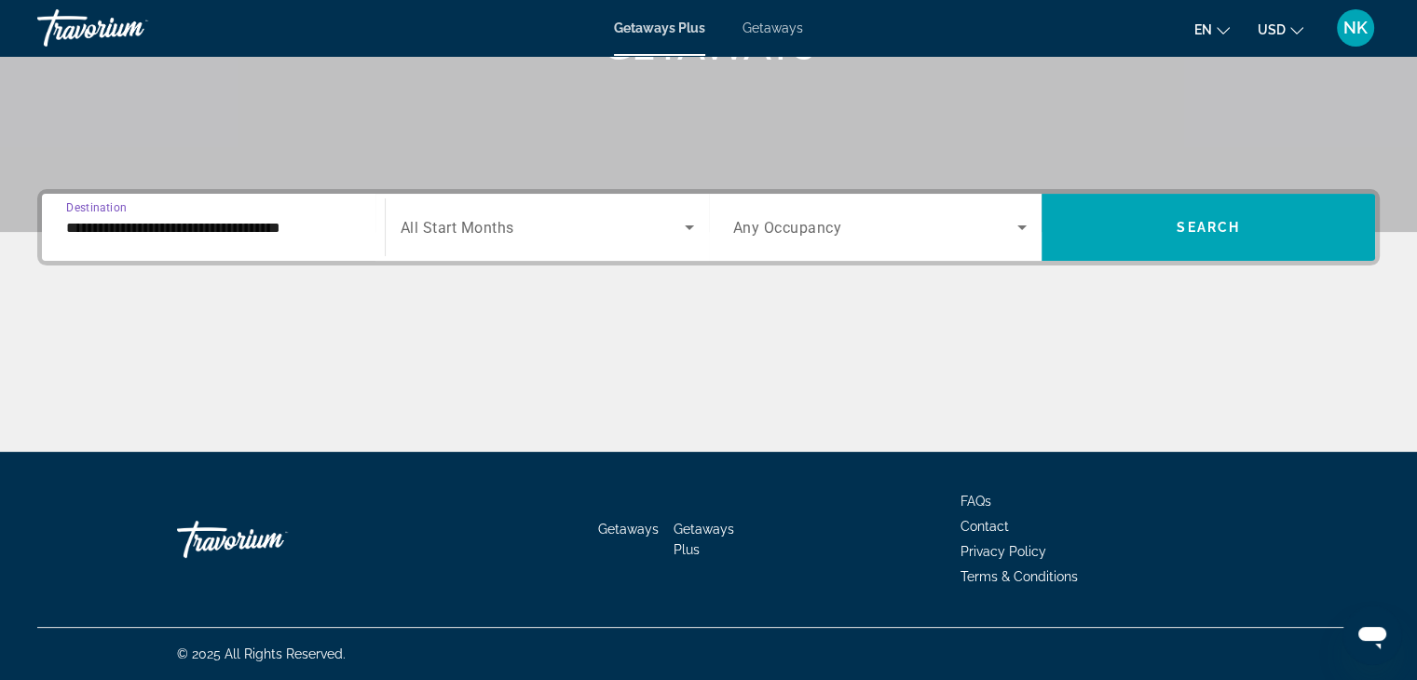
click at [468, 210] on div "Search widget" at bounding box center [546, 227] width 293 height 52
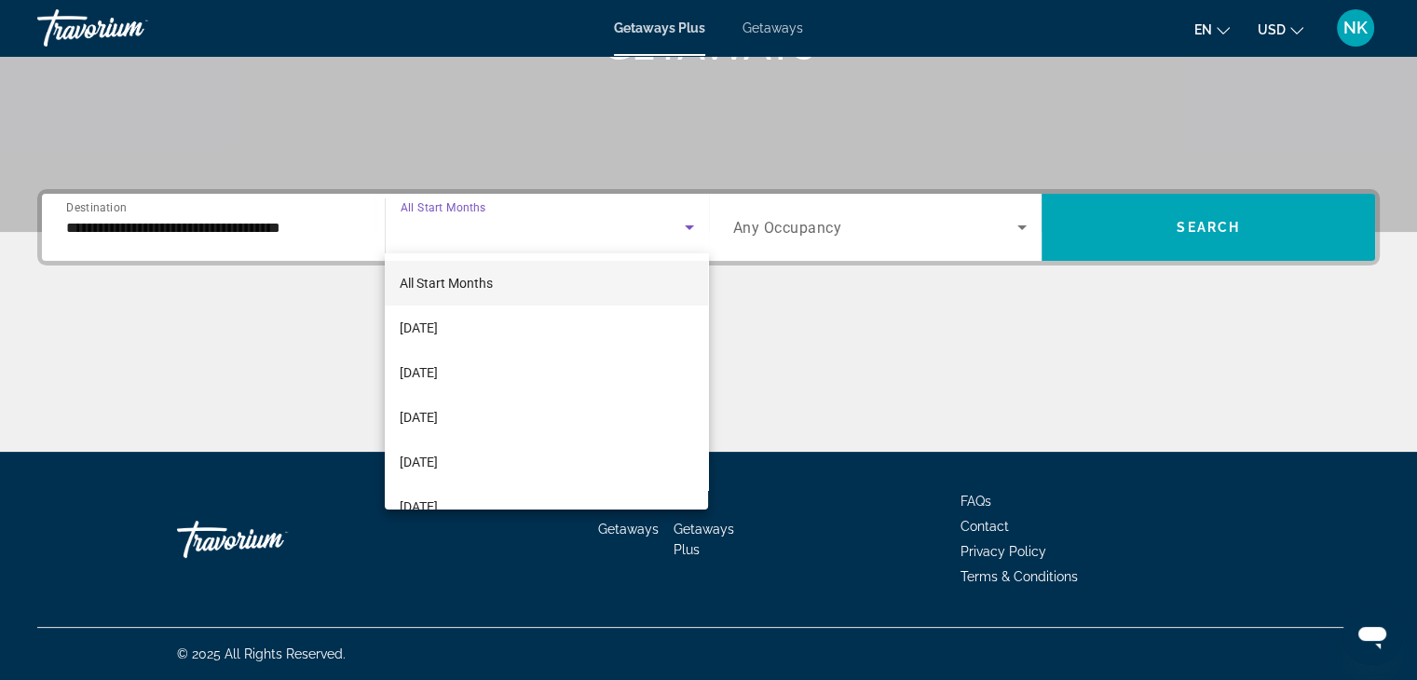
click at [474, 277] on span "All Start Months" at bounding box center [446, 283] width 93 height 15
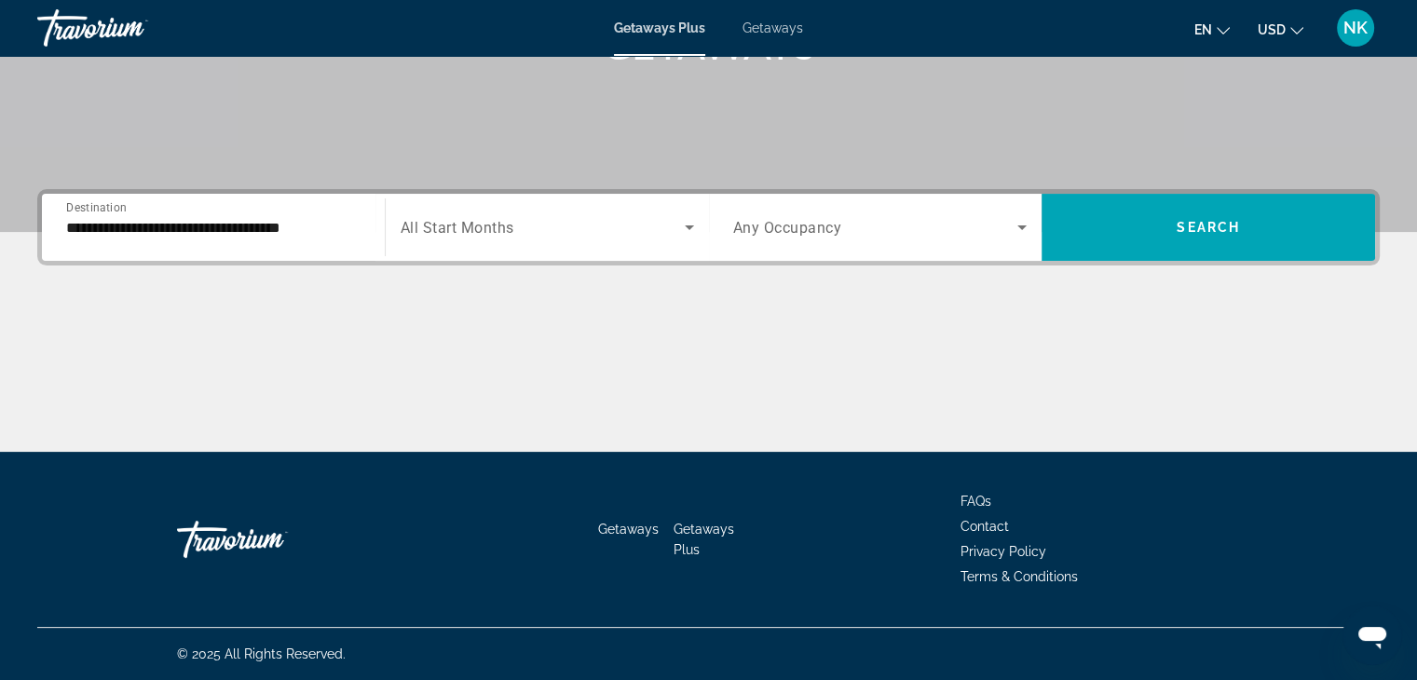
drag, startPoint x: 772, startPoint y: 245, endPoint x: 875, endPoint y: 222, distance: 106.0
click at [875, 222] on span "Search widget" at bounding box center [875, 227] width 285 height 22
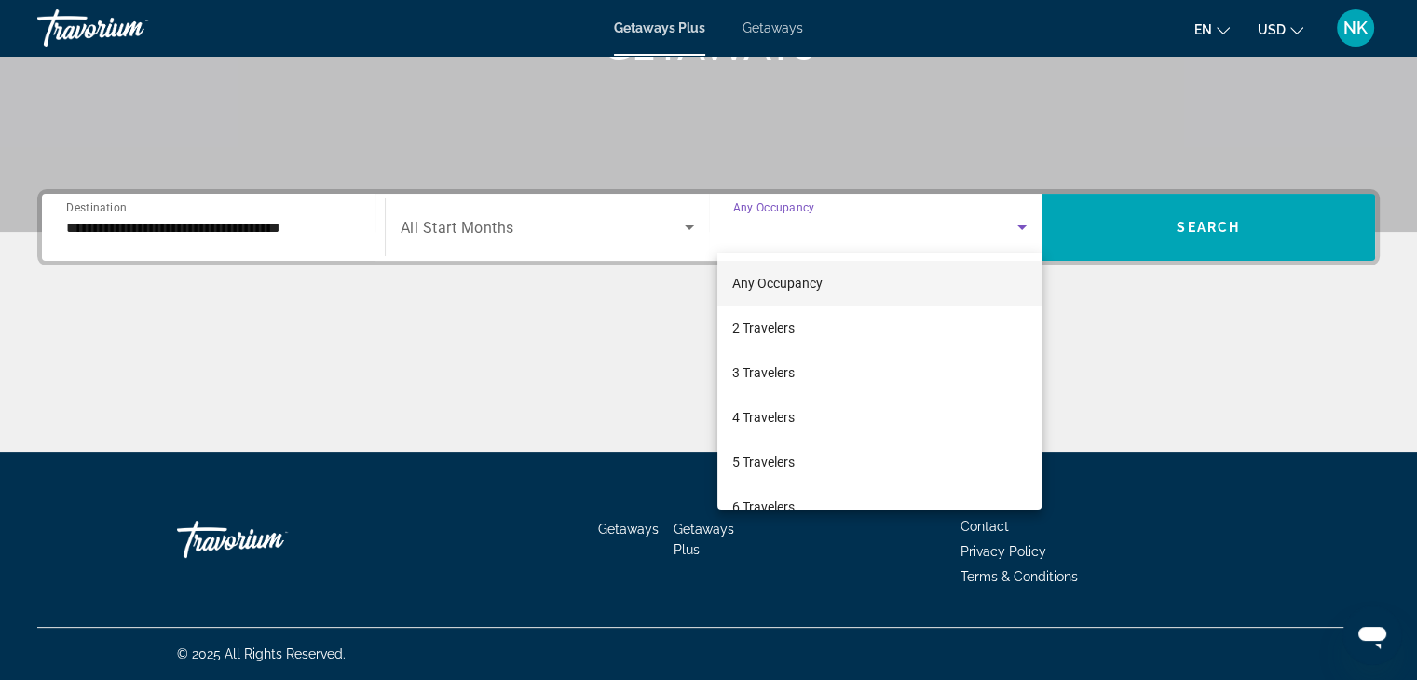
click at [1133, 228] on div at bounding box center [708, 340] width 1417 height 680
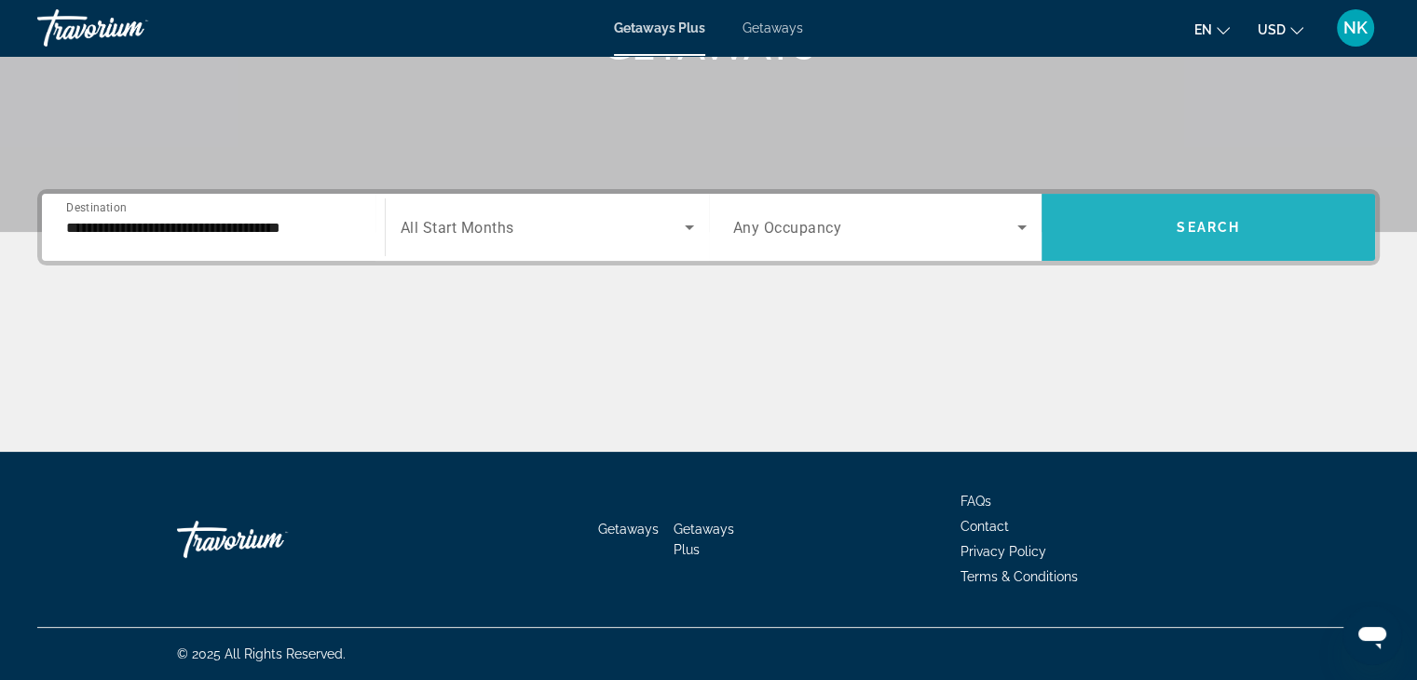
click at [1145, 238] on span "Search widget" at bounding box center [1207, 227] width 333 height 45
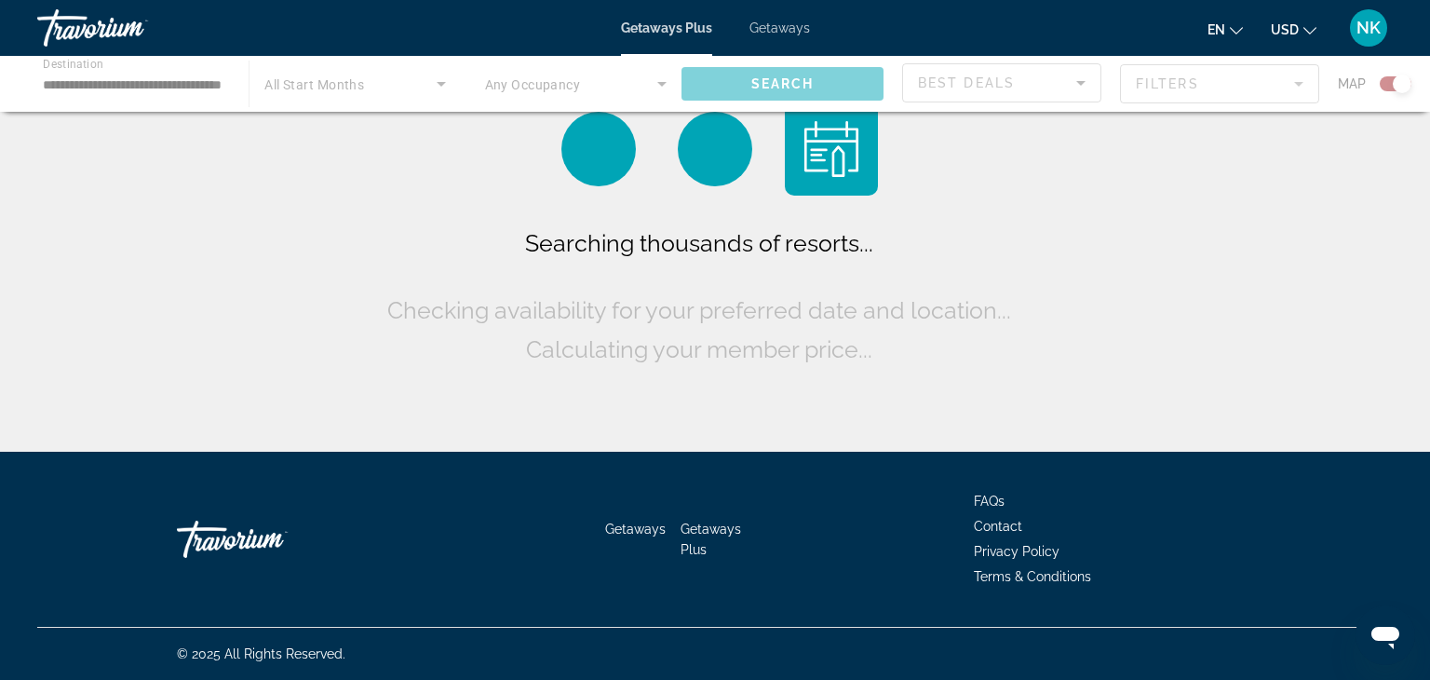
click at [174, 88] on div "Main content" at bounding box center [715, 84] width 1430 height 56
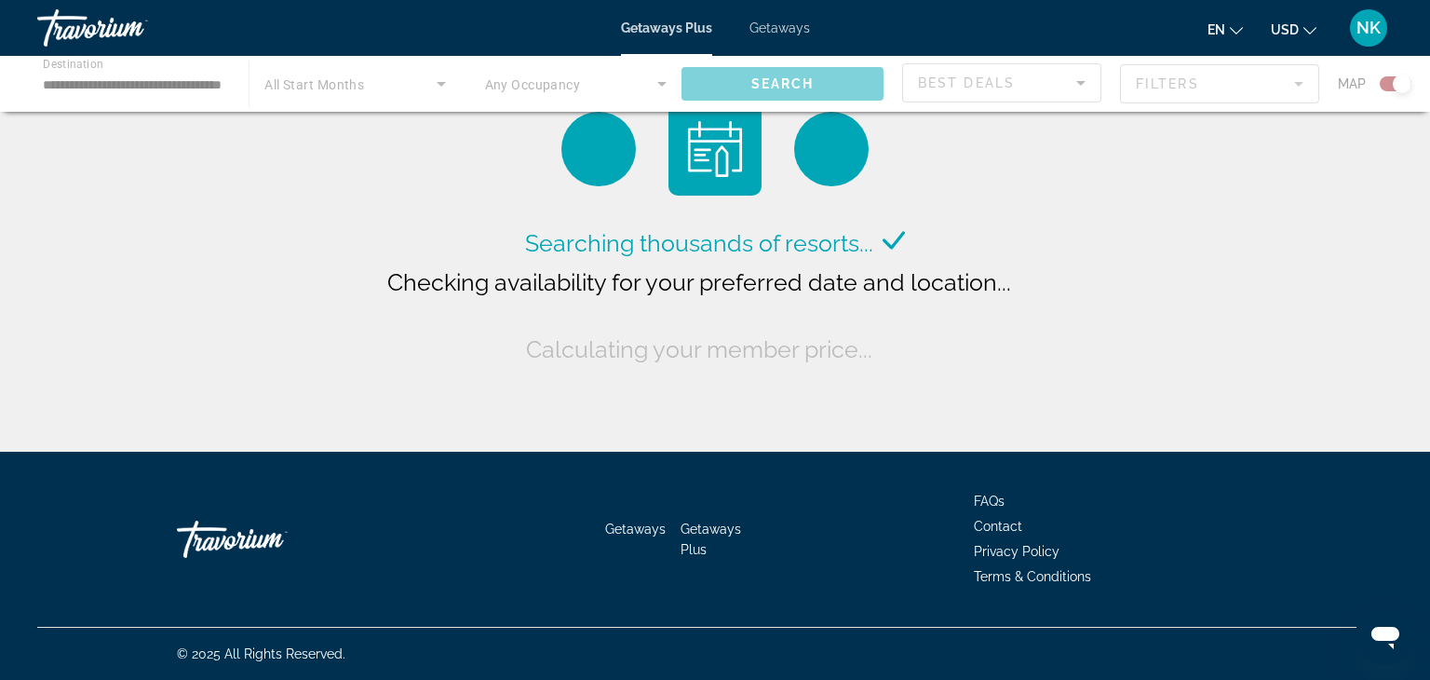
click at [116, 88] on div "Main content" at bounding box center [715, 84] width 1430 height 56
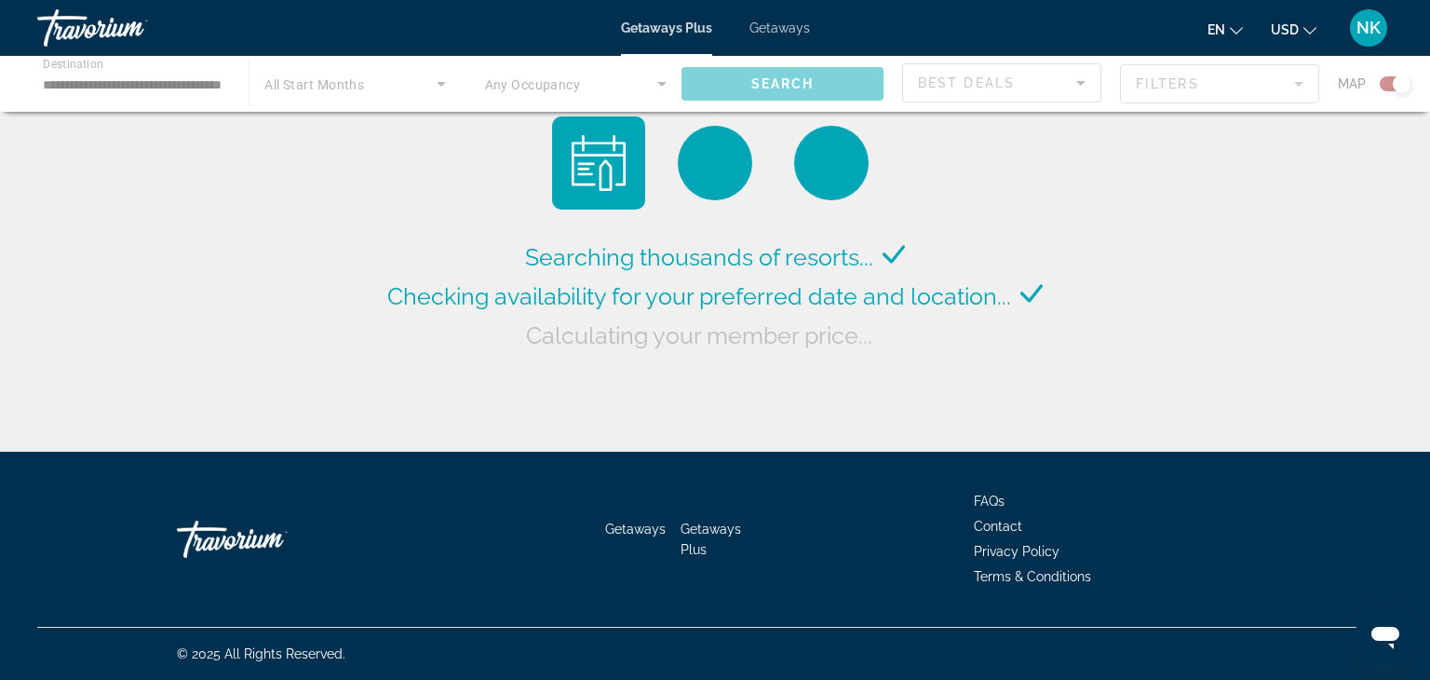
click at [115, 90] on div "Main content" at bounding box center [715, 84] width 1430 height 56
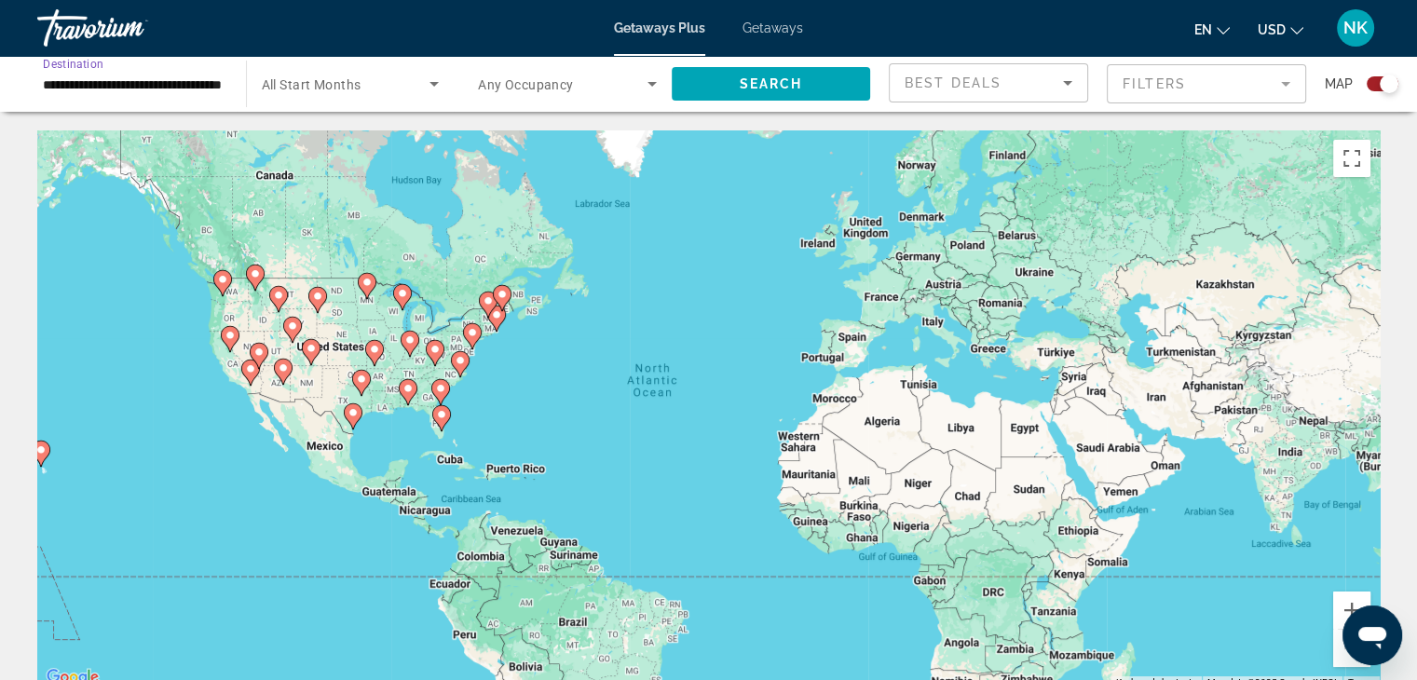
click at [128, 90] on input "**********" at bounding box center [132, 85] width 179 height 22
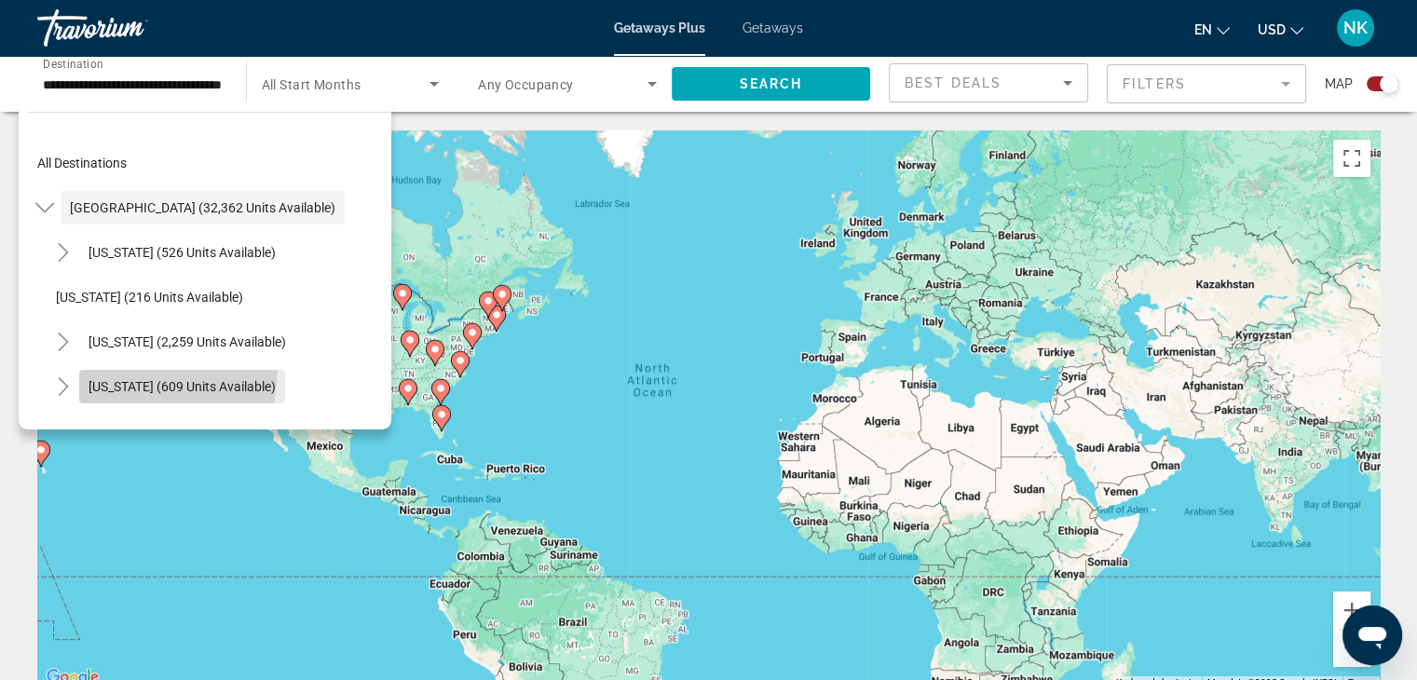
drag, startPoint x: 112, startPoint y: 340, endPoint x: 89, endPoint y: 366, distance: 34.3
click at [89, 366] on span "Search widget" at bounding box center [182, 386] width 206 height 45
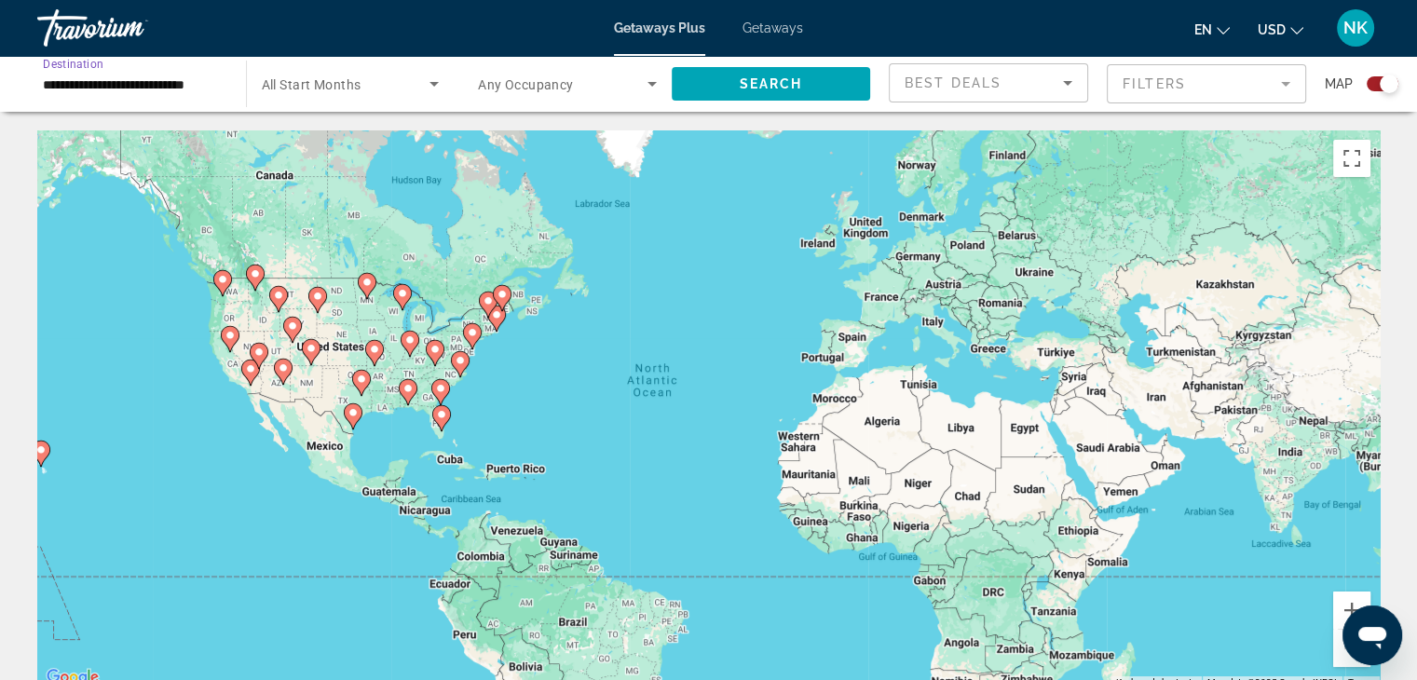
click at [115, 85] on input "**********" at bounding box center [132, 85] width 179 height 22
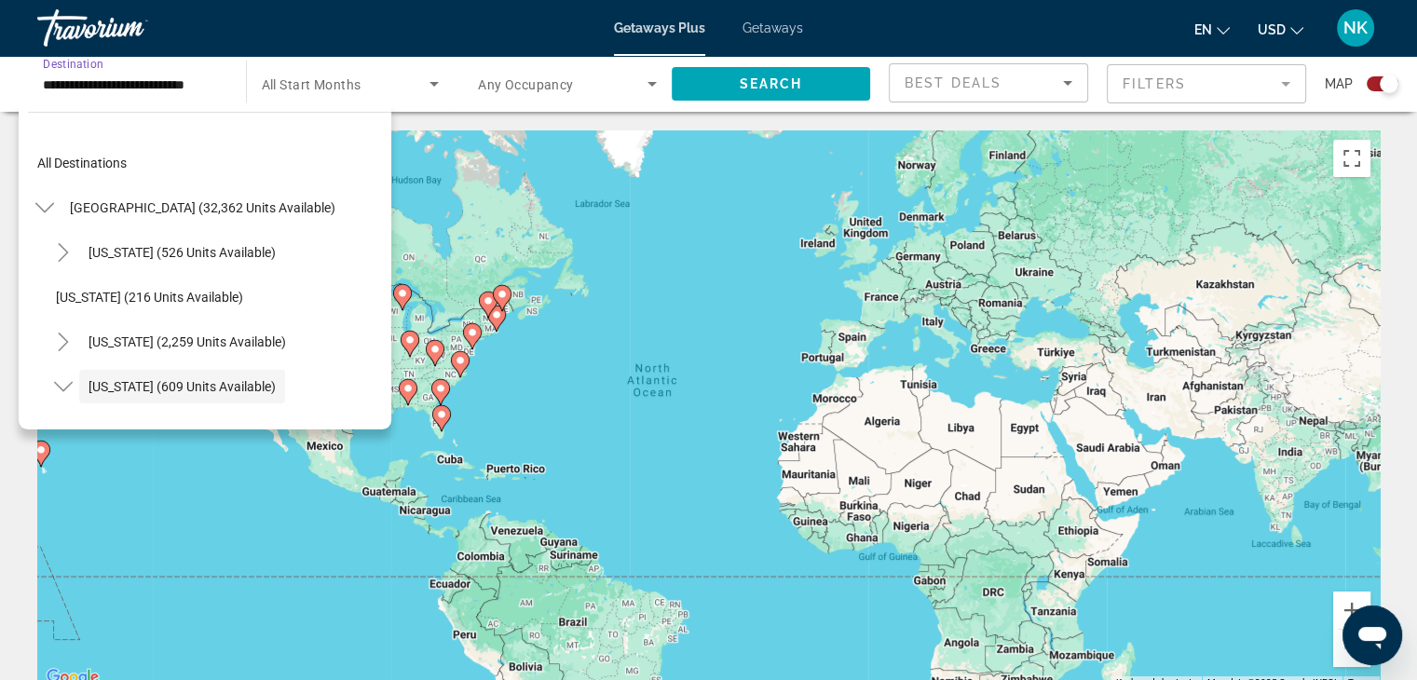
scroll to position [111, 0]
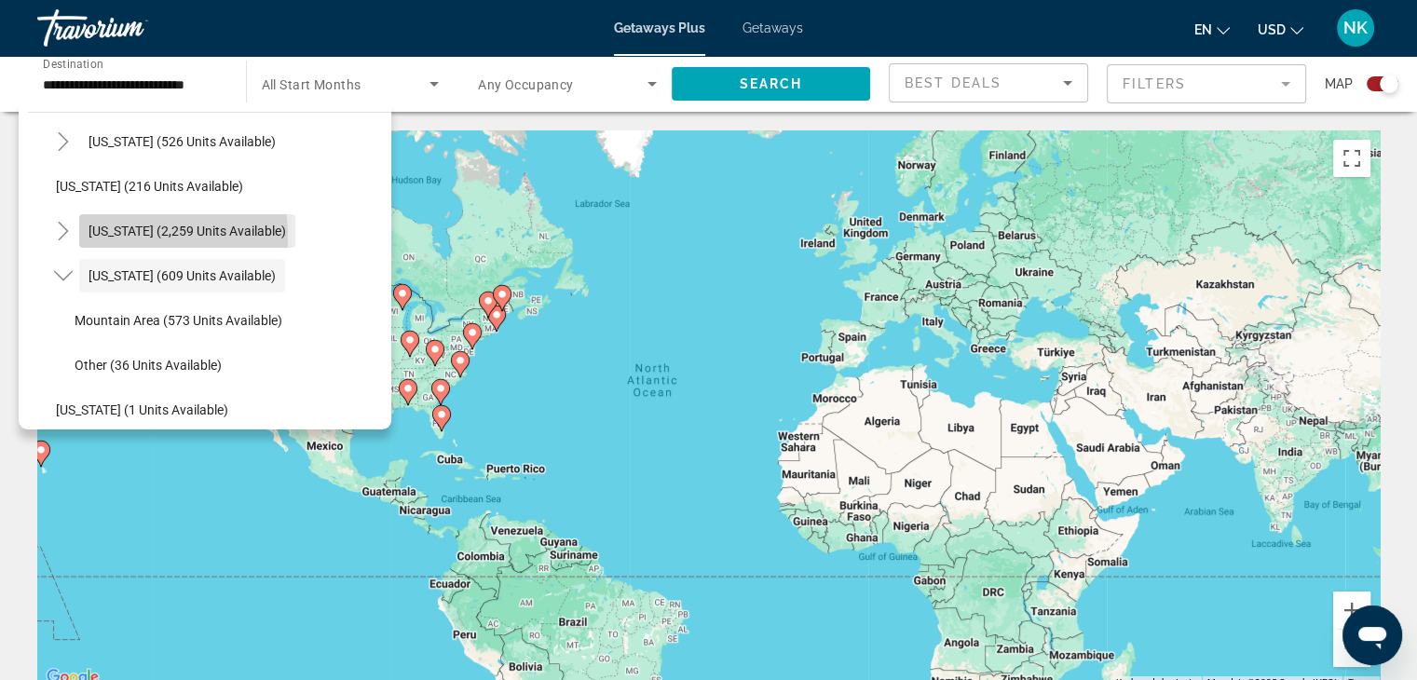
click at [102, 236] on span "[US_STATE] (2,259 units available)" at bounding box center [186, 231] width 197 height 15
type input "**********"
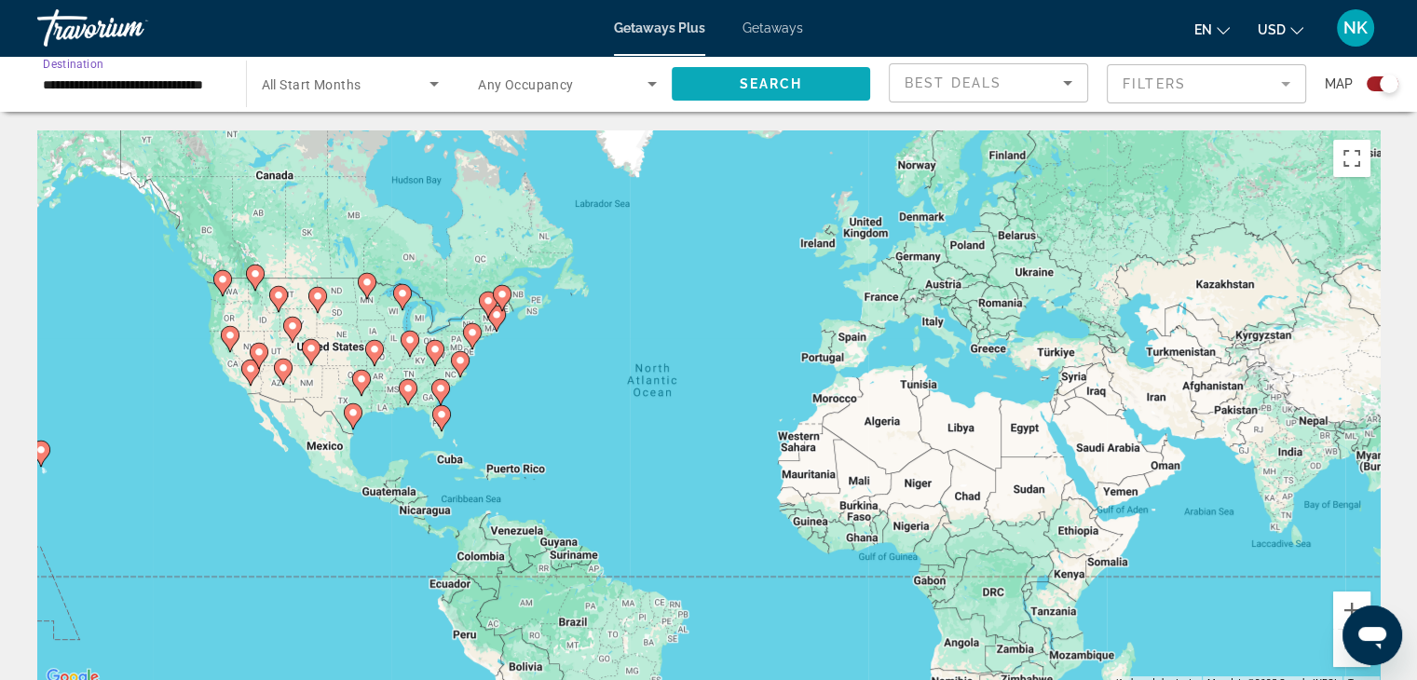
click at [749, 96] on span "Search widget" at bounding box center [770, 83] width 199 height 45
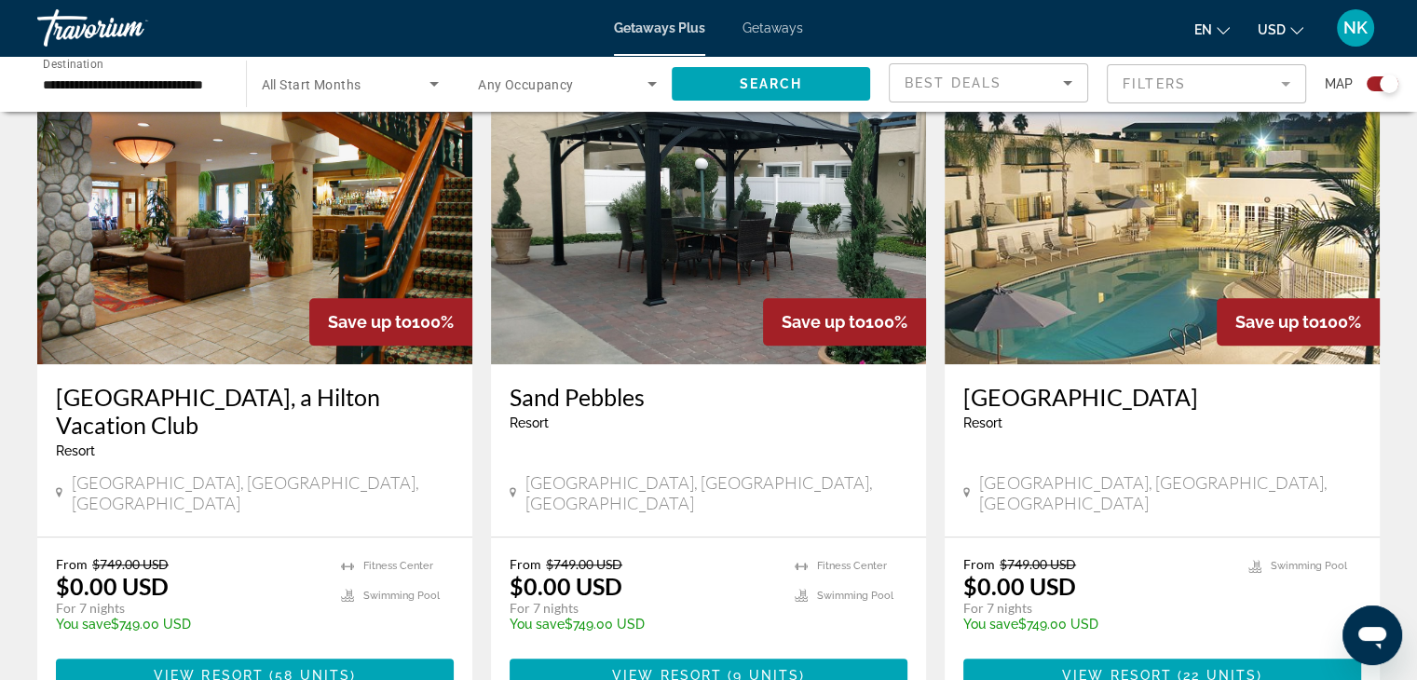
scroll to position [1349, 0]
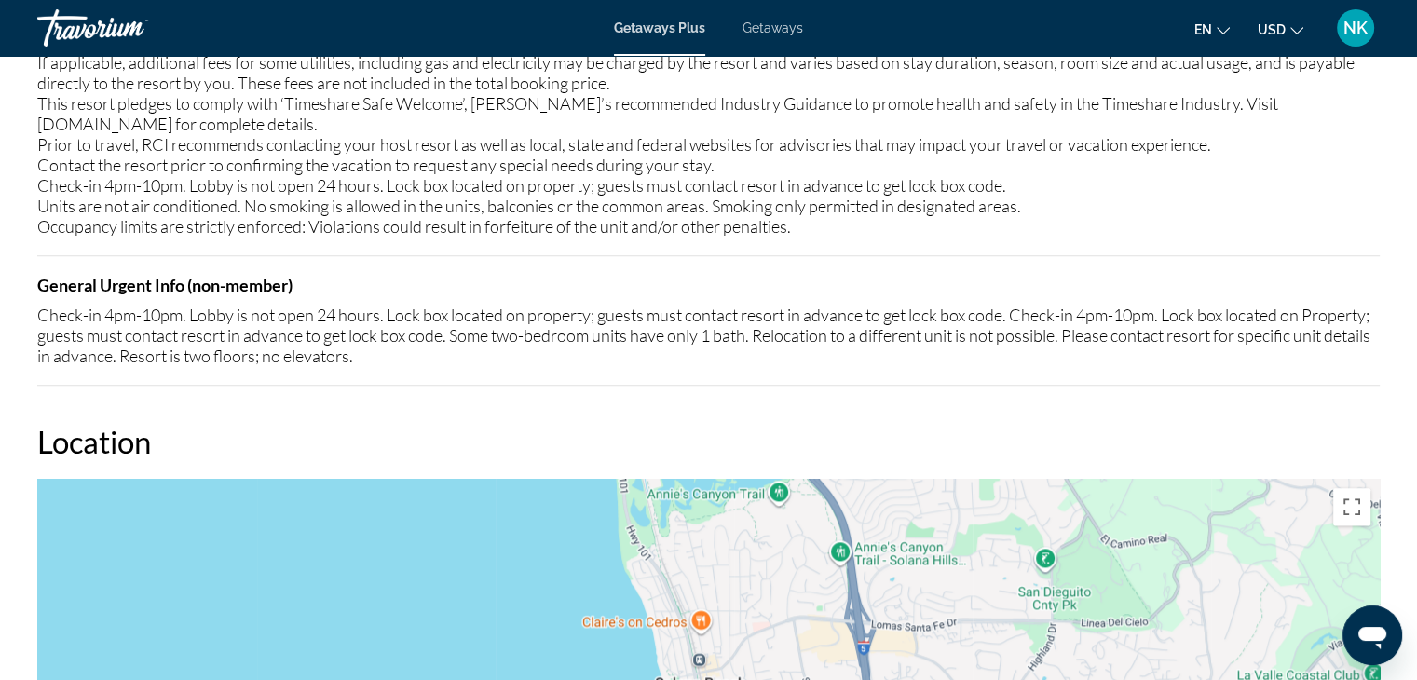
scroll to position [2081, 0]
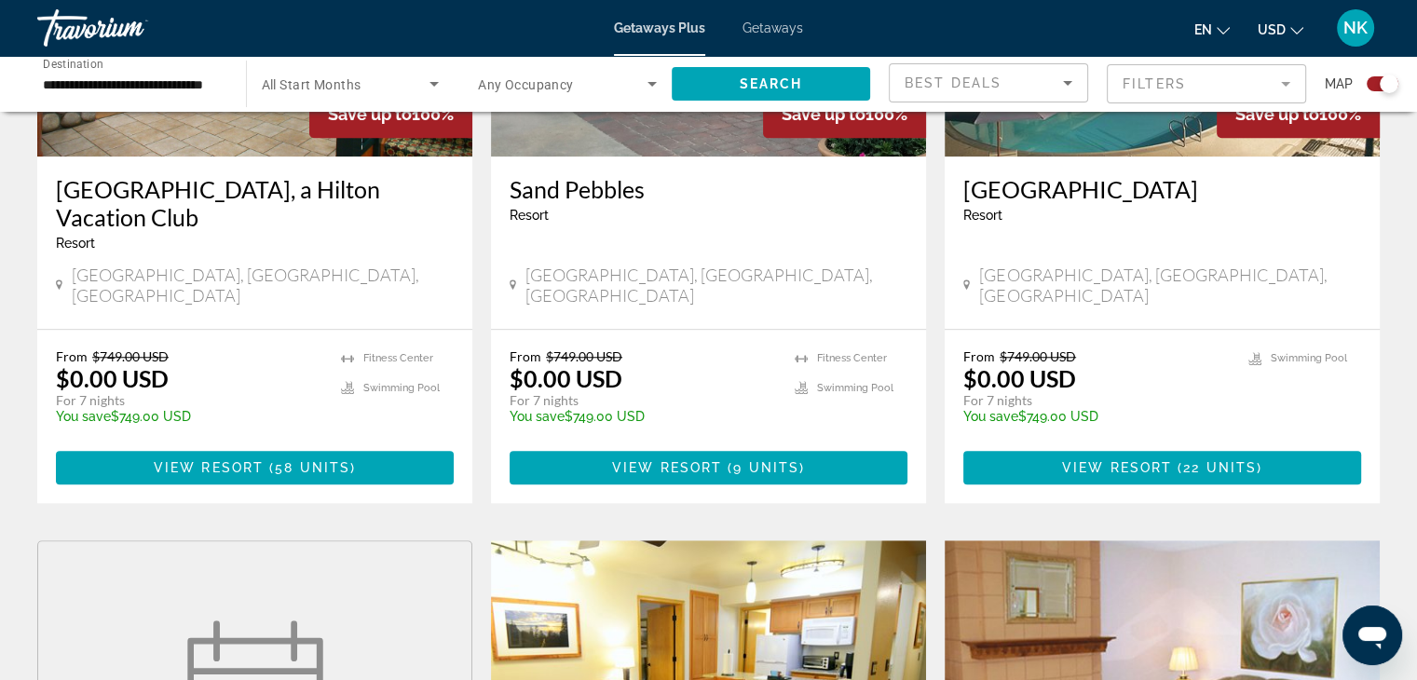
scroll to position [1573, 0]
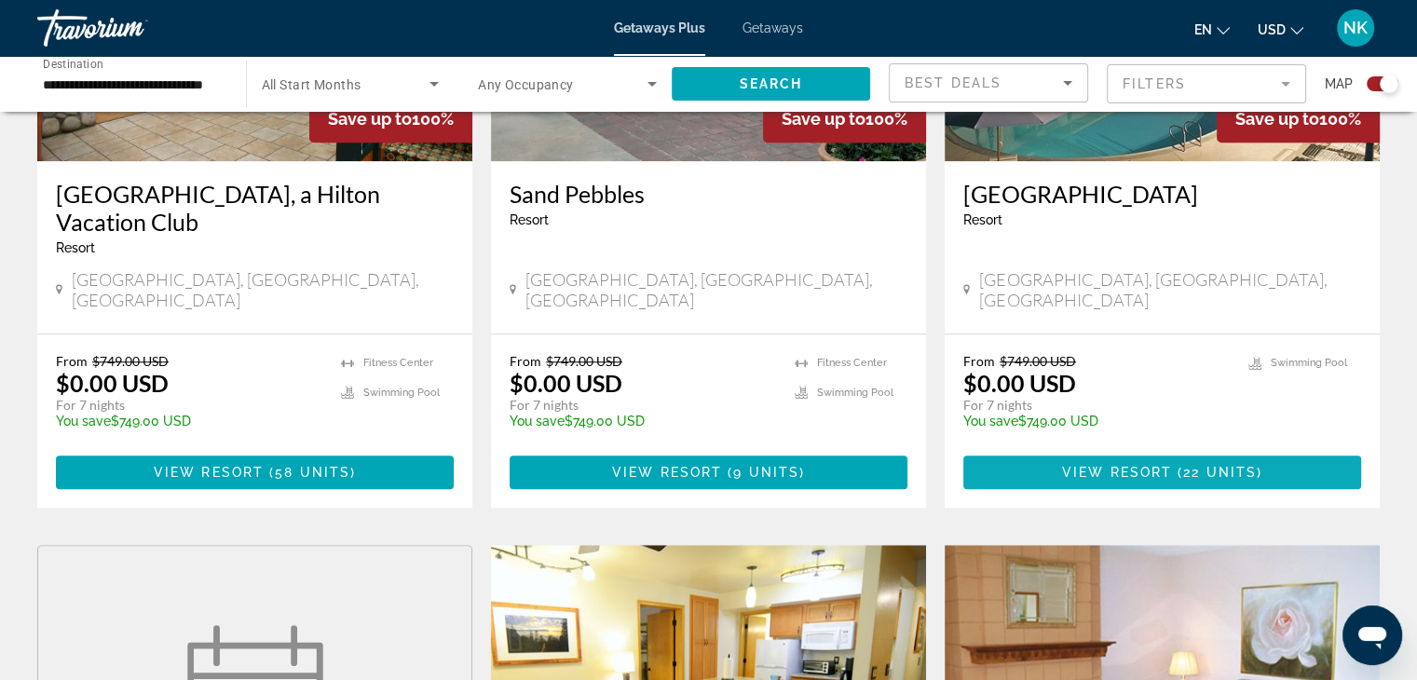
click at [1256, 450] on span "Main content" at bounding box center [1162, 472] width 398 height 45
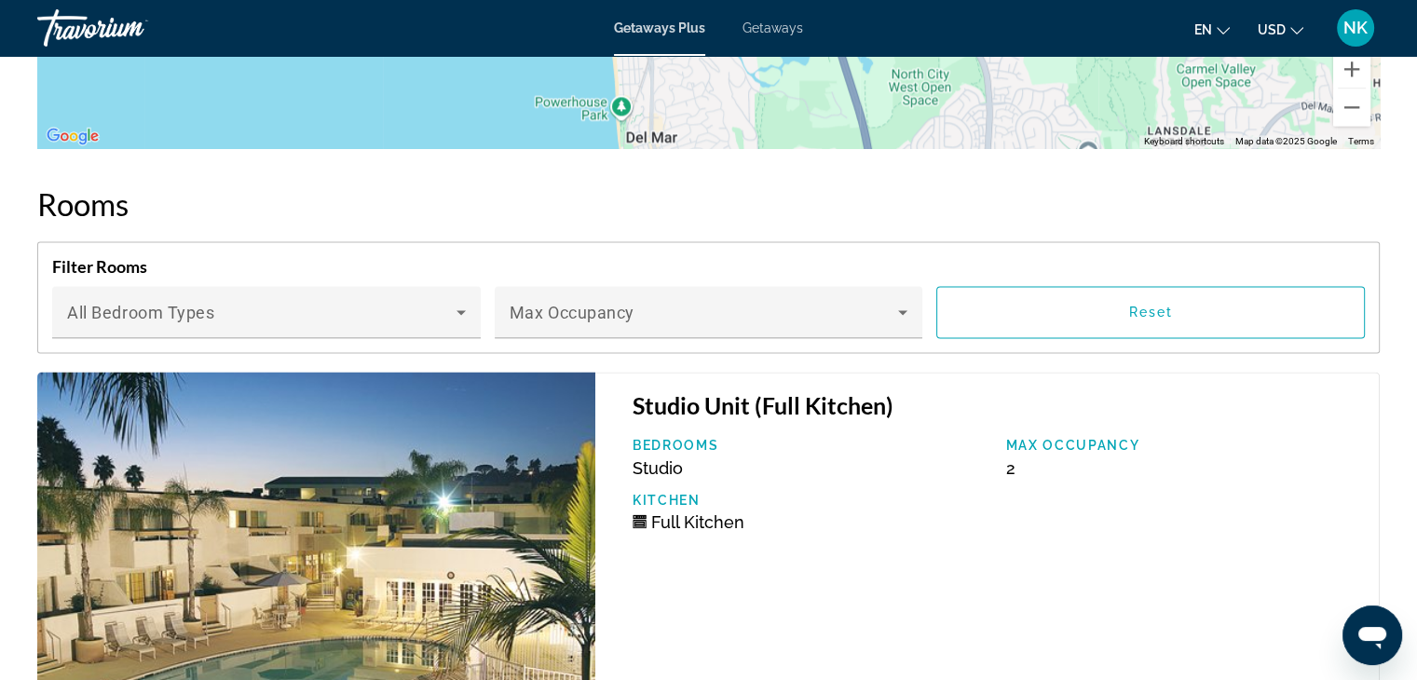
scroll to position [2988, 0]
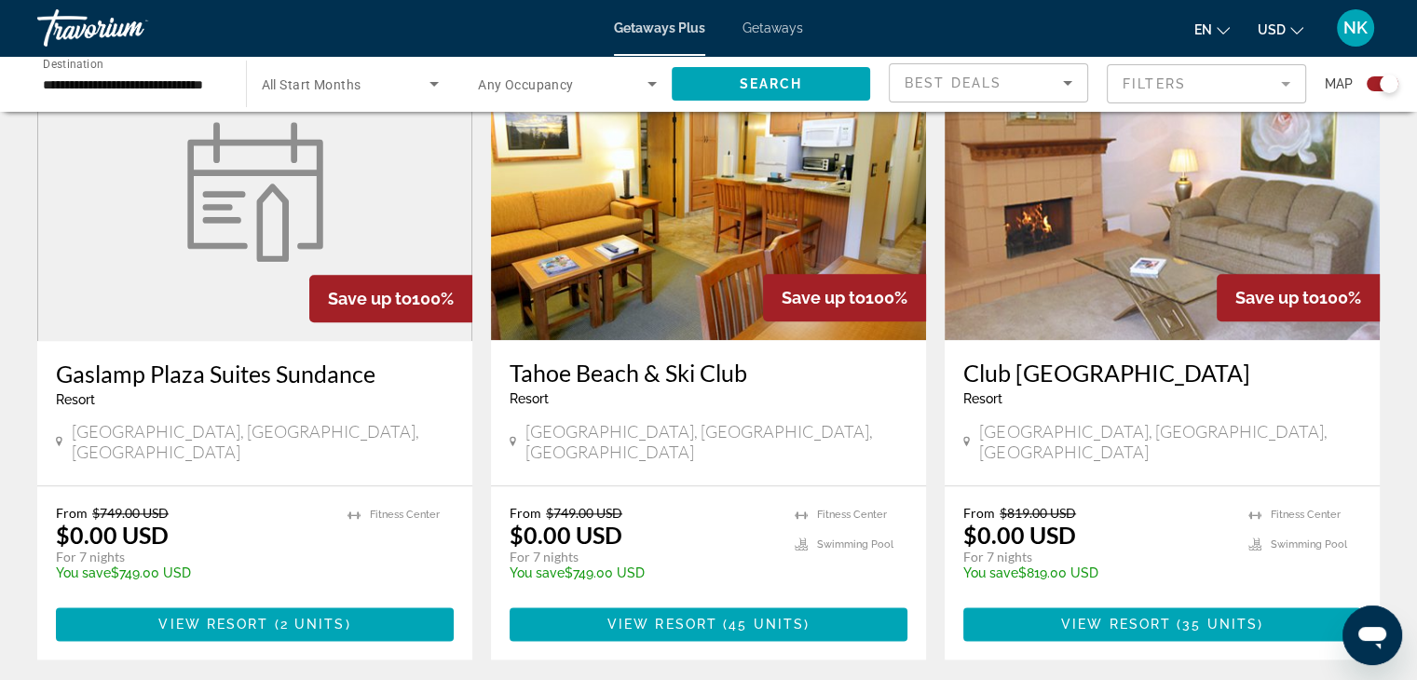
scroll to position [2097, 0]
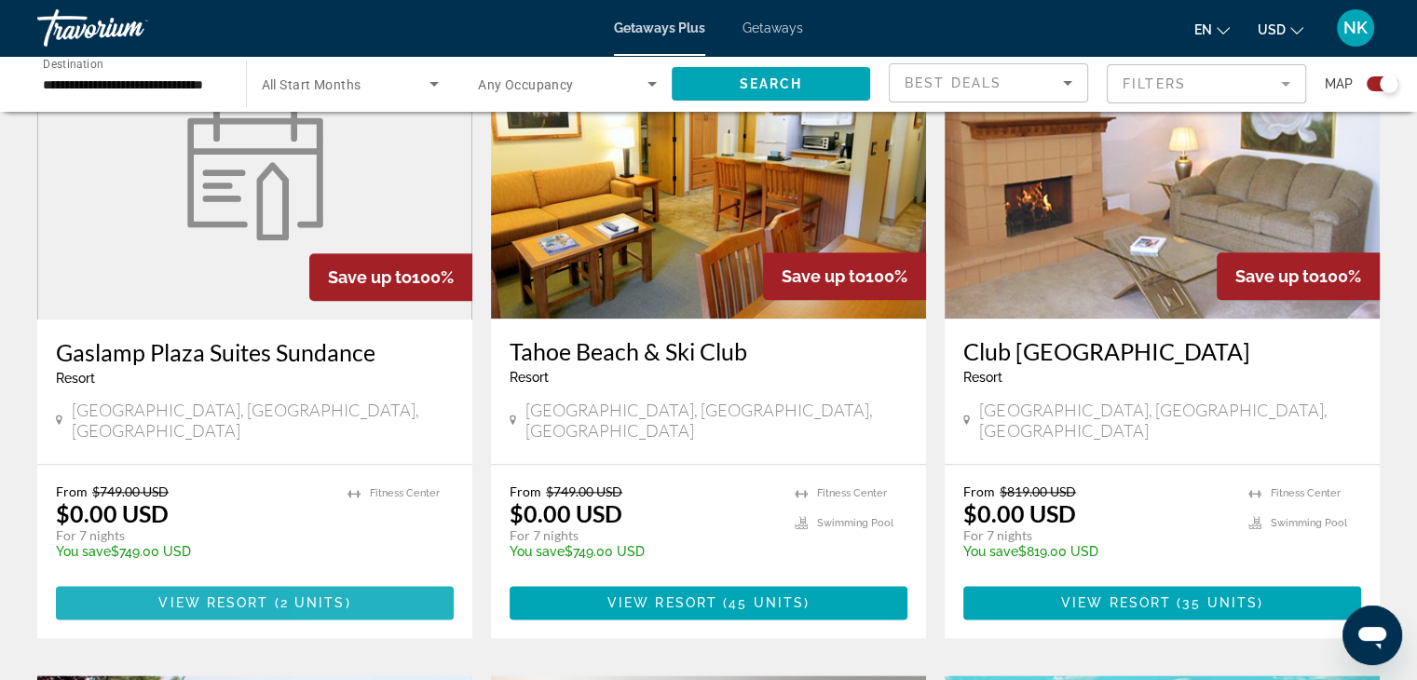
click at [360, 580] on span "Main content" at bounding box center [255, 602] width 398 height 45
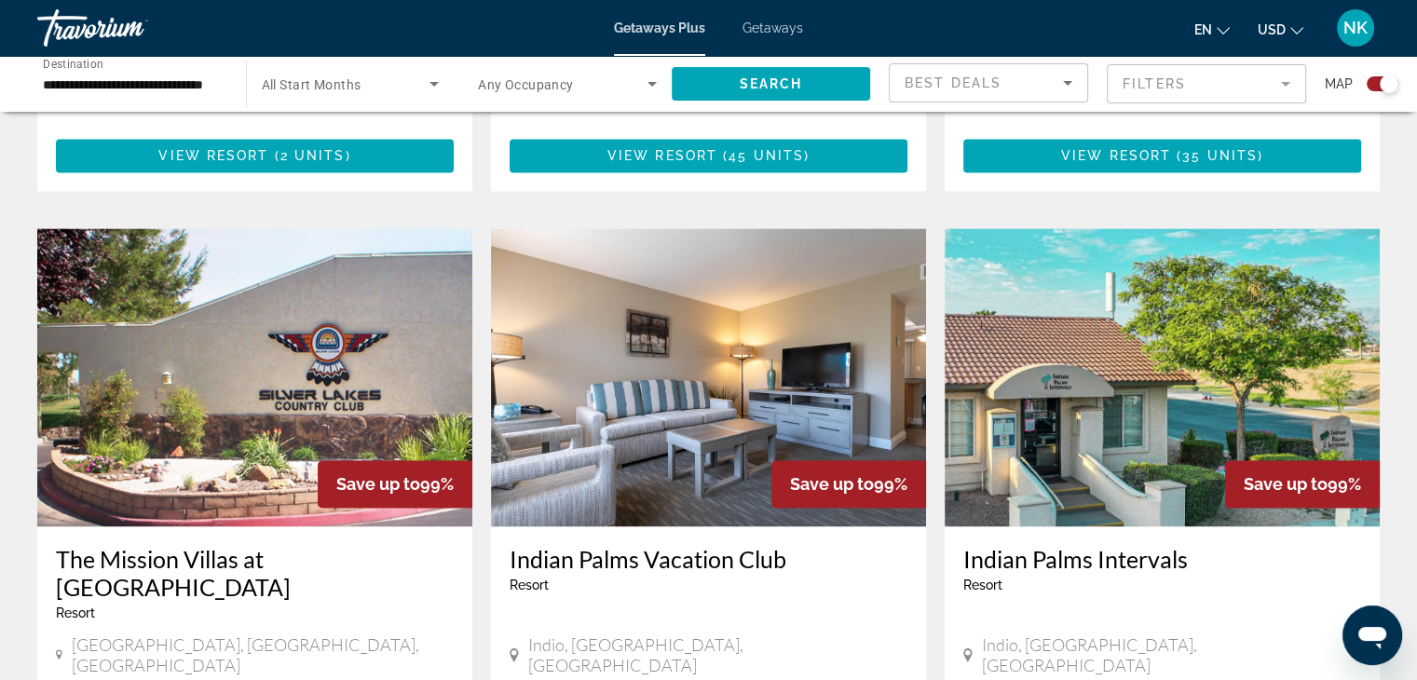
scroll to position [2552, 0]
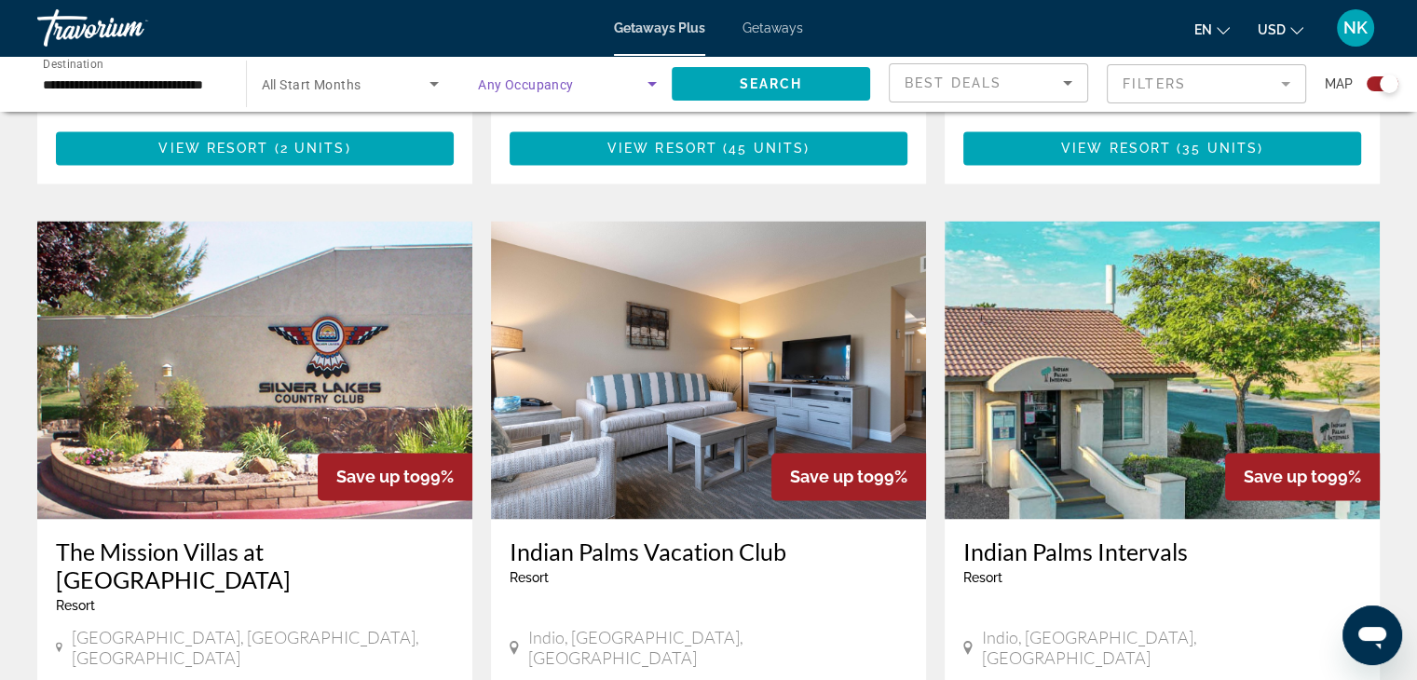
click at [577, 88] on span "Search widget" at bounding box center [562, 84] width 169 height 22
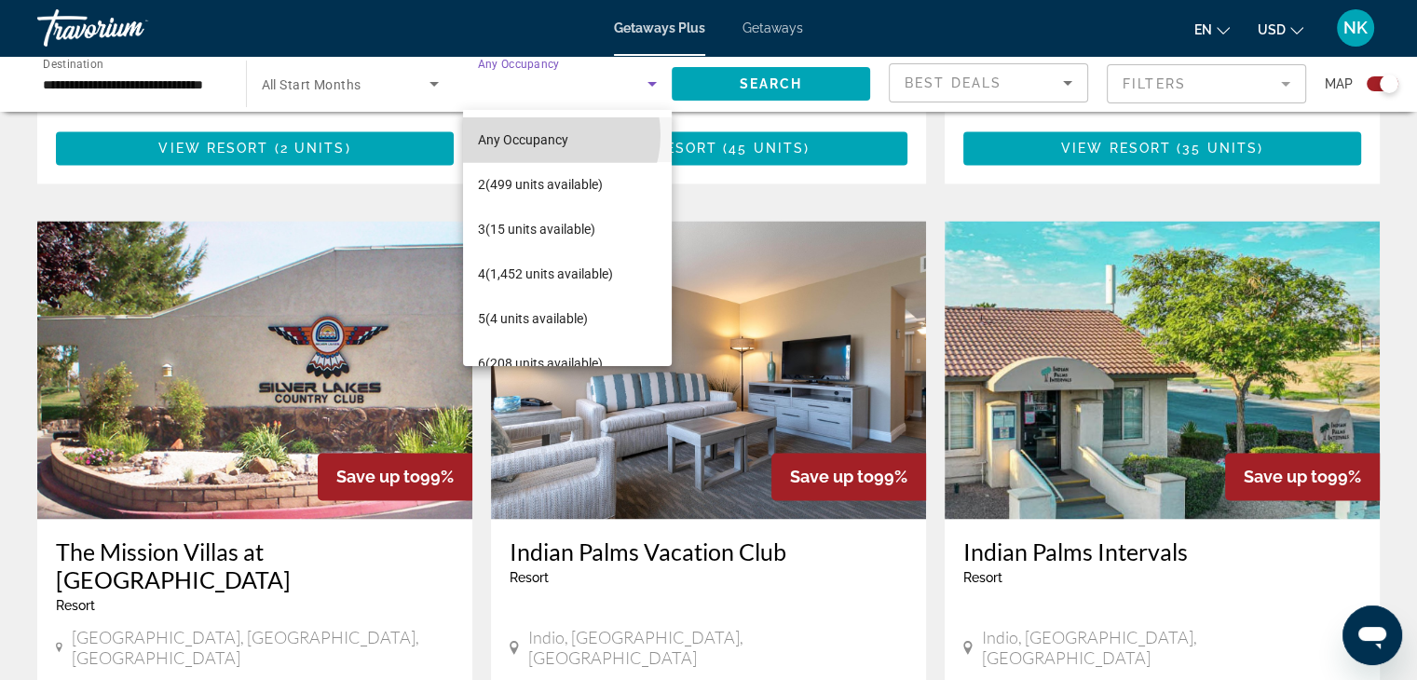
click at [548, 135] on span "Any Occupancy" at bounding box center [523, 139] width 90 height 15
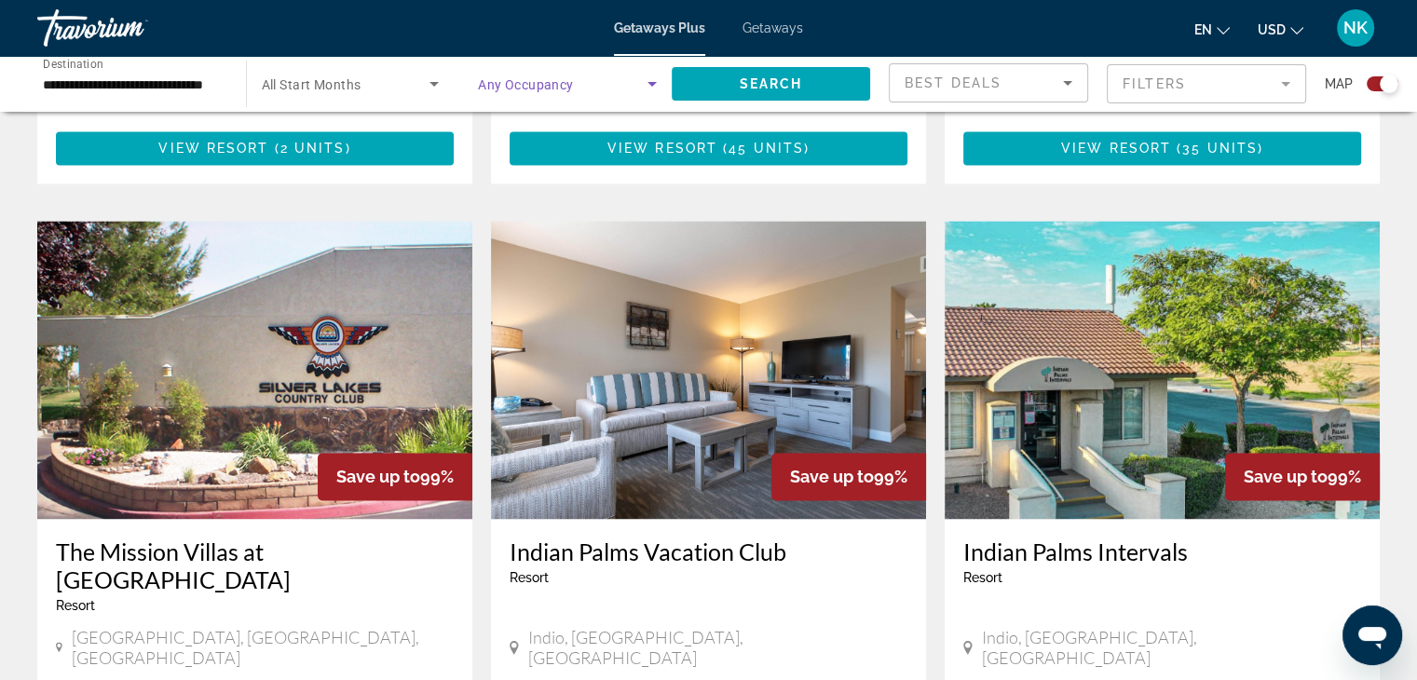
click at [370, 99] on div "Search widget" at bounding box center [351, 84] width 178 height 52
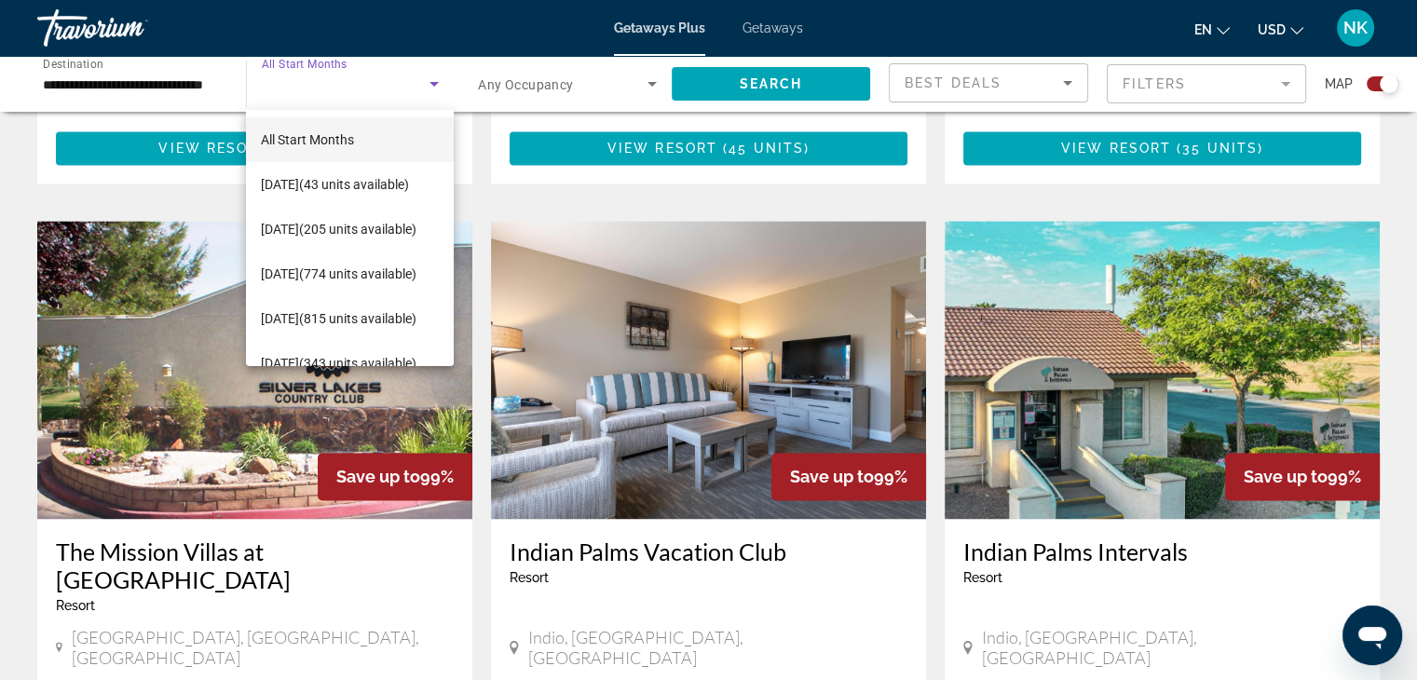
click at [359, 139] on mat-option "All Start Months" at bounding box center [350, 139] width 208 height 45
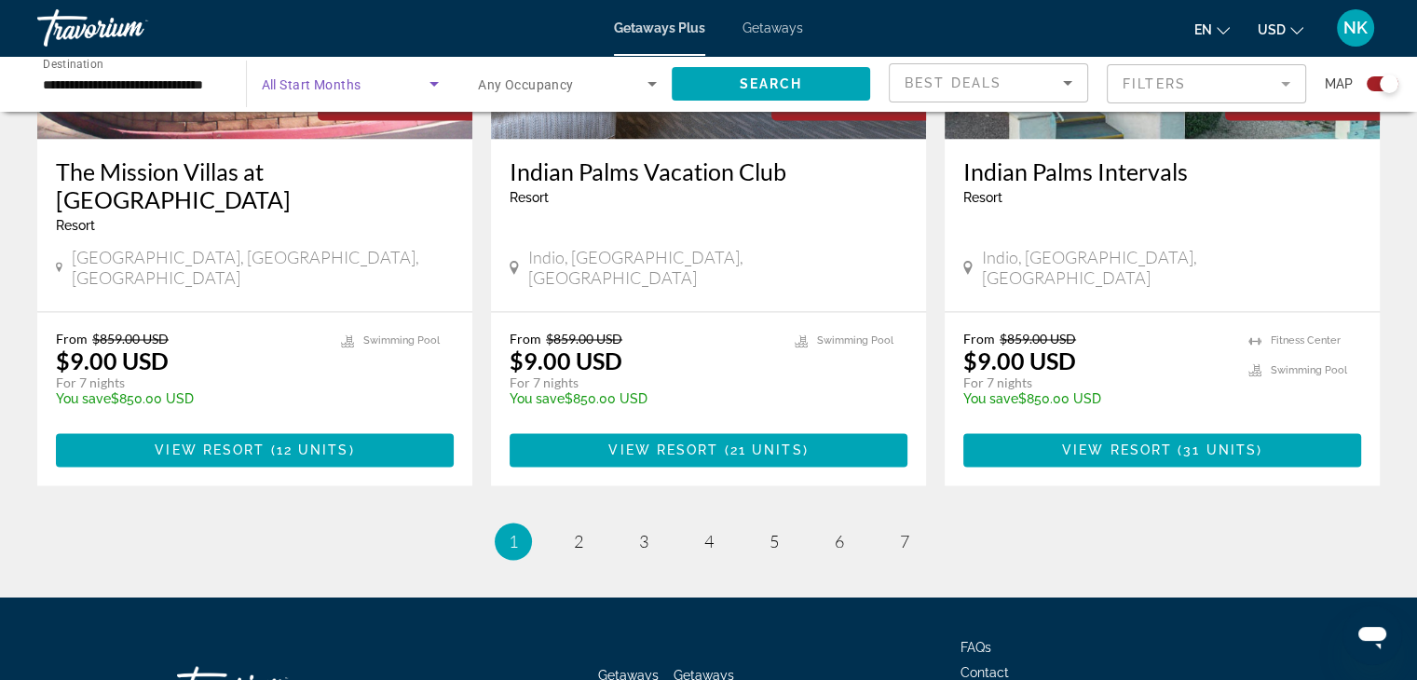
scroll to position [2938, 0]
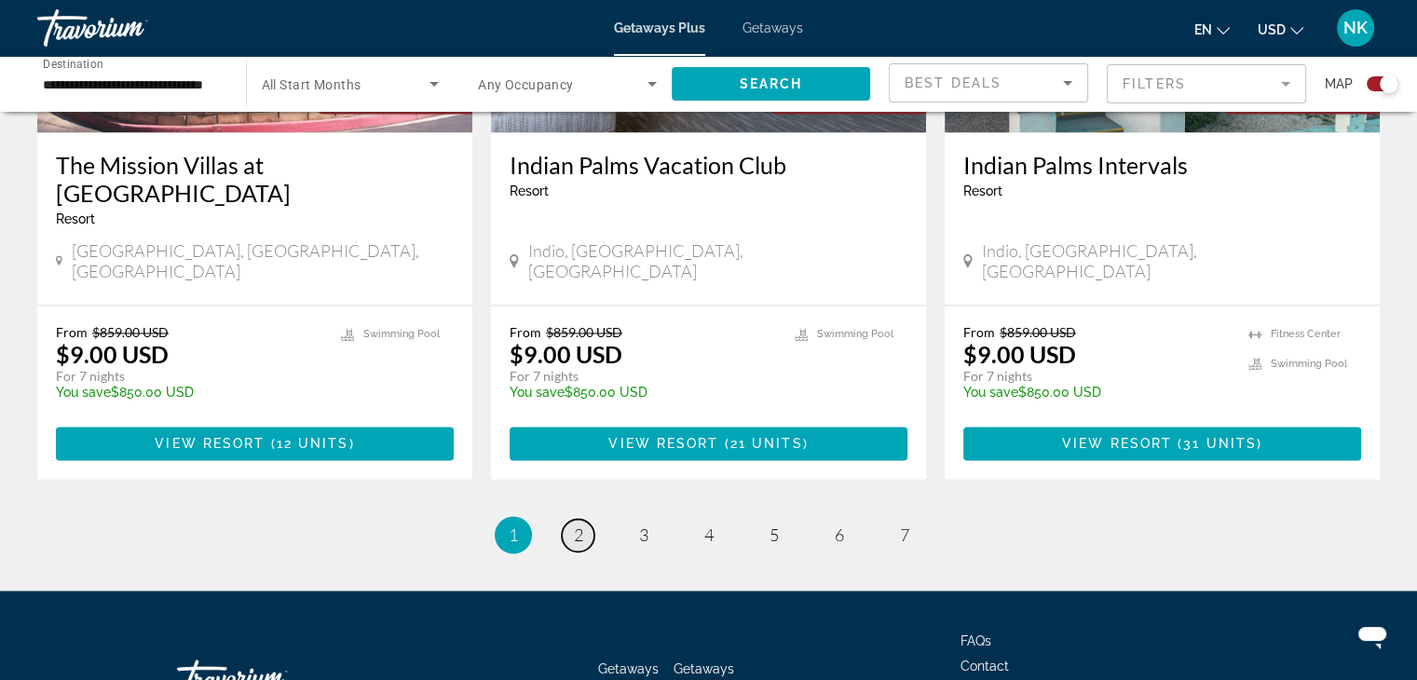
click at [571, 519] on link "page 2" at bounding box center [578, 535] width 33 height 33
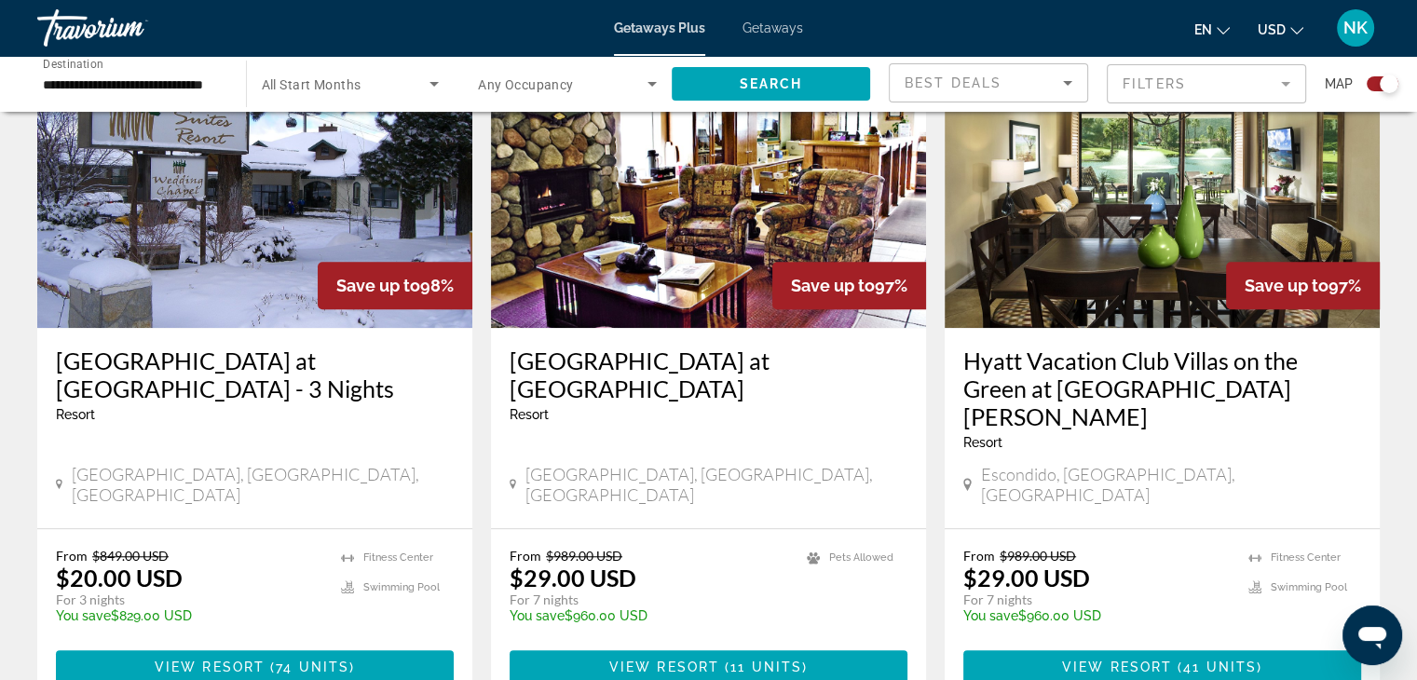
scroll to position [1382, 0]
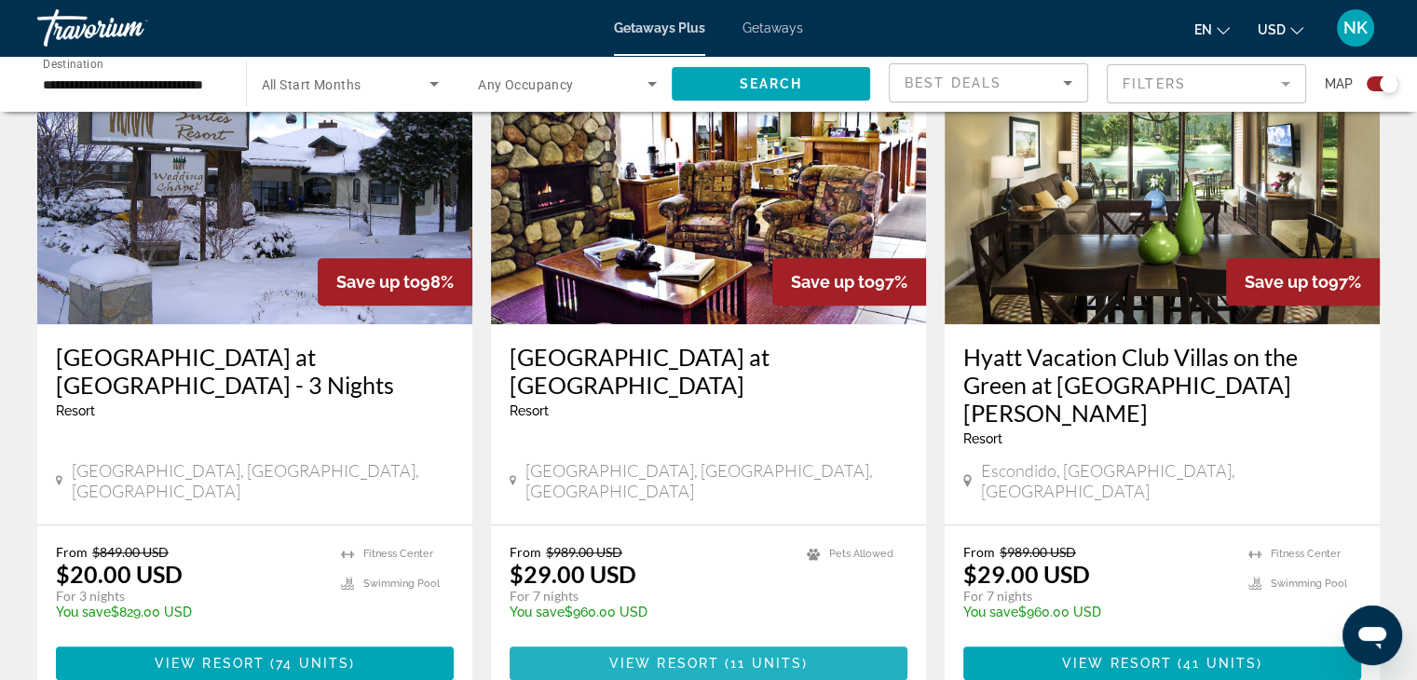
click at [700, 656] on span "View Resort" at bounding box center [664, 663] width 110 height 15
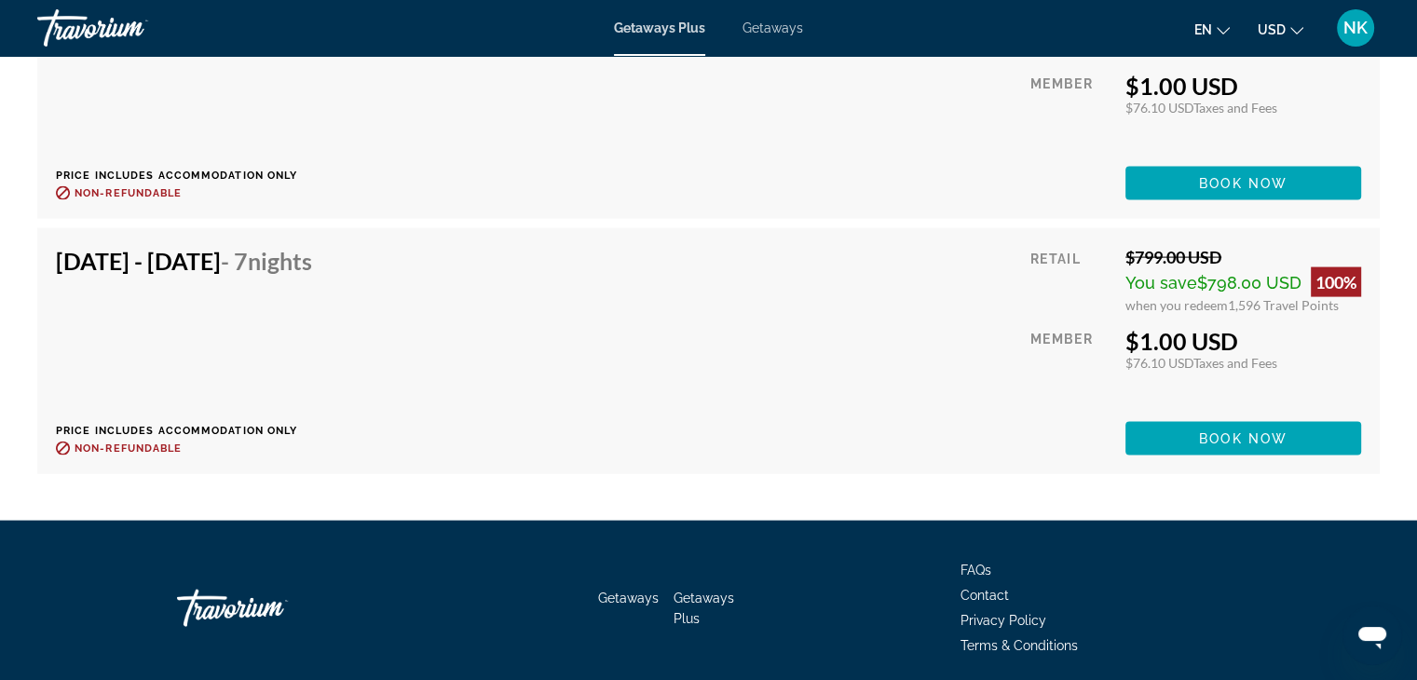
scroll to position [3962, 0]
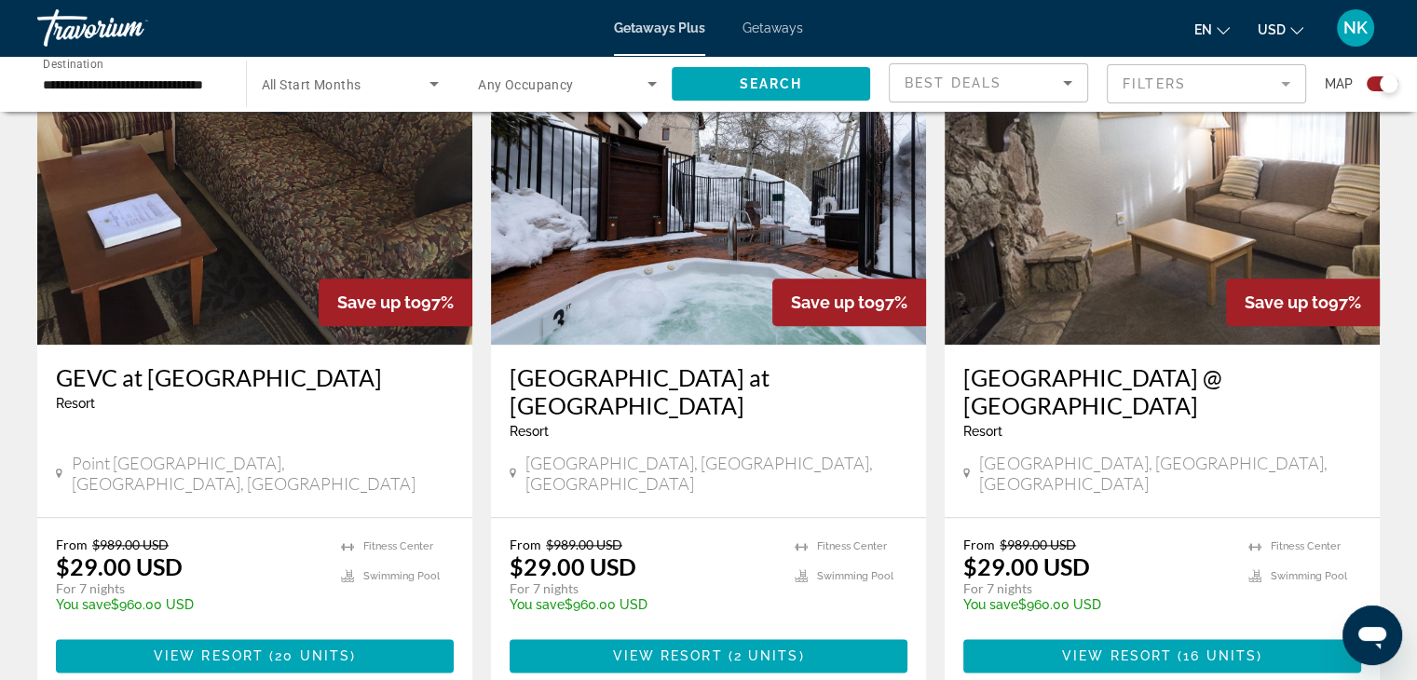
scroll to position [2075, 0]
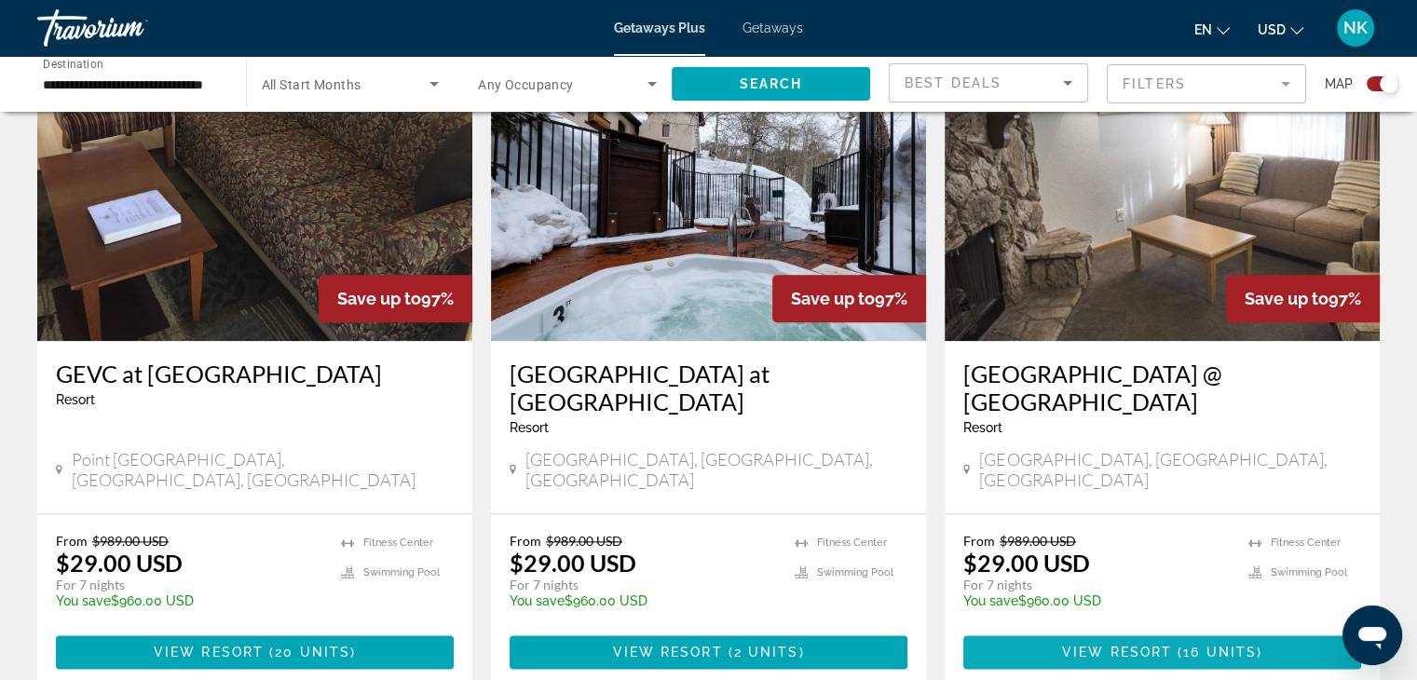
click at [1120, 630] on span "Main content" at bounding box center [1162, 652] width 398 height 45
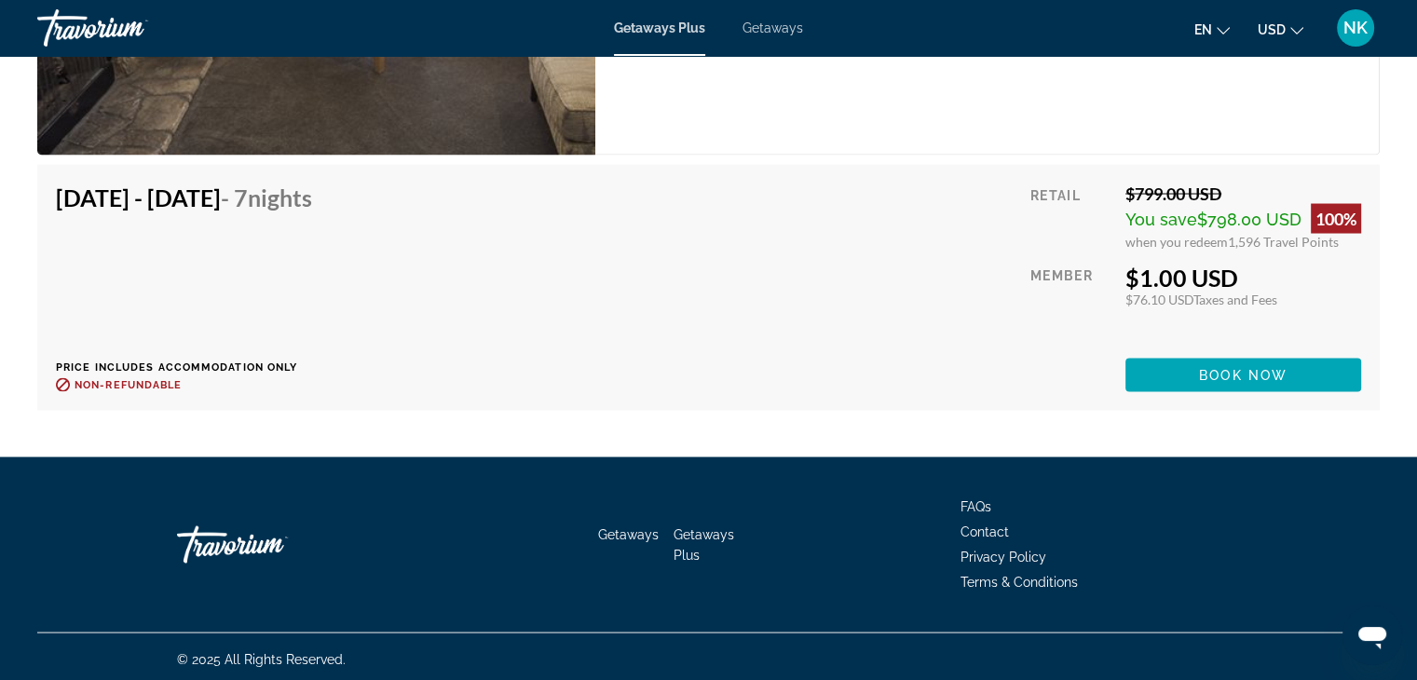
scroll to position [3553, 0]
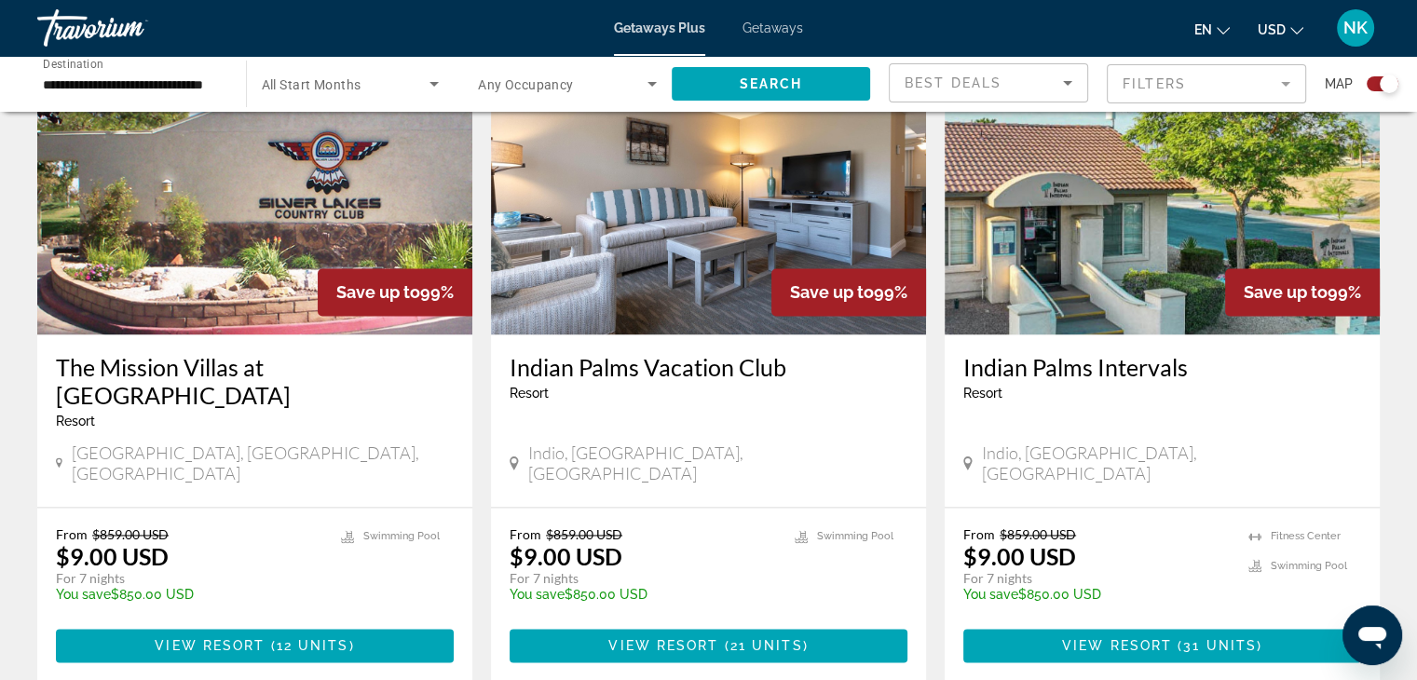
scroll to position [2757, 0]
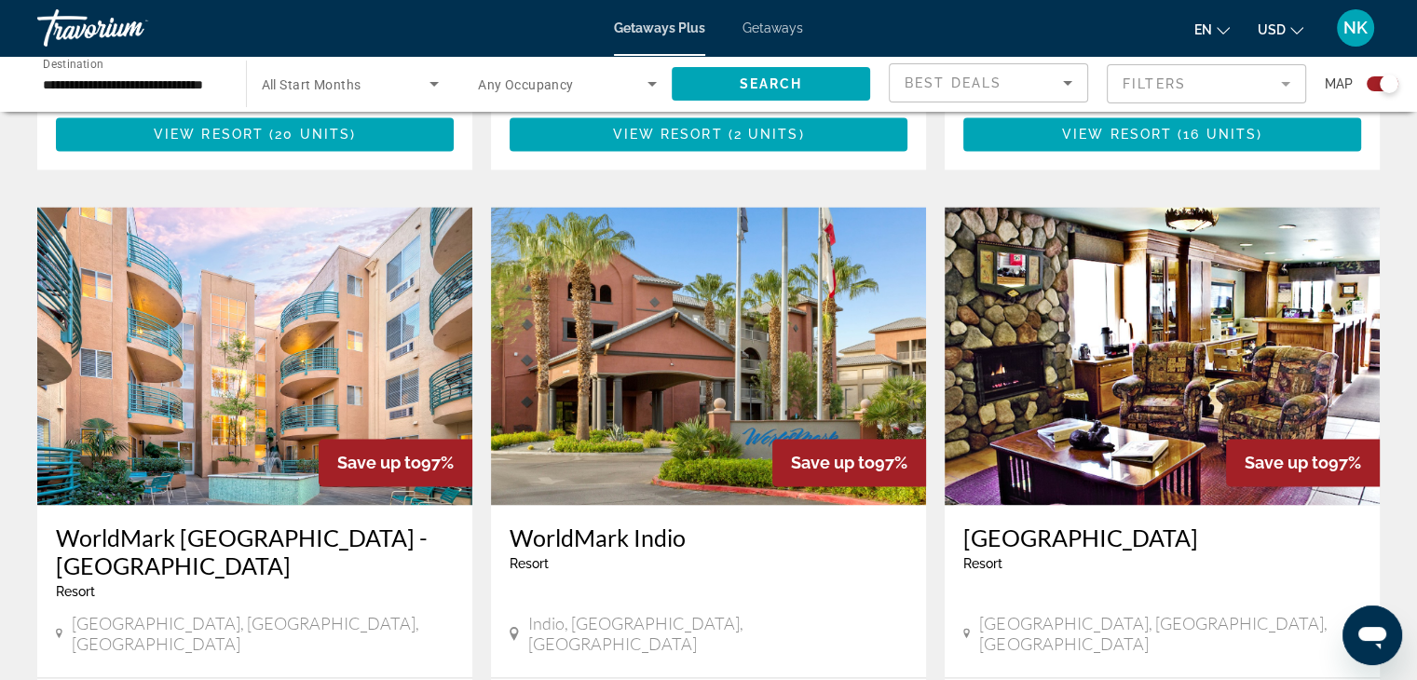
scroll to position [2601, 0]
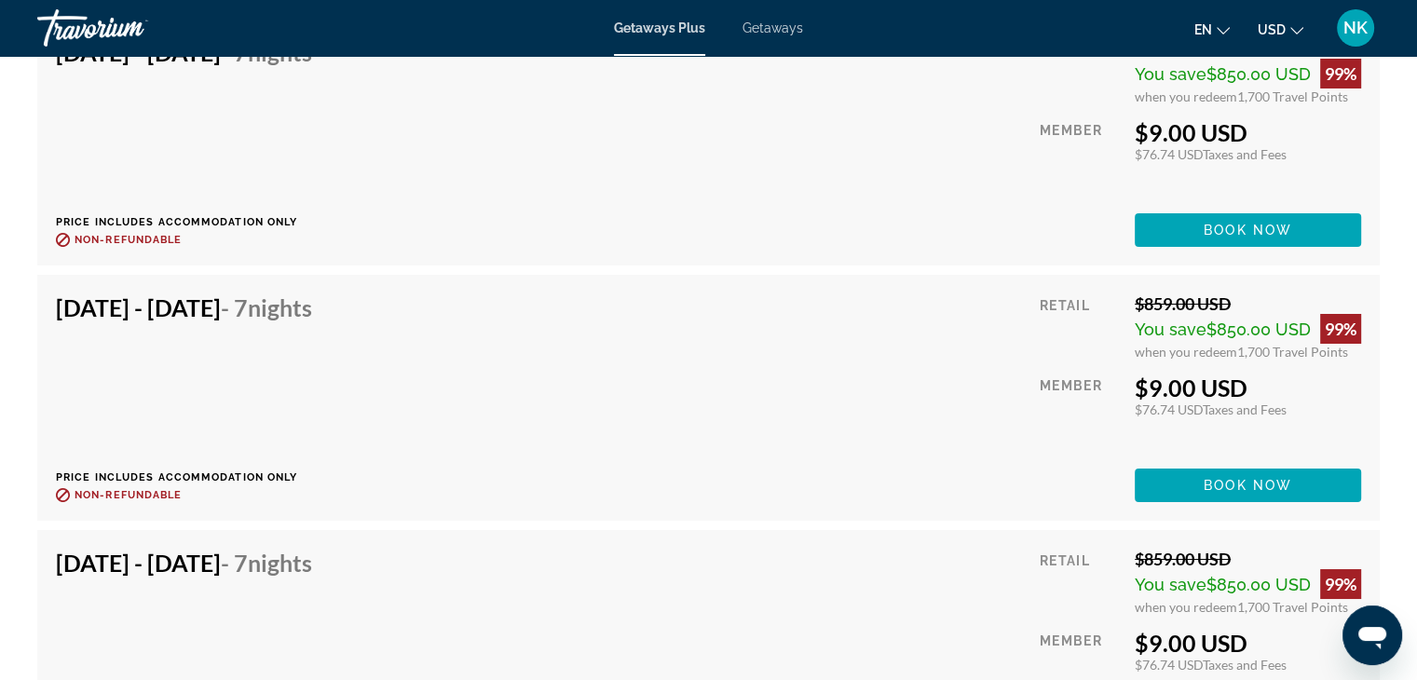
scroll to position [6888, 0]
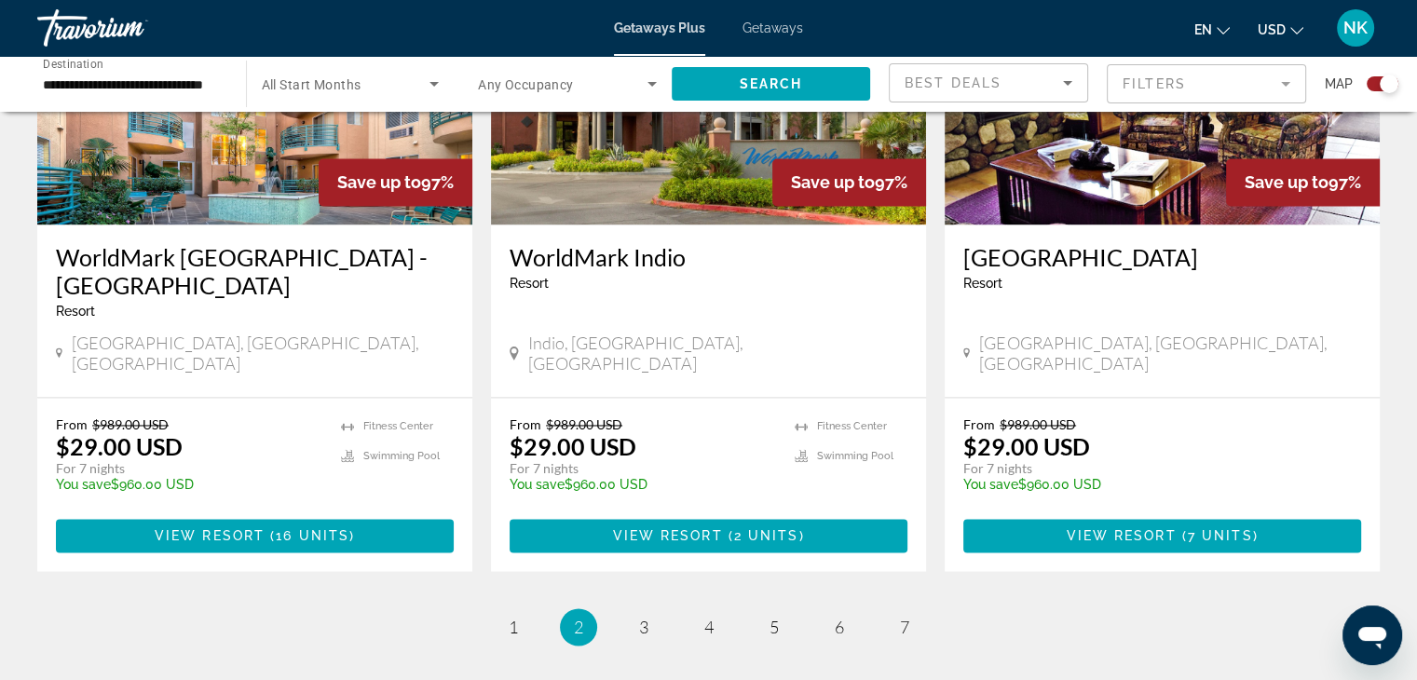
scroll to position [2891, 0]
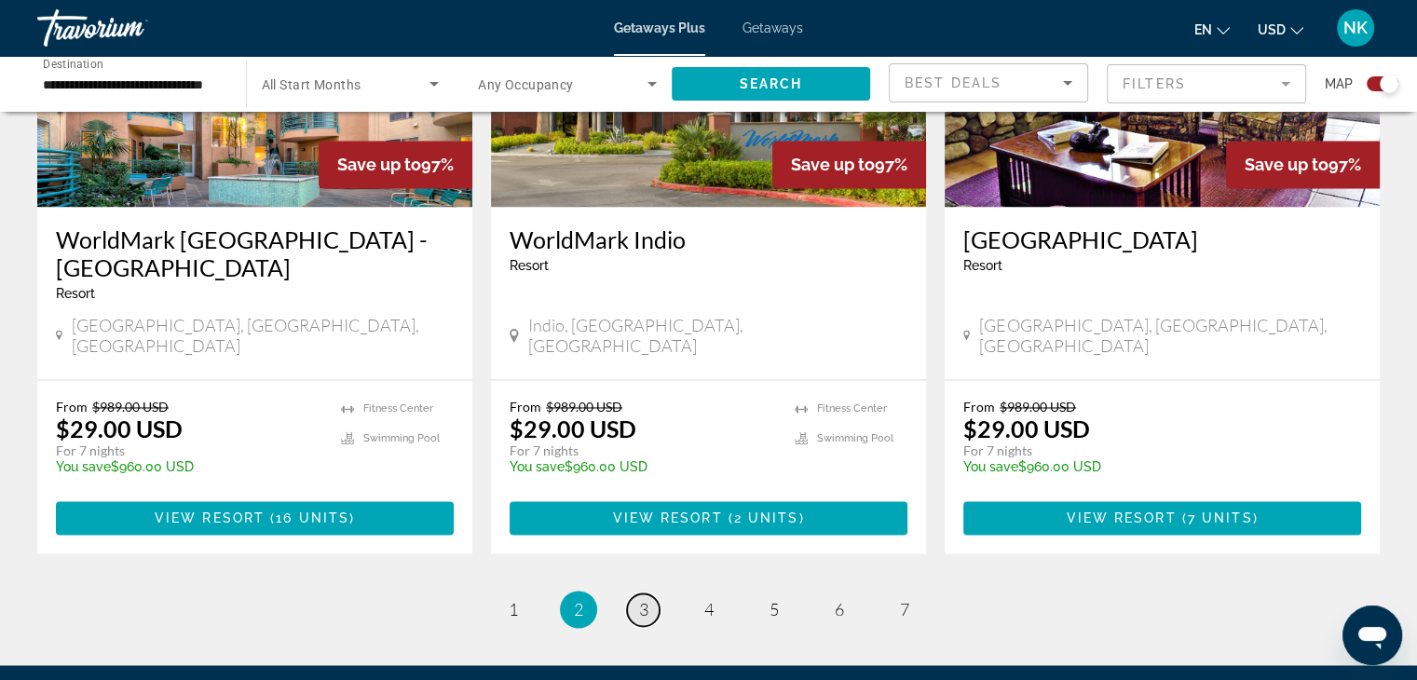
click at [644, 599] on span "3" at bounding box center [643, 609] width 9 height 20
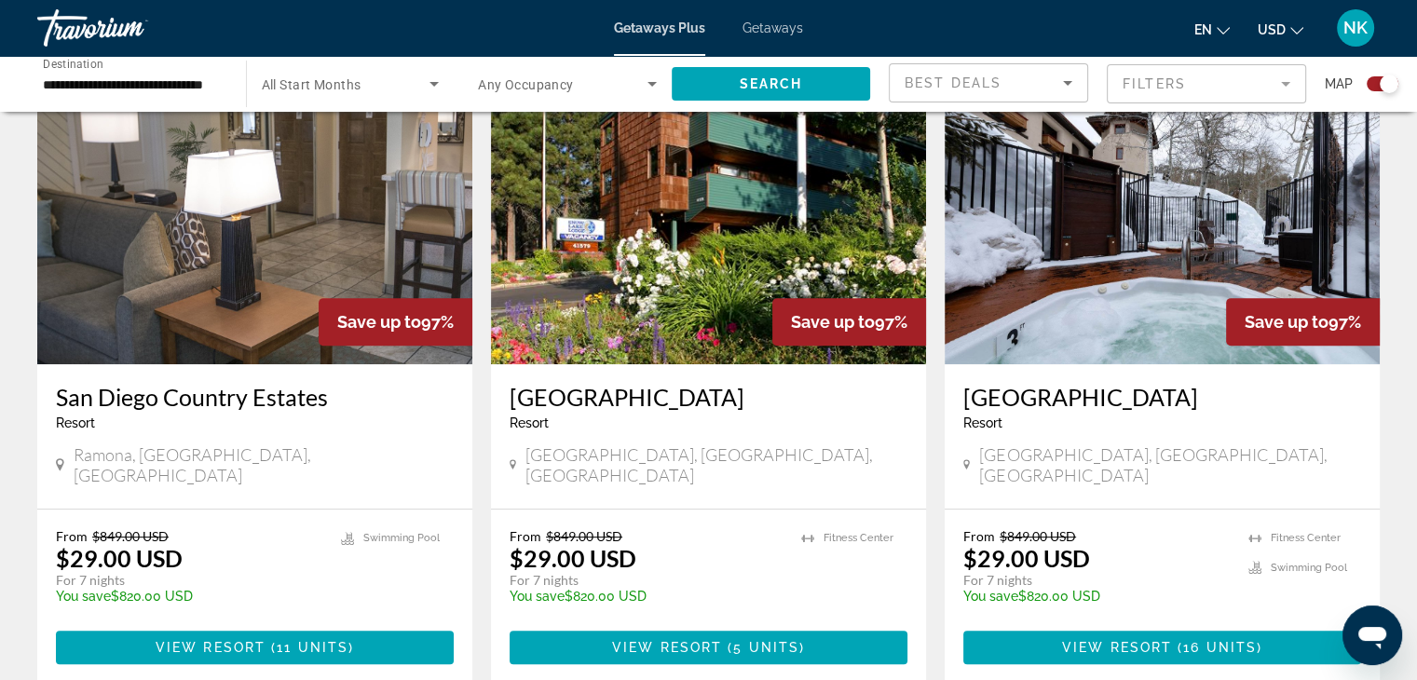
scroll to position [697, 0]
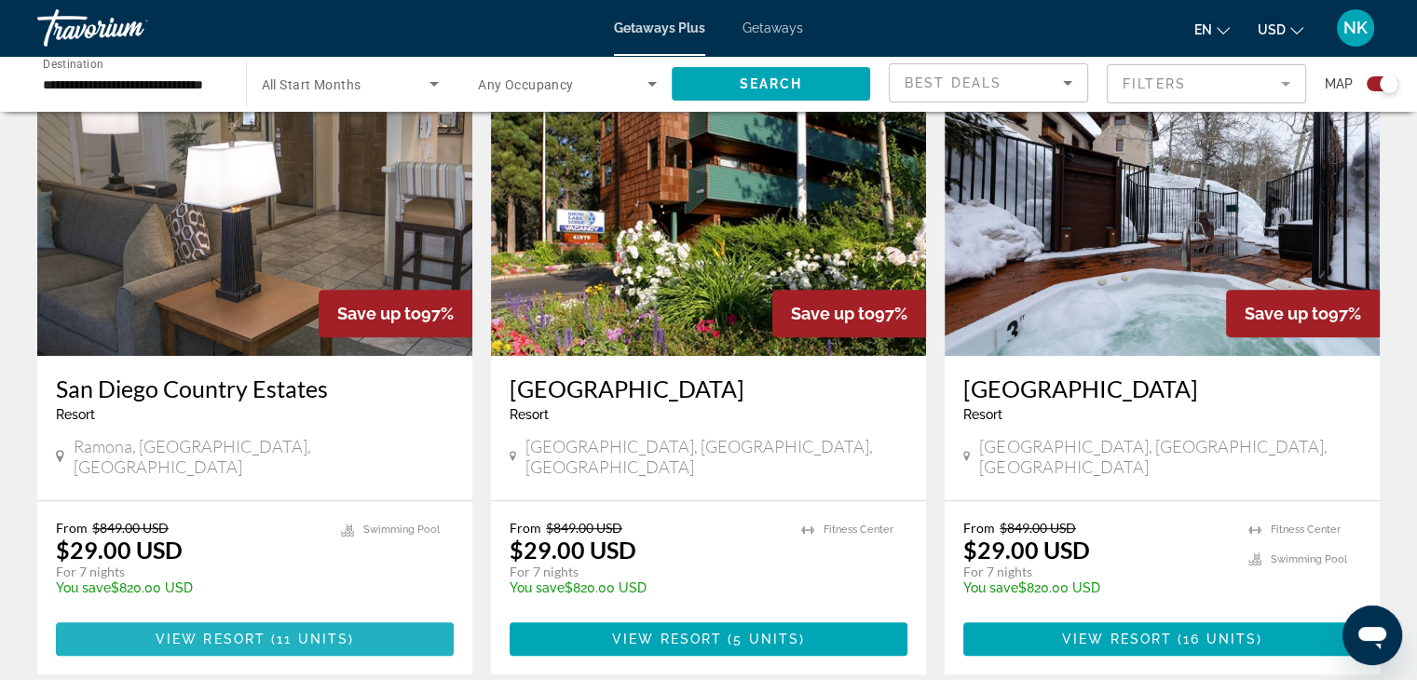
click at [320, 631] on span "11 units" at bounding box center [313, 638] width 72 height 15
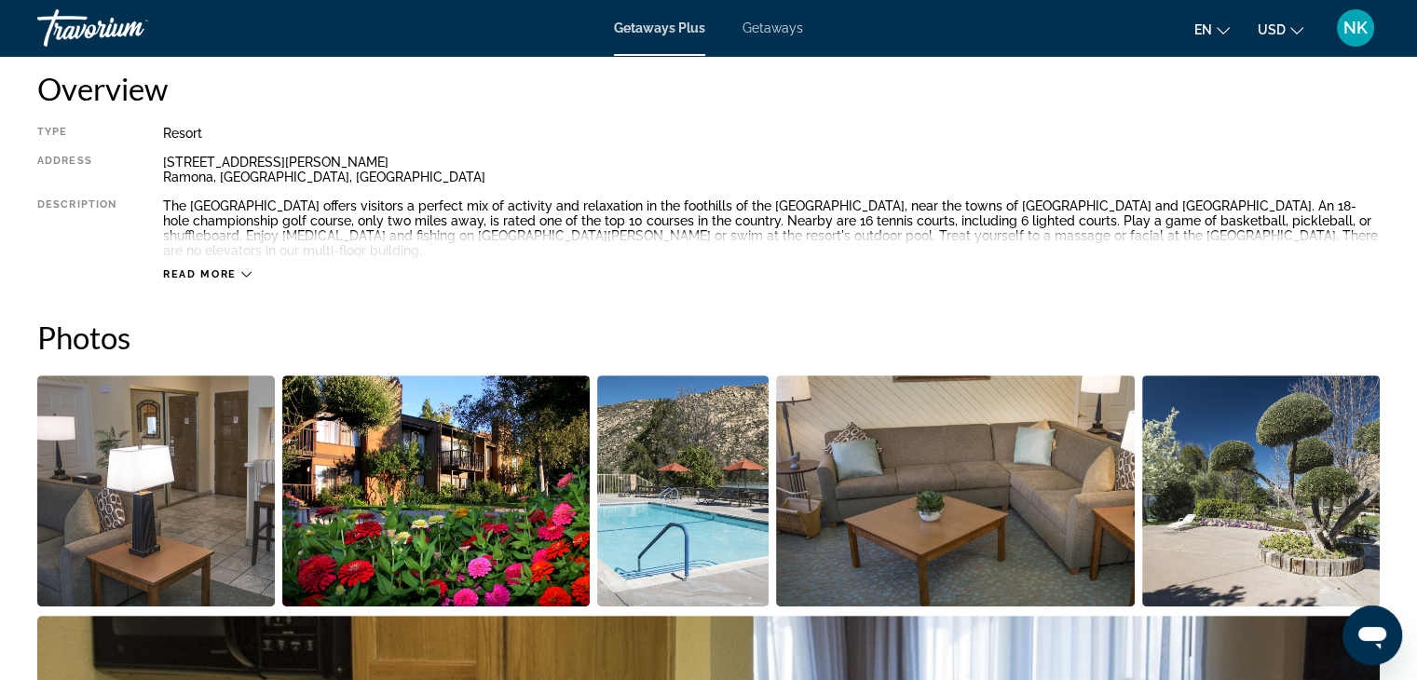
scroll to position [644, 0]
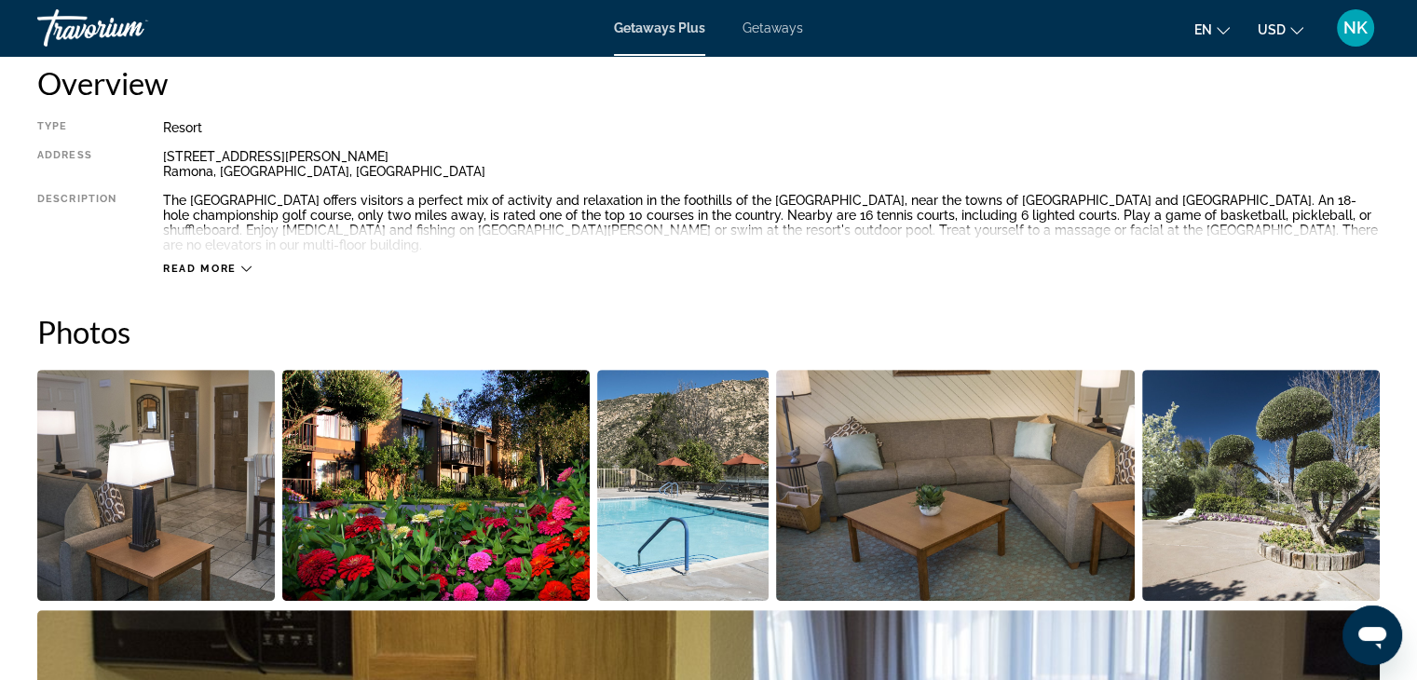
click at [428, 389] on img "Open full-screen image slider" at bounding box center [435, 485] width 307 height 231
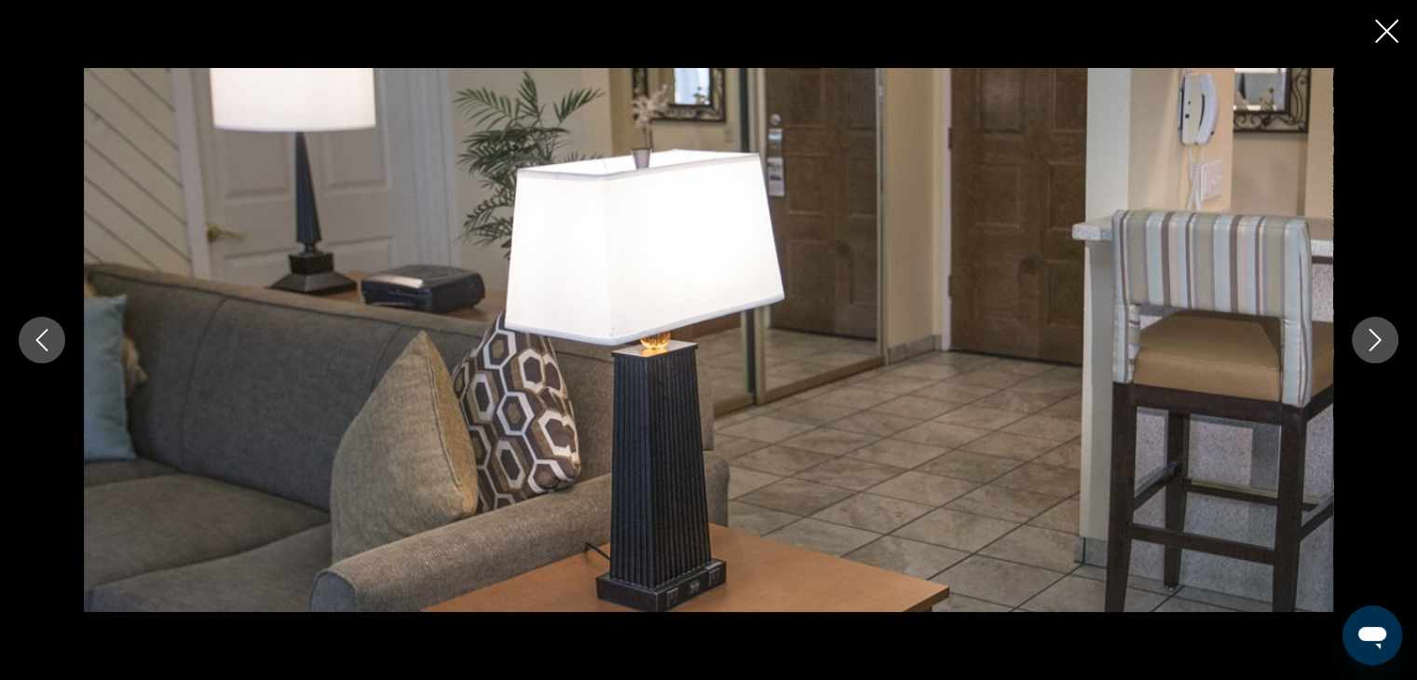
click at [1376, 337] on icon "Next image" at bounding box center [1375, 340] width 12 height 22
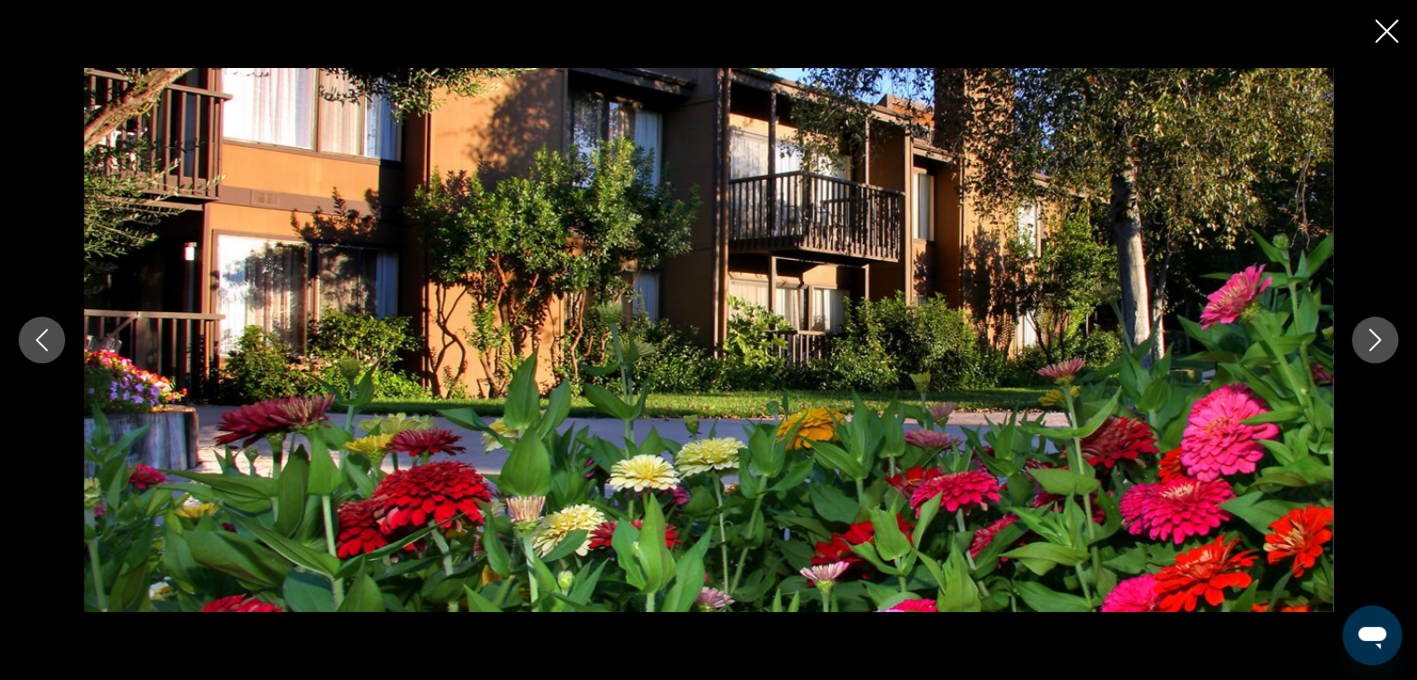
click at [1376, 337] on icon "Next image" at bounding box center [1375, 340] width 12 height 22
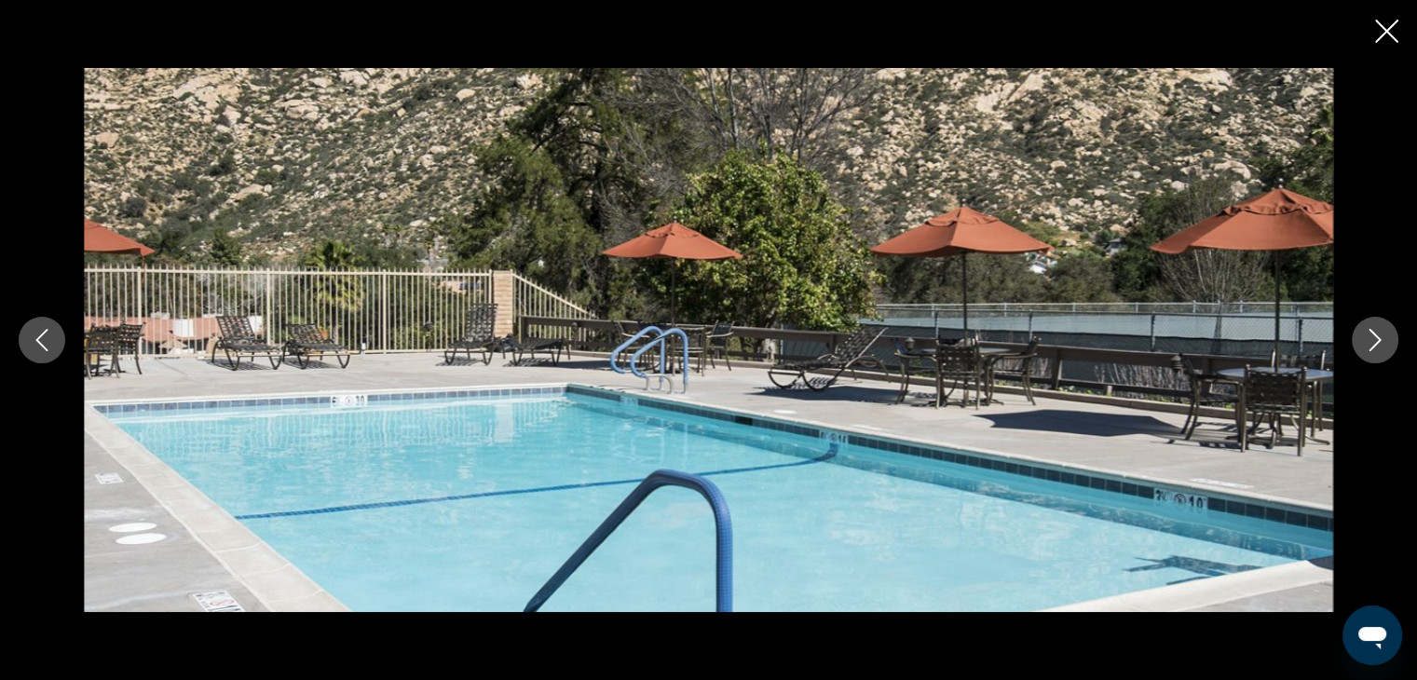
click at [1376, 337] on icon "Next image" at bounding box center [1375, 340] width 12 height 22
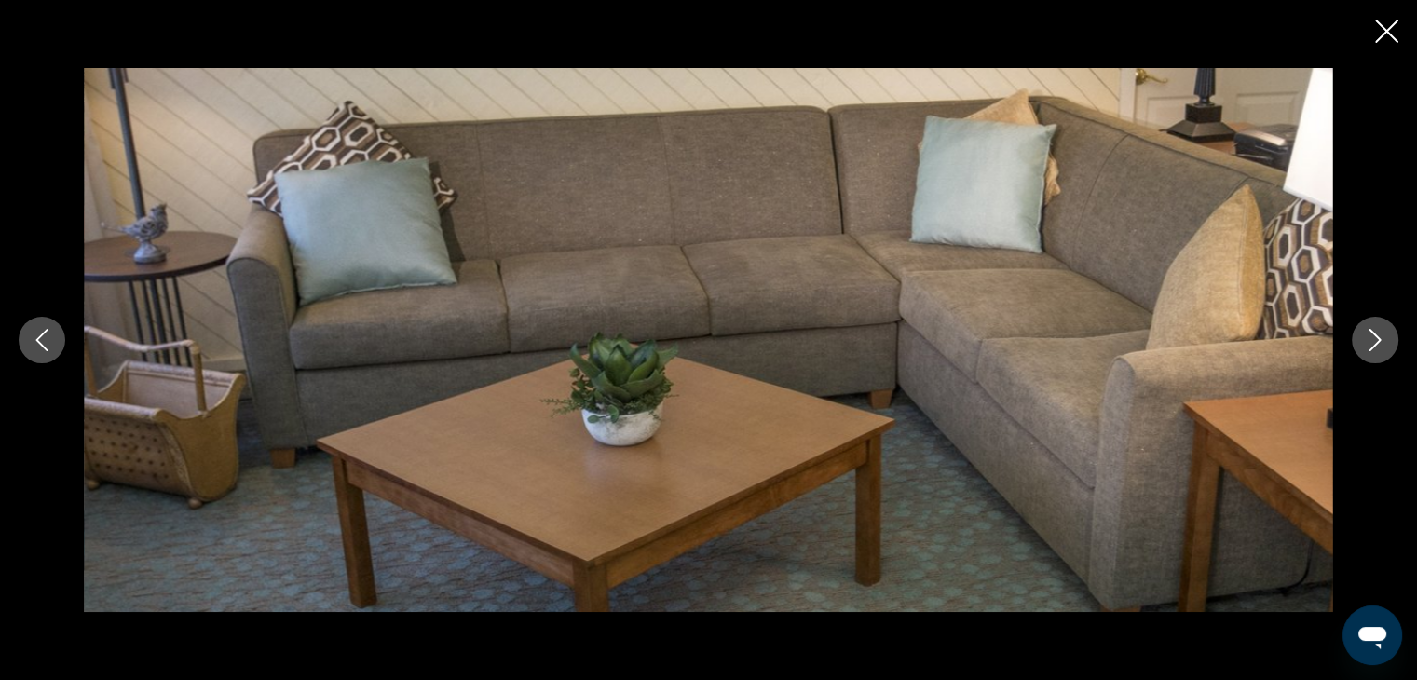
click at [1376, 337] on icon "Next image" at bounding box center [1375, 340] width 12 height 22
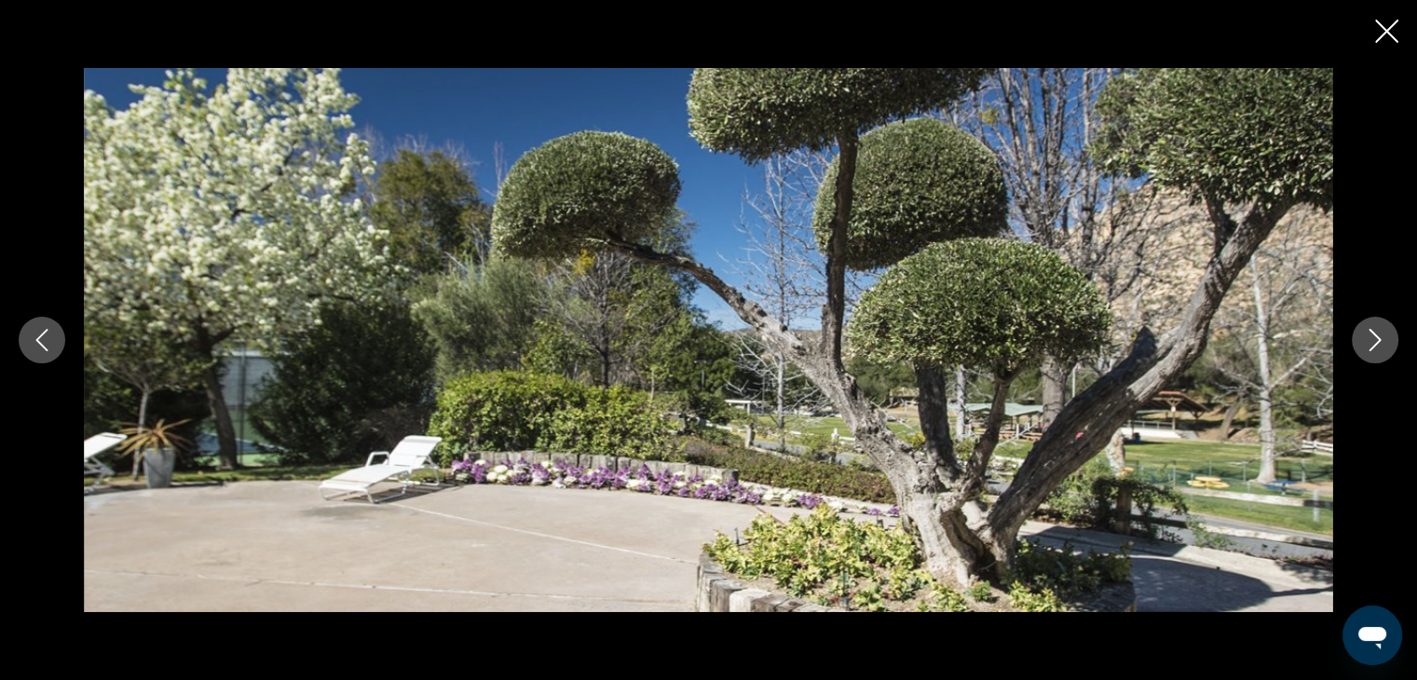
click at [1376, 337] on icon "Next image" at bounding box center [1375, 340] width 12 height 22
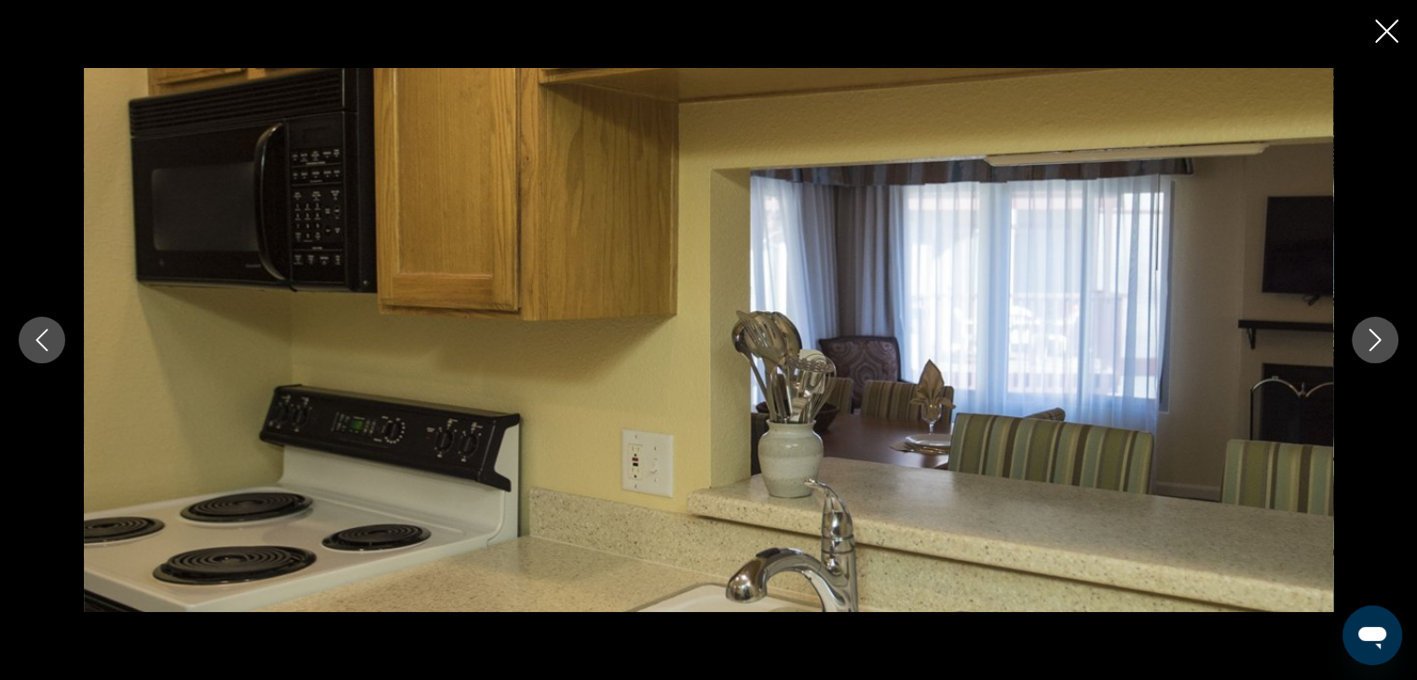
click at [1376, 337] on icon "Next image" at bounding box center [1375, 340] width 12 height 22
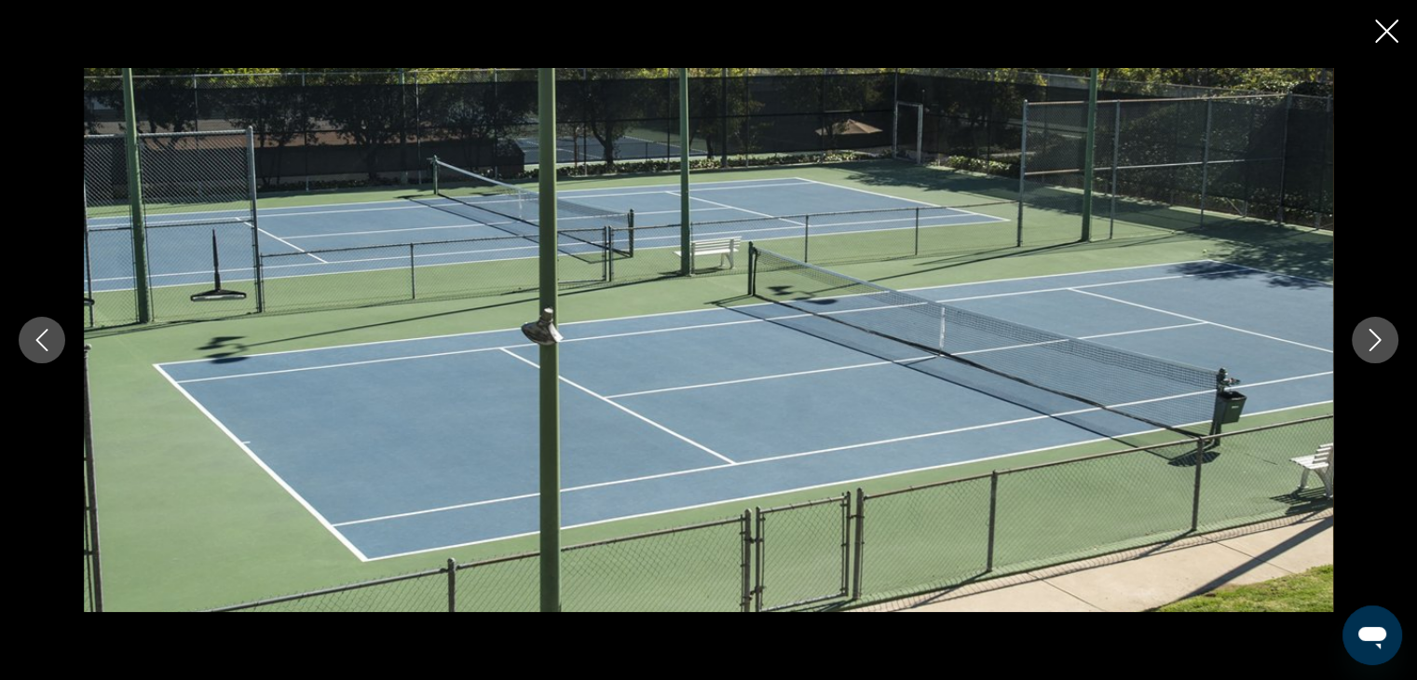
click at [1376, 337] on icon "Next image" at bounding box center [1375, 340] width 12 height 22
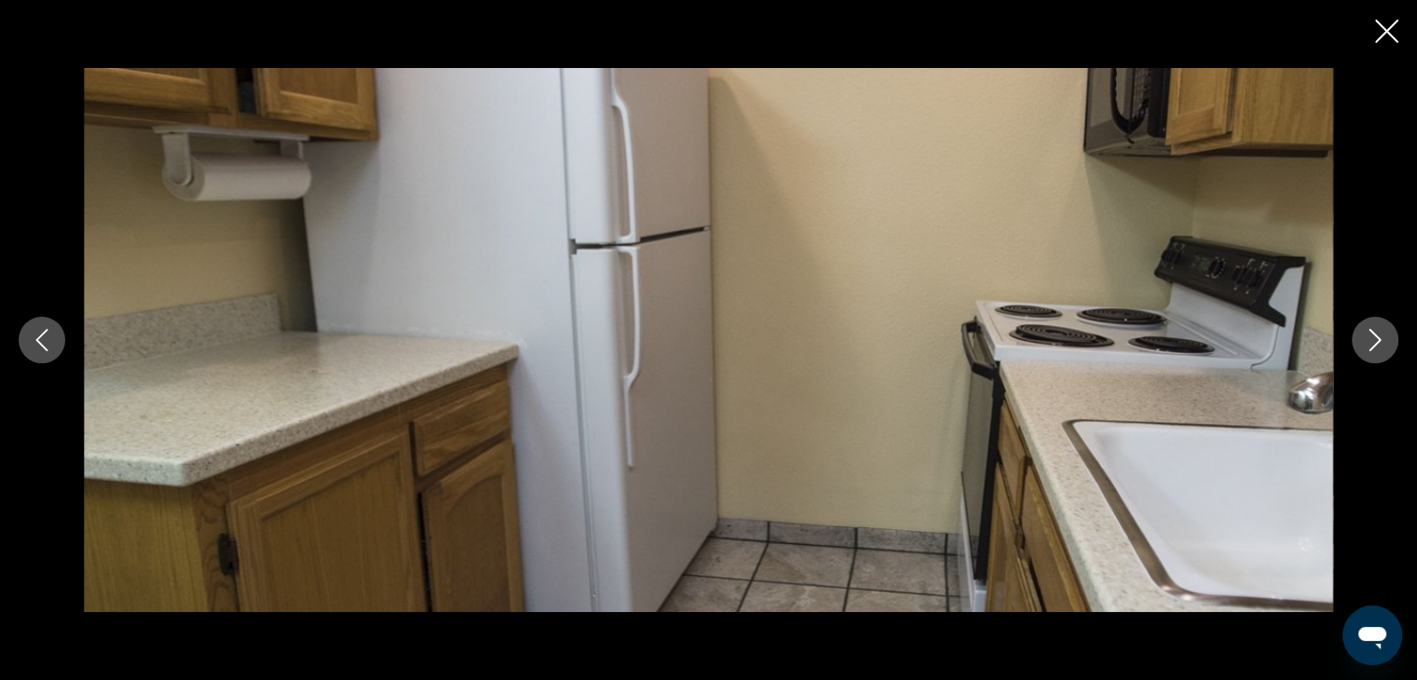
click at [1376, 337] on icon "Next image" at bounding box center [1375, 340] width 12 height 22
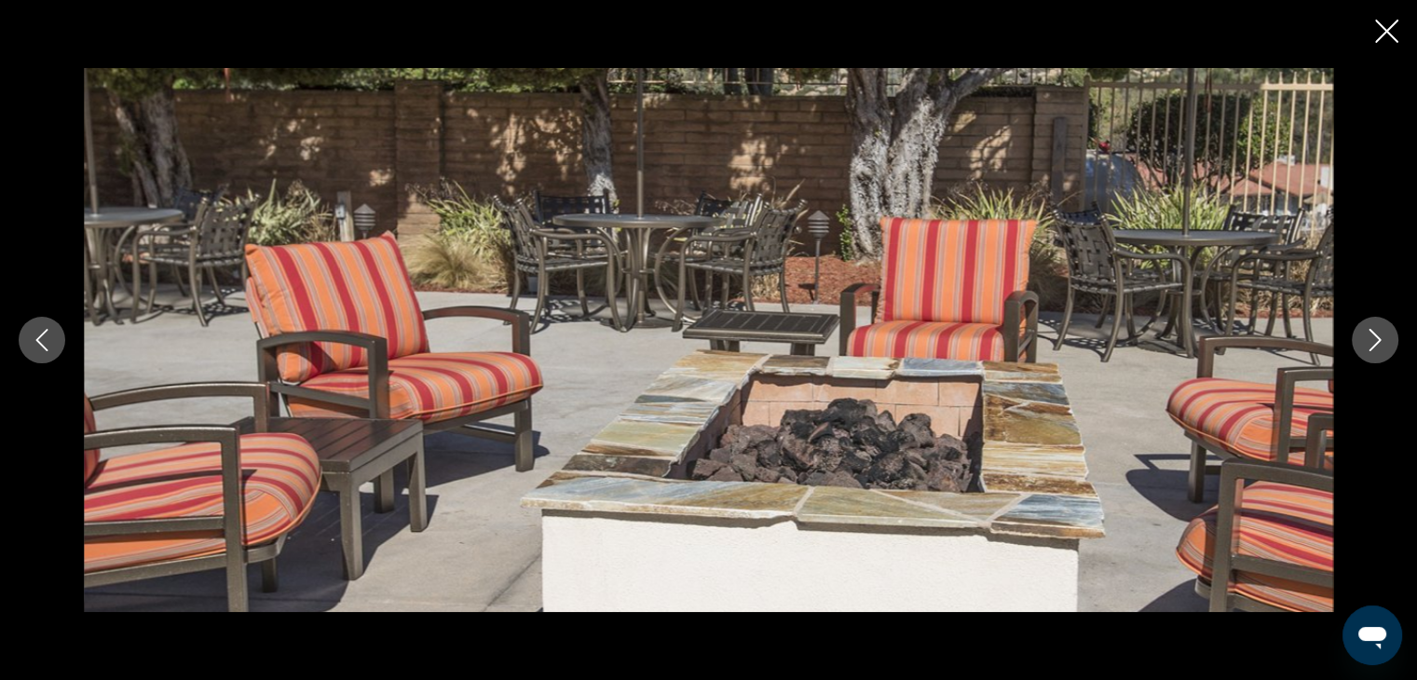
click at [1376, 337] on icon "Next image" at bounding box center [1375, 340] width 12 height 22
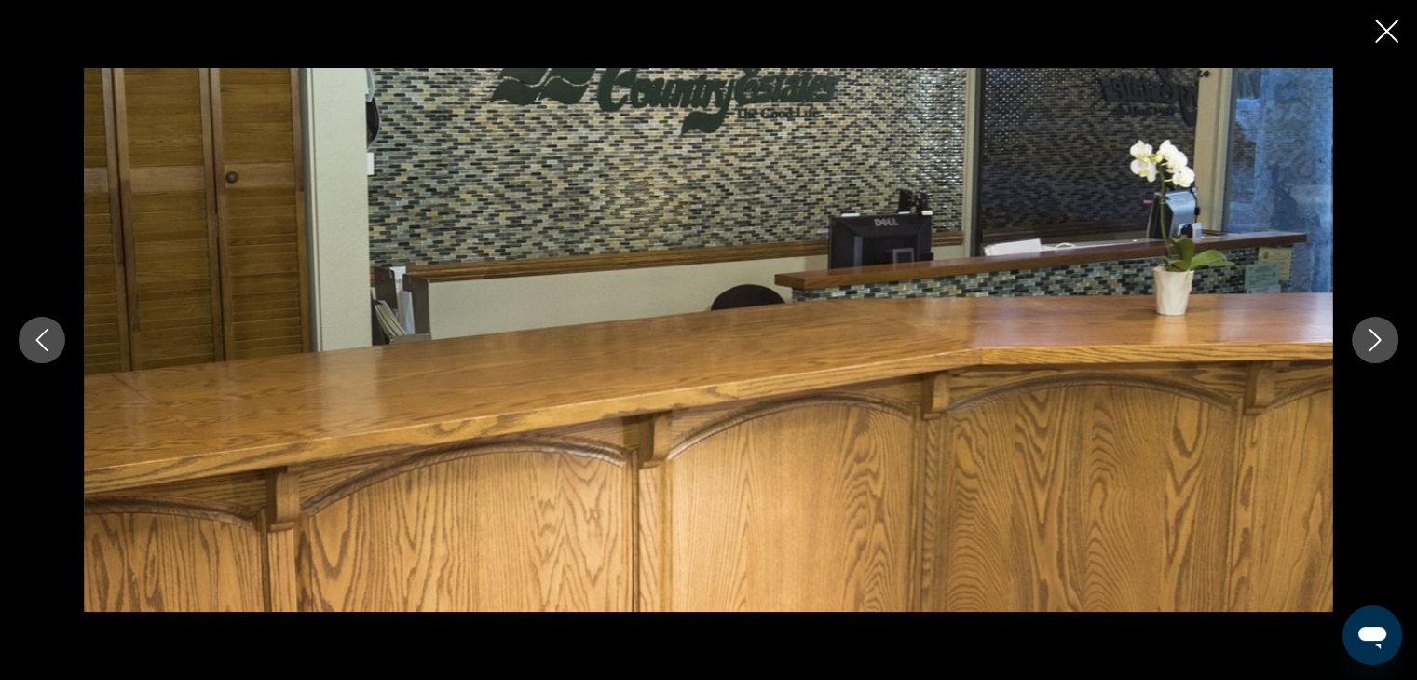
click at [1376, 337] on icon "Next image" at bounding box center [1375, 340] width 12 height 22
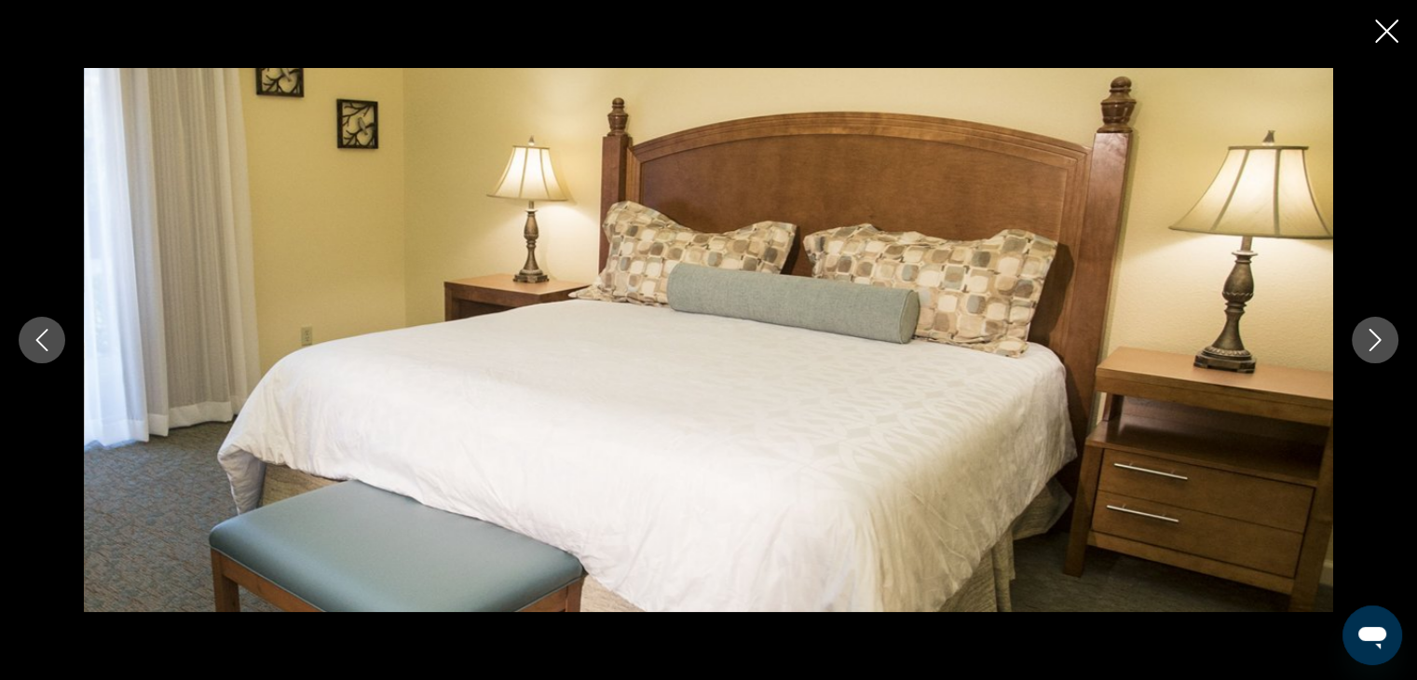
click at [1376, 337] on icon "Next image" at bounding box center [1375, 340] width 12 height 22
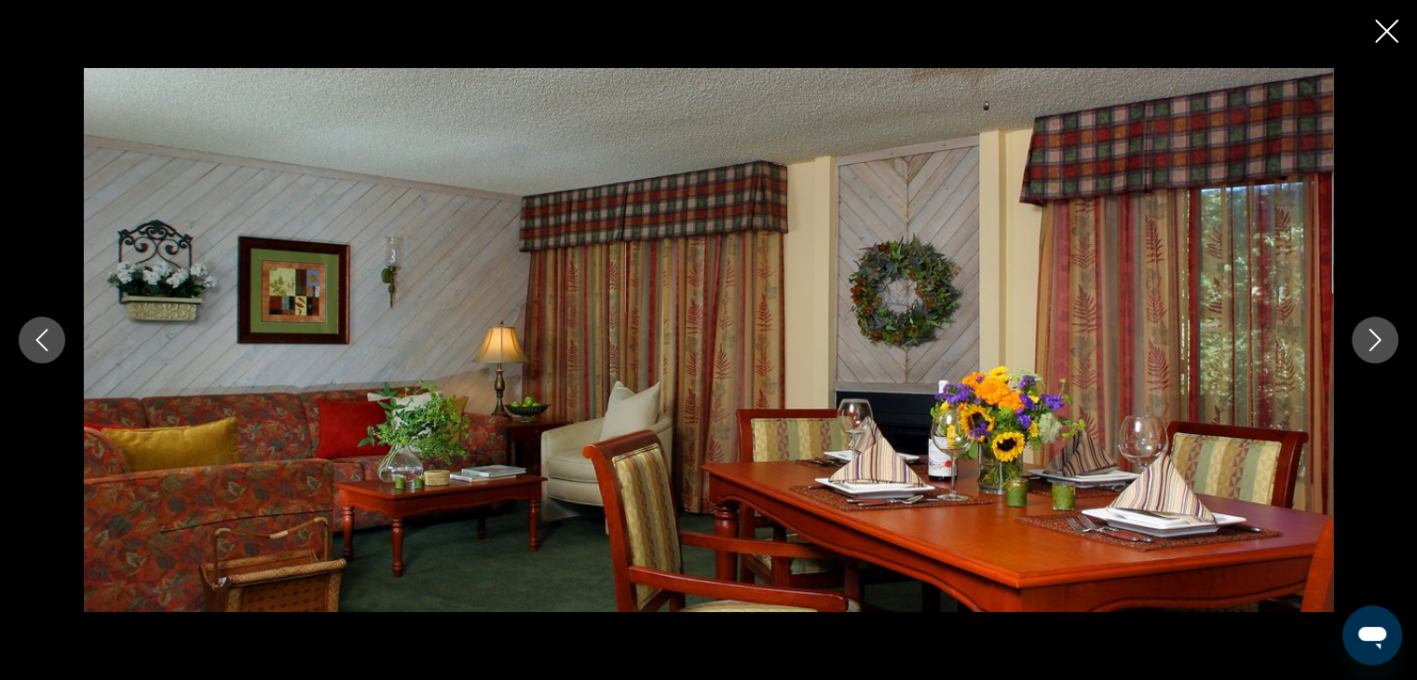
click at [1376, 337] on icon "Next image" at bounding box center [1375, 340] width 12 height 22
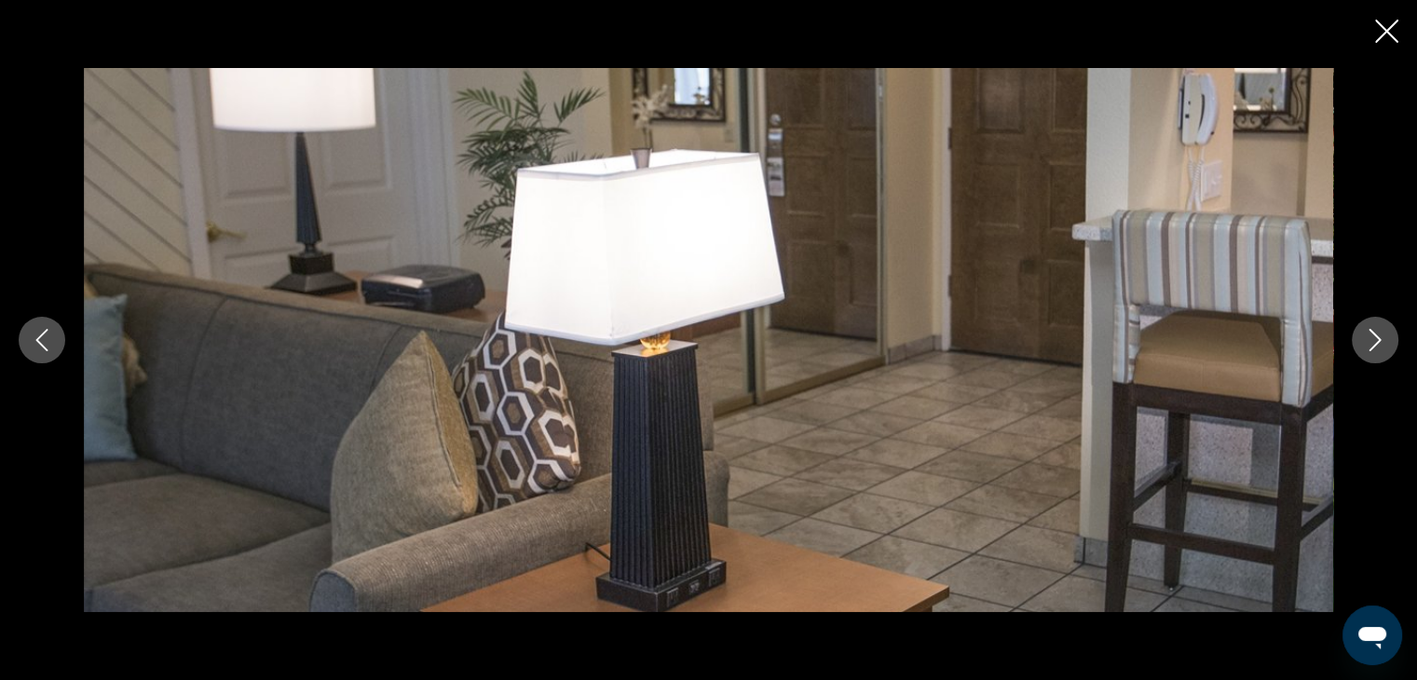
click at [1376, 337] on icon "Next image" at bounding box center [1375, 340] width 12 height 22
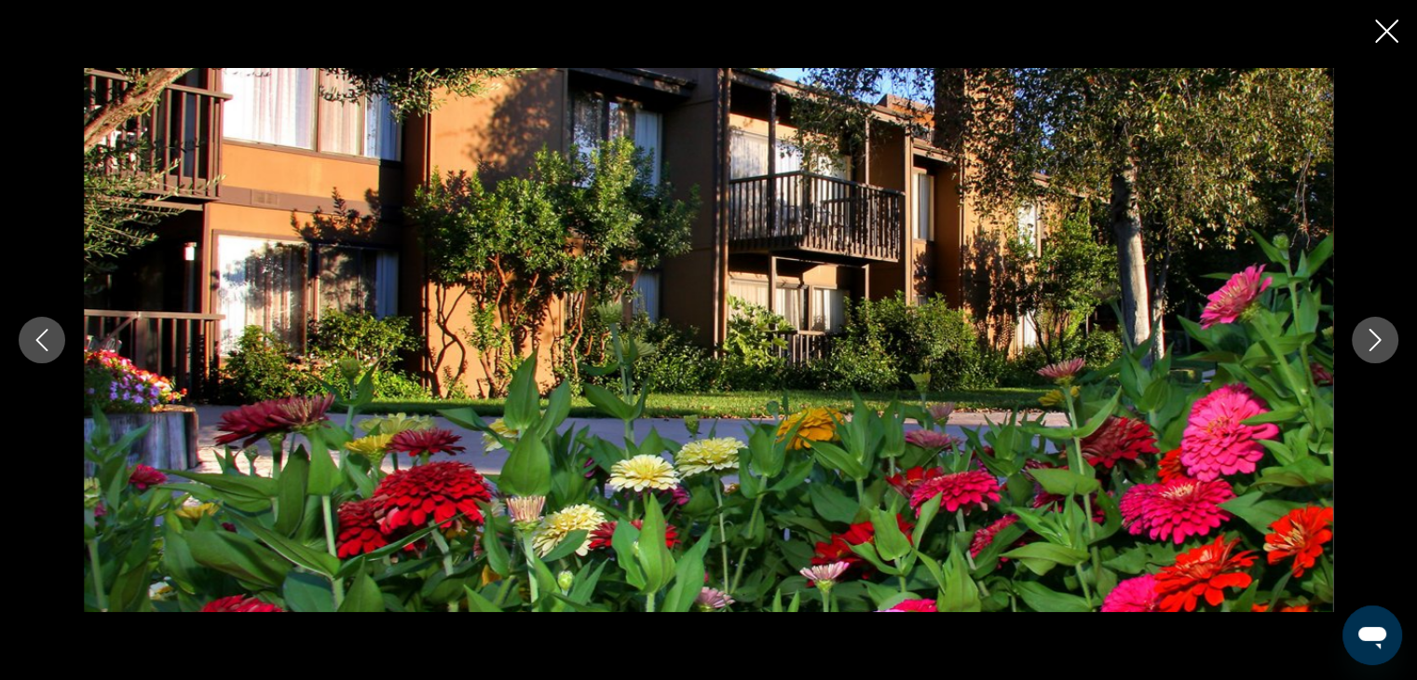
click at [1376, 337] on icon "Next image" at bounding box center [1375, 340] width 12 height 22
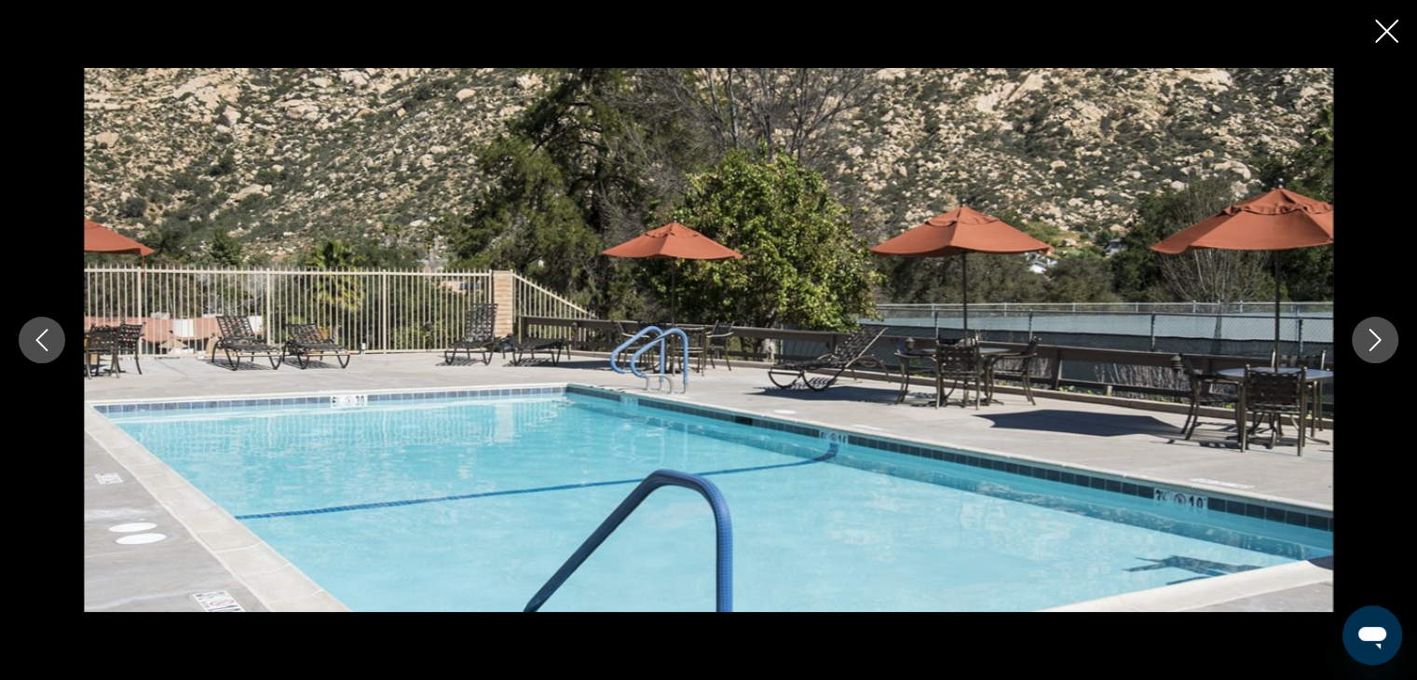
click at [1376, 337] on icon "Next image" at bounding box center [1375, 340] width 12 height 22
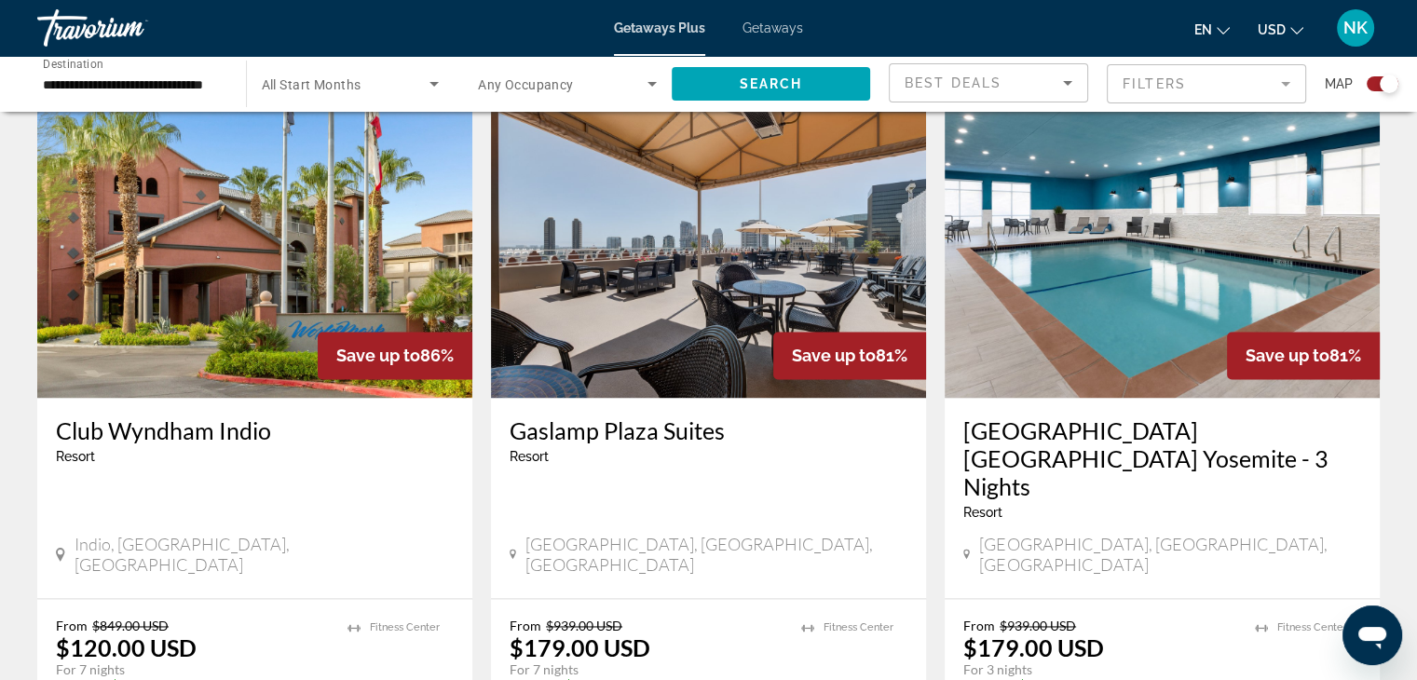
scroll to position [2613, 0]
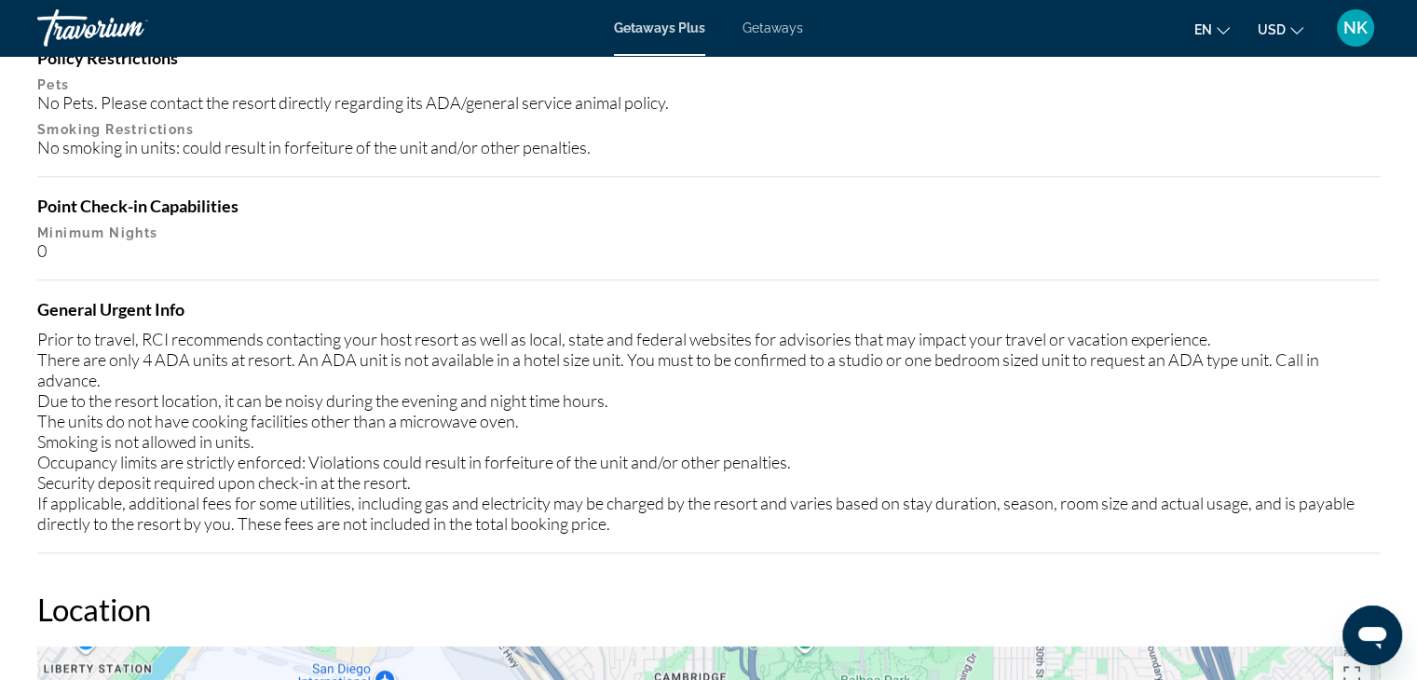
scroll to position [1043, 0]
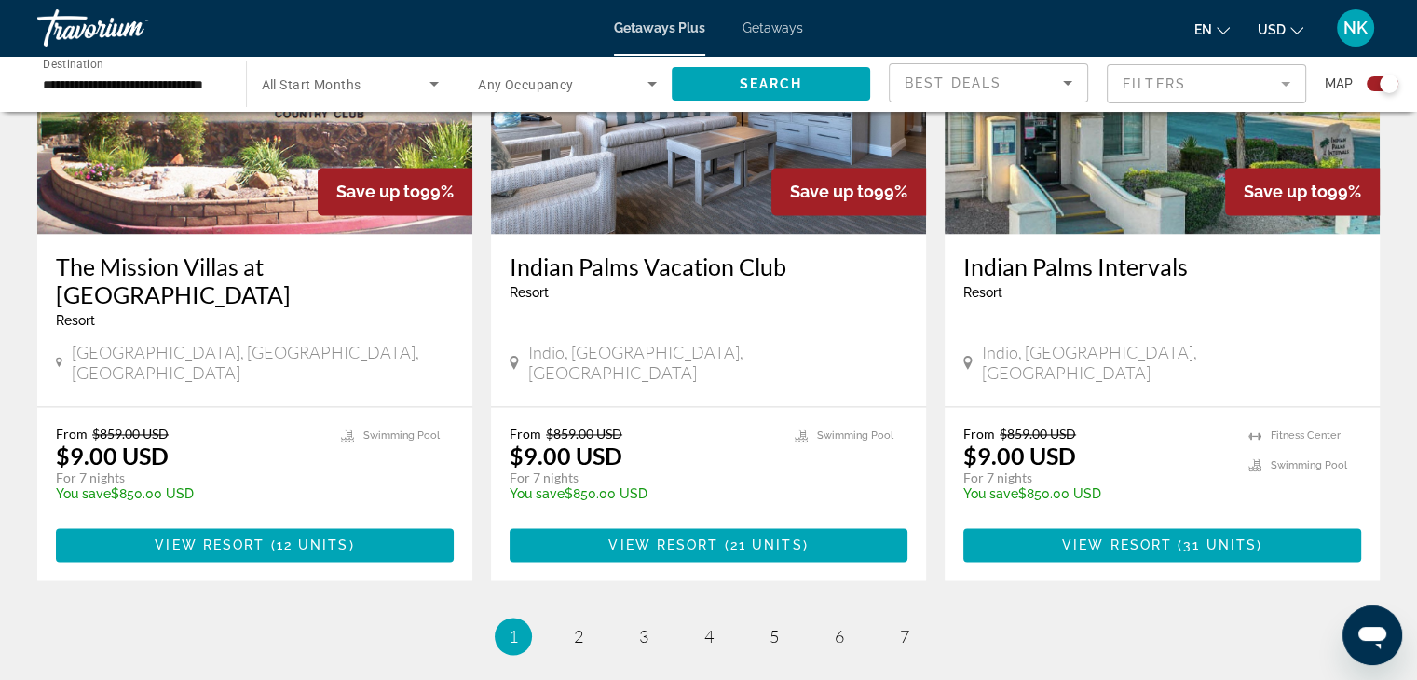
scroll to position [2938, 0]
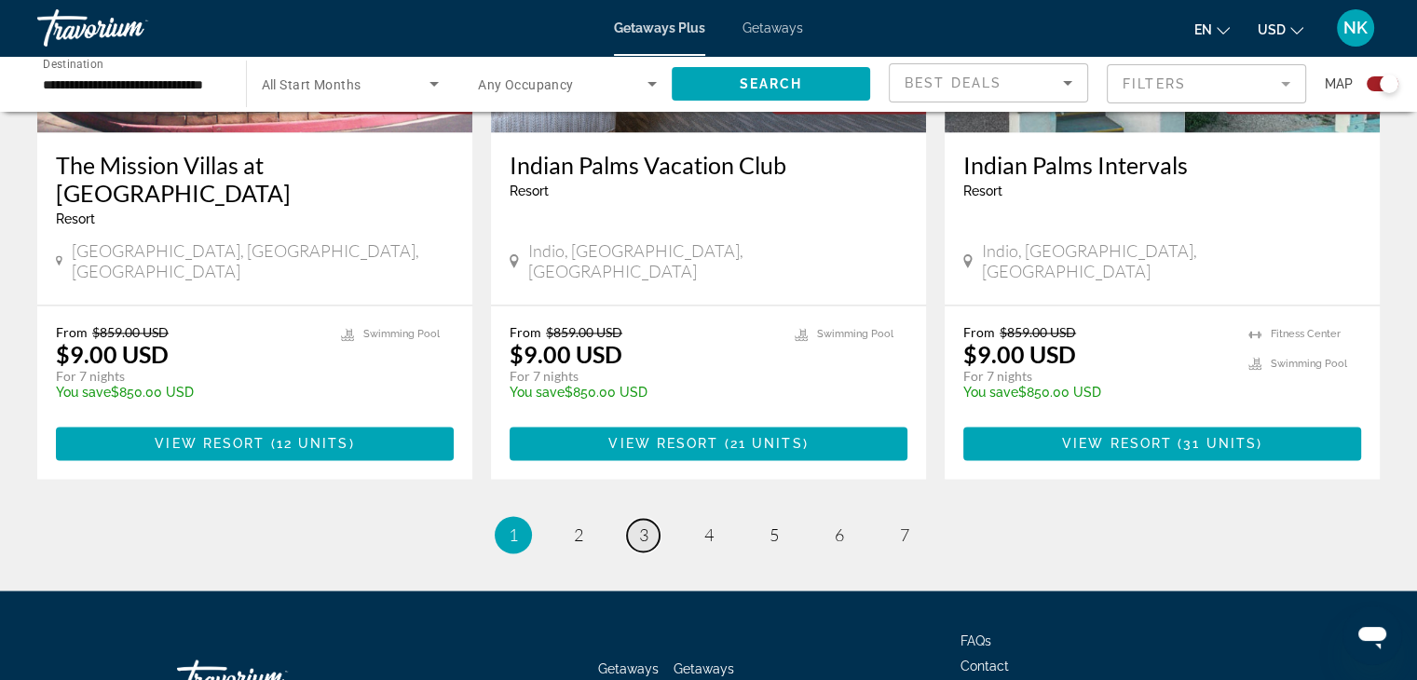
click at [639, 524] on span "3" at bounding box center [643, 534] width 9 height 20
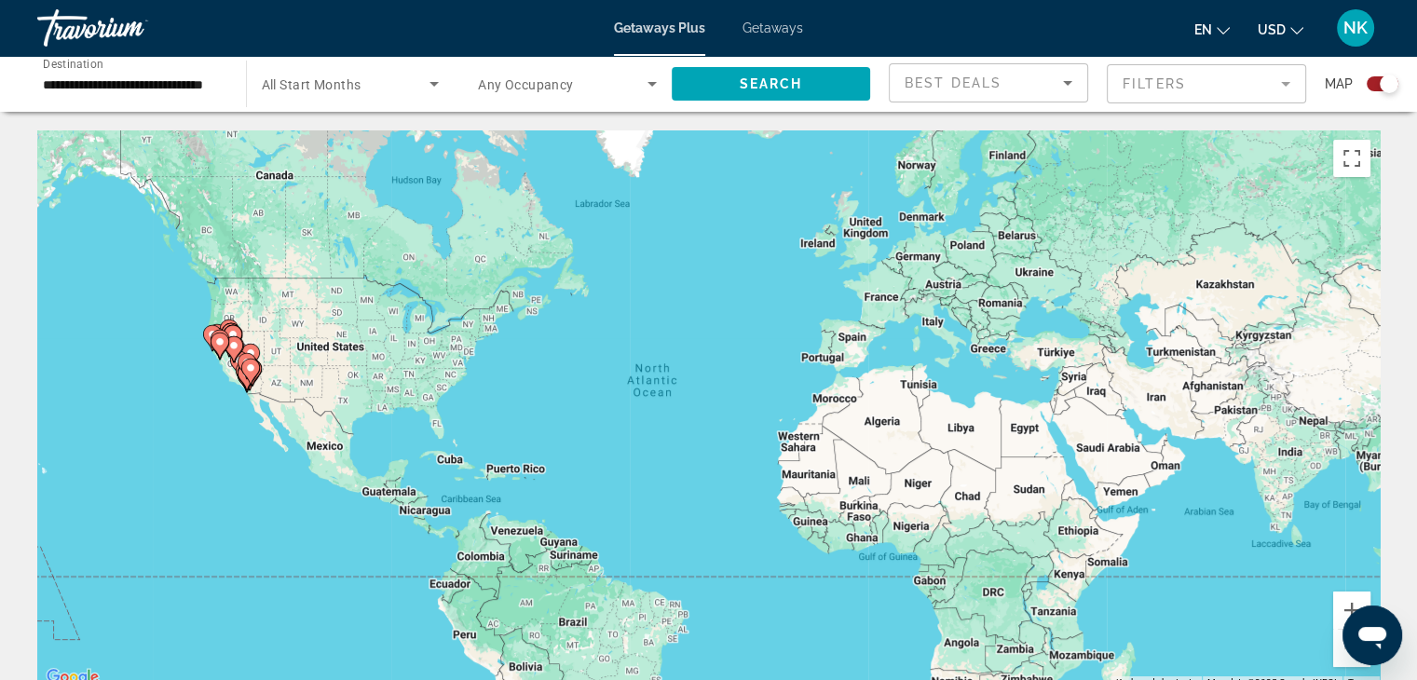
click at [639, 396] on div "To activate drag with keyboard, press Alt + Enter. Once in keyboard drag state,…" at bounding box center [708, 409] width 1342 height 559
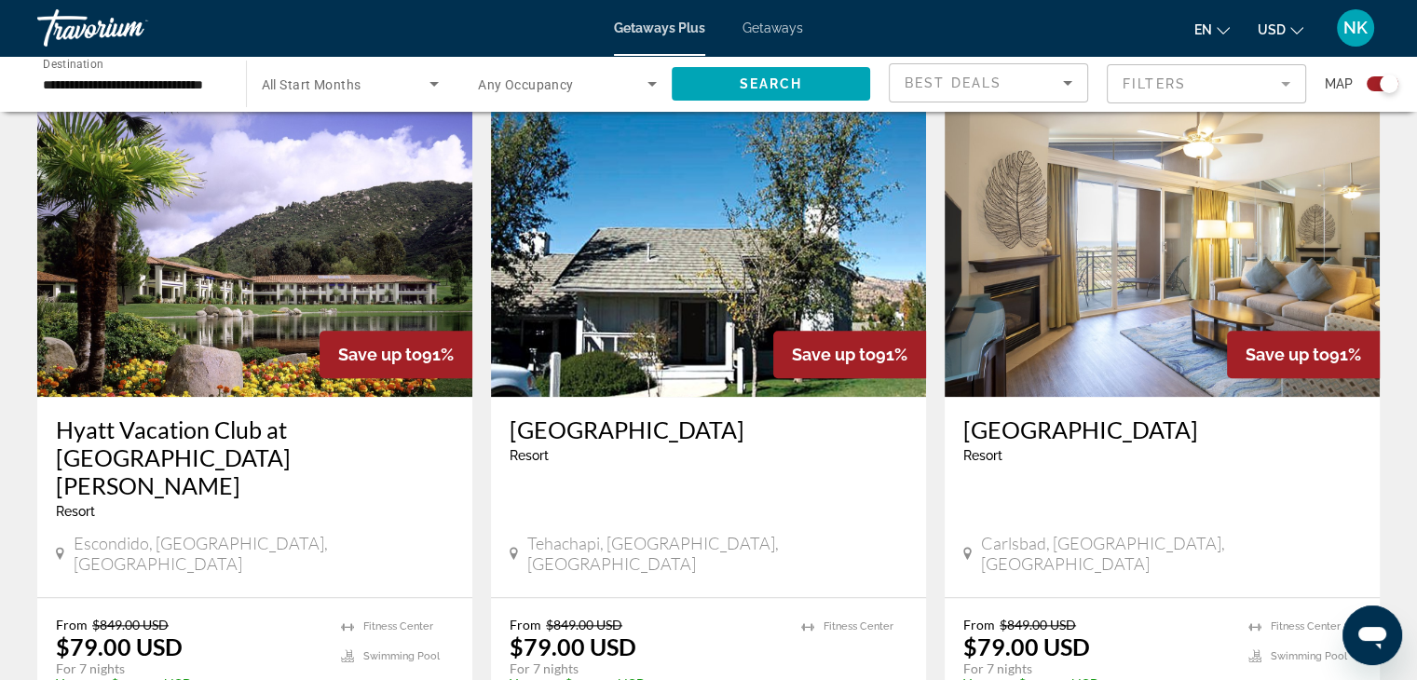
scroll to position [1967, 0]
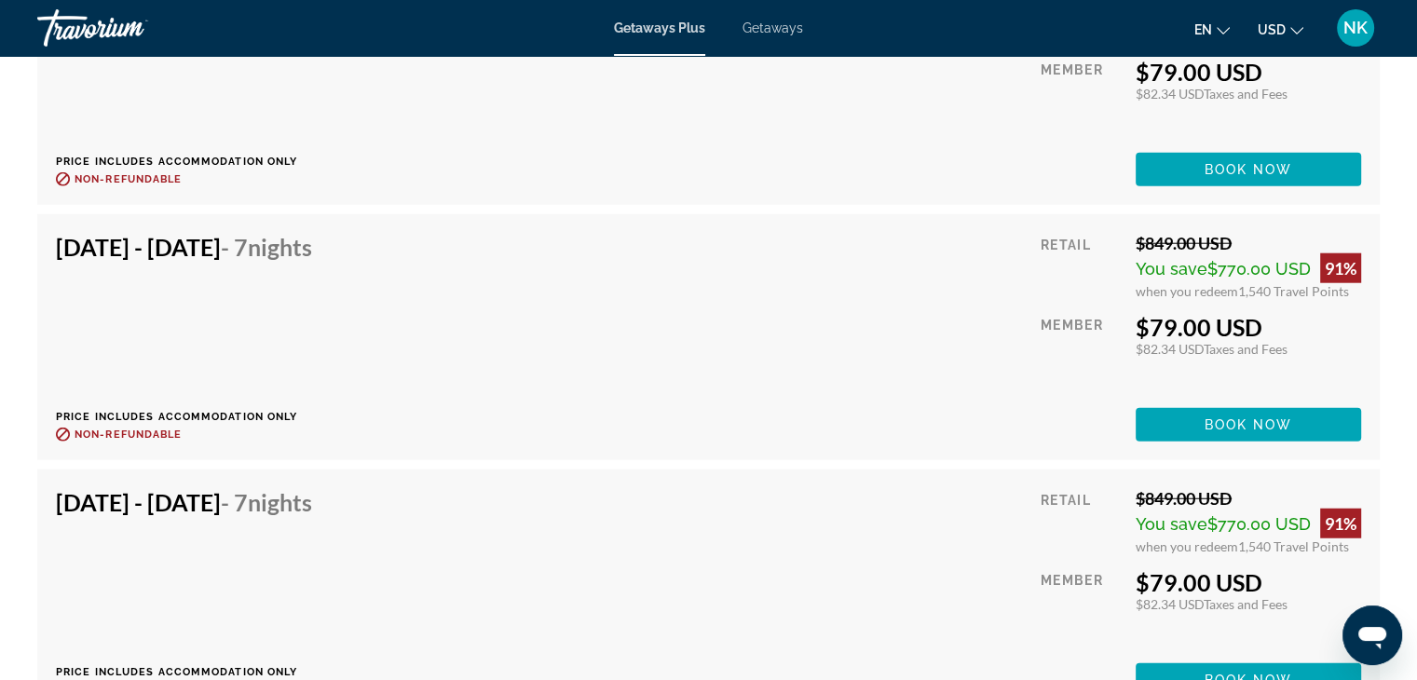
scroll to position [3776, 0]
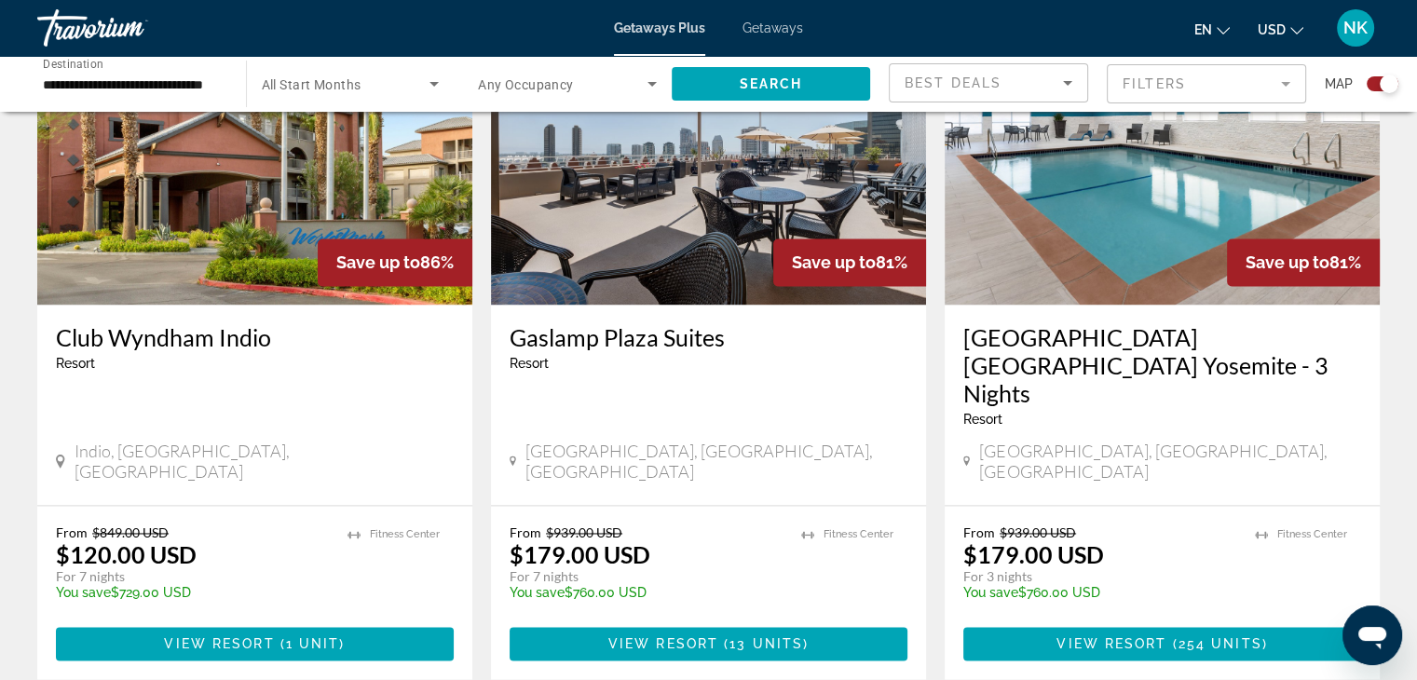
scroll to position [2769, 0]
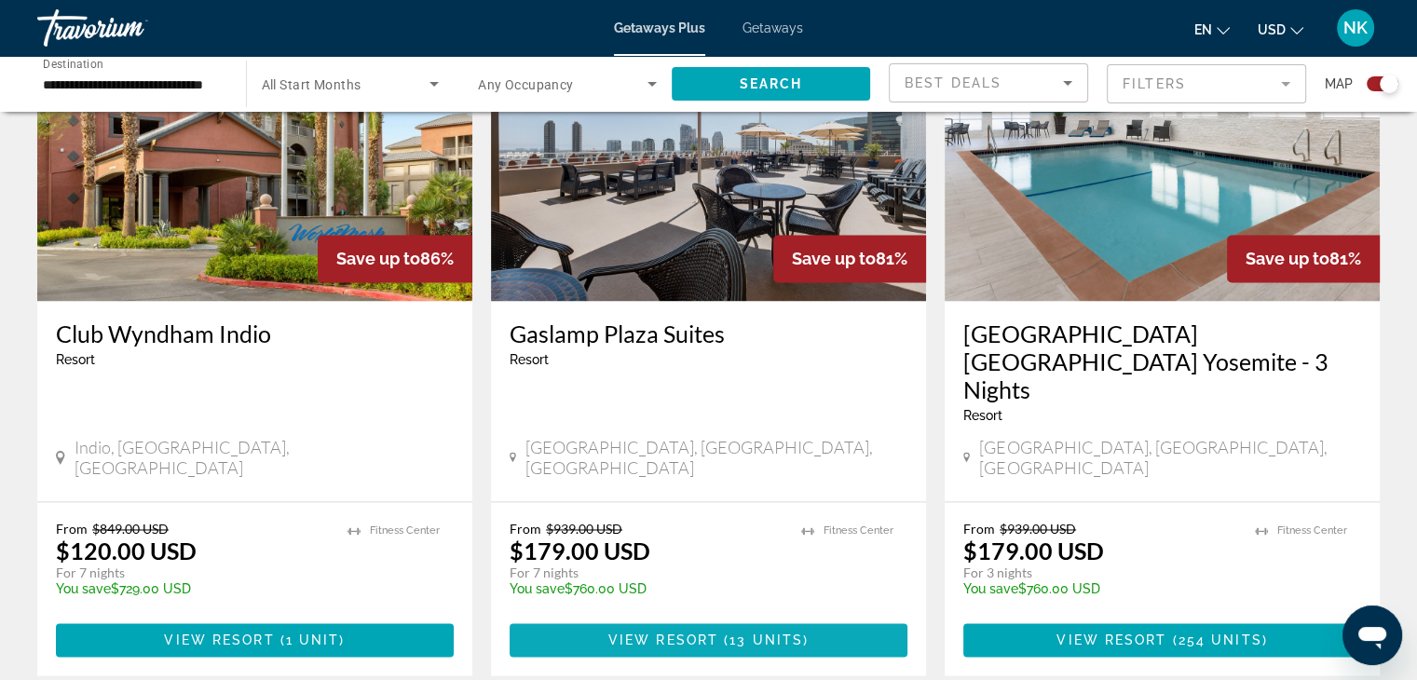
click at [803, 632] on span "( 13 units )" at bounding box center [763, 639] width 90 height 15
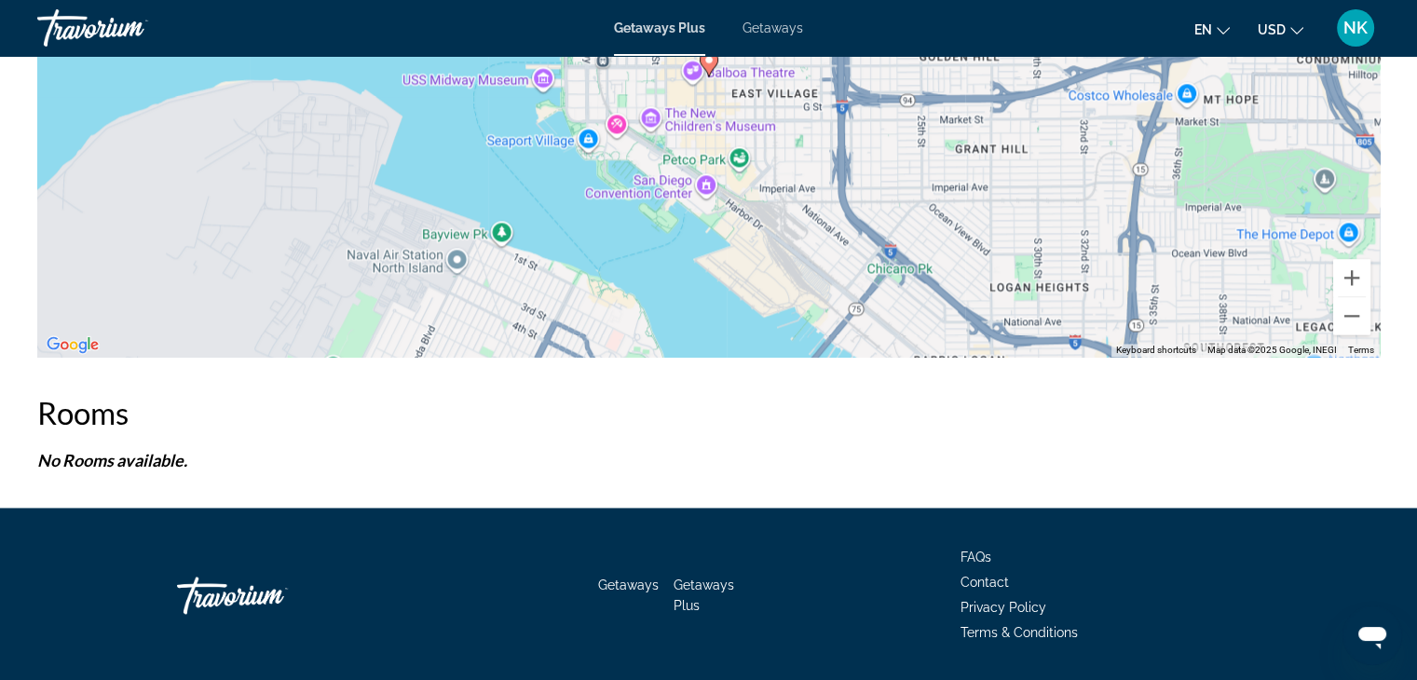
scroll to position [2823, 0]
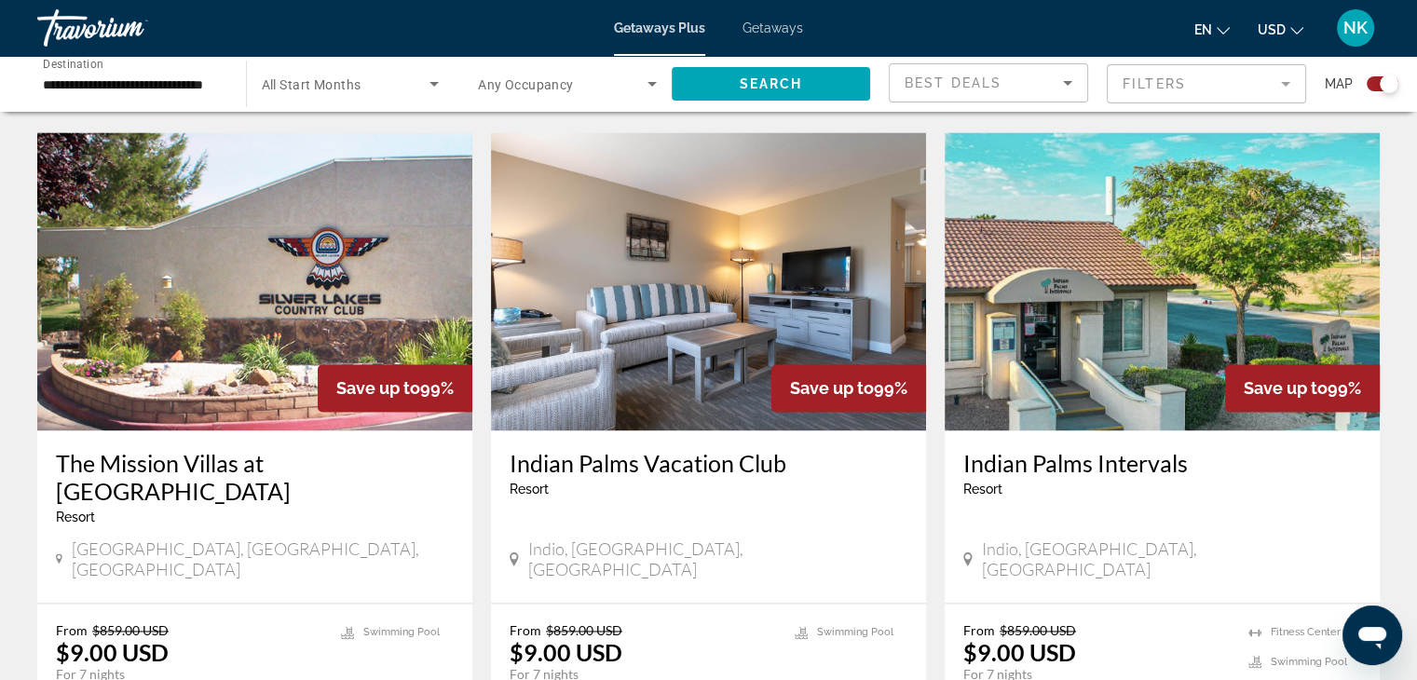
scroll to position [2938, 0]
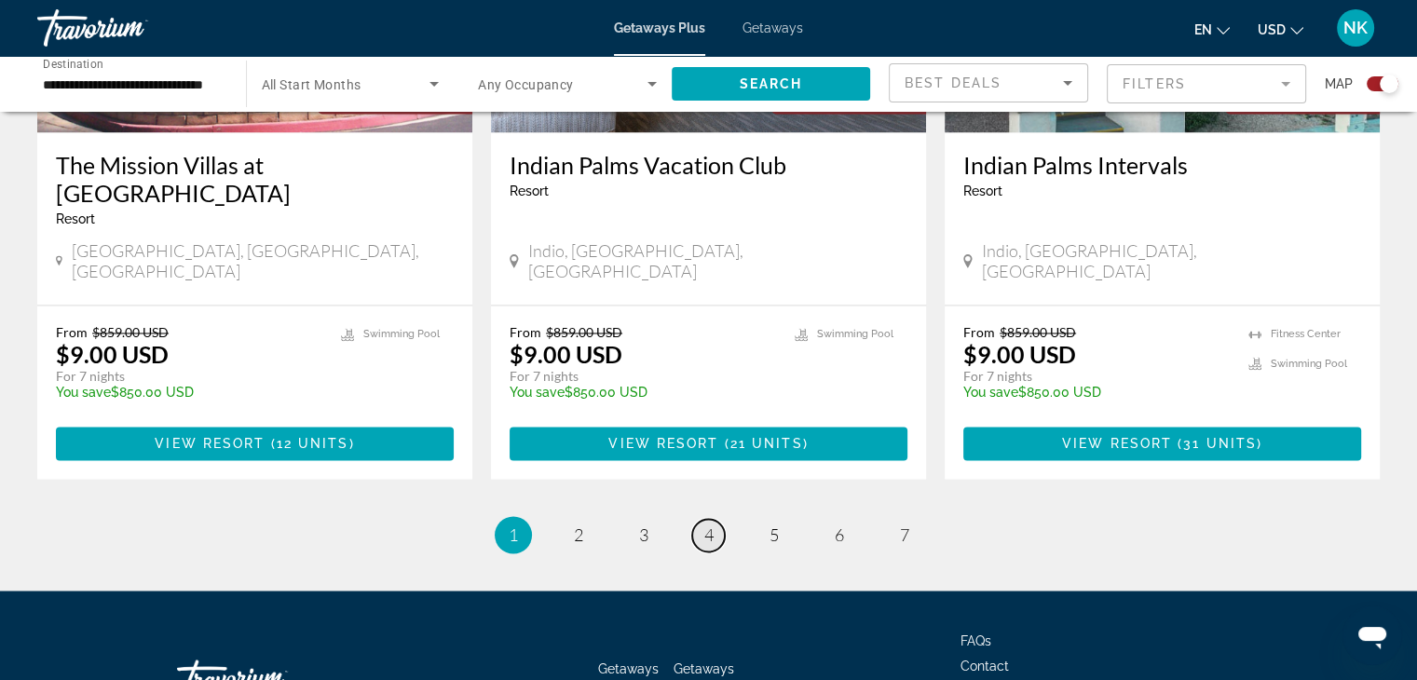
click at [707, 524] on span "4" at bounding box center [708, 534] width 9 height 20
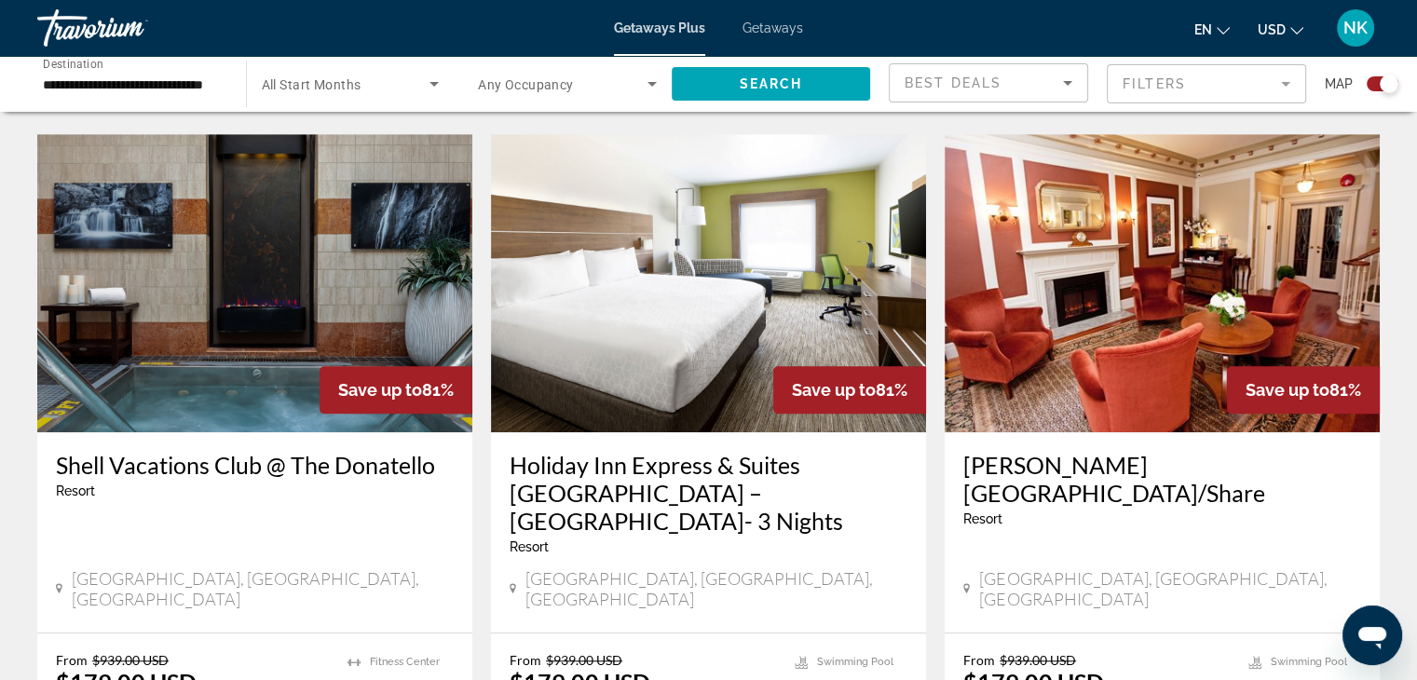
scroll to position [1334, 0]
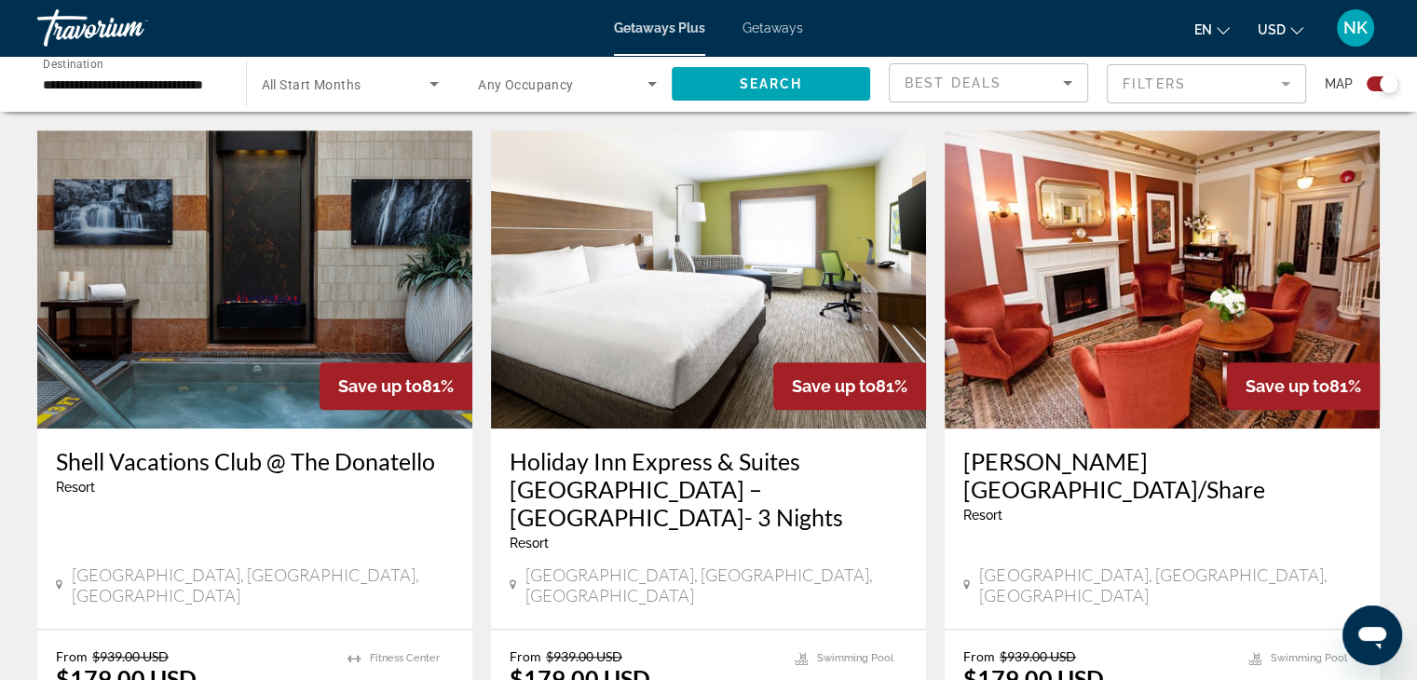
click at [366, 376] on span "Save up to" at bounding box center [380, 386] width 84 height 20
click at [294, 198] on img "Main content" at bounding box center [254, 279] width 435 height 298
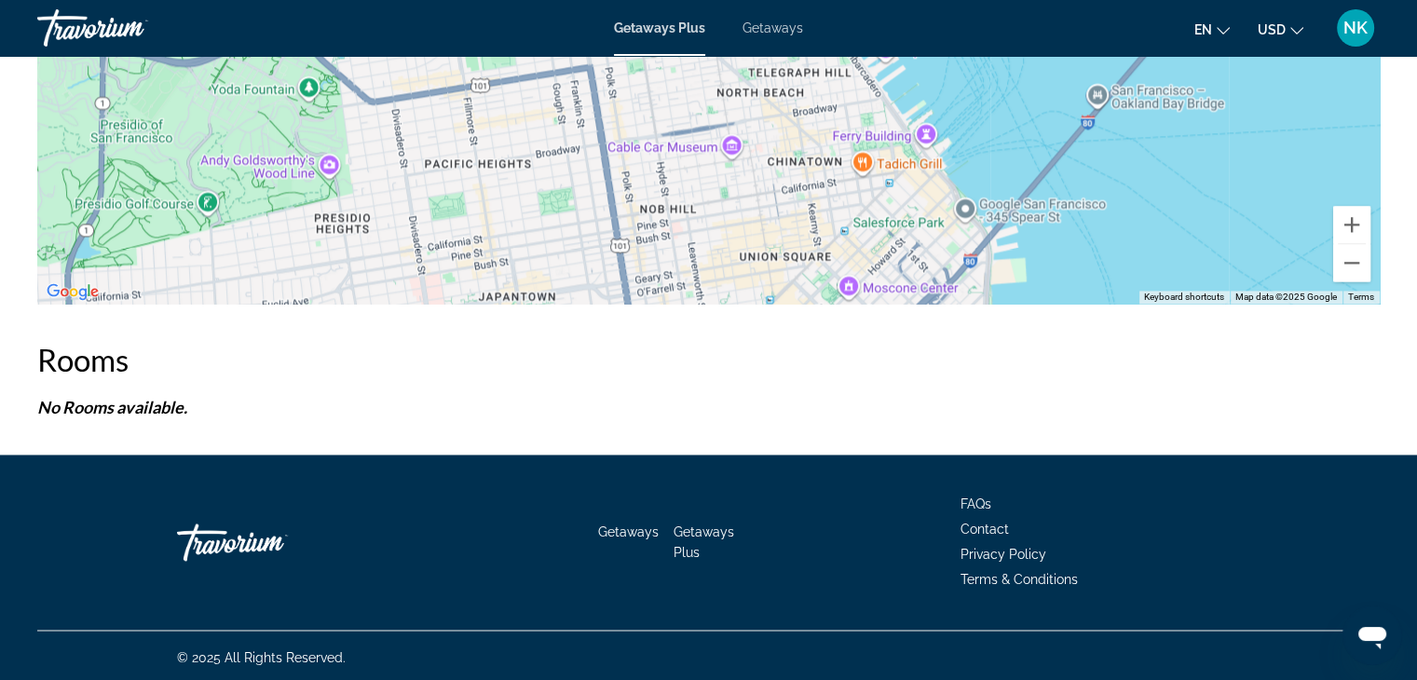
scroll to position [2583, 0]
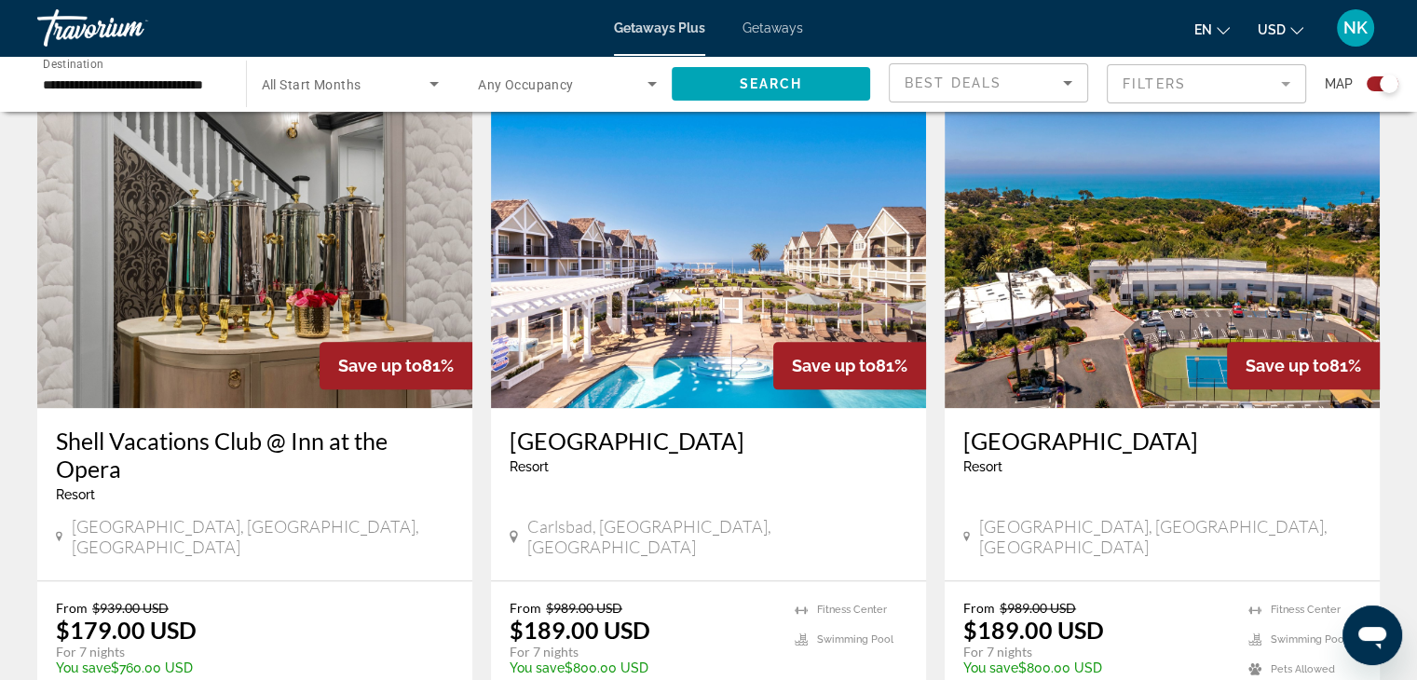
scroll to position [2068, 0]
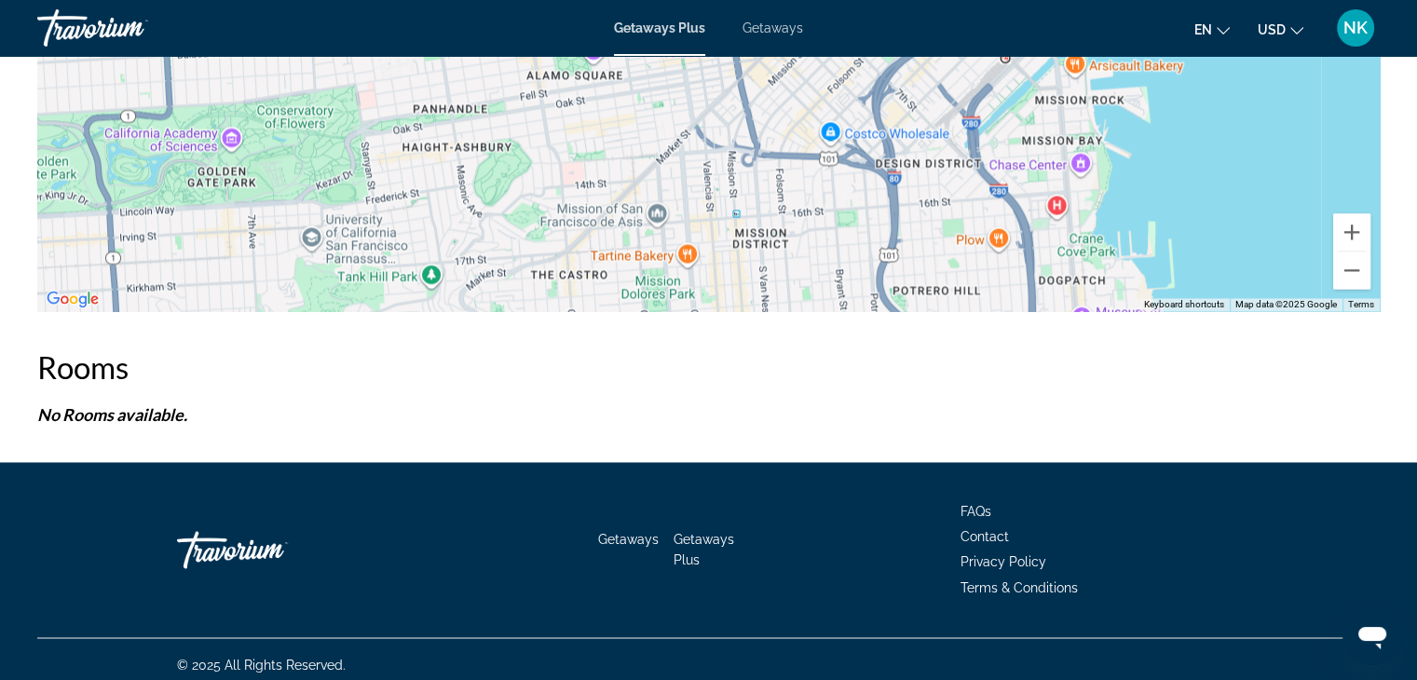
scroll to position [2975, 0]
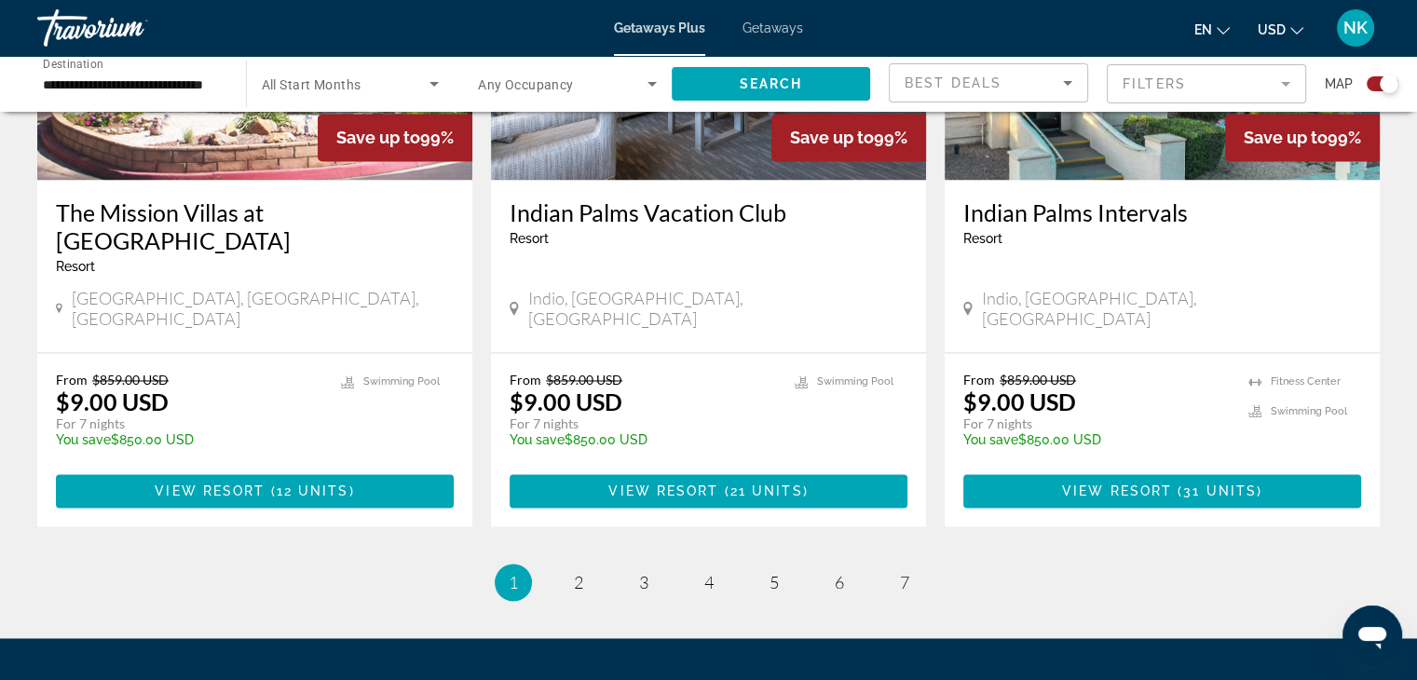
scroll to position [2938, 0]
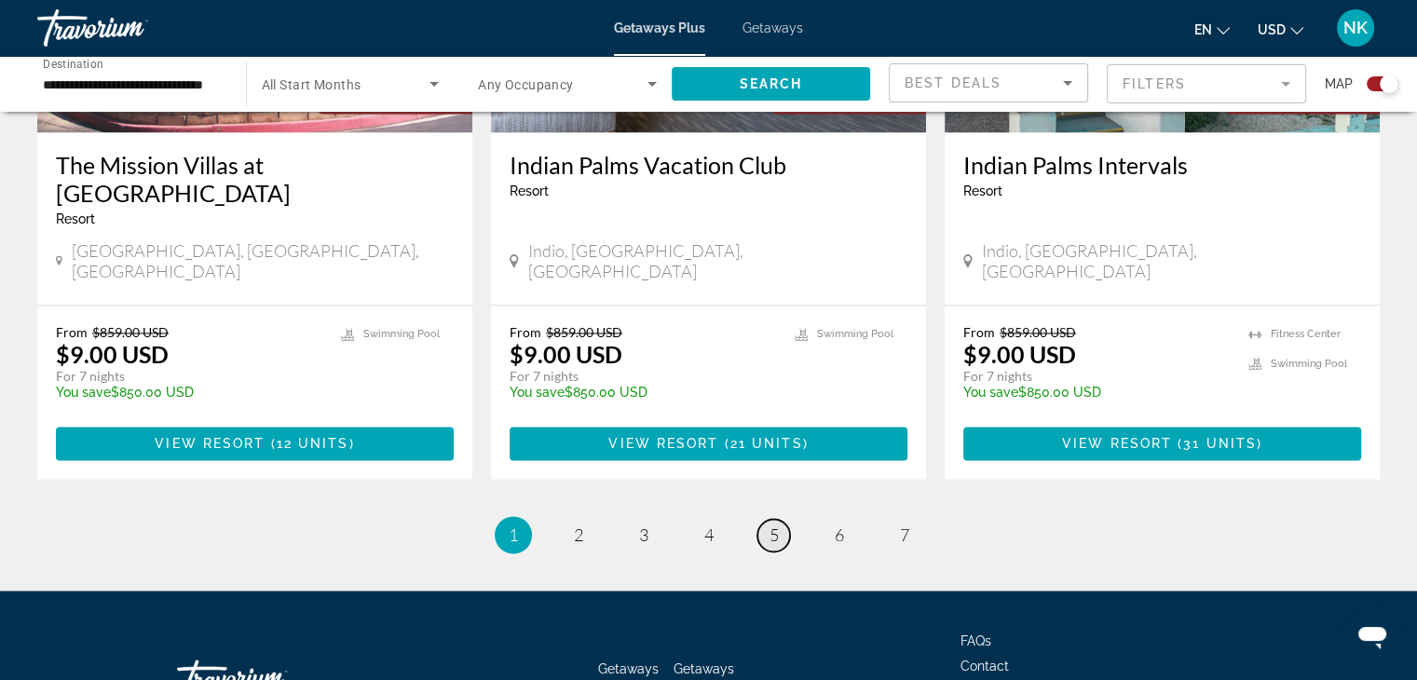
click at [779, 519] on link "page 5" at bounding box center [773, 535] width 33 height 33
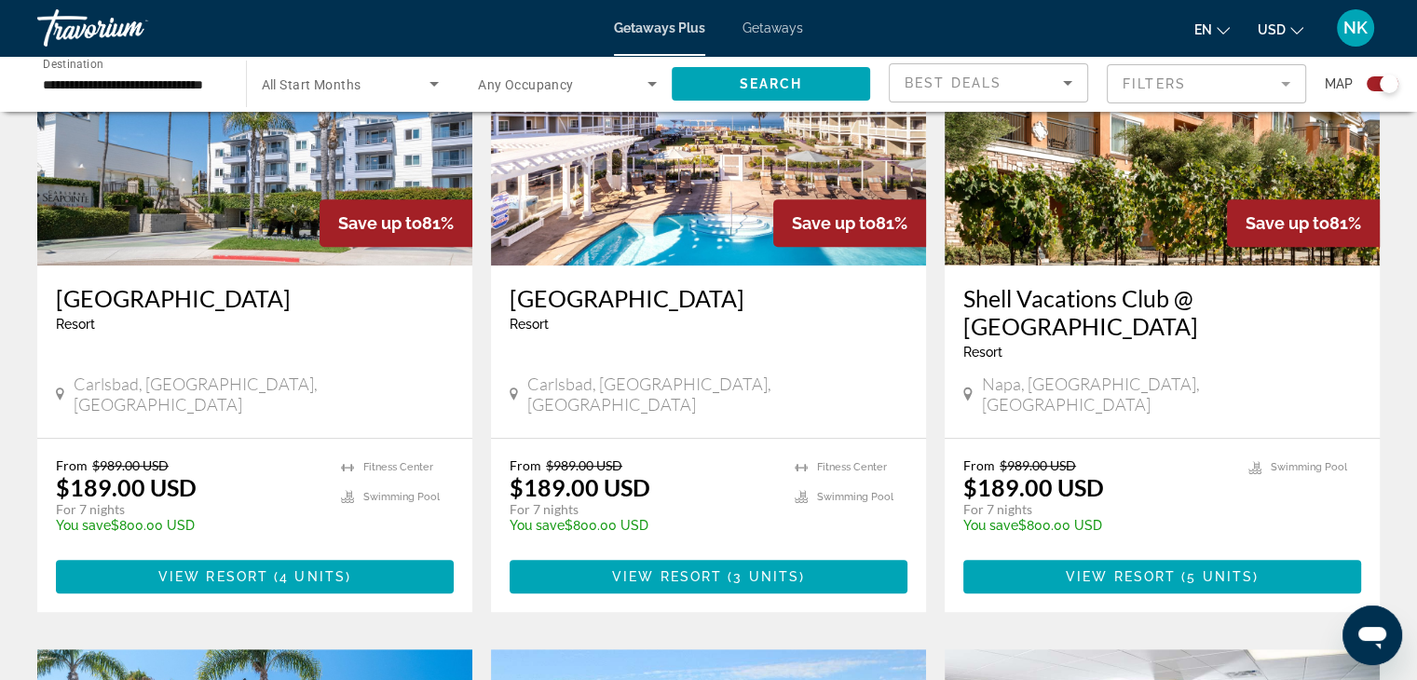
scroll to position [805, 0]
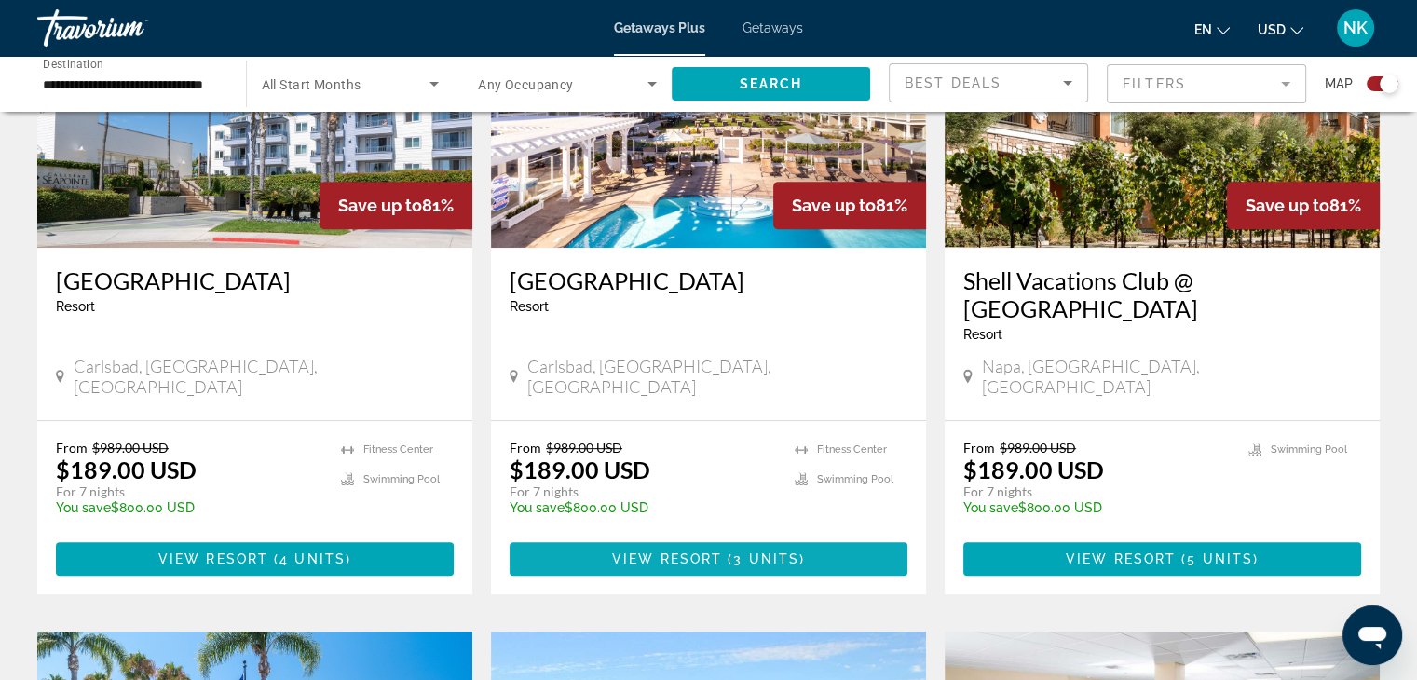
drag, startPoint x: 637, startPoint y: 534, endPoint x: 618, endPoint y: 530, distance: 19.0
click at [618, 536] on span "Main content" at bounding box center [708, 558] width 398 height 45
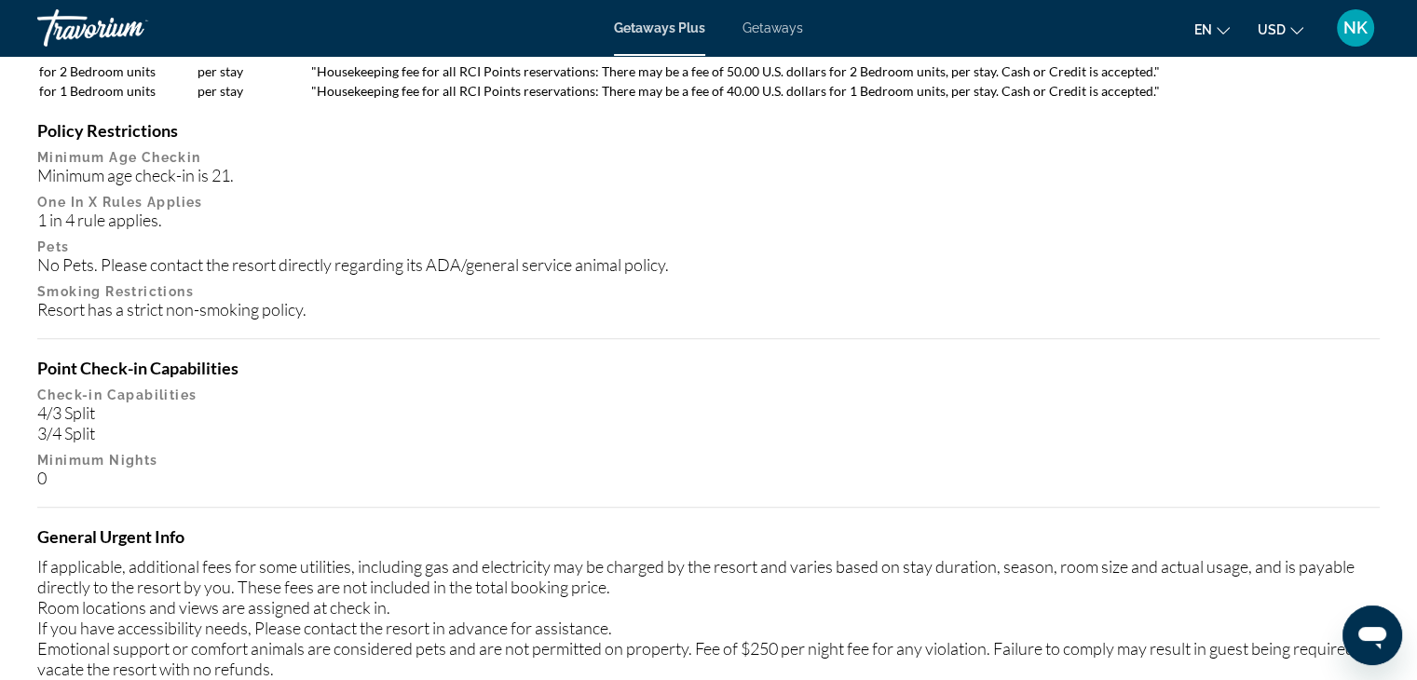
scroll to position [1814, 0]
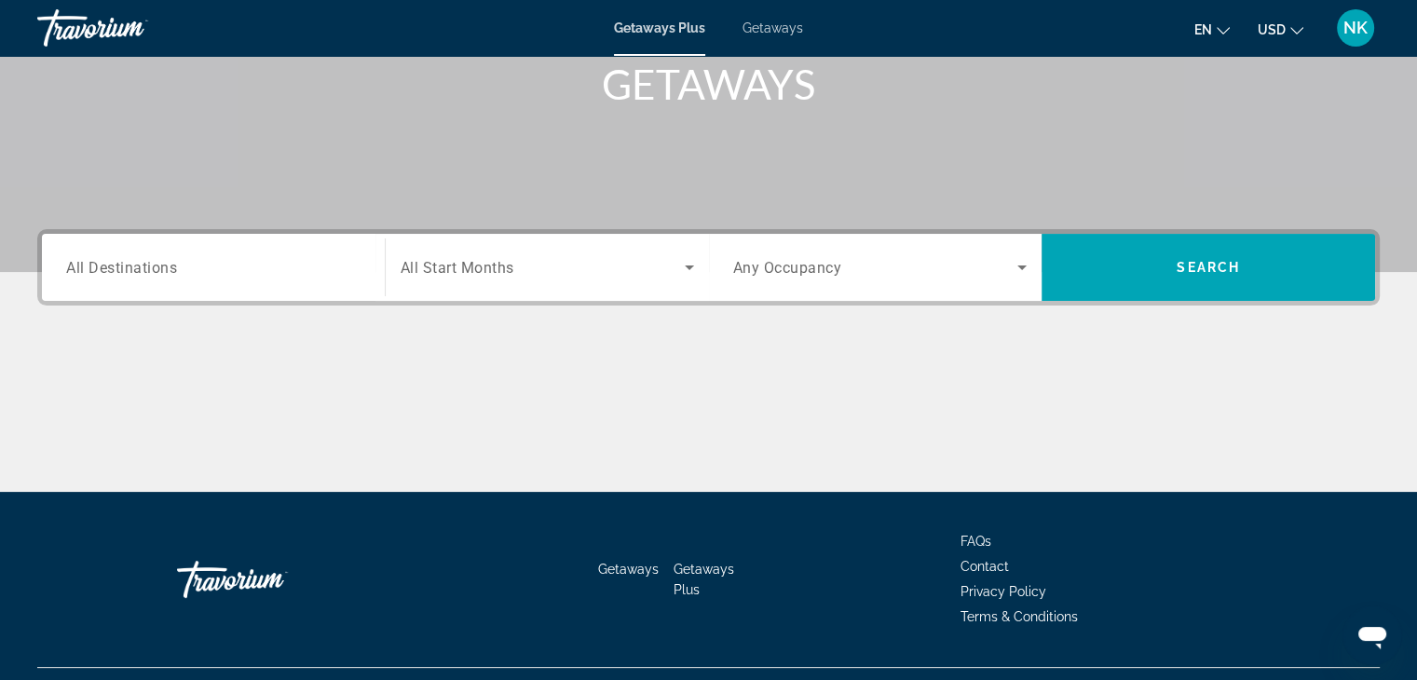
scroll to position [327, 0]
